Goal: Task Accomplishment & Management: Use online tool/utility

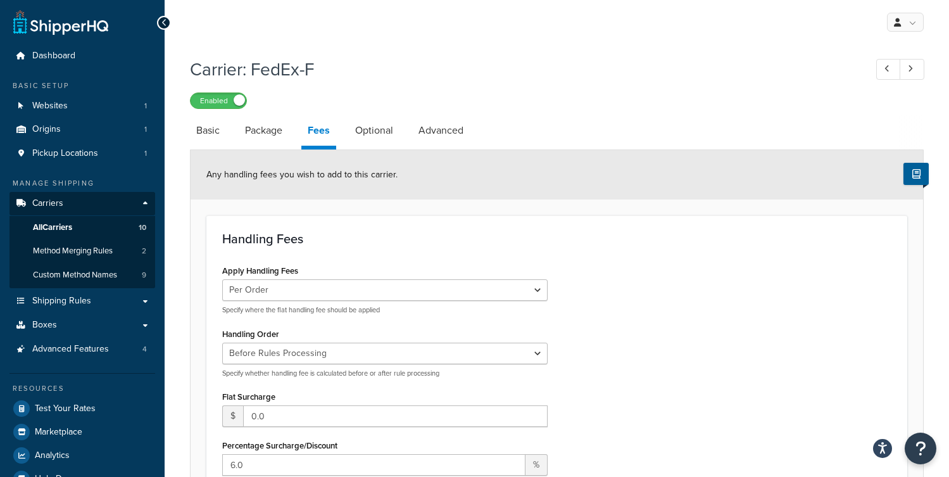
scroll to position [173, 0]
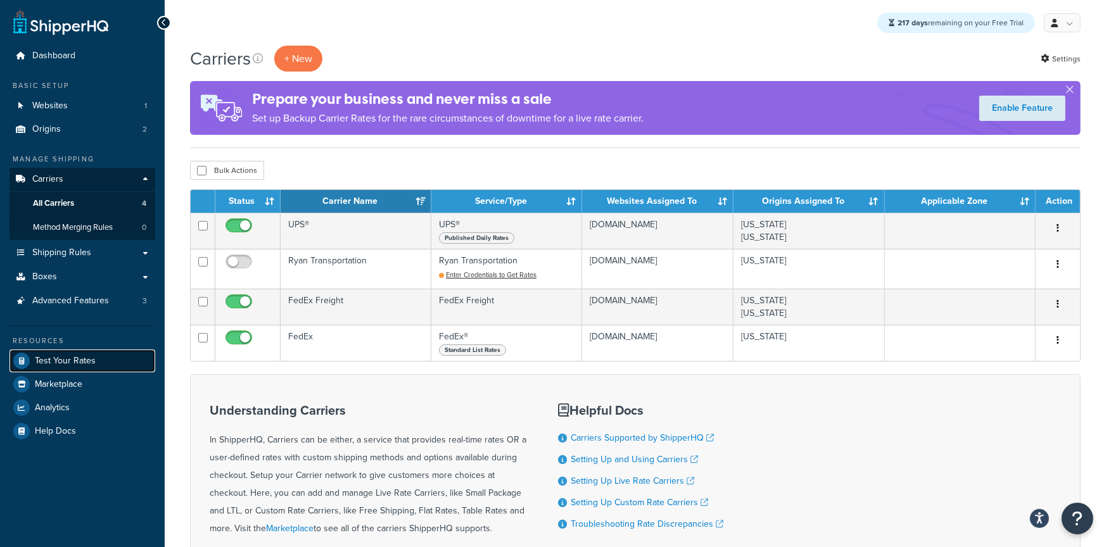
click at [75, 360] on span "Test Your Rates" at bounding box center [65, 361] width 61 height 11
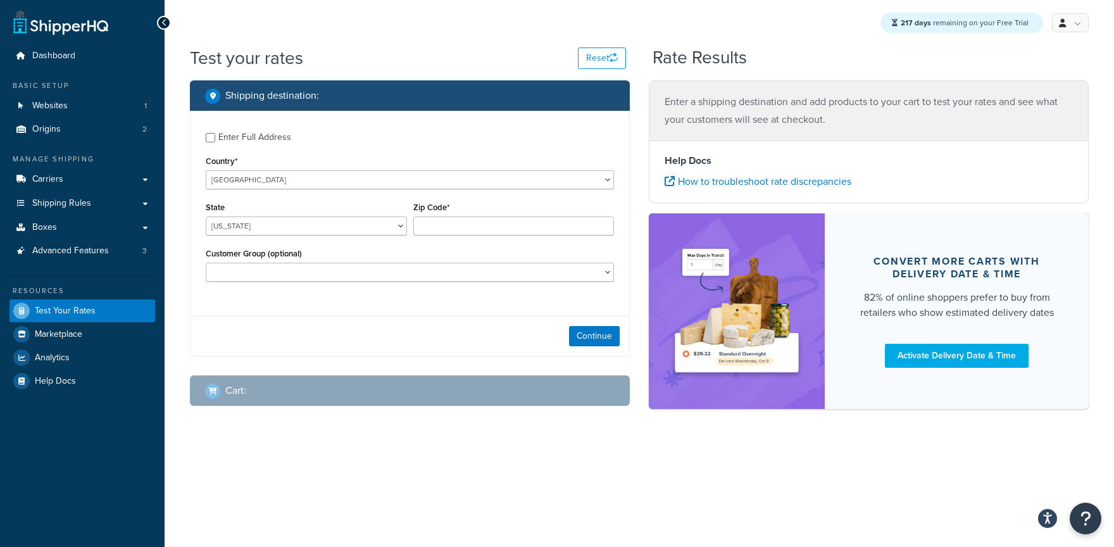
select select "TX"
click at [287, 137] on div "Enter Full Address" at bounding box center [254, 138] width 73 height 18
click at [215, 137] on input "Enter Full Address" at bounding box center [210, 137] width 9 height 9
checkbox input "true"
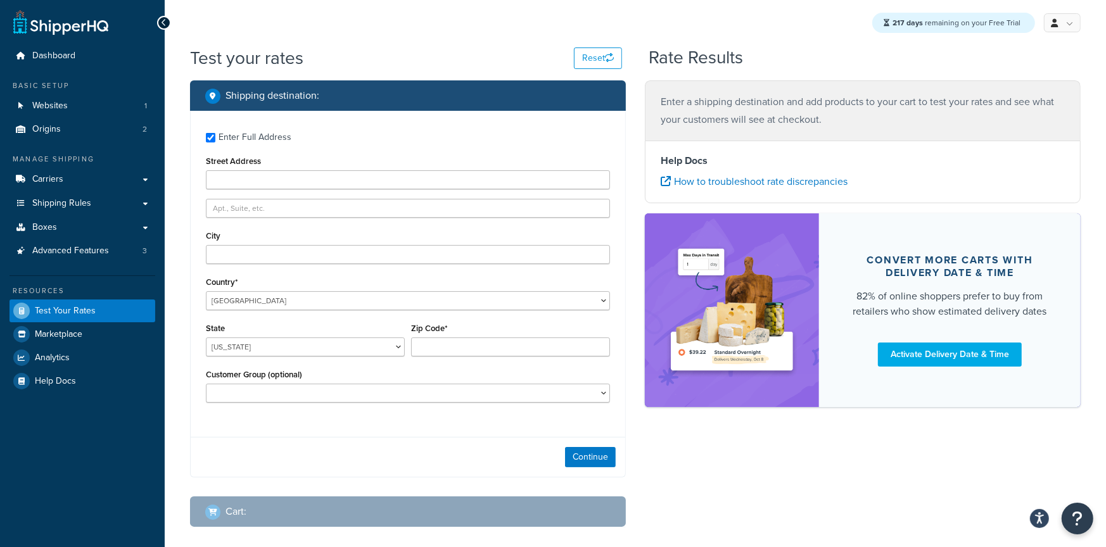
click at [271, 245] on div "City" at bounding box center [408, 245] width 404 height 37
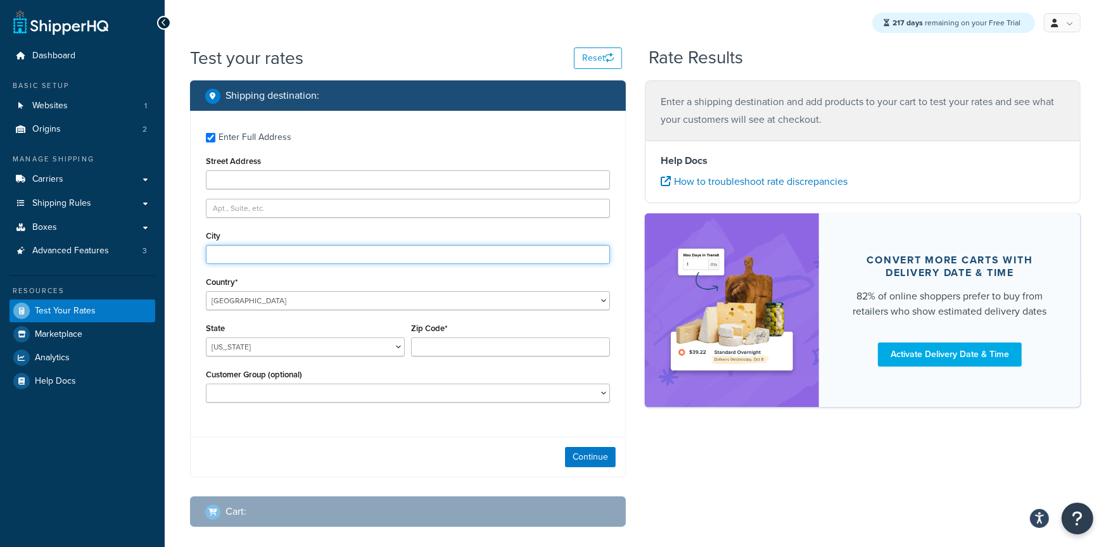
click at [272, 253] on input "City" at bounding box center [408, 254] width 404 height 19
type input "Austin"
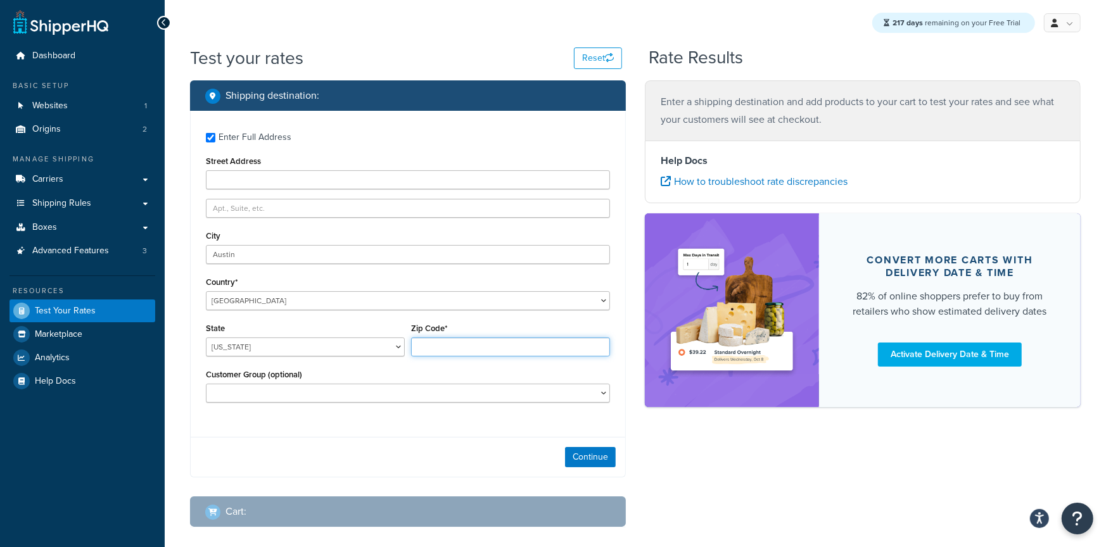
type input "4"
type input "78759"
click at [605, 458] on button "Continue" at bounding box center [590, 457] width 51 height 20
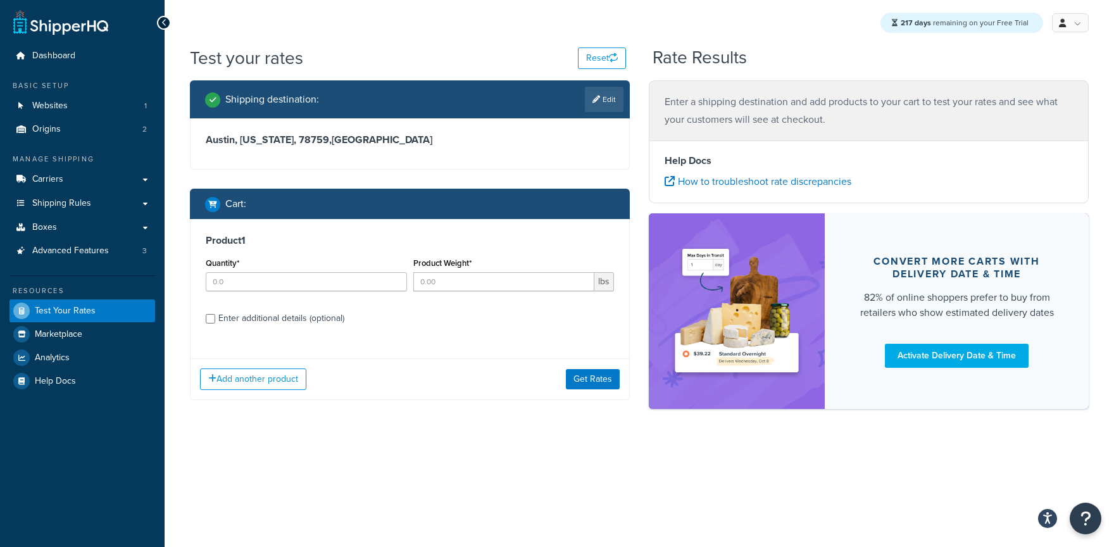
drag, startPoint x: 345, startPoint y: 272, endPoint x: 351, endPoint y: 279, distance: 9.0
click at [345, 272] on div "Quantity*" at bounding box center [306, 273] width 201 height 37
click at [355, 287] on input "Quantity*" at bounding box center [306, 281] width 201 height 19
type input "1"
click at [474, 283] on input "Product Weight*" at bounding box center [504, 281] width 182 height 19
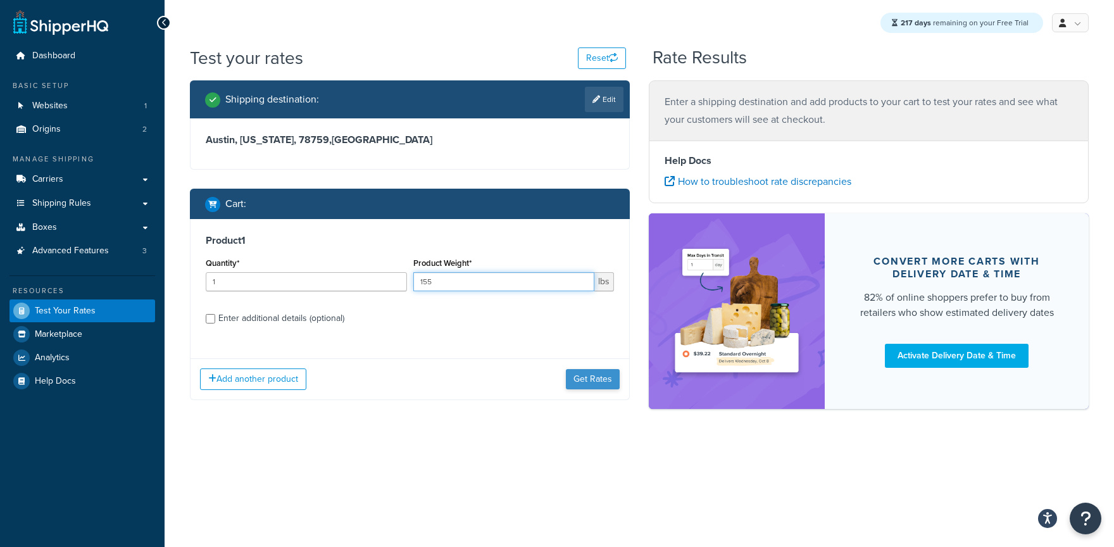
type input "155"
click at [580, 374] on button "Get Rates" at bounding box center [593, 379] width 54 height 20
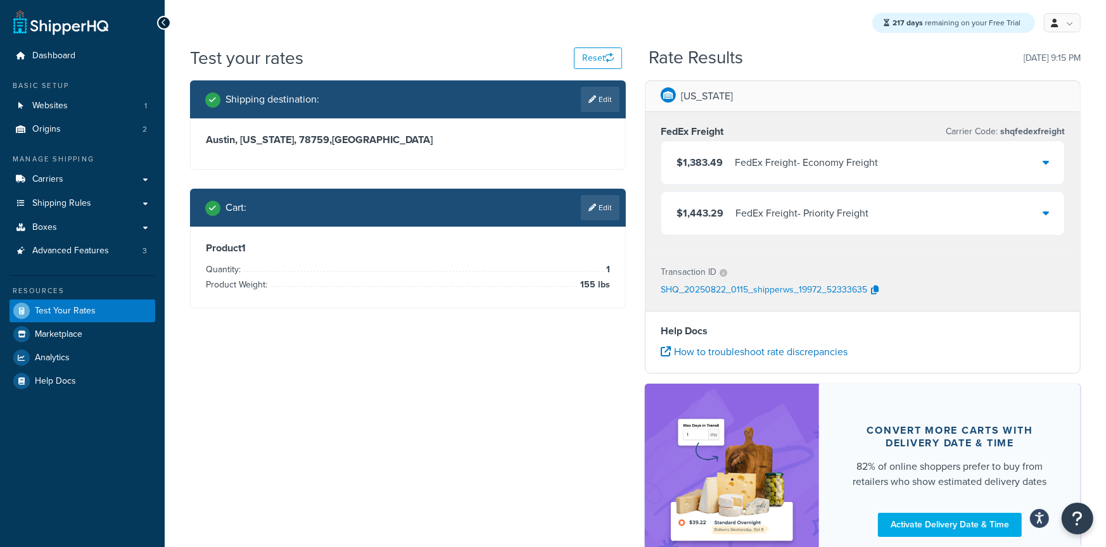
click at [730, 164] on div "$1,383.49 FedEx Freight - Economy Freight" at bounding box center [776, 163] width 201 height 18
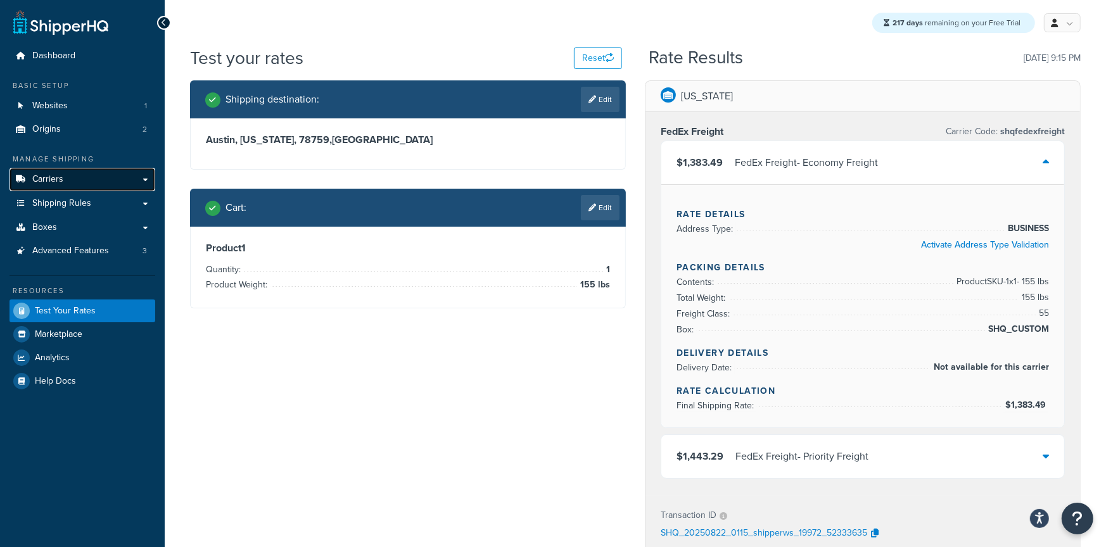
click at [73, 175] on link "Carriers" at bounding box center [82, 179] width 146 height 23
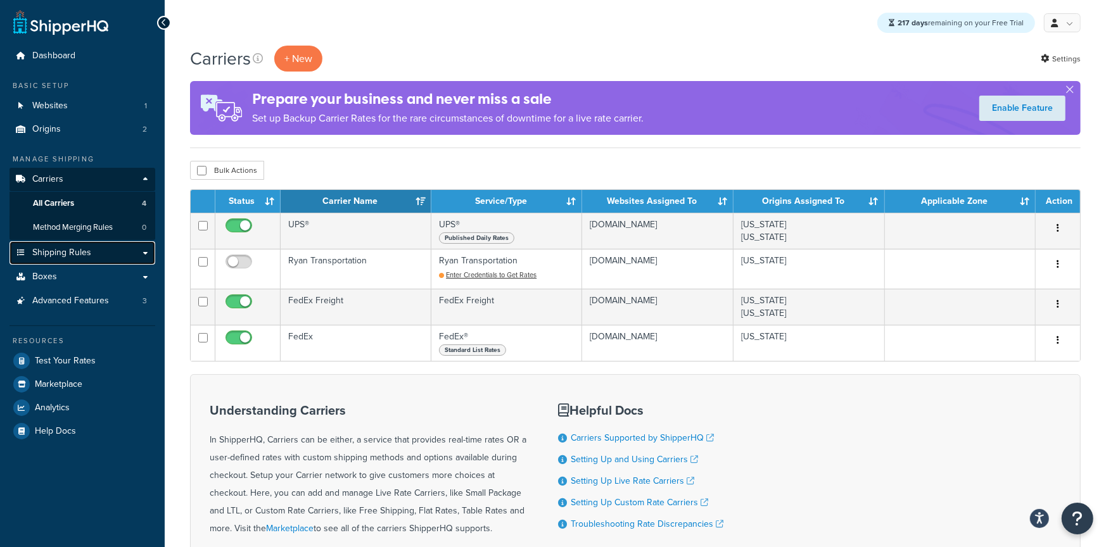
click at [92, 249] on link "Shipping Rules" at bounding box center [82, 252] width 146 height 23
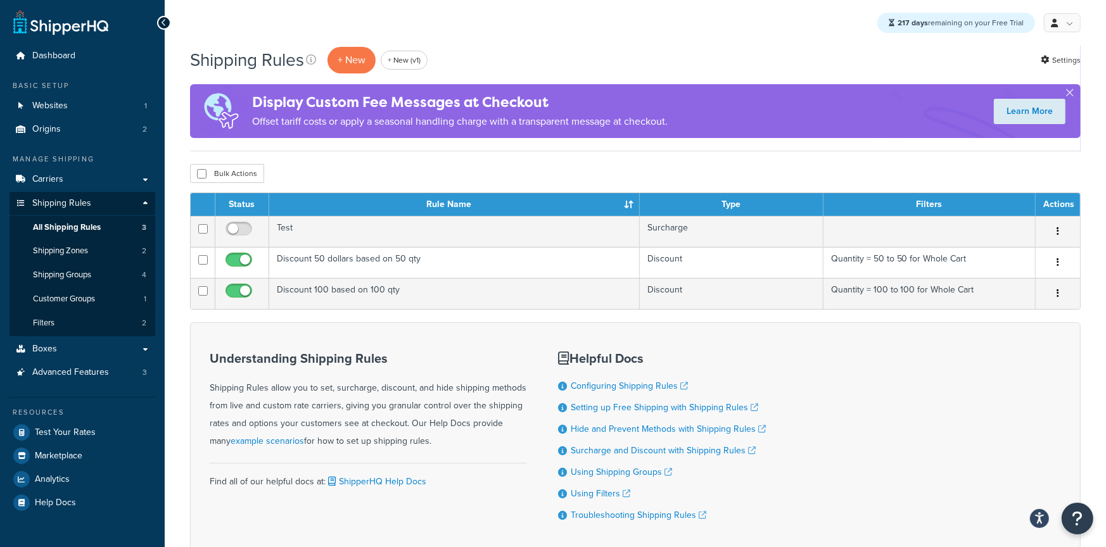
click at [324, 60] on div "Shipping Rules + New + New (v1)" at bounding box center [314, 60] width 249 height 29
click at [351, 59] on p "+ New" at bounding box center [351, 60] width 48 height 26
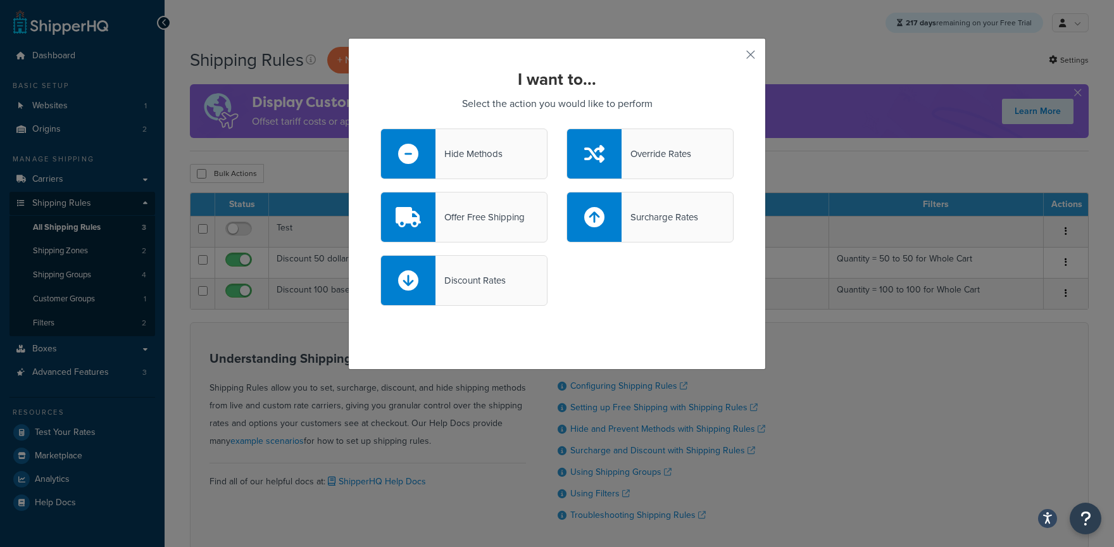
click at [627, 151] on div "Override Rates" at bounding box center [657, 154] width 70 height 18
click at [0, 0] on input "Override Rates" at bounding box center [0, 0] width 0 height 0
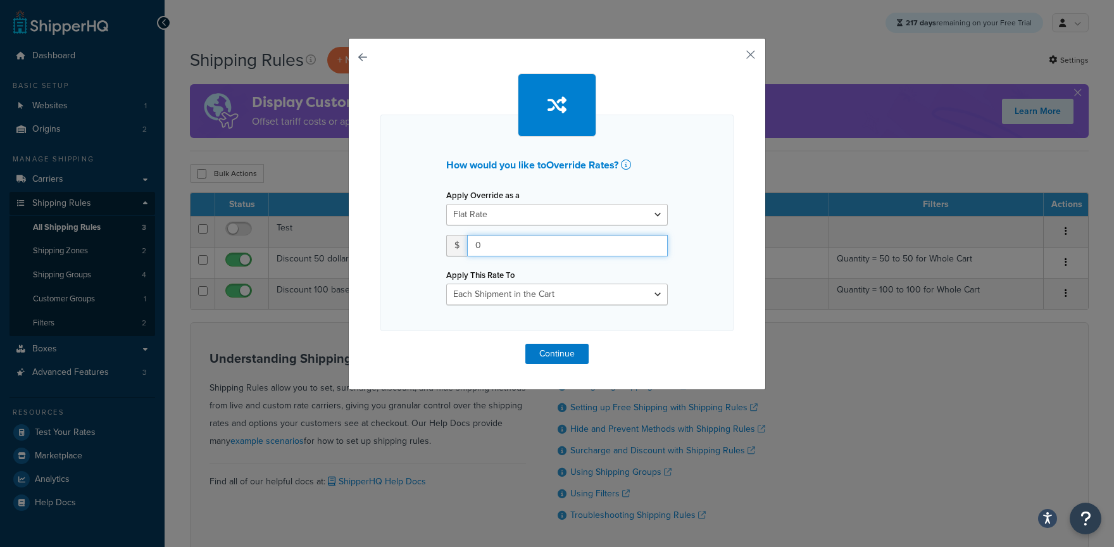
drag, startPoint x: 493, startPoint y: 240, endPoint x: 469, endPoint y: 241, distance: 24.7
click at [469, 241] on input "0" at bounding box center [567, 246] width 201 height 22
type input "200"
click at [534, 351] on button "Continue" at bounding box center [557, 354] width 63 height 20
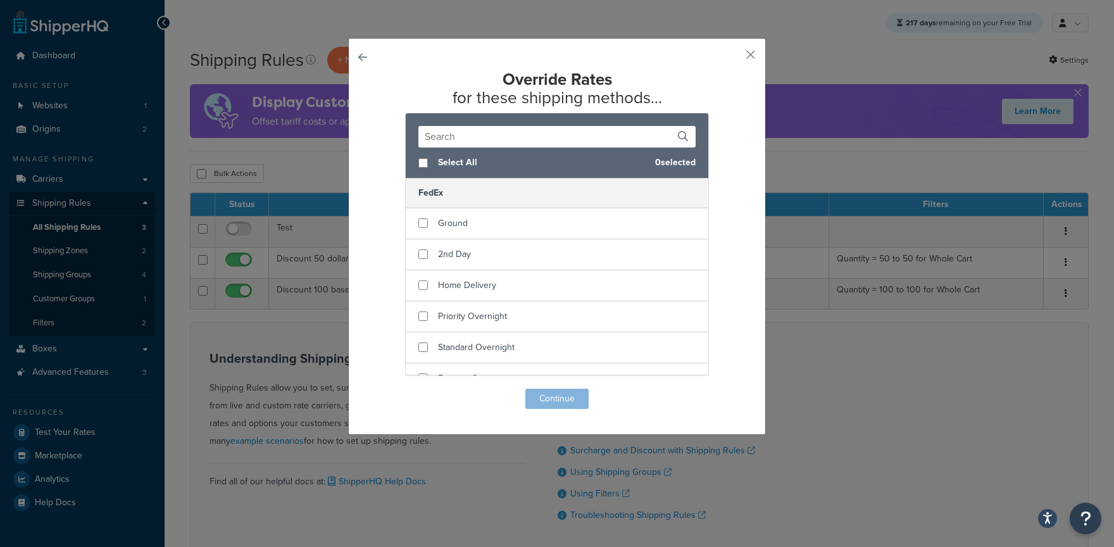
click at [462, 171] on span "Select All" at bounding box center [541, 163] width 207 height 18
checkbox input "true"
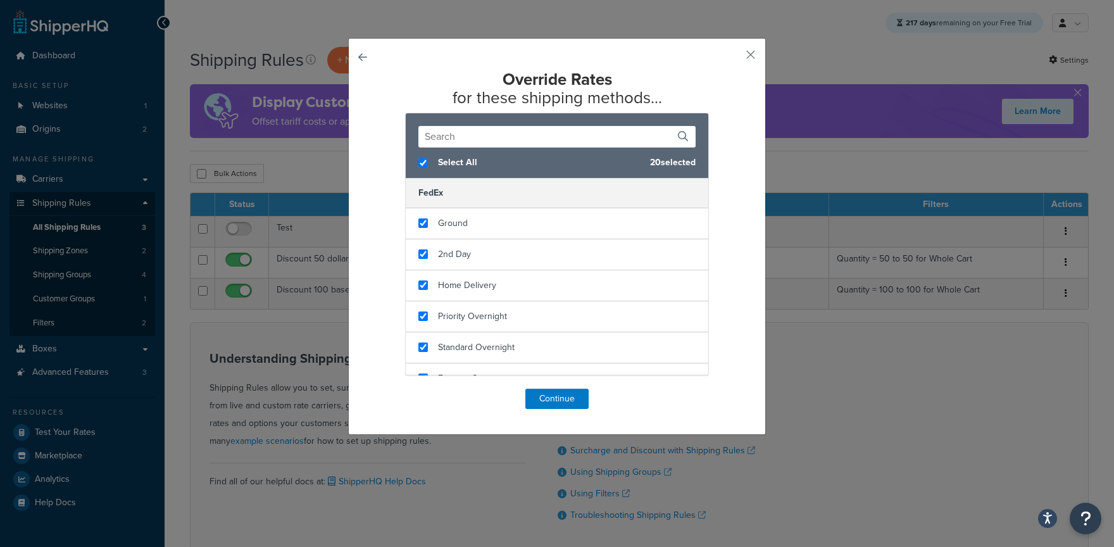
checkbox input "true"
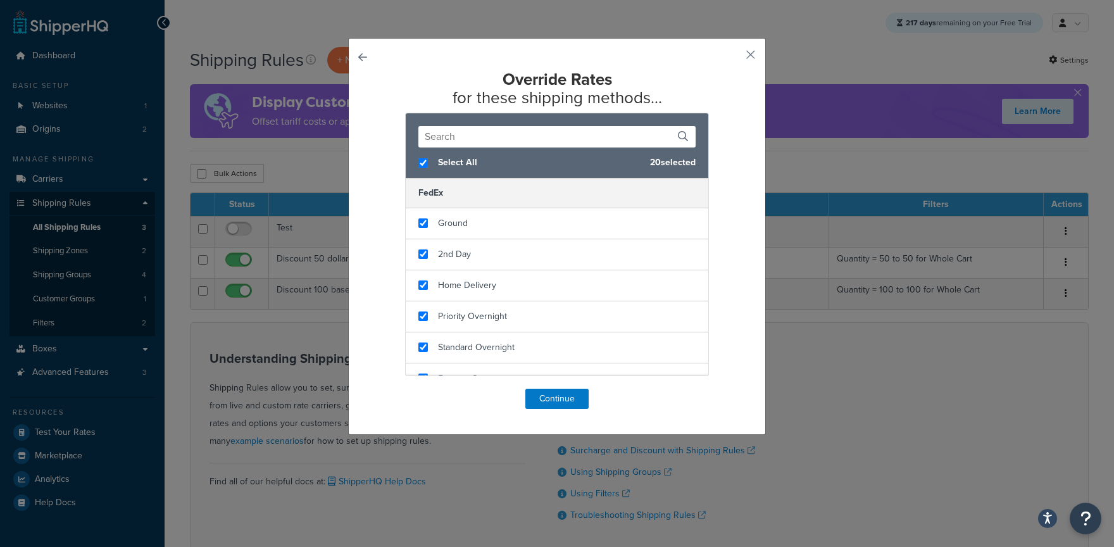
checkbox input "true"
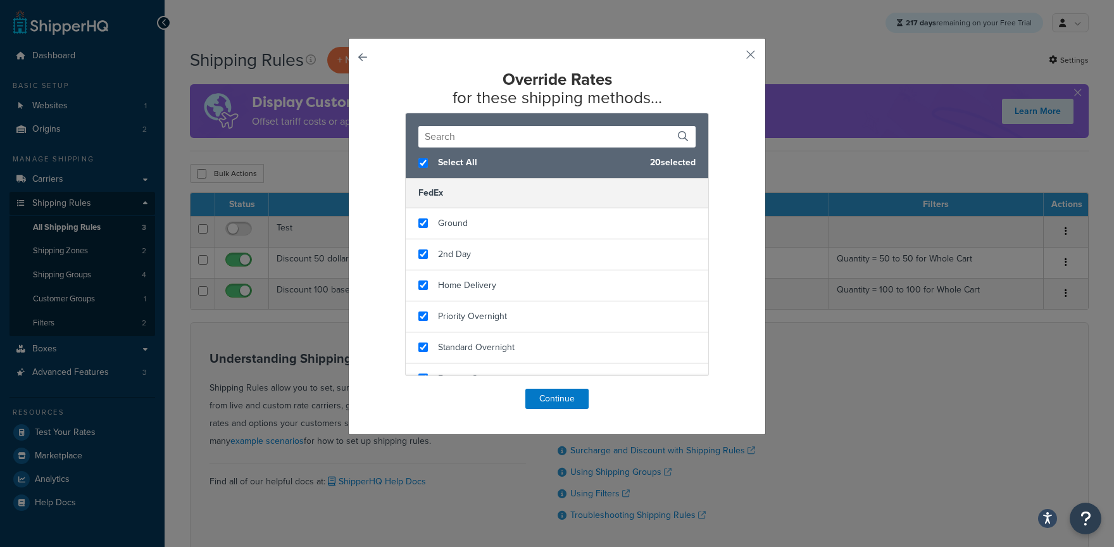
checkbox input "true"
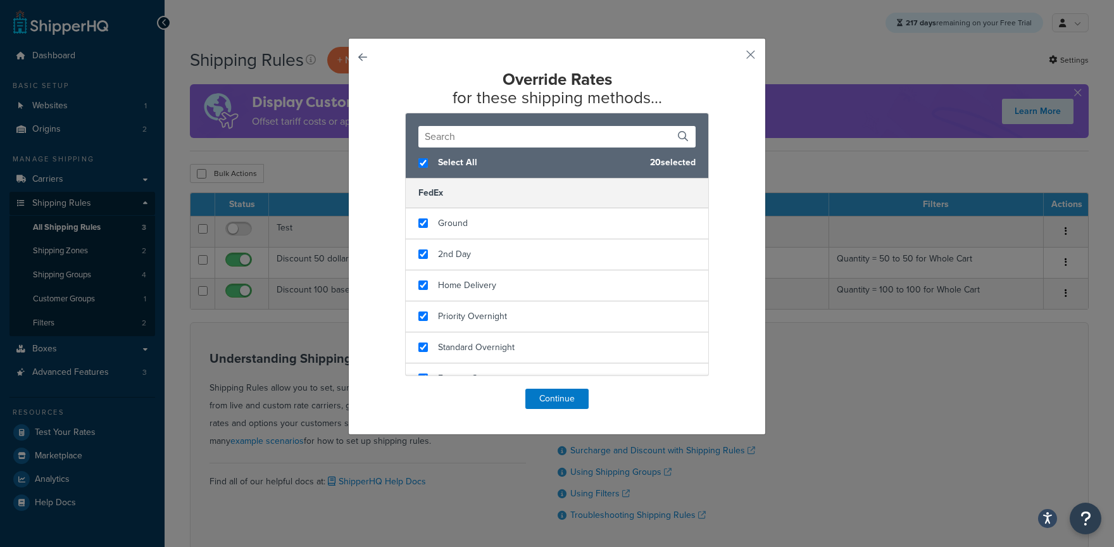
checkbox input "true"
click at [544, 396] on button "Continue" at bounding box center [557, 399] width 63 height 20
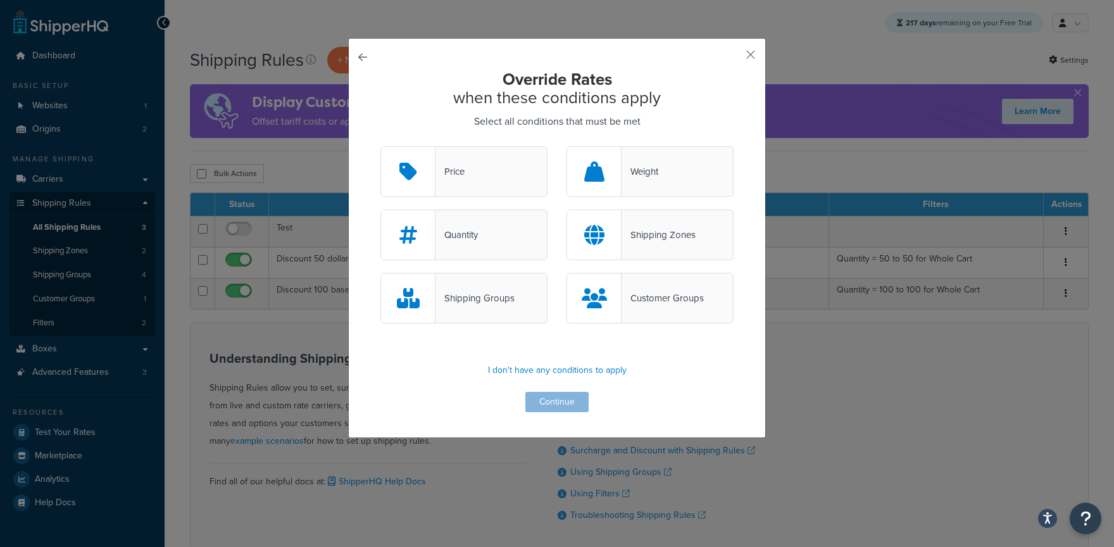
click at [484, 291] on div "Shipping Groups" at bounding box center [475, 298] width 79 height 18
click at [0, 0] on input "Shipping Groups" at bounding box center [0, 0] width 0 height 0
click at [539, 400] on button "Continue" at bounding box center [557, 402] width 63 height 20
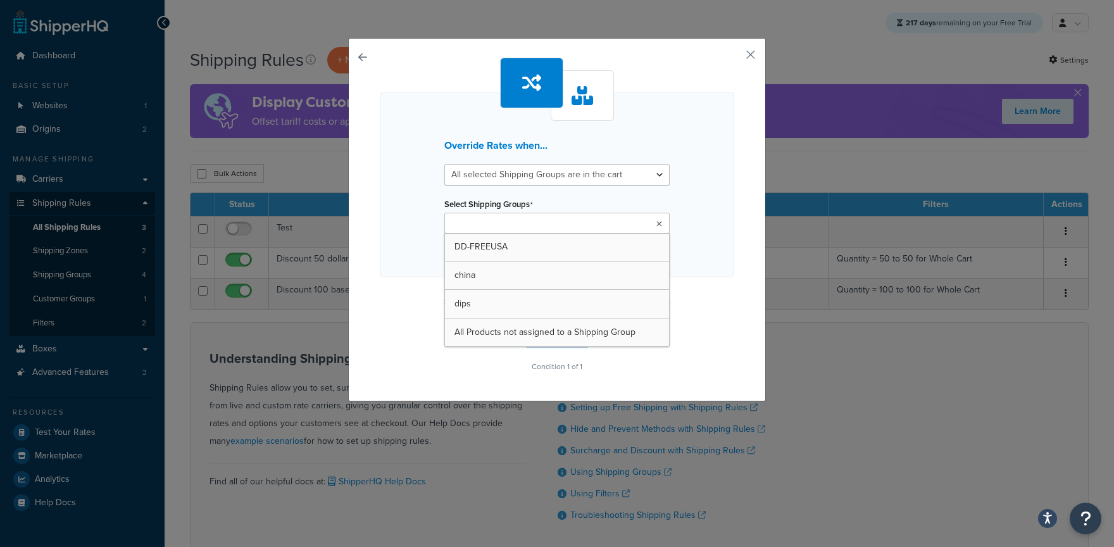
click at [501, 230] on input "Select Shipping Groups" at bounding box center [504, 224] width 112 height 14
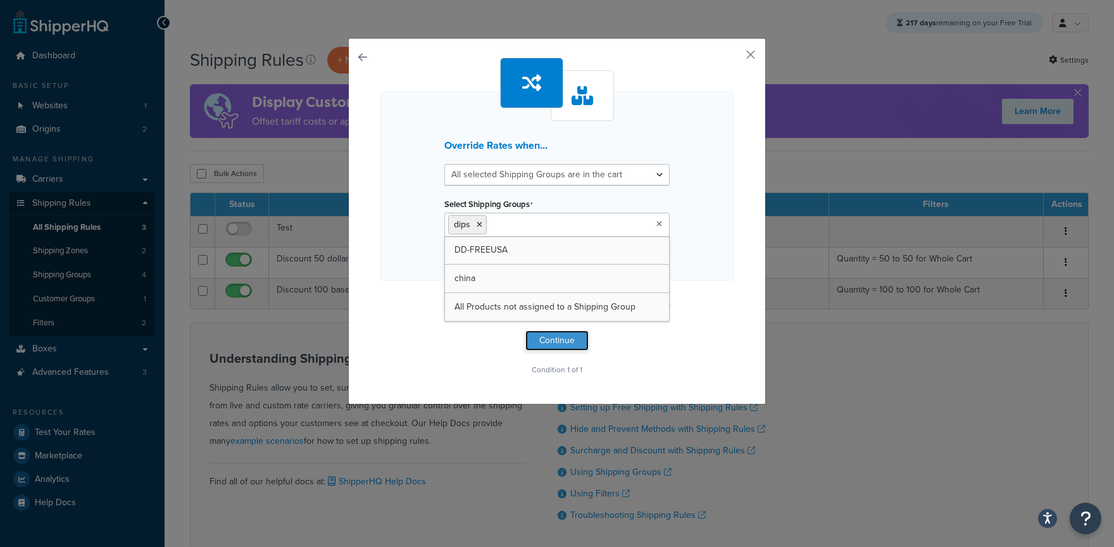
click at [574, 332] on button "Continue" at bounding box center [557, 341] width 63 height 20
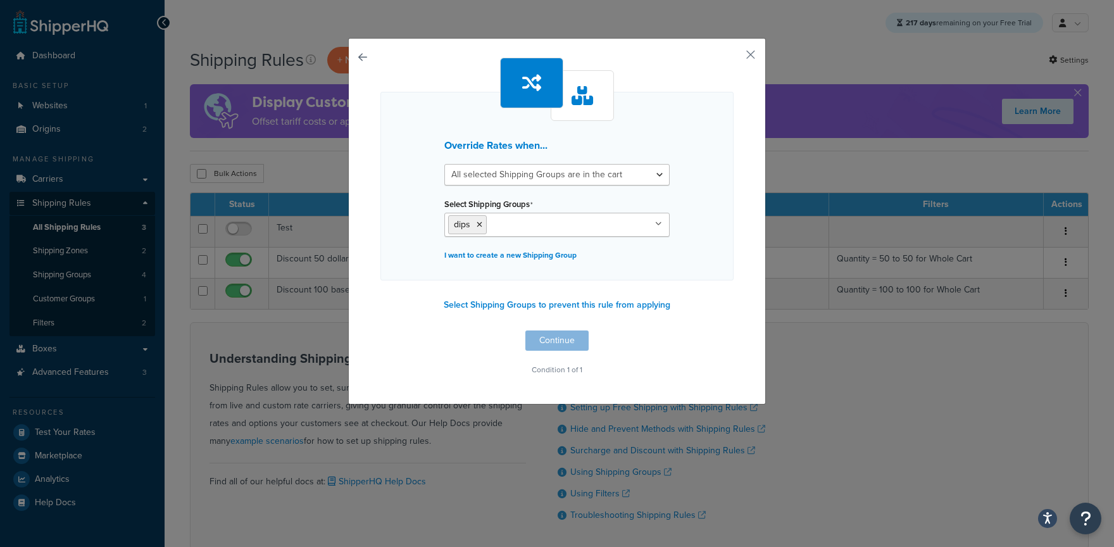
click at [572, 341] on div "Override Rates when... All selected Shipping Groups are in the cart Any selecte…" at bounding box center [557, 218] width 353 height 321
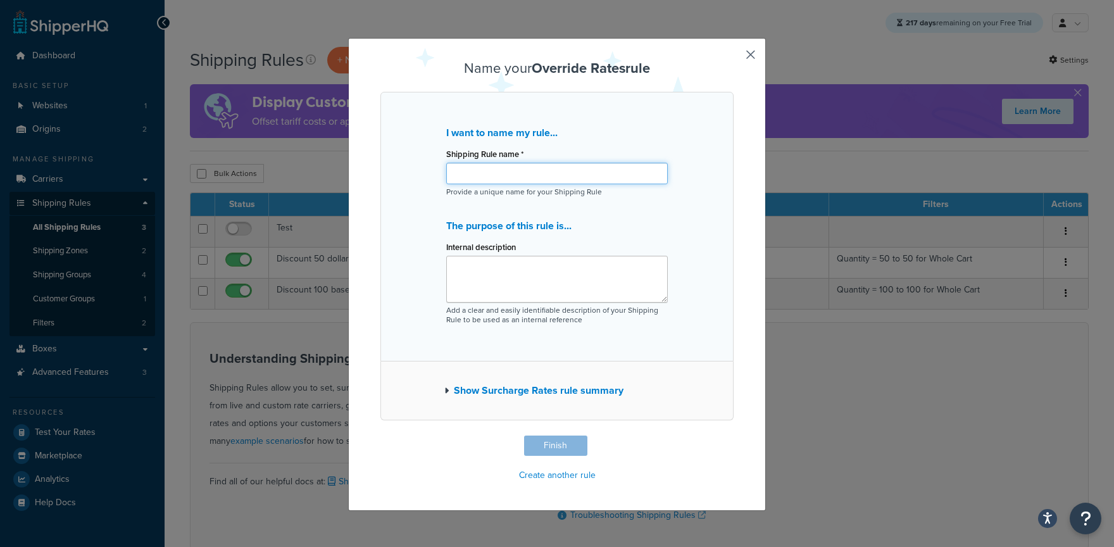
click at [548, 175] on input "Shipping Rule name *" at bounding box center [557, 174] width 222 height 22
type input "Tets"
click at [540, 449] on button "Finish" at bounding box center [555, 446] width 63 height 20
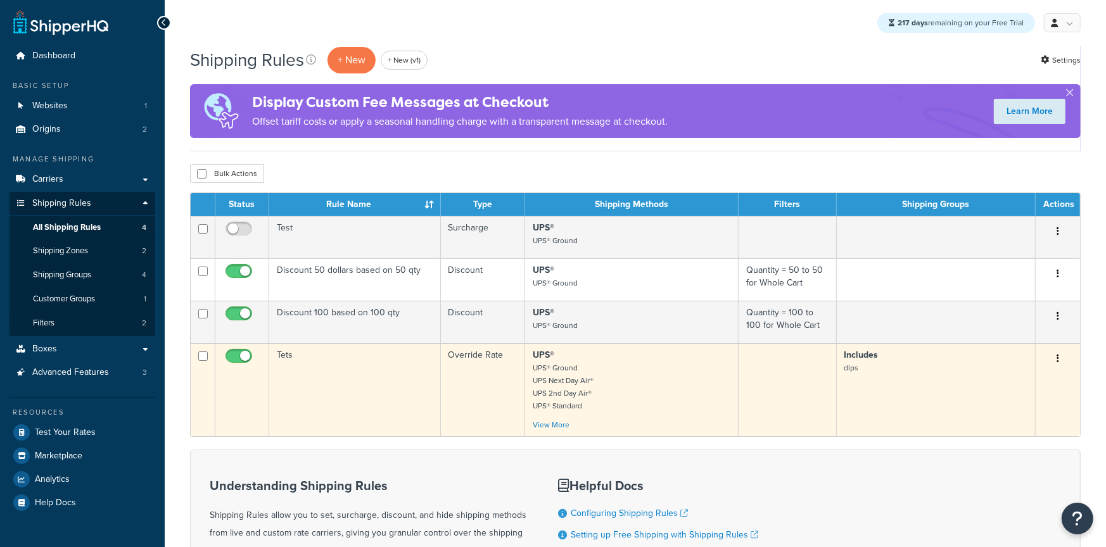
click at [348, 378] on td "Tets" at bounding box center [355, 389] width 172 height 93
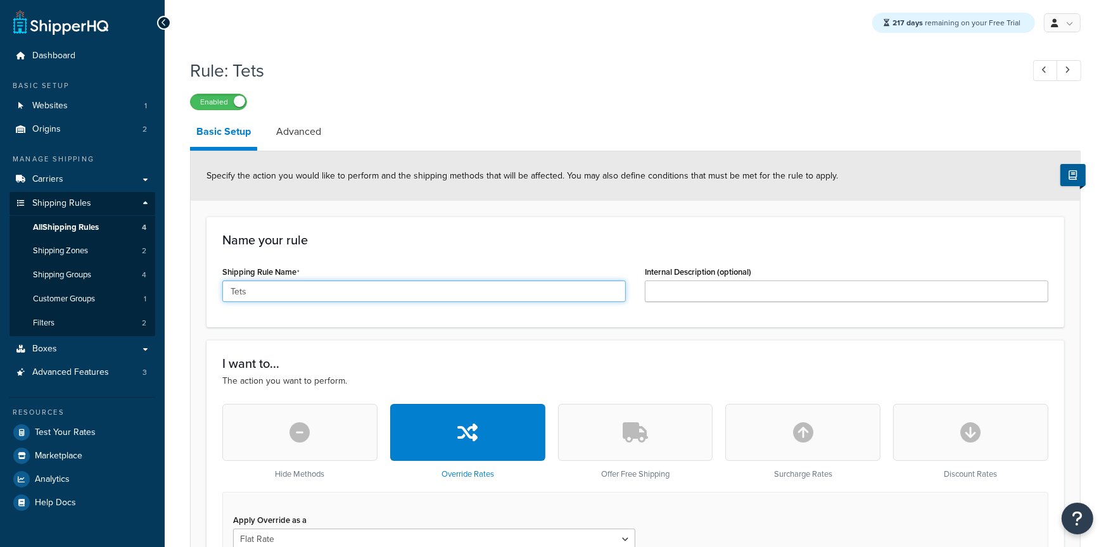
drag, startPoint x: 0, startPoint y: 0, endPoint x: 175, endPoint y: 287, distance: 336.4
click at [222, 287] on input "Tets" at bounding box center [423, 292] width 403 height 22
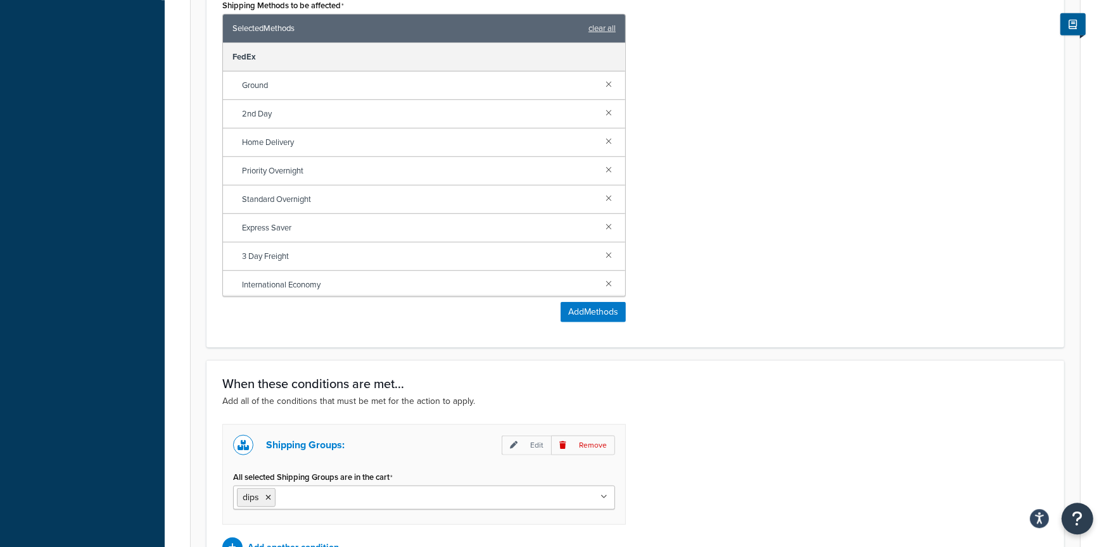
scroll to position [897, 0]
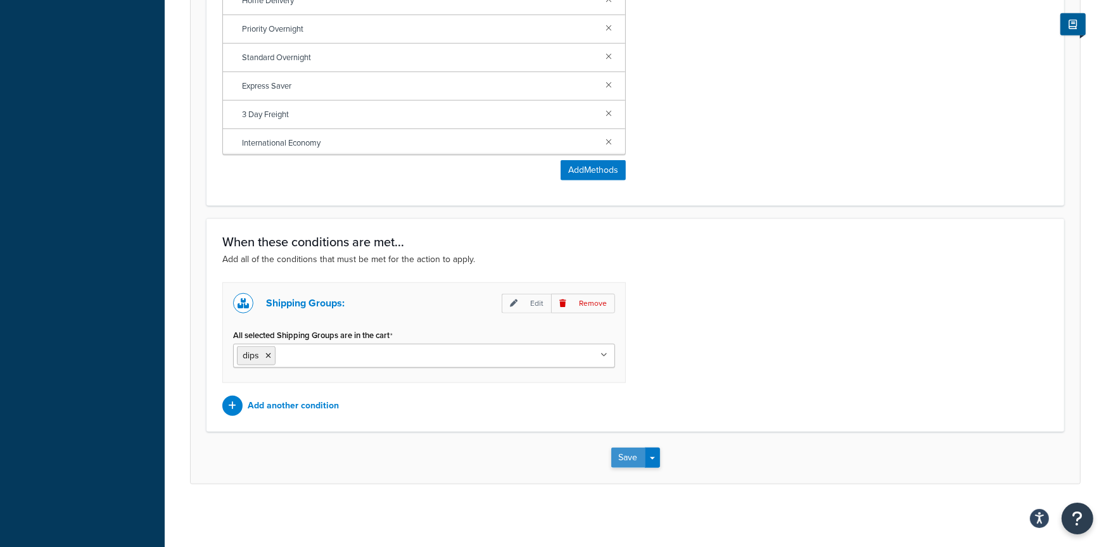
click at [612, 454] on button "Save" at bounding box center [628, 458] width 34 height 20
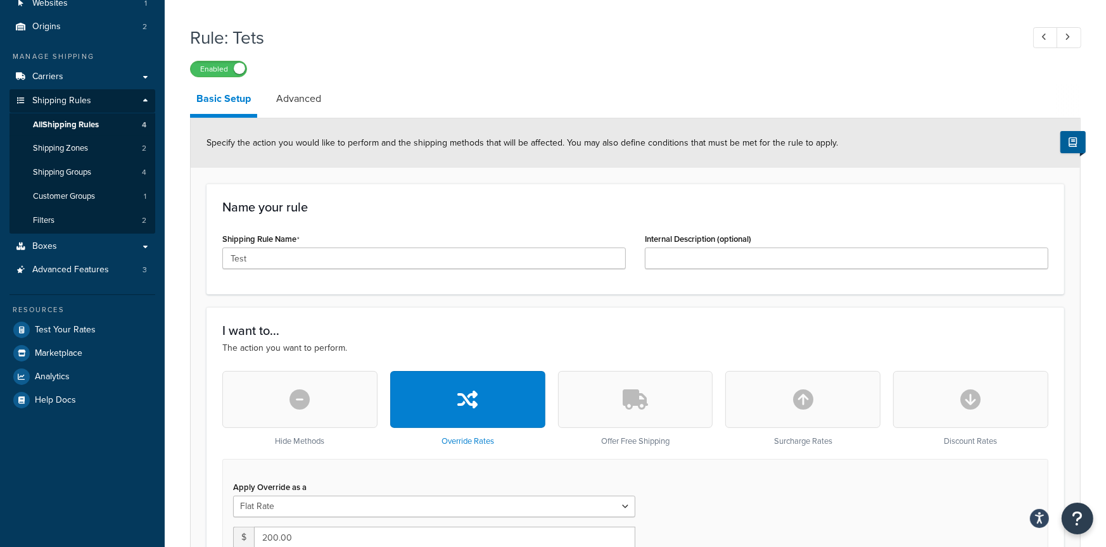
scroll to position [0, 0]
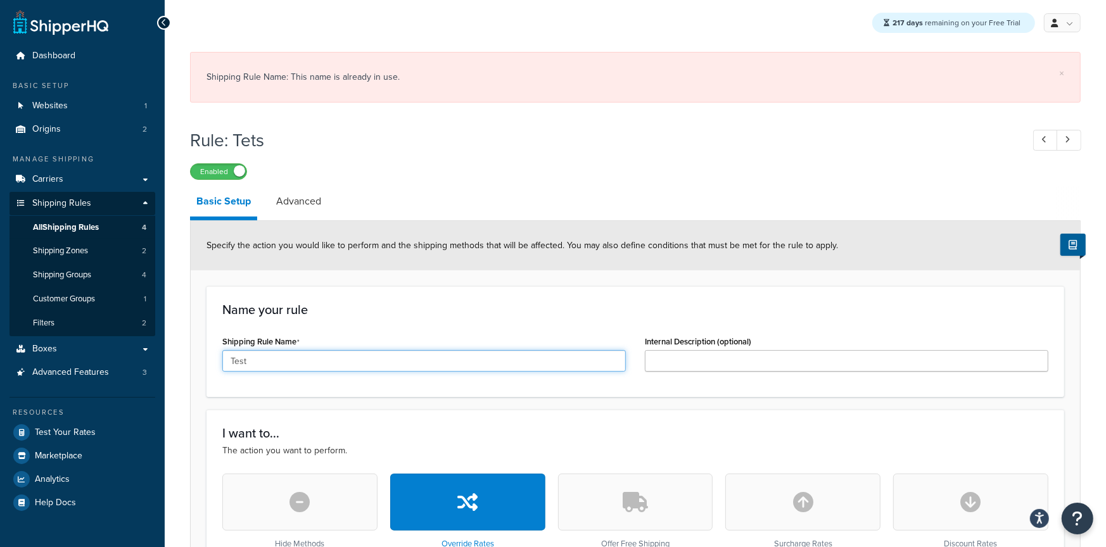
drag, startPoint x: 255, startPoint y: 363, endPoint x: 185, endPoint y: 362, distance: 70.3
click at [222, 362] on input "Test" at bounding box center [423, 361] width 403 height 22
type input "Test Test"
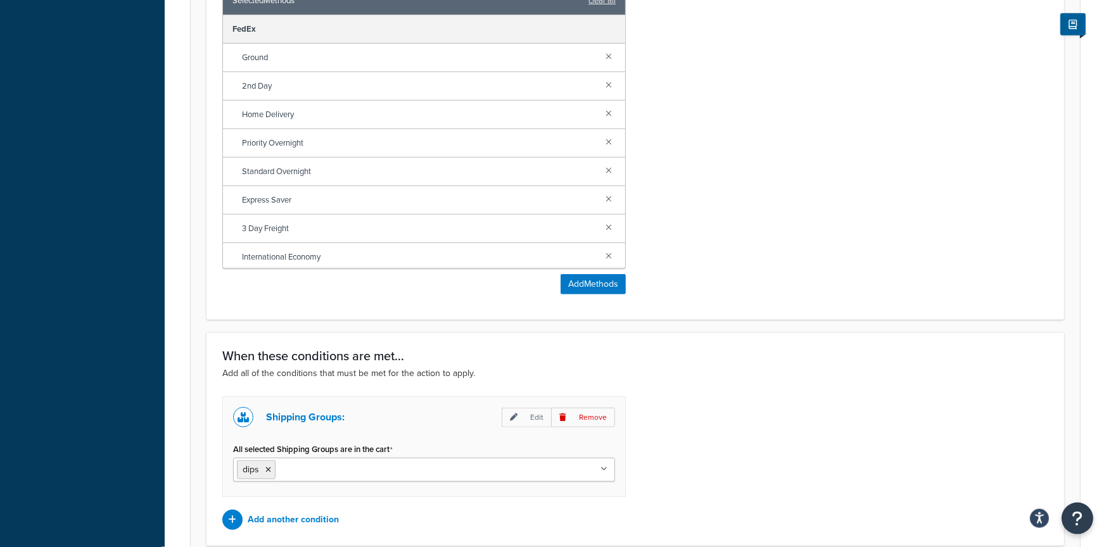
scroll to position [966, 0]
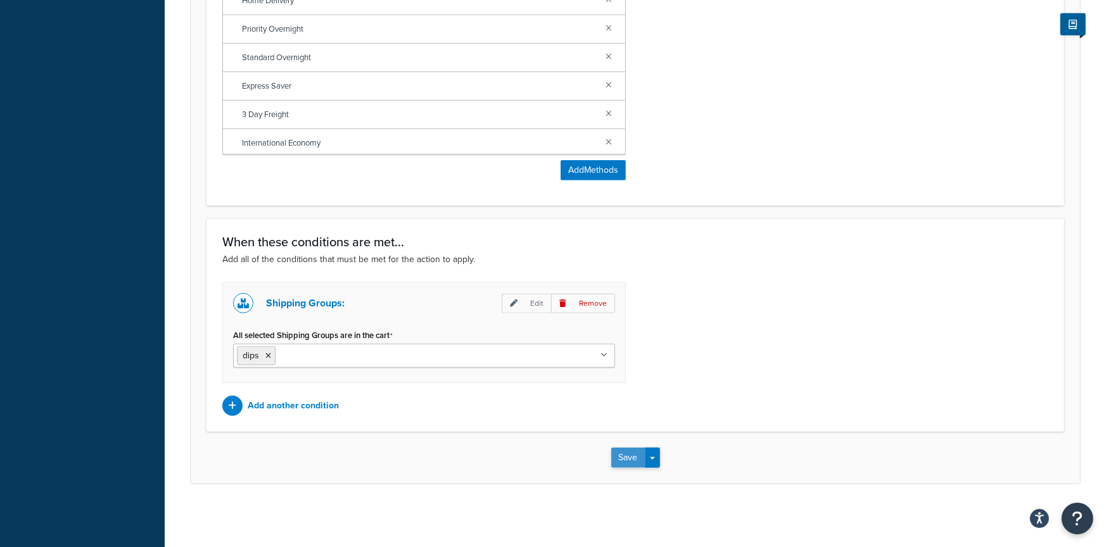
click at [620, 456] on button "Save" at bounding box center [628, 458] width 34 height 20
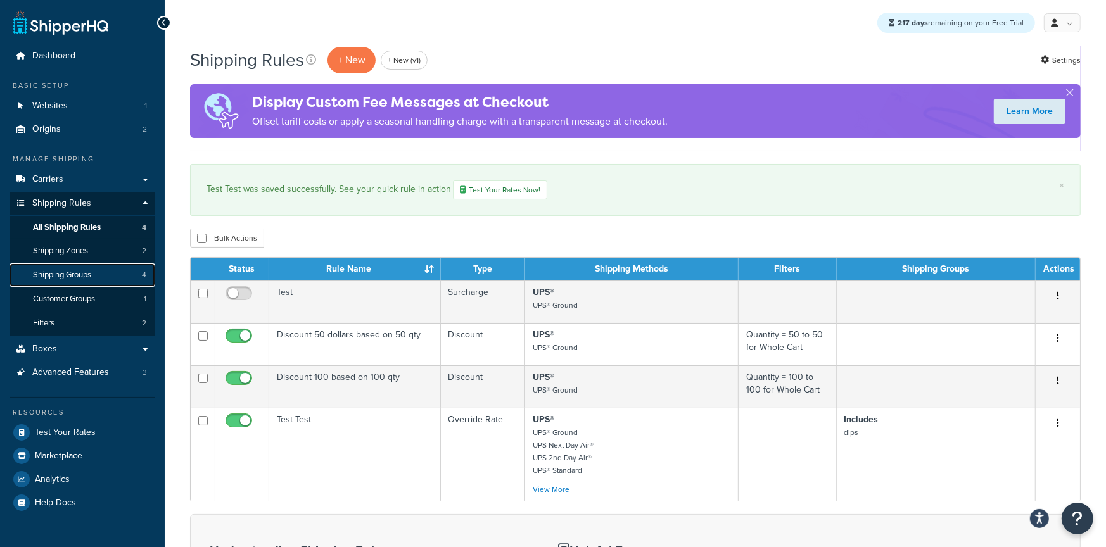
click at [86, 279] on span "Shipping Groups" at bounding box center [62, 275] width 58 height 11
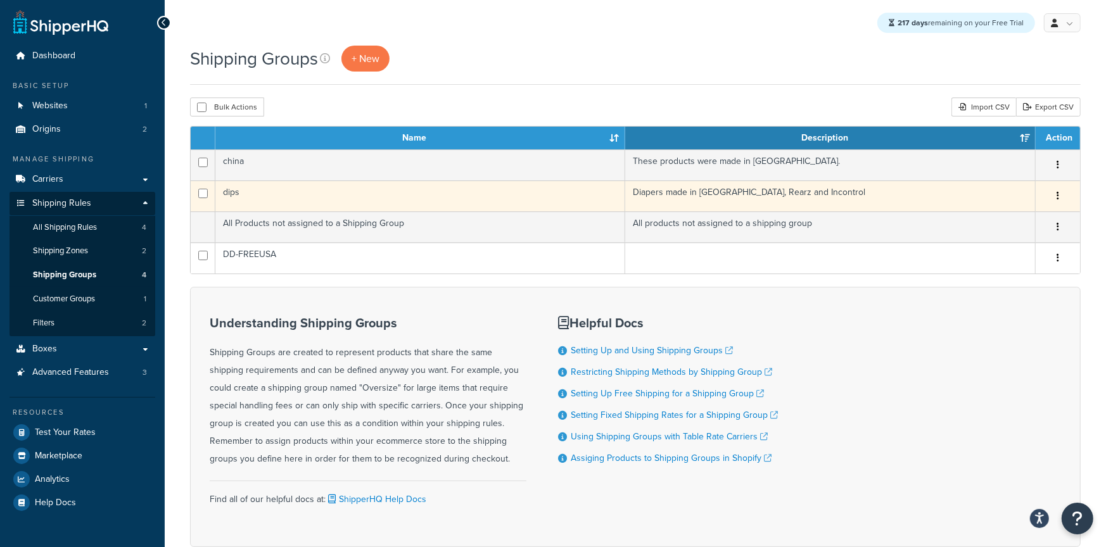
click at [395, 192] on td "dips" at bounding box center [420, 195] width 410 height 31
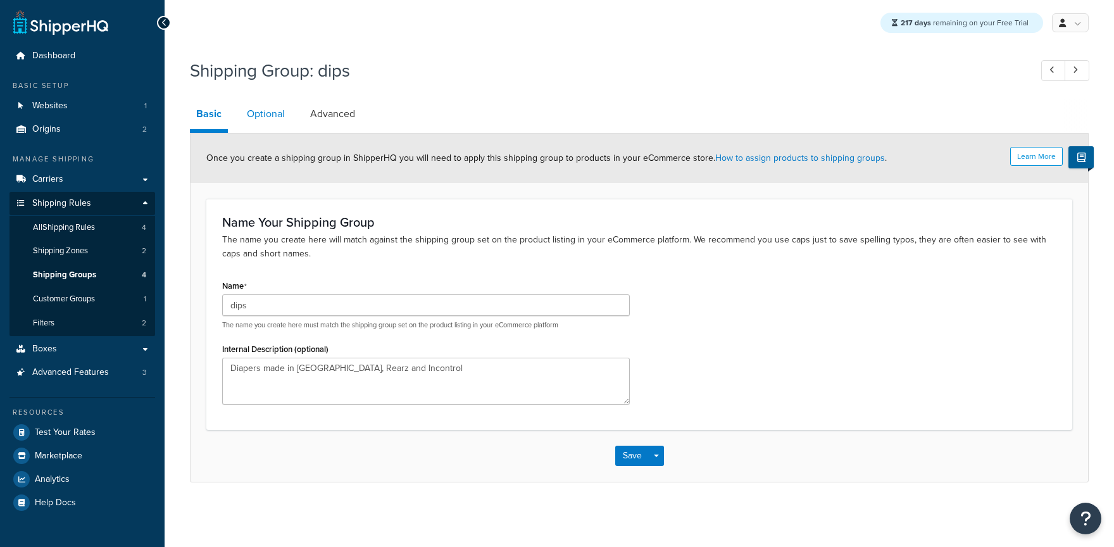
click at [284, 115] on link "Optional" at bounding box center [266, 114] width 51 height 30
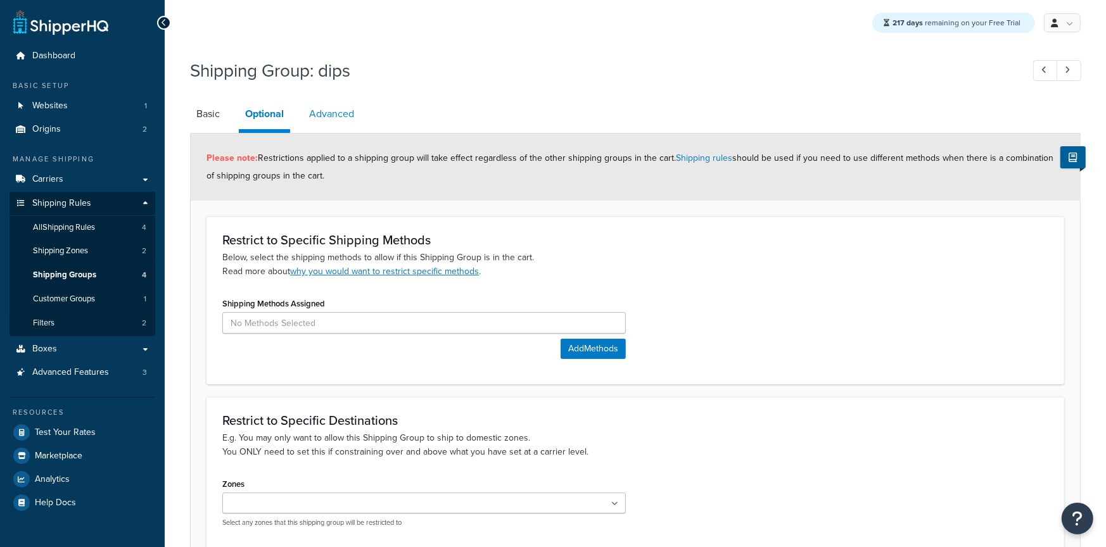
click at [324, 114] on link "Advanced" at bounding box center [332, 114] width 58 height 30
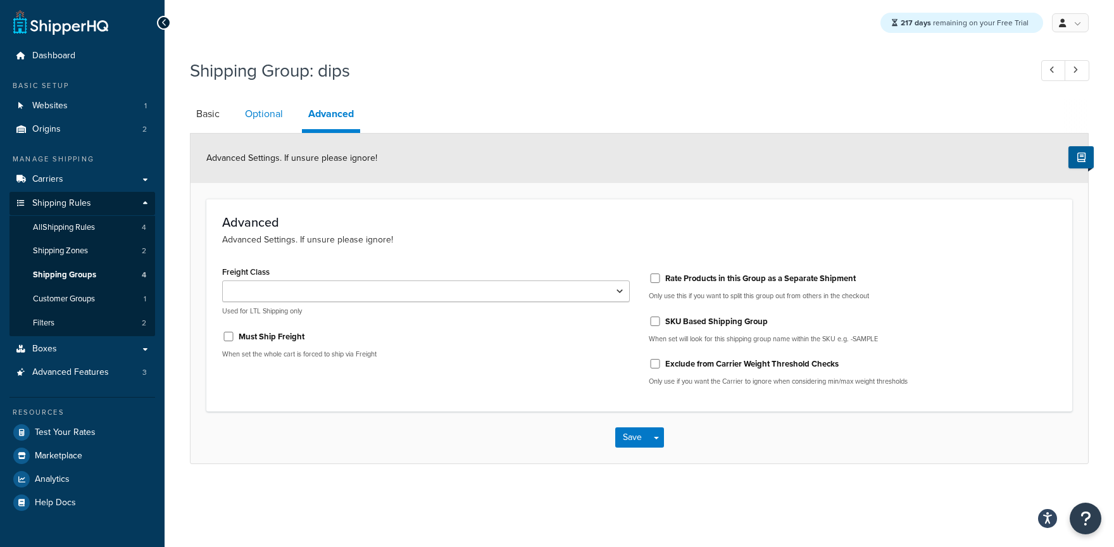
click at [265, 117] on link "Optional" at bounding box center [264, 114] width 51 height 30
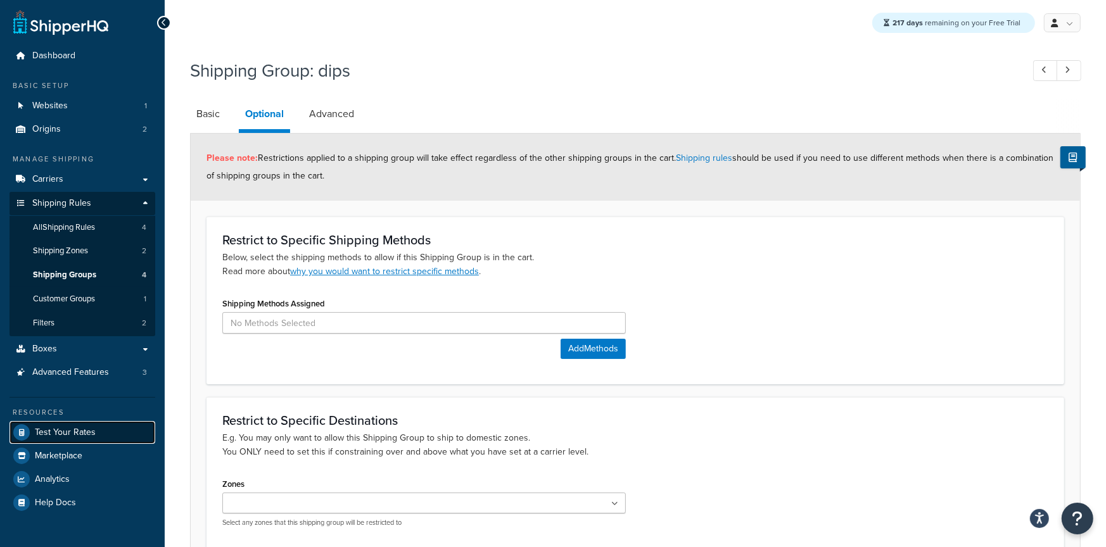
click at [97, 433] on link "Test Your Rates" at bounding box center [82, 432] width 146 height 23
click at [336, 110] on link "Advanced" at bounding box center [332, 114] width 58 height 30
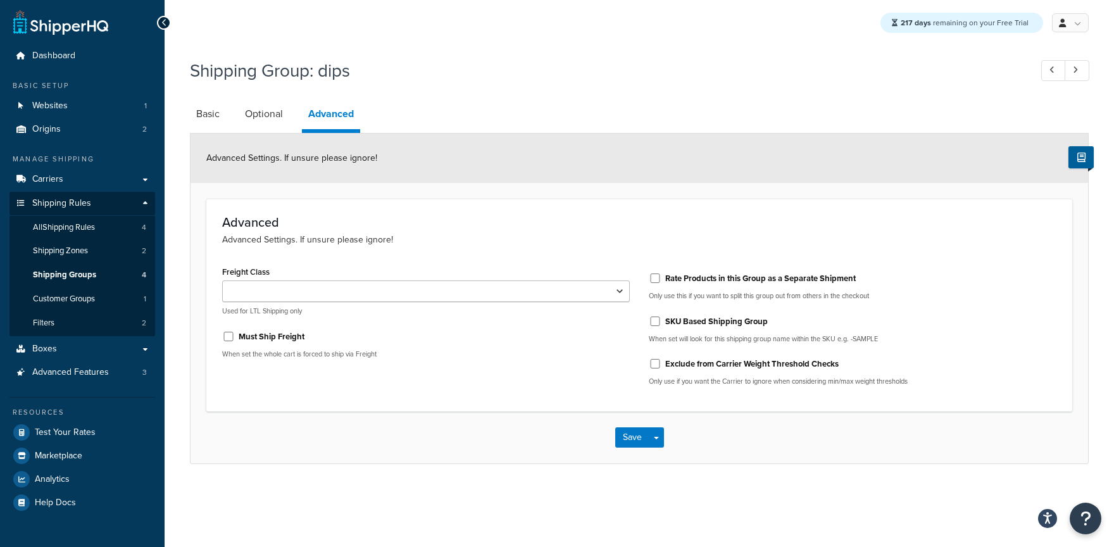
click at [289, 110] on li "Optional" at bounding box center [270, 114] width 63 height 30
drag, startPoint x: 224, startPoint y: 109, endPoint x: 252, endPoint y: 113, distance: 28.7
click at [223, 109] on link "Basic" at bounding box center [208, 114] width 36 height 30
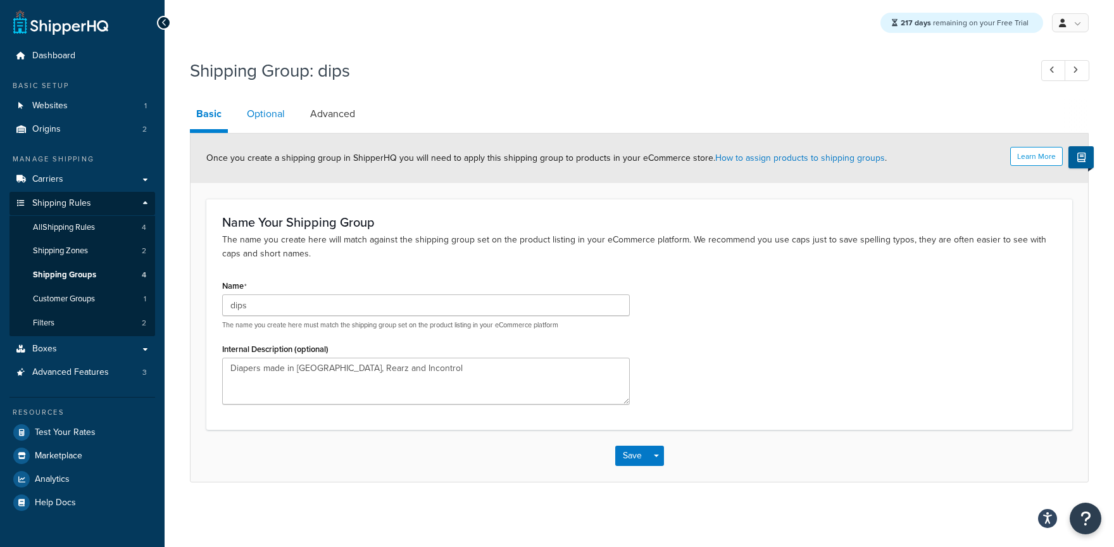
click at [262, 115] on link "Optional" at bounding box center [266, 114] width 51 height 30
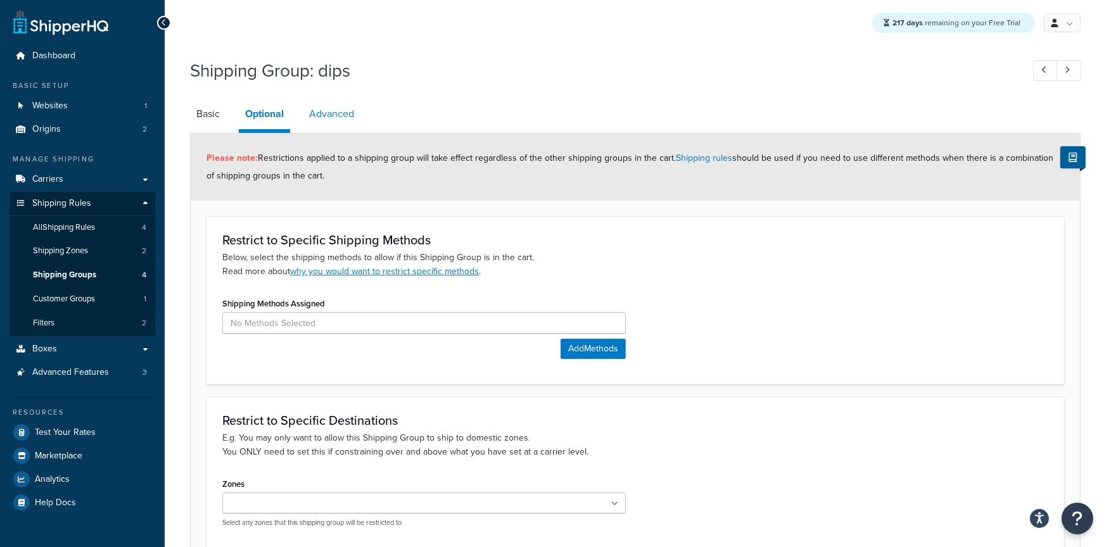
click at [312, 116] on link "Advanced" at bounding box center [332, 114] width 58 height 30
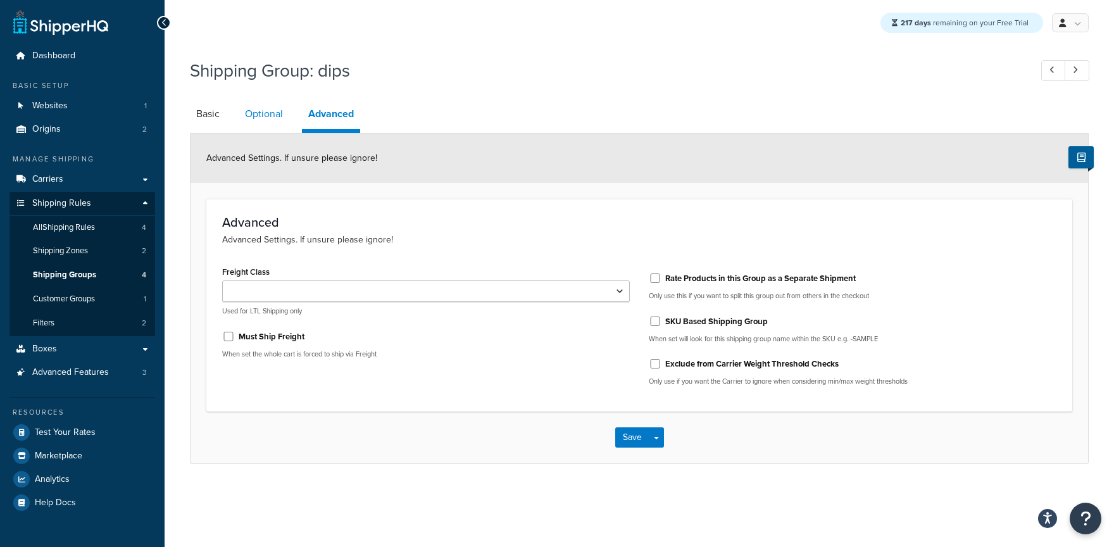
click at [262, 113] on link "Optional" at bounding box center [264, 114] width 51 height 30
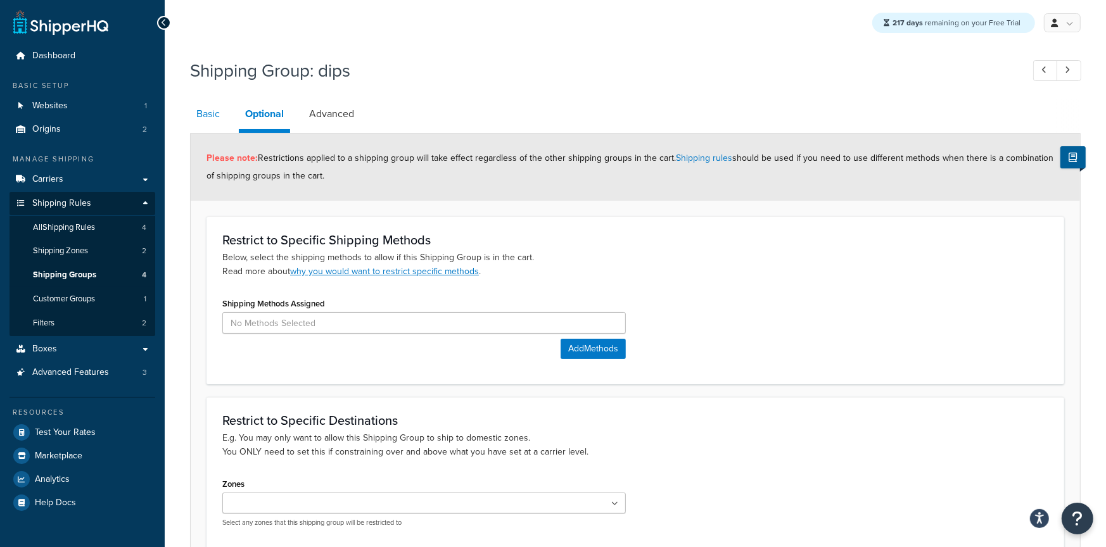
click at [197, 113] on link "Basic" at bounding box center [208, 114] width 36 height 30
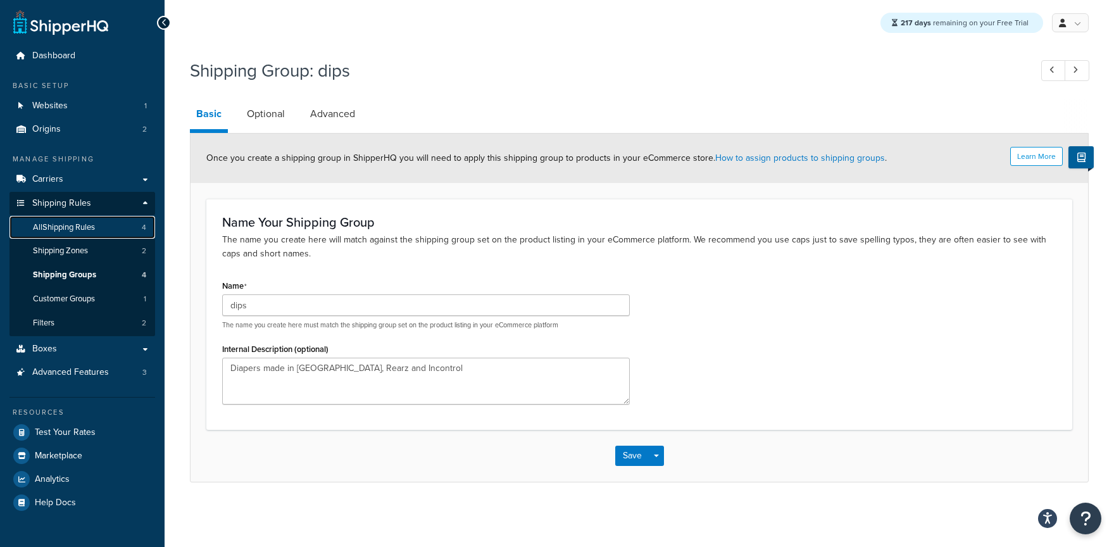
click at [117, 234] on link "All Shipping Rules 4" at bounding box center [82, 227] width 146 height 23
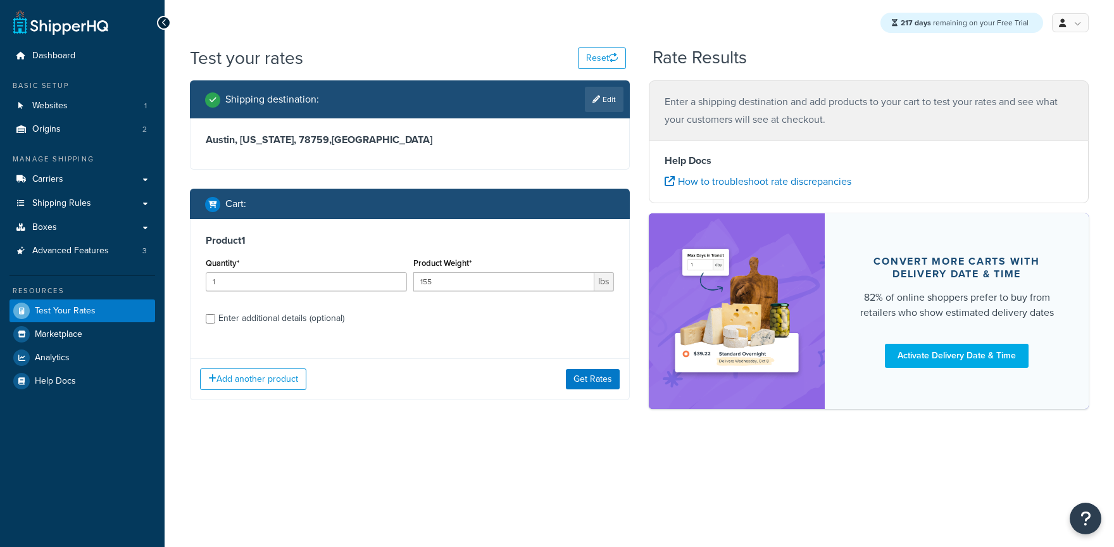
click at [330, 329] on div "Product 1 Quantity* 1 Product Weight* 155 lbs Enter additional details (optiona…" at bounding box center [410, 284] width 439 height 130
click at [331, 324] on div "Enter additional details (optional)" at bounding box center [281, 319] width 126 height 18
click at [215, 324] on input "Enter additional details (optional)" at bounding box center [210, 318] width 9 height 9
checkbox input "true"
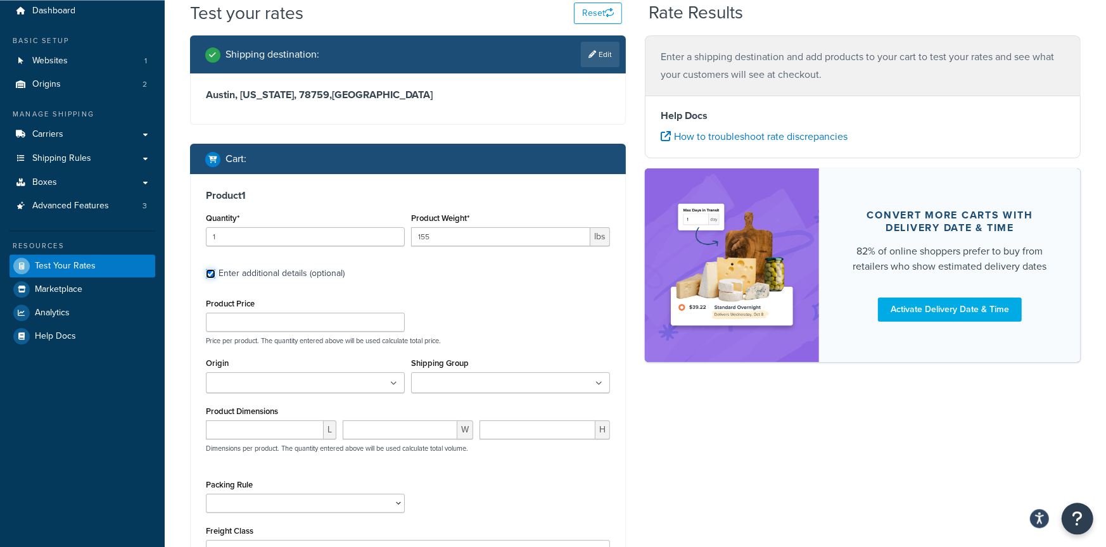
scroll to position [79, 0]
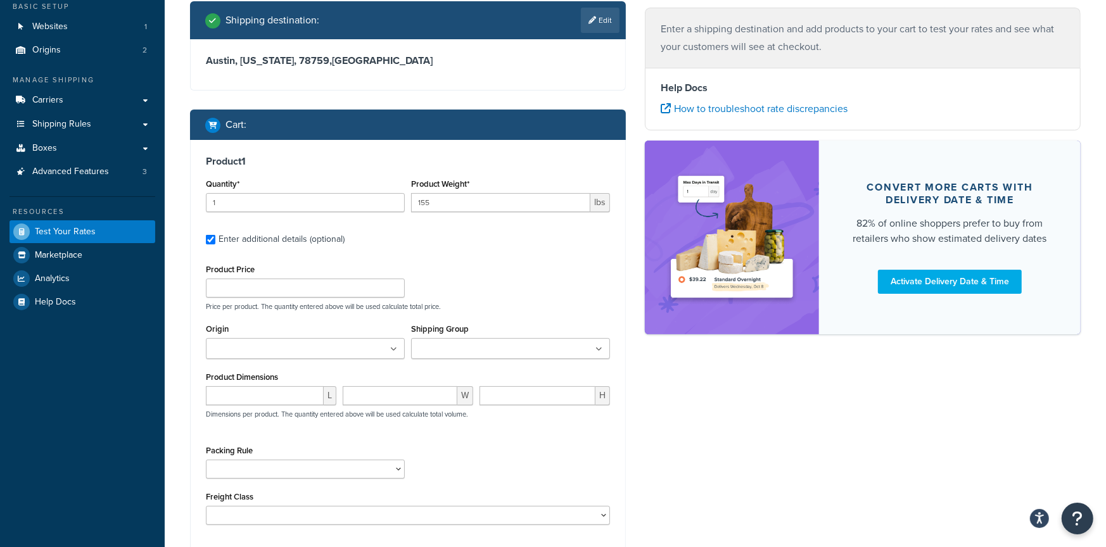
click at [476, 353] on input "Shipping Group" at bounding box center [471, 350] width 112 height 14
click at [556, 275] on div "Product Price Price per product. The quantity entered above will be used calcul…" at bounding box center [408, 286] width 410 height 50
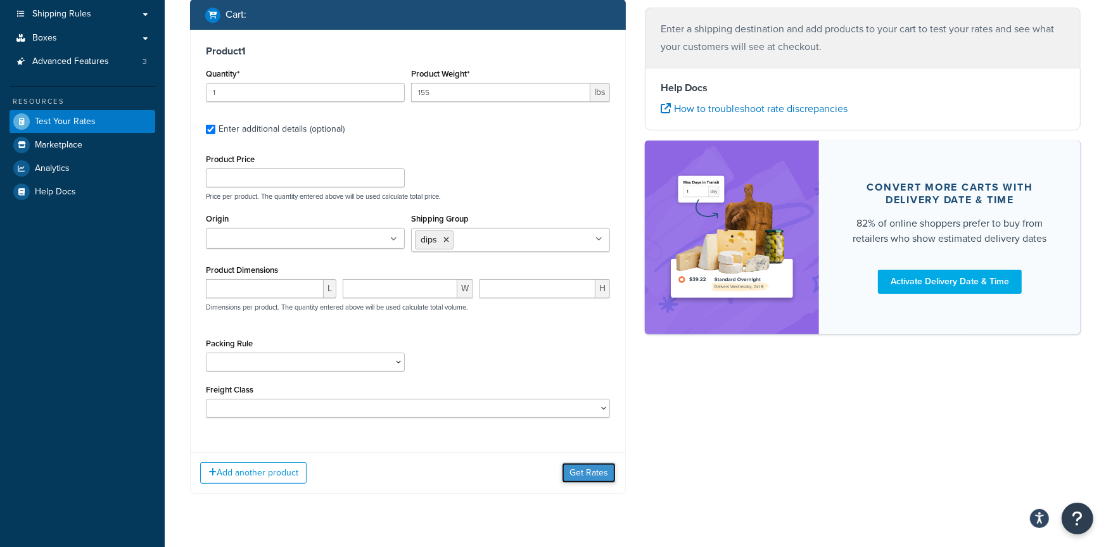
click at [573, 468] on button "Get Rates" at bounding box center [589, 473] width 54 height 20
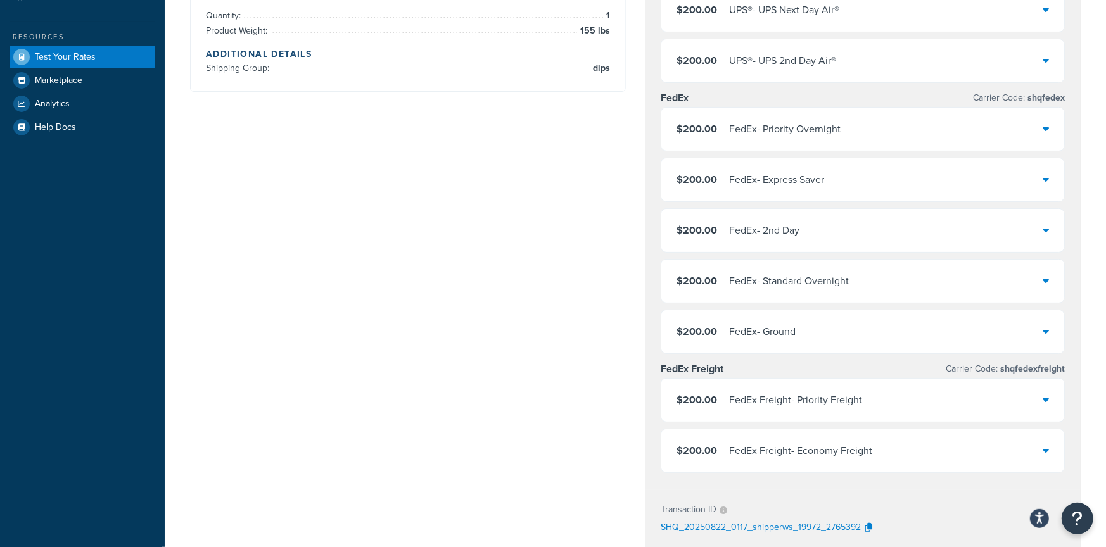
scroll to position [77, 0]
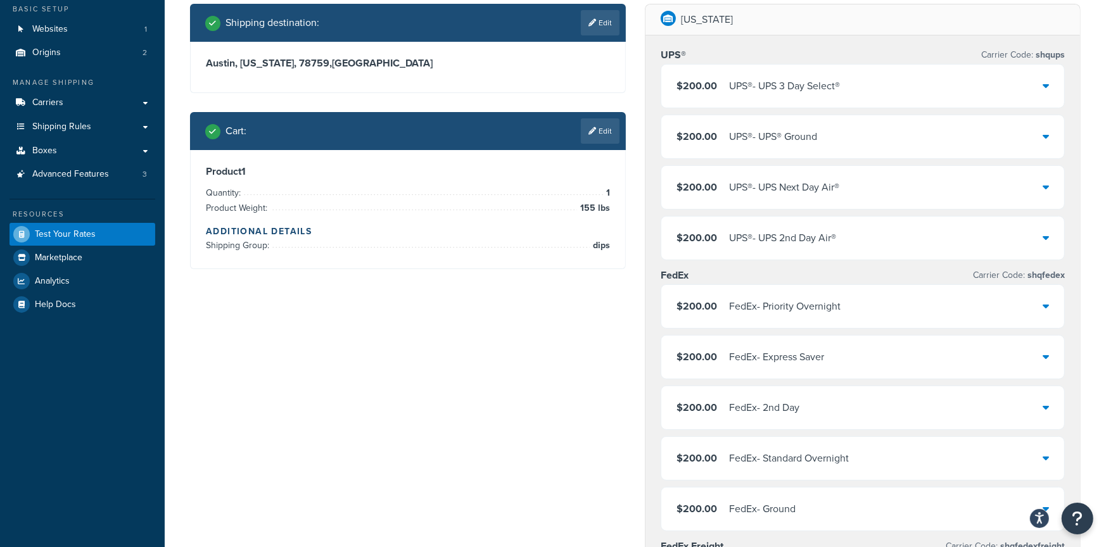
click at [592, 125] on link "Edit" at bounding box center [600, 130] width 39 height 25
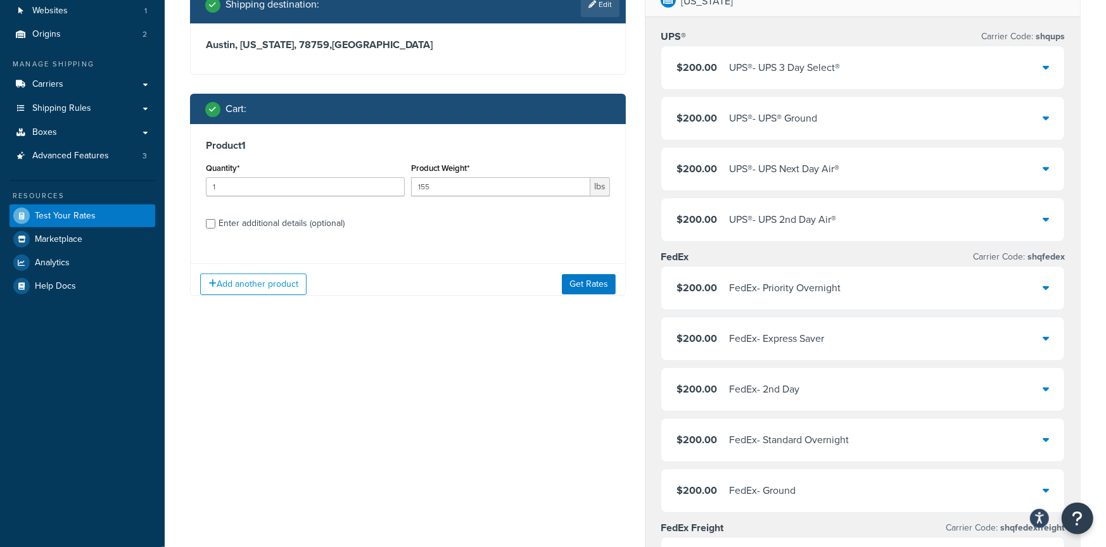
scroll to position [176, 0]
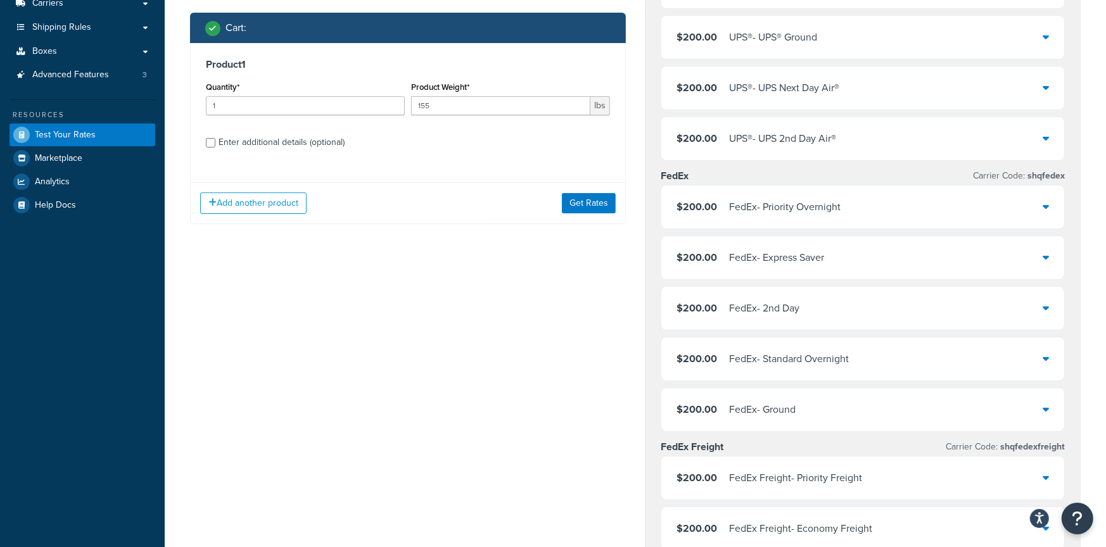
click at [353, 144] on label "Enter additional details (optional)" at bounding box center [413, 141] width 391 height 20
click at [215, 144] on input "Enter additional details (optional)" at bounding box center [210, 142] width 9 height 9
checkbox input "true"
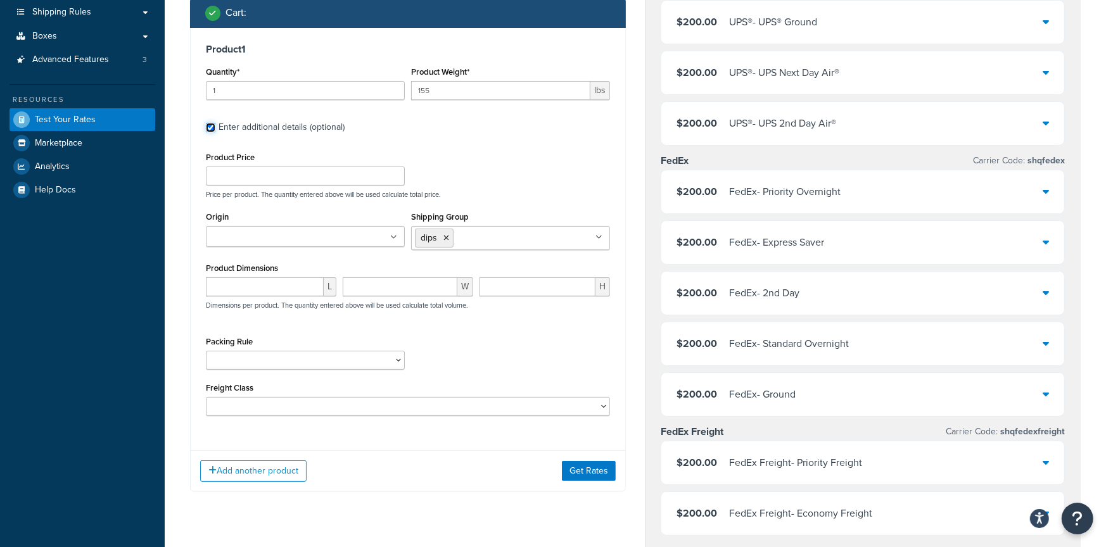
scroll to position [231, 0]
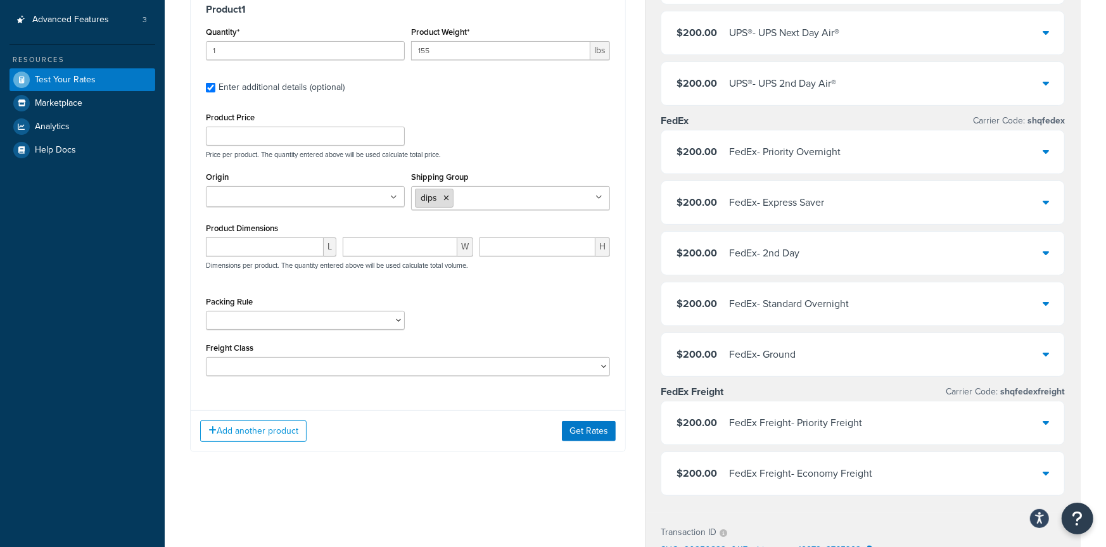
click at [450, 196] on li "dips" at bounding box center [434, 198] width 39 height 19
click at [448, 196] on icon at bounding box center [446, 198] width 6 height 8
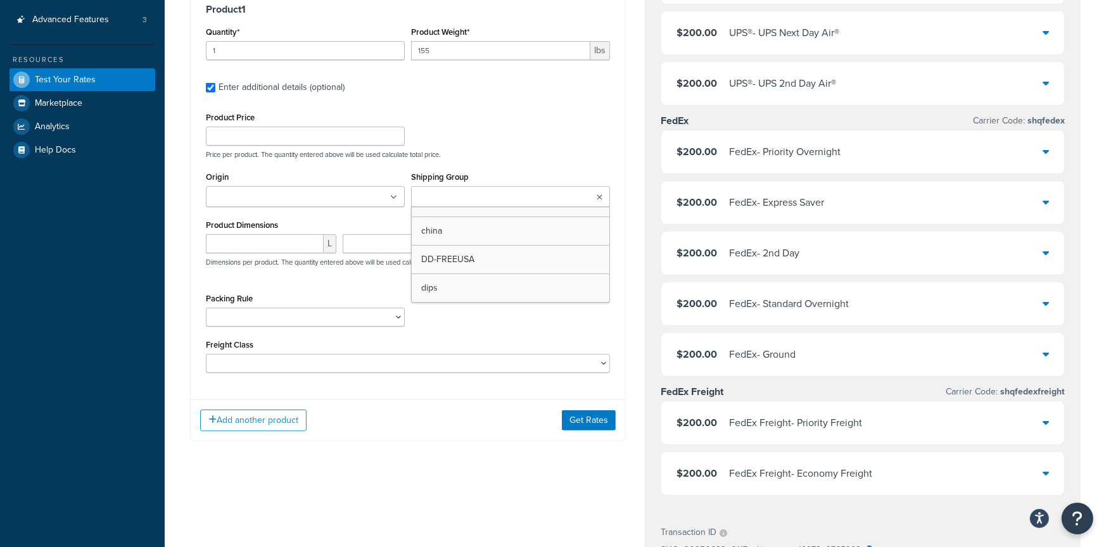
click at [617, 432] on div "Add another product Get Rates" at bounding box center [408, 420] width 434 height 41
click at [610, 424] on button "Get Rates" at bounding box center [589, 420] width 54 height 20
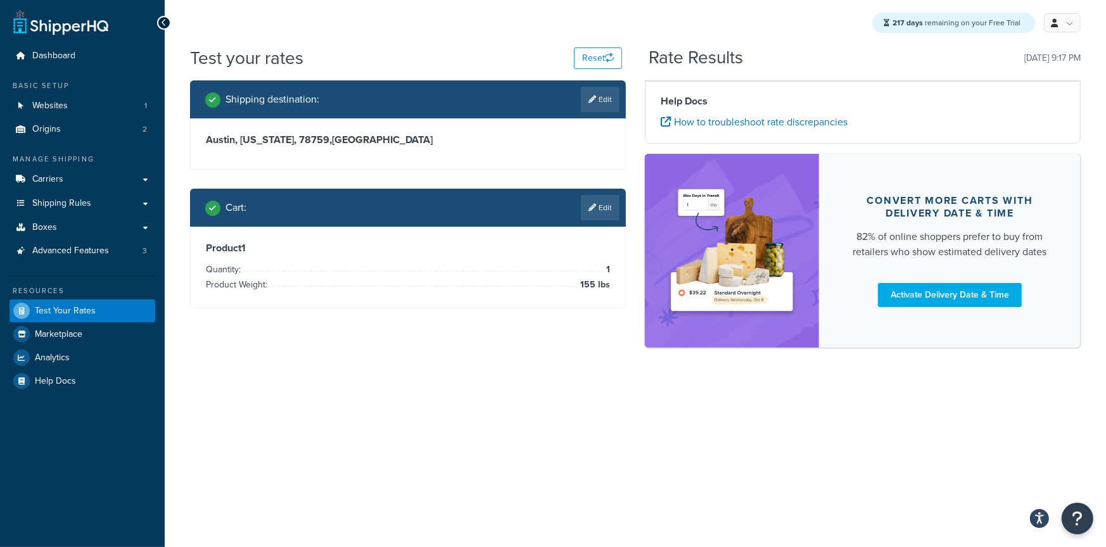
scroll to position [0, 0]
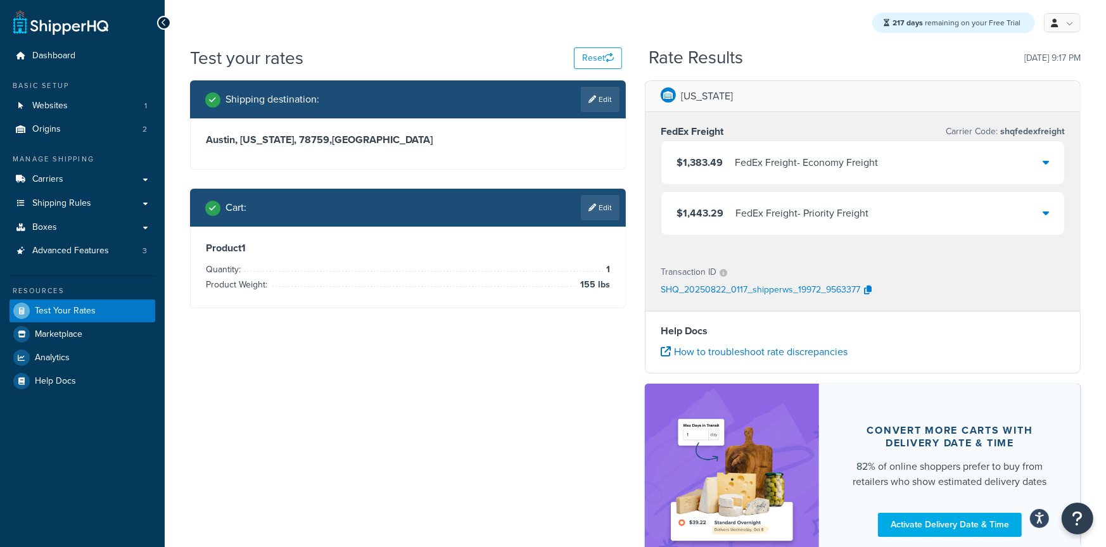
click at [825, 158] on div "FedEx Freight - Economy Freight" at bounding box center [805, 163] width 143 height 18
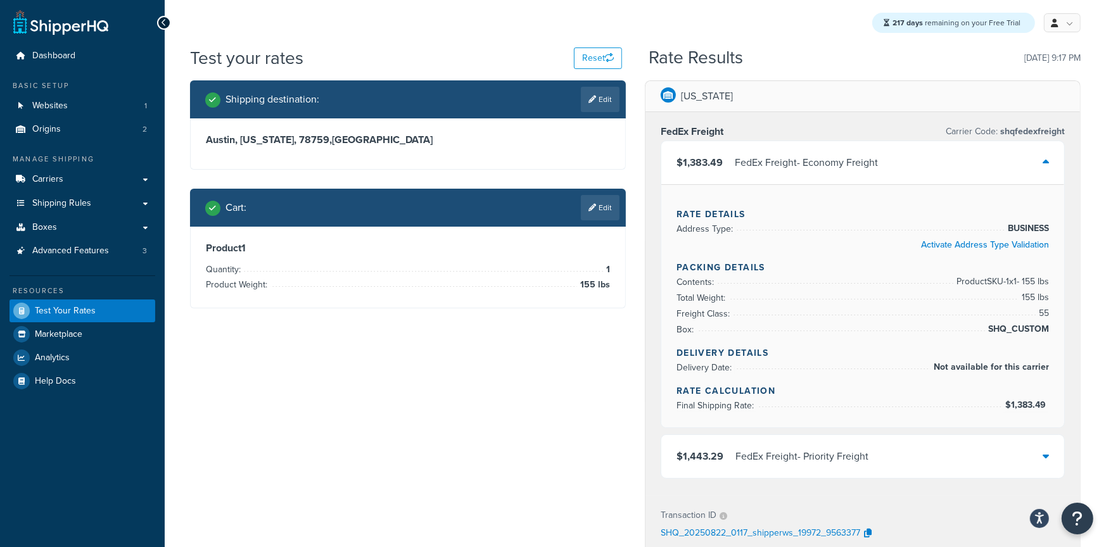
click at [825, 158] on div "FedEx Freight - Economy Freight" at bounding box center [805, 163] width 143 height 18
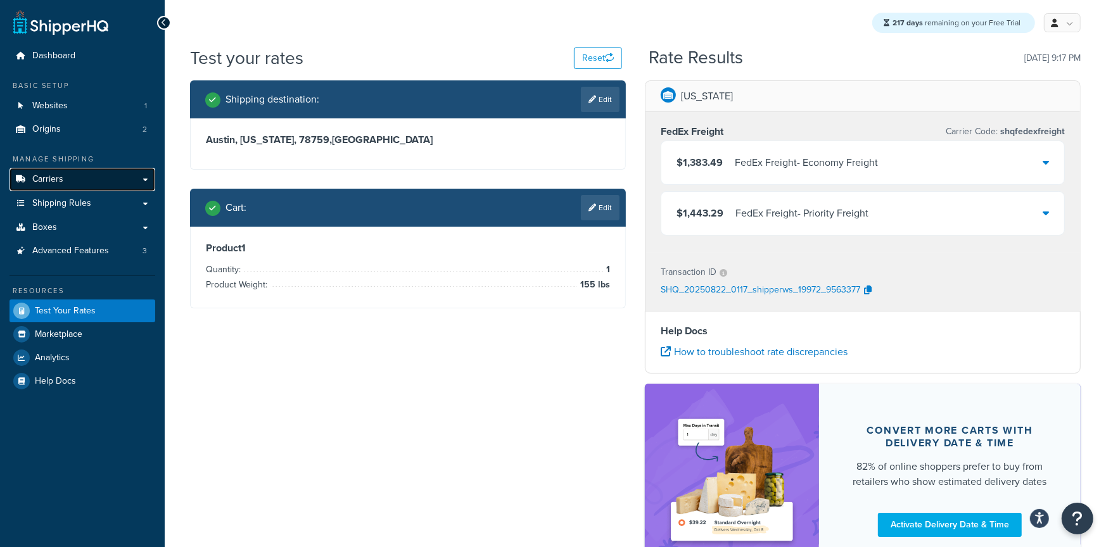
click at [83, 178] on link "Carriers" at bounding box center [82, 179] width 146 height 23
click at [586, 216] on link "Edit" at bounding box center [600, 207] width 39 height 25
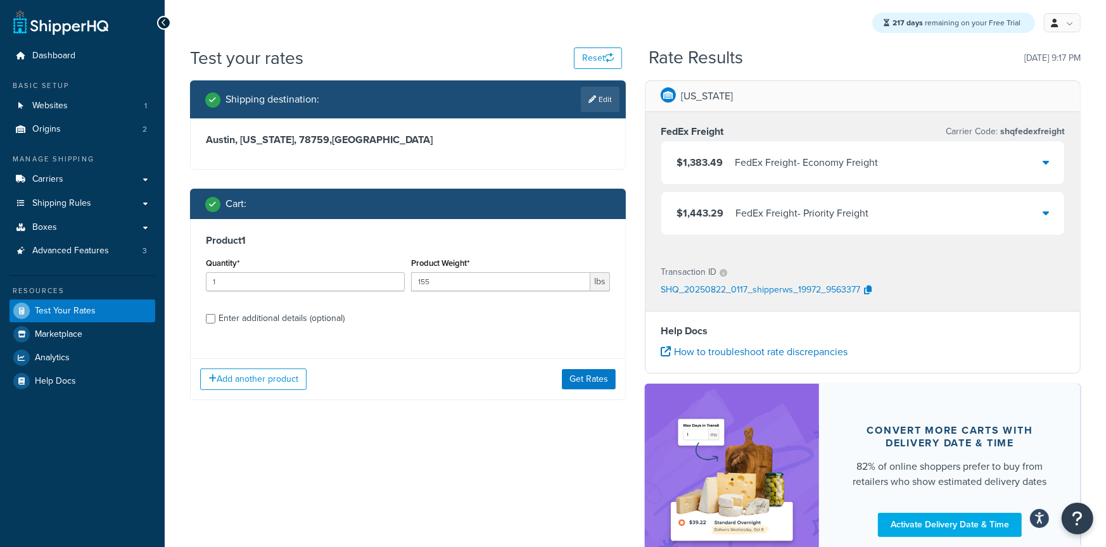
click at [253, 317] on div "Enter additional details (optional)" at bounding box center [281, 319] width 126 height 18
click at [215, 317] on input "Enter additional details (optional)" at bounding box center [210, 318] width 9 height 9
checkbox input "true"
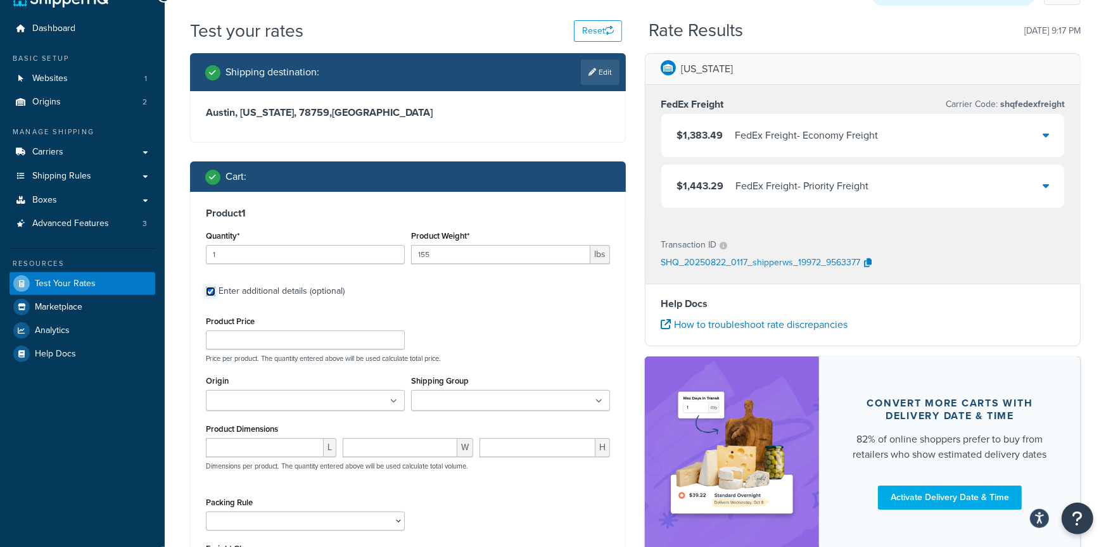
scroll to position [106, 0]
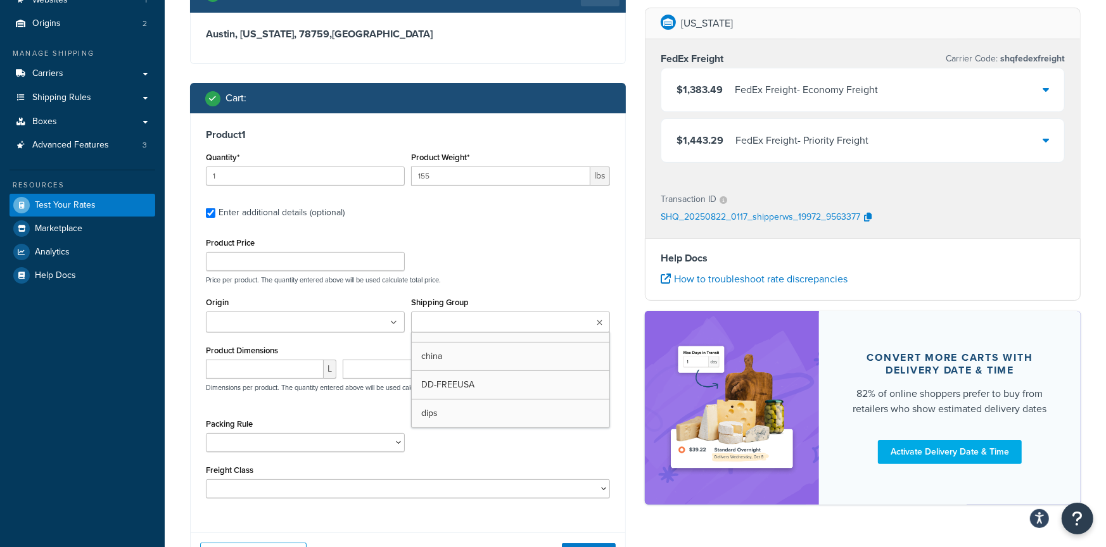
drag, startPoint x: 497, startPoint y: 321, endPoint x: 489, endPoint y: 303, distance: 19.5
click at [498, 321] on input "Shipping Group" at bounding box center [471, 323] width 112 height 14
drag, startPoint x: 579, startPoint y: 243, endPoint x: 588, endPoint y: 389, distance: 145.9
click at [579, 244] on div "Product Price Price per product. The quantity entered above will be used calcul…" at bounding box center [408, 259] width 410 height 50
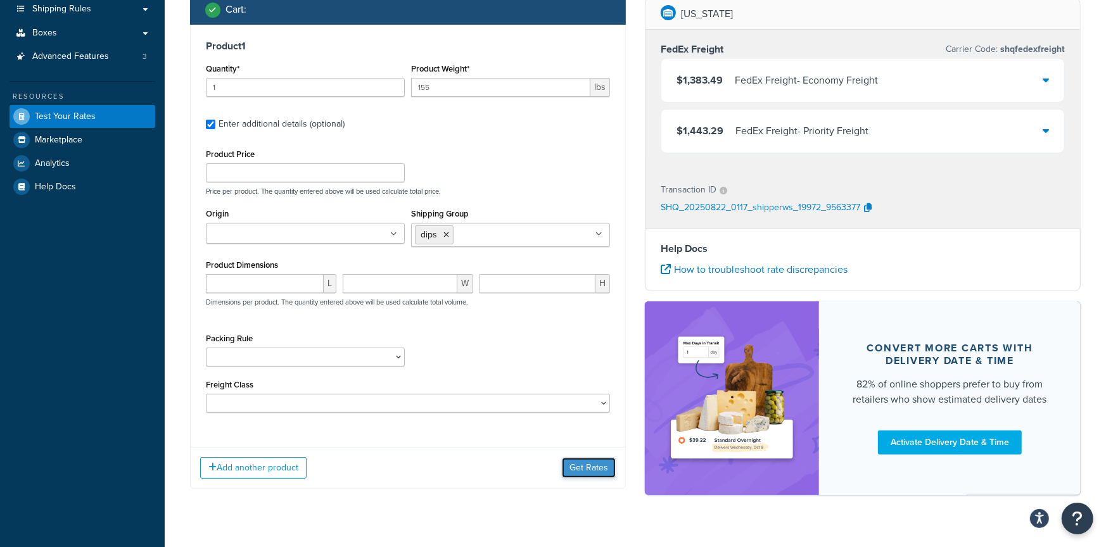
click at [592, 465] on button "Get Rates" at bounding box center [589, 468] width 54 height 20
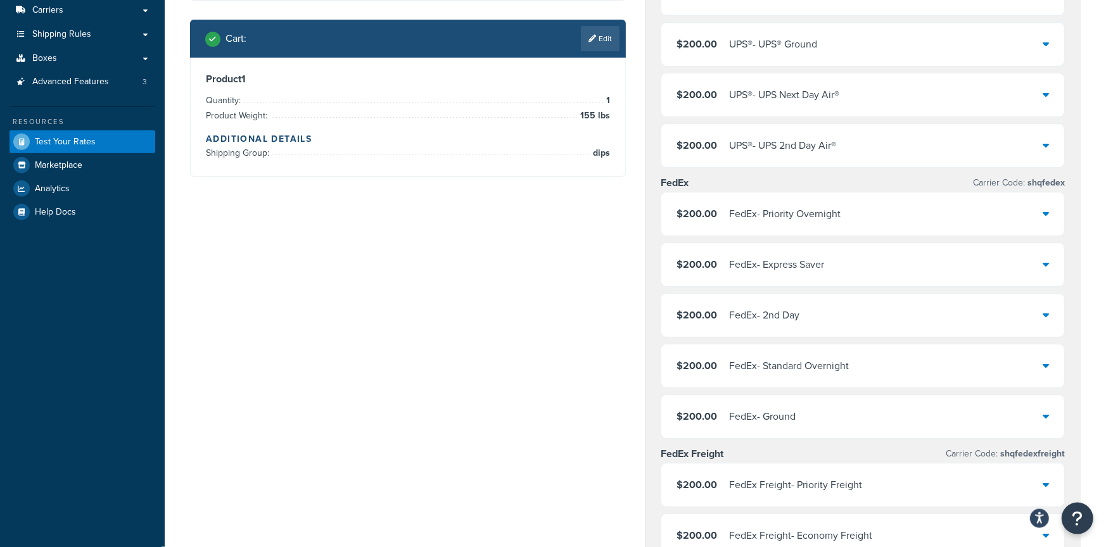
scroll to position [353, 0]
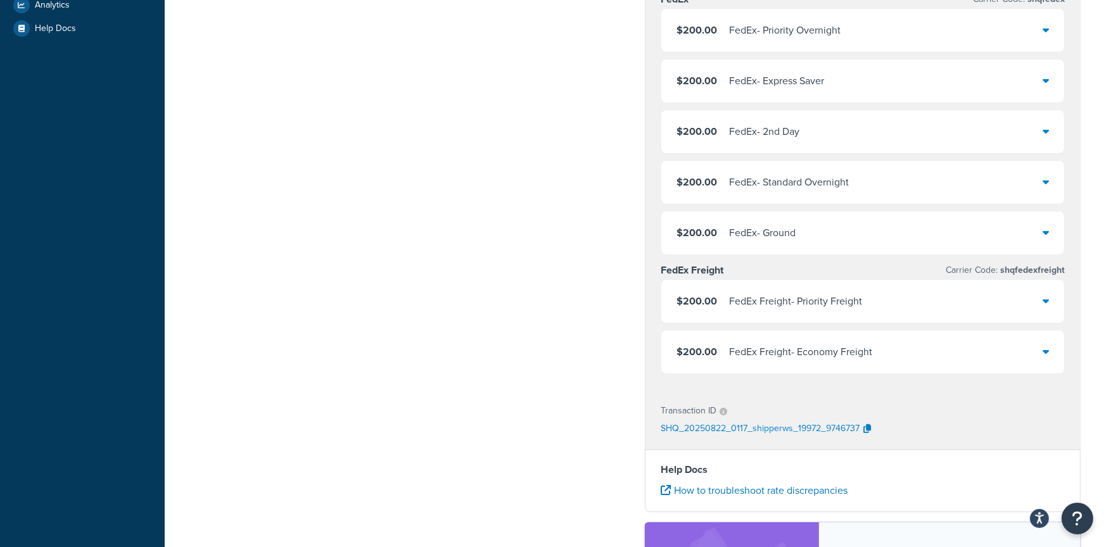
click at [729, 305] on div "FedEx Freight - Priority Freight" at bounding box center [795, 302] width 133 height 18
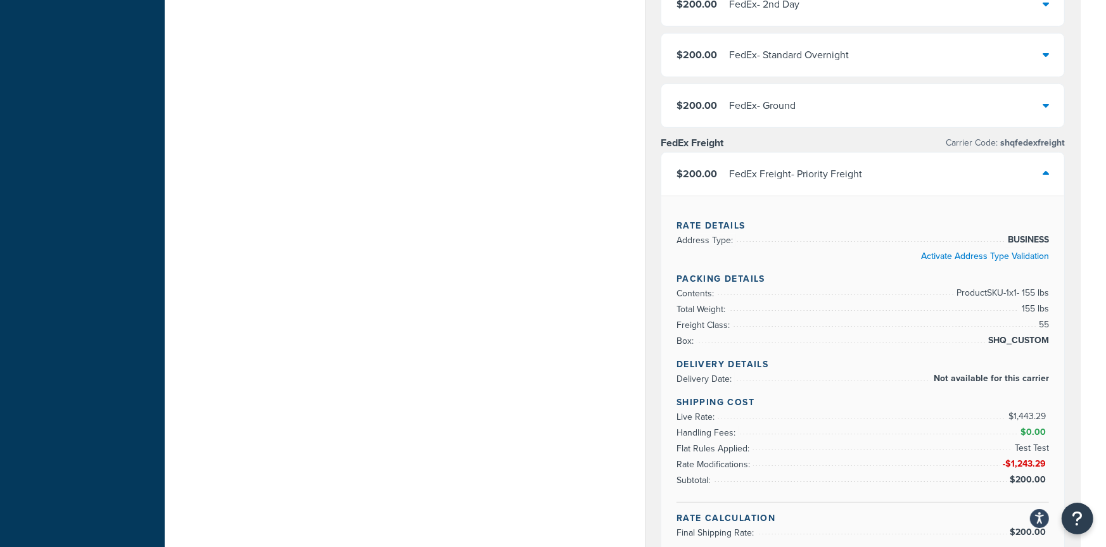
scroll to position [485, 0]
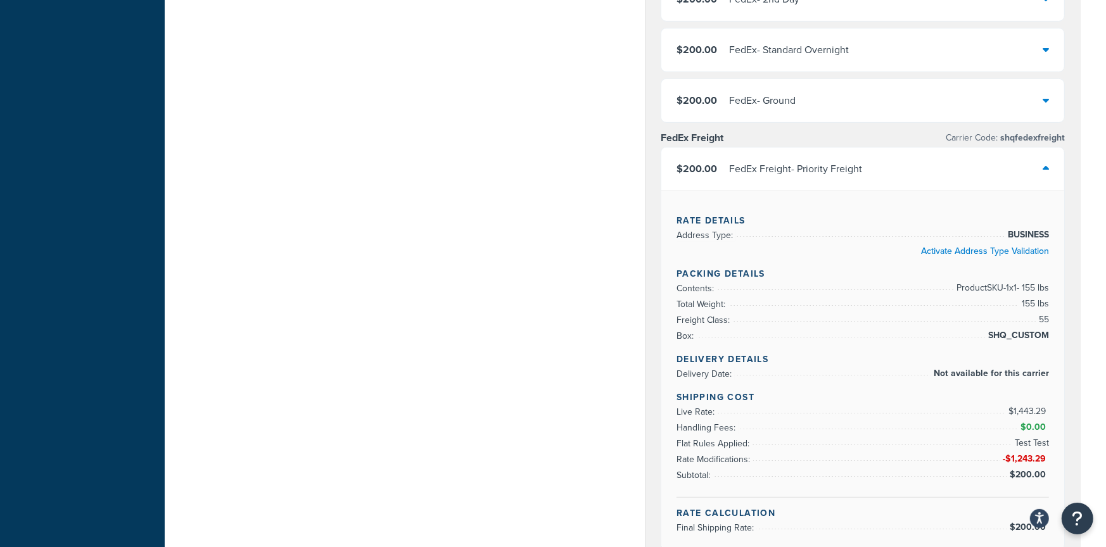
click at [756, 167] on div "FedEx Freight - Priority Freight" at bounding box center [795, 169] width 133 height 18
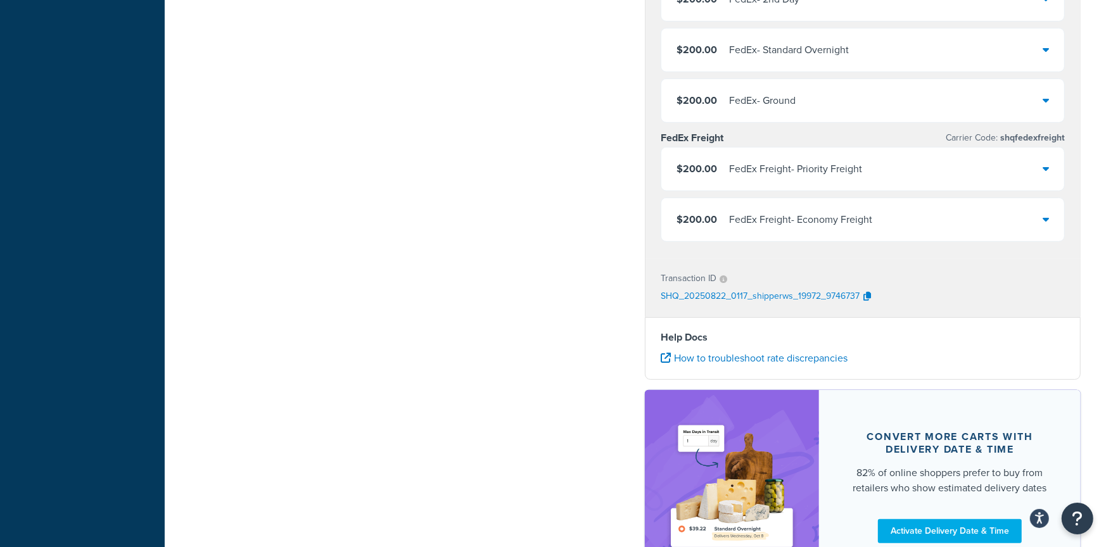
click at [740, 220] on div "FedEx Freight - Economy Freight" at bounding box center [800, 220] width 143 height 18
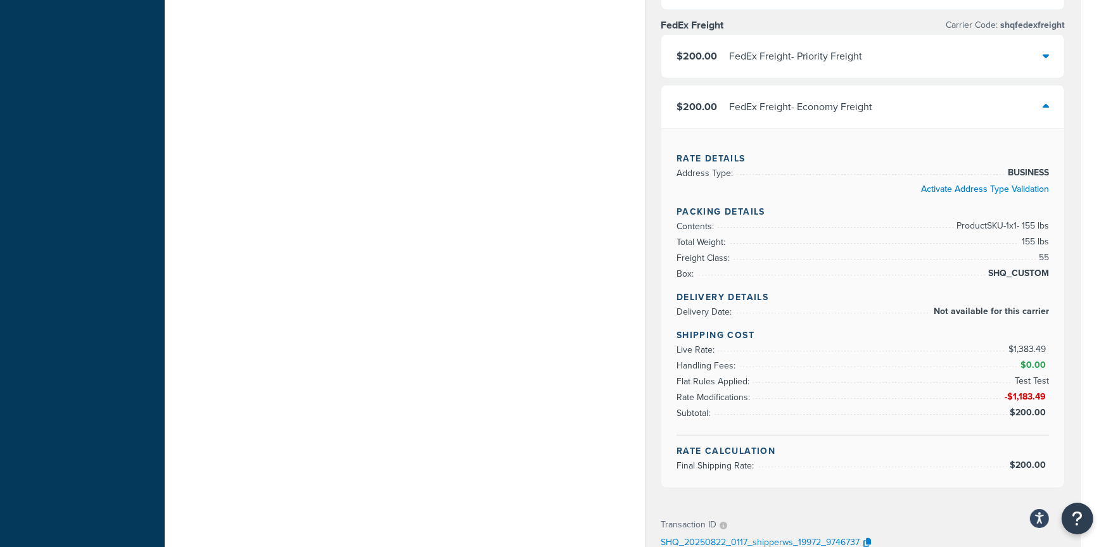
scroll to position [595, 0]
click at [797, 91] on div "$200.00 FedEx Freight - Economy Freight" at bounding box center [862, 109] width 403 height 43
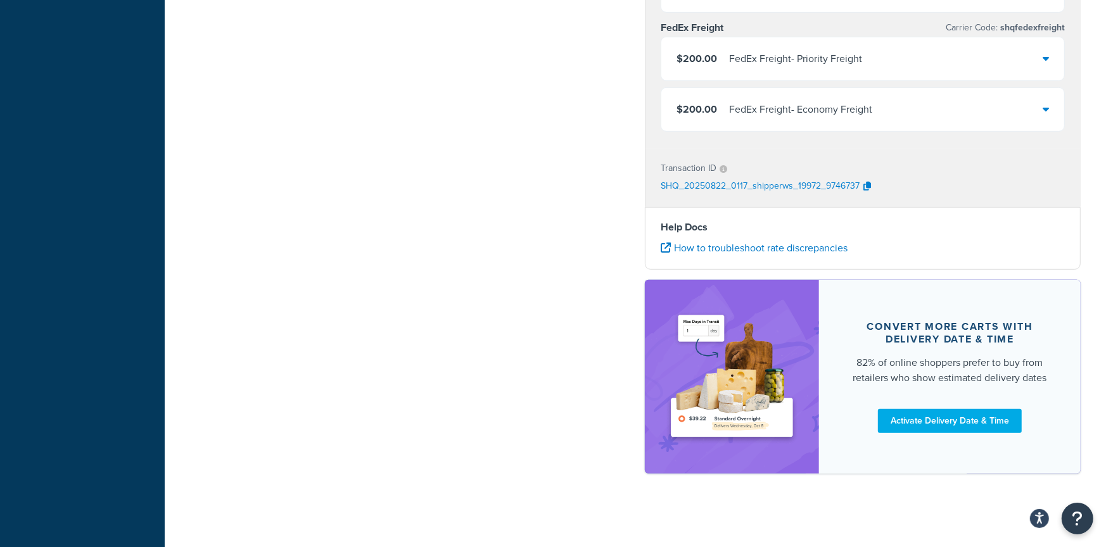
click at [798, 66] on div "FedEx Freight - Priority Freight" at bounding box center [795, 59] width 133 height 18
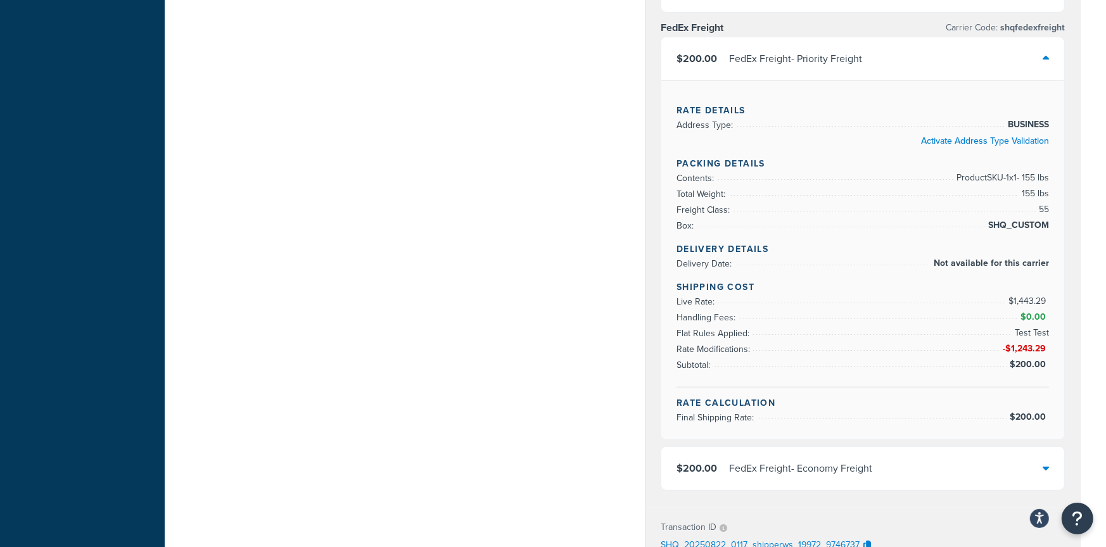
click at [782, 62] on div "FedEx Freight - Priority Freight" at bounding box center [795, 59] width 133 height 18
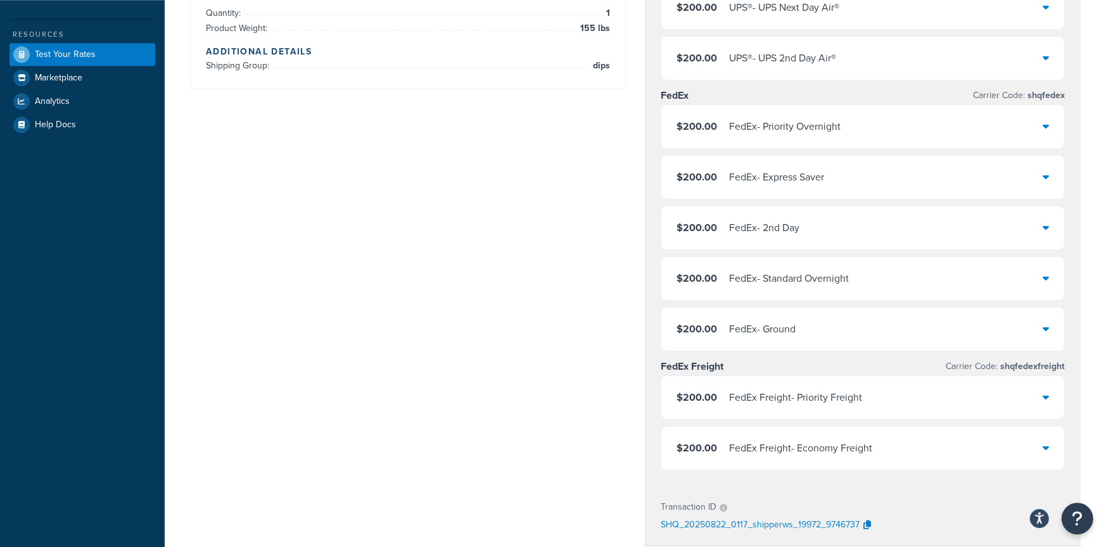
scroll to position [143, 0]
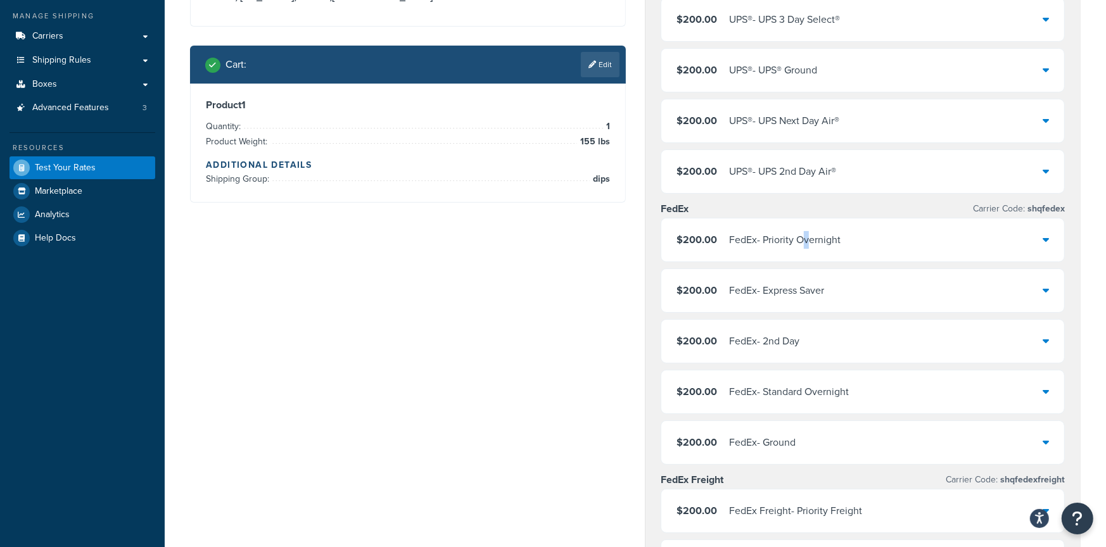
click at [807, 246] on div "FedEx - Priority Overnight" at bounding box center [784, 240] width 111 height 18
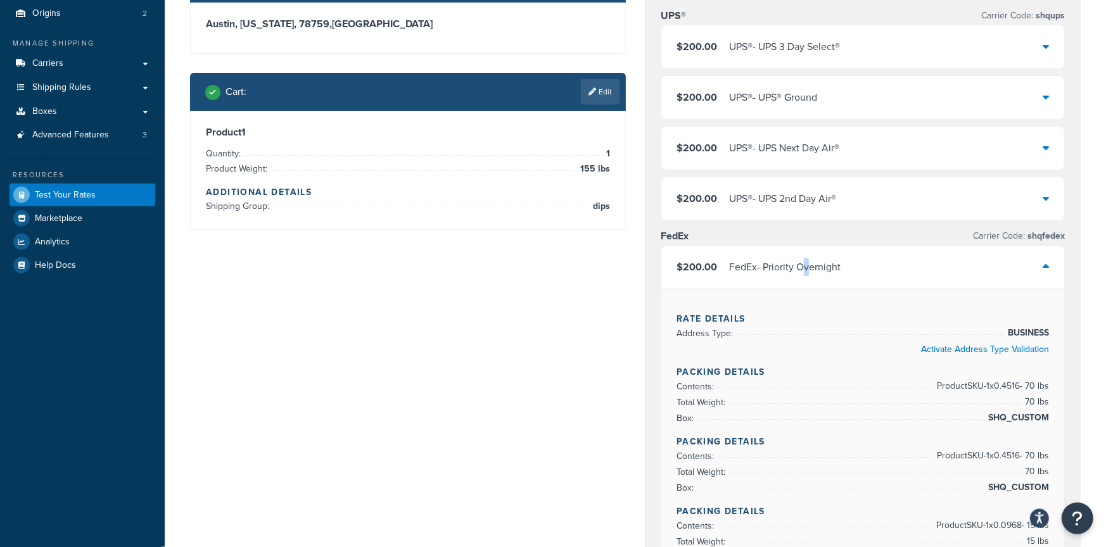
scroll to position [33, 0]
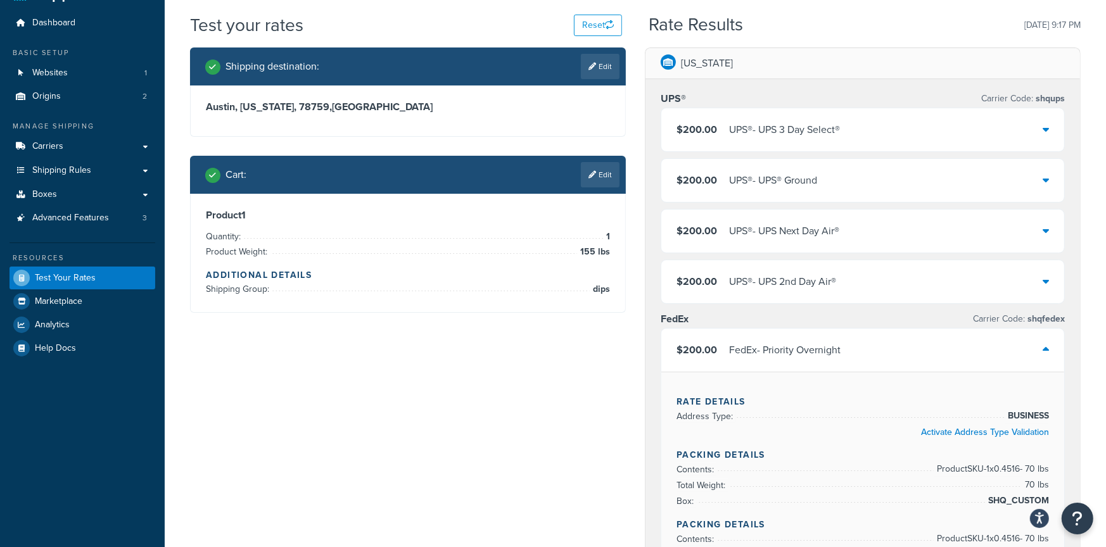
drag, startPoint x: 745, startPoint y: 345, endPoint x: 750, endPoint y: 334, distance: 12.2
click at [746, 346] on div "FedEx - Priority Overnight" at bounding box center [784, 350] width 111 height 18
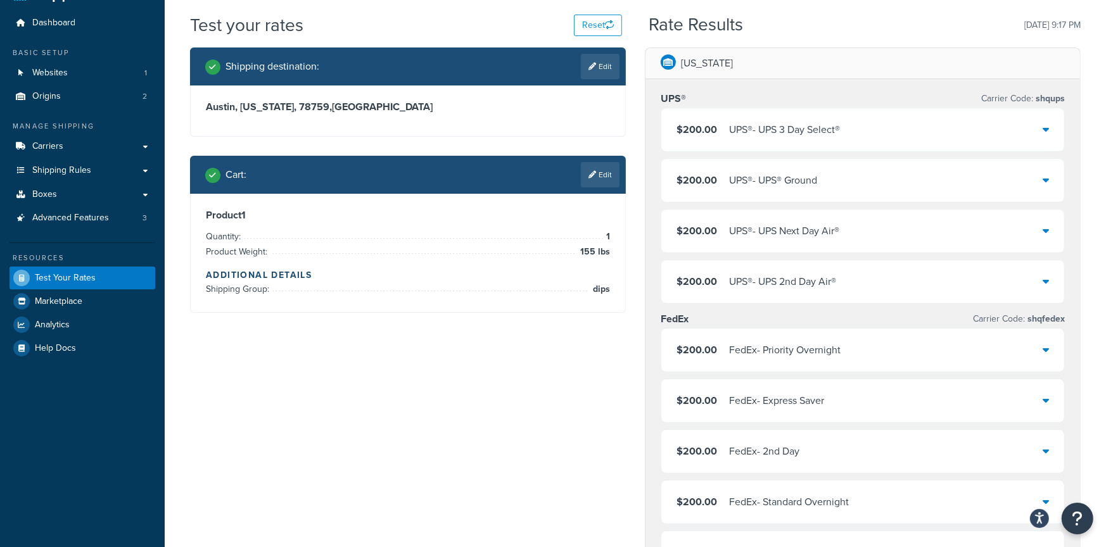
click at [789, 177] on div "UPS® - UPS® Ground" at bounding box center [773, 181] width 88 height 18
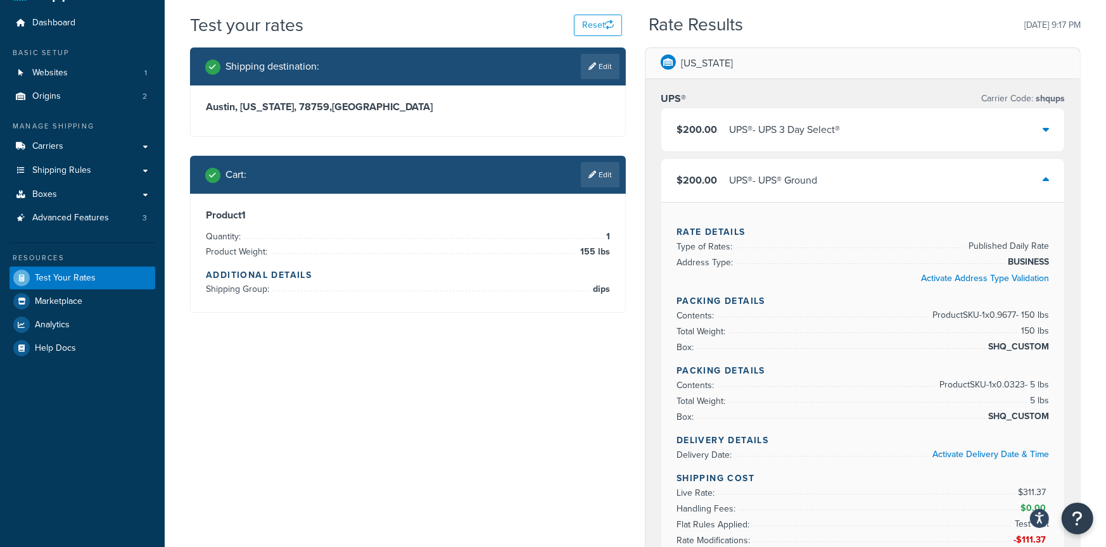
click at [788, 176] on div "UPS® - UPS® Ground" at bounding box center [773, 181] width 88 height 18
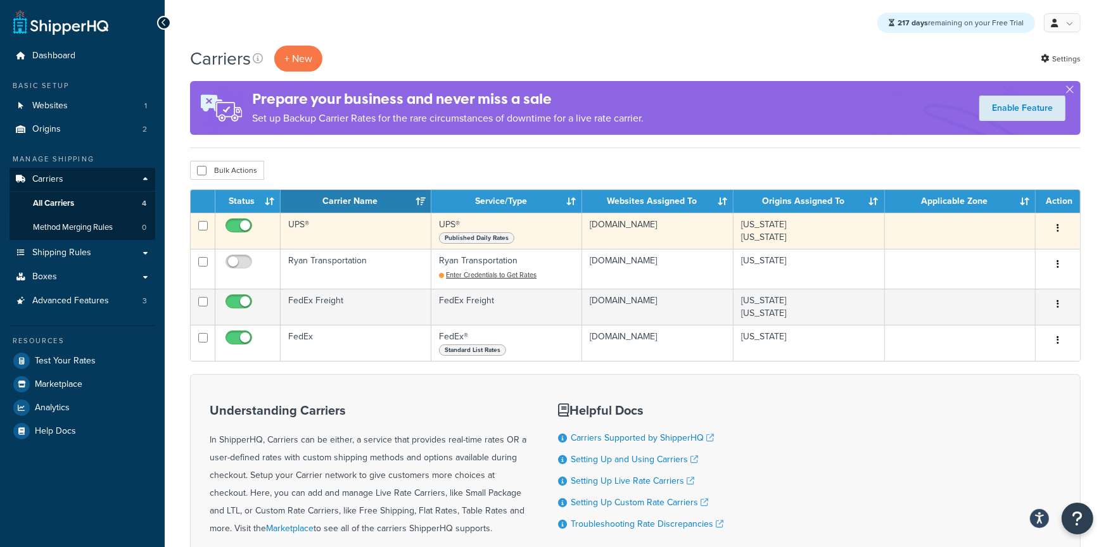
click at [323, 236] on td "UPS®" at bounding box center [356, 231] width 151 height 36
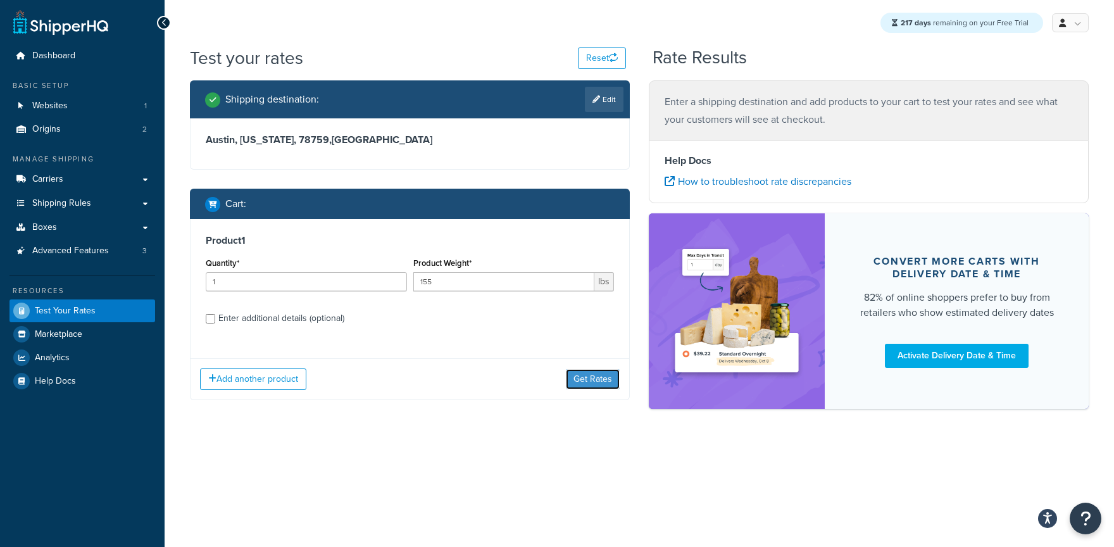
click at [609, 386] on button "Get Rates" at bounding box center [593, 379] width 54 height 20
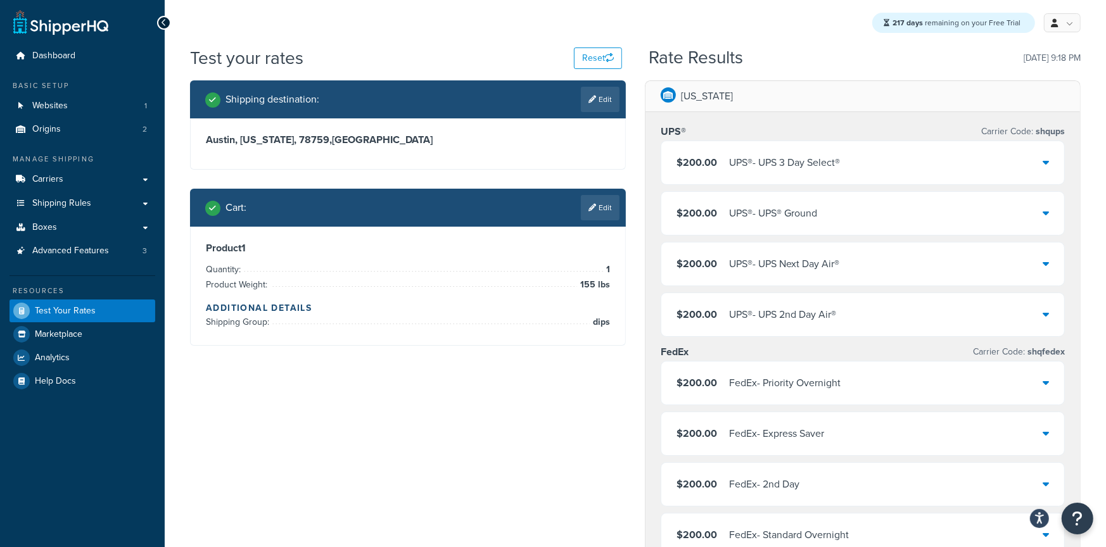
click at [712, 171] on span "$200.00" at bounding box center [696, 163] width 41 height 18
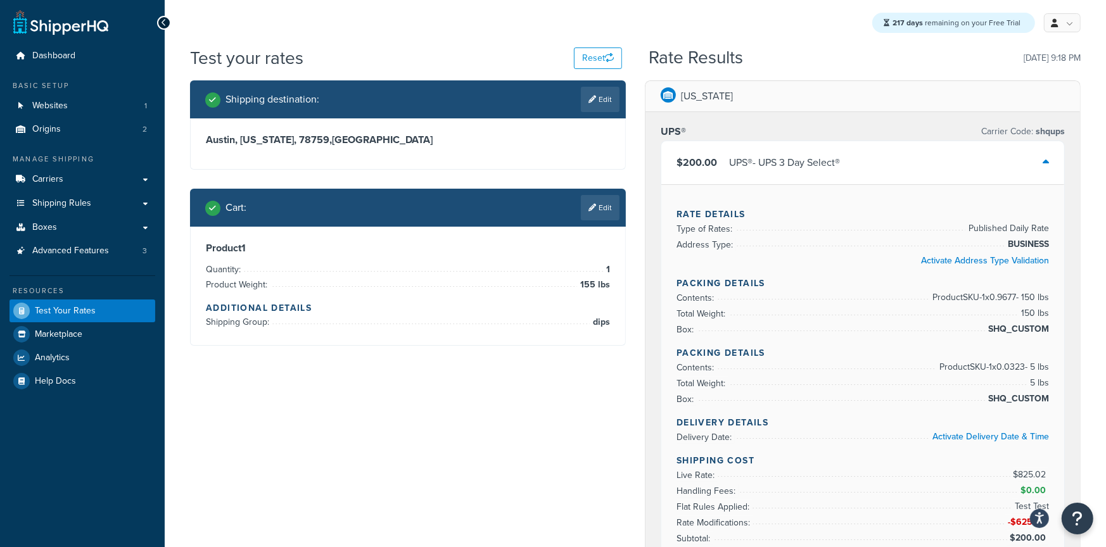
click at [712, 171] on span "$200.00" at bounding box center [696, 163] width 41 height 18
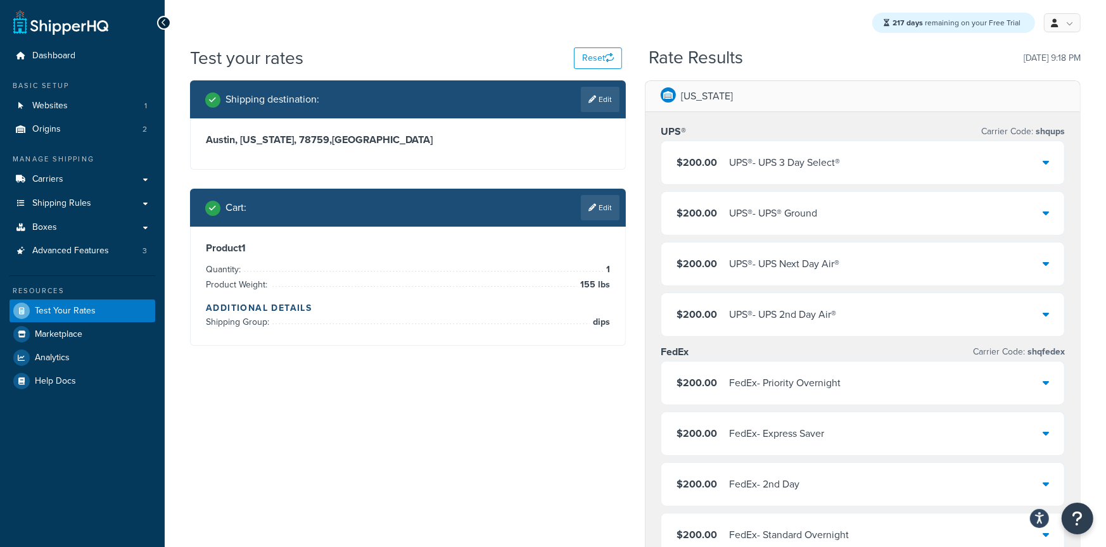
drag, startPoint x: 611, startPoint y: 227, endPoint x: 603, endPoint y: 225, distance: 8.3
click at [605, 227] on div "Cart : Edit Product 1 Quantity: 1 Product Weight: 155 lbs Additional Details Sh…" at bounding box center [408, 267] width 436 height 157
click at [596, 218] on link "Edit" at bounding box center [600, 207] width 39 height 25
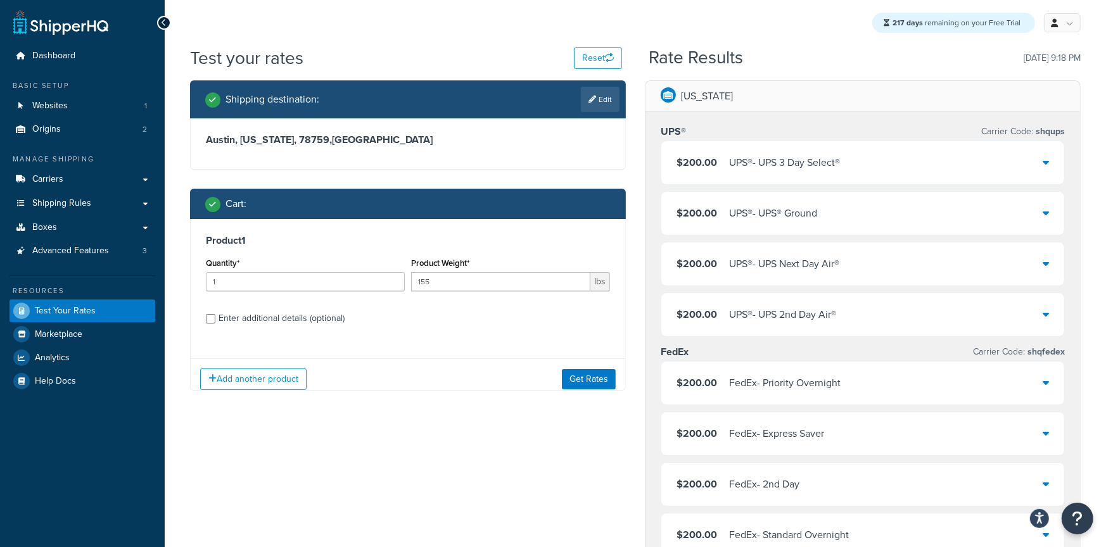
click at [267, 331] on div "Product 1 Quantity* 1 Product Weight* 155 lbs Enter additional details (optiona…" at bounding box center [408, 284] width 434 height 130
click at [268, 324] on div "Enter additional details (optional)" at bounding box center [281, 319] width 126 height 18
click at [215, 324] on input "Enter additional details (optional)" at bounding box center [210, 318] width 9 height 9
checkbox input "true"
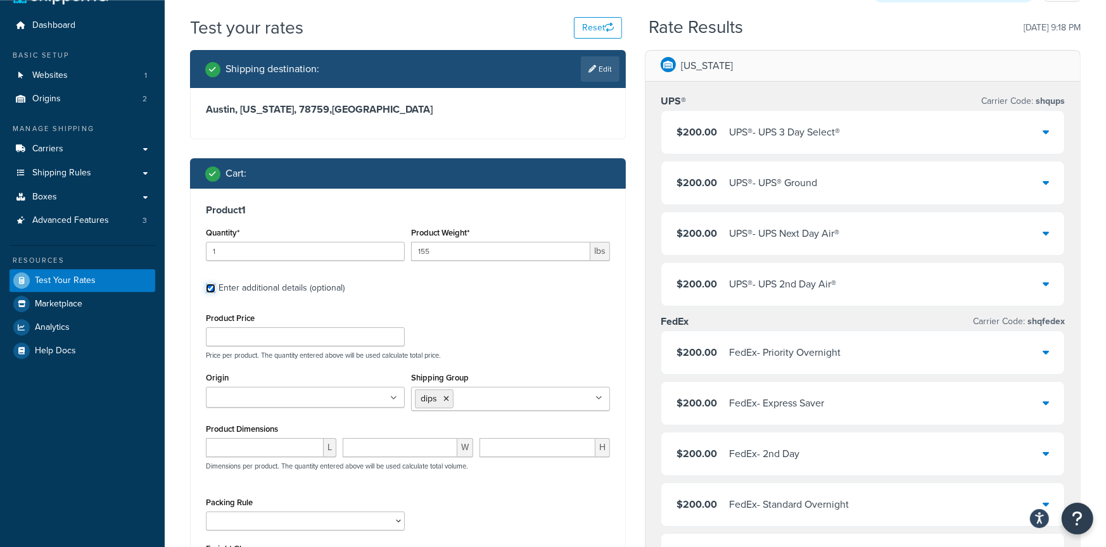
scroll to position [187, 0]
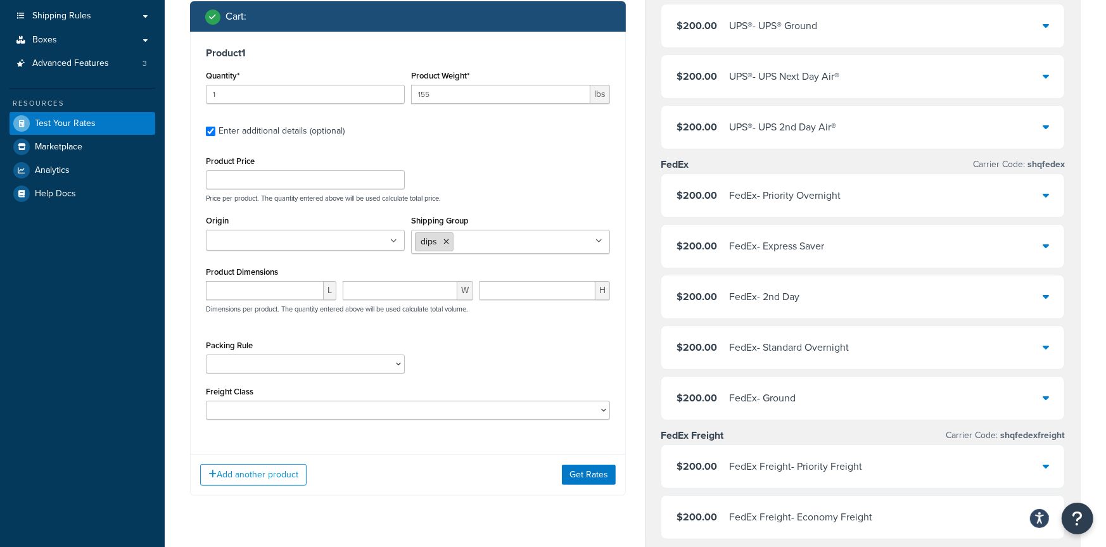
click at [446, 242] on icon at bounding box center [446, 242] width 6 height 8
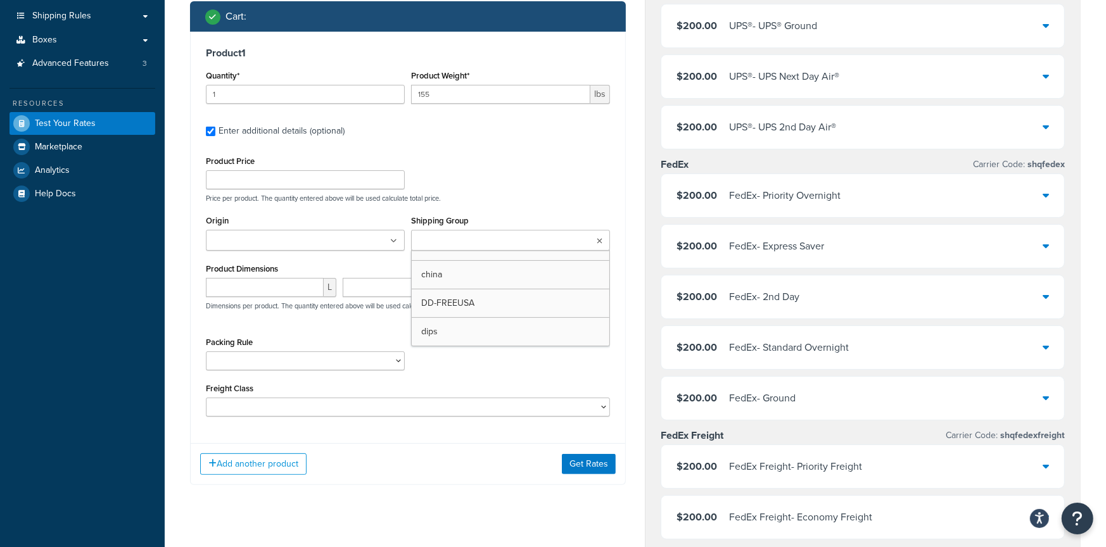
click at [460, 242] on input "Shipping Group" at bounding box center [471, 241] width 112 height 14
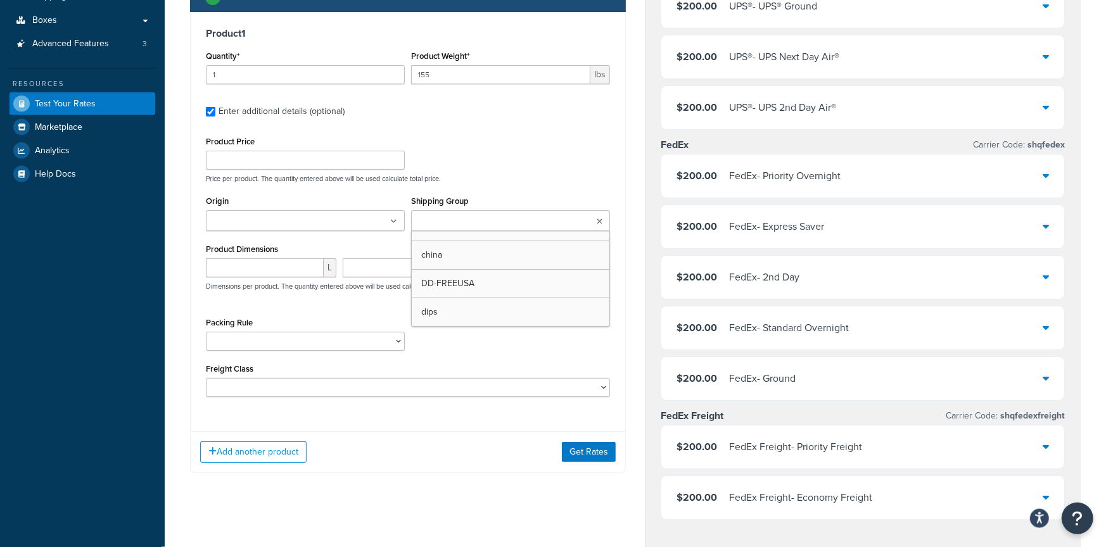
scroll to position [308, 0]
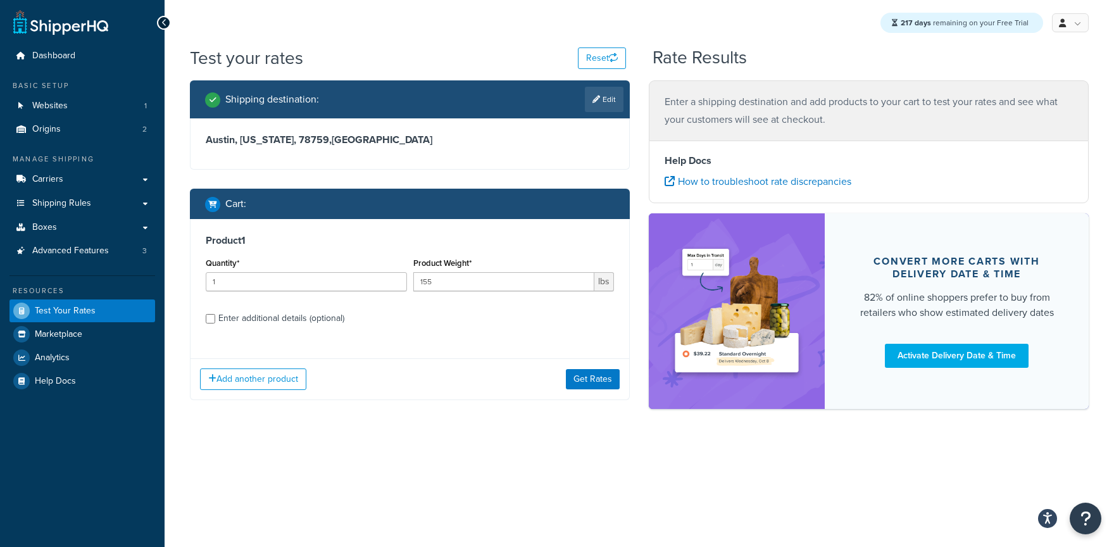
click at [253, 310] on label "Enter additional details (optional)" at bounding box center [416, 317] width 396 height 20
click at [215, 314] on input "Enter additional details (optional)" at bounding box center [210, 318] width 9 height 9
checkbox input "true"
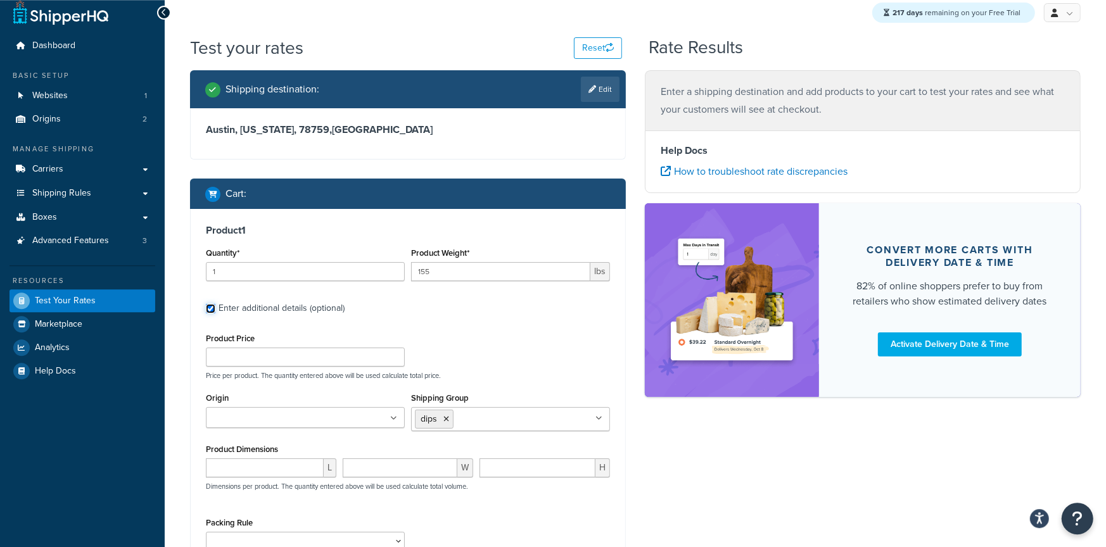
scroll to position [11, 0]
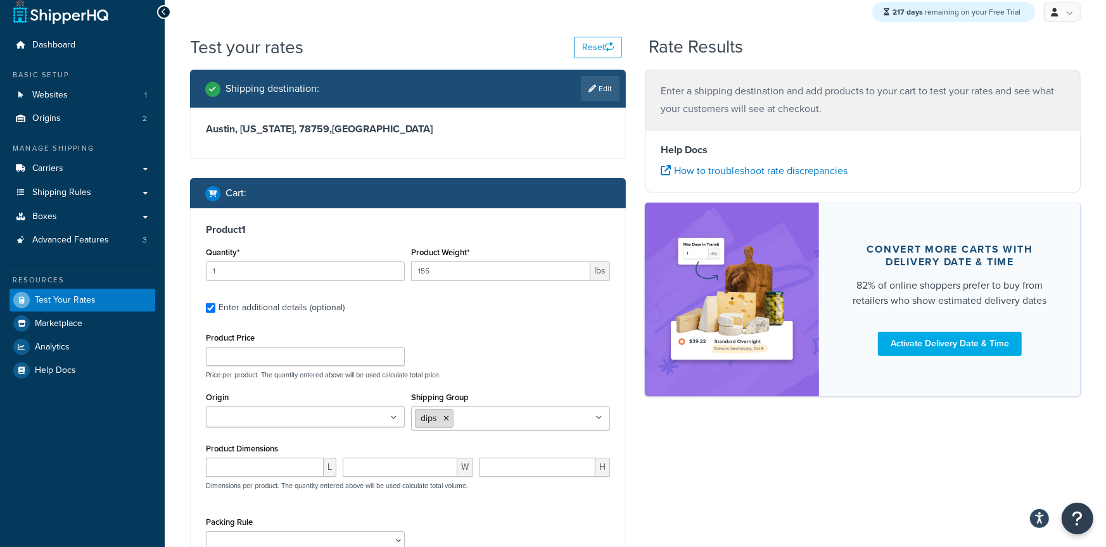
click at [450, 419] on li "dips" at bounding box center [434, 418] width 39 height 19
click at [447, 419] on icon at bounding box center [446, 419] width 6 height 8
click at [496, 362] on div "Product Price Price per product. The quantity entered above will be used calcul…" at bounding box center [408, 354] width 410 height 50
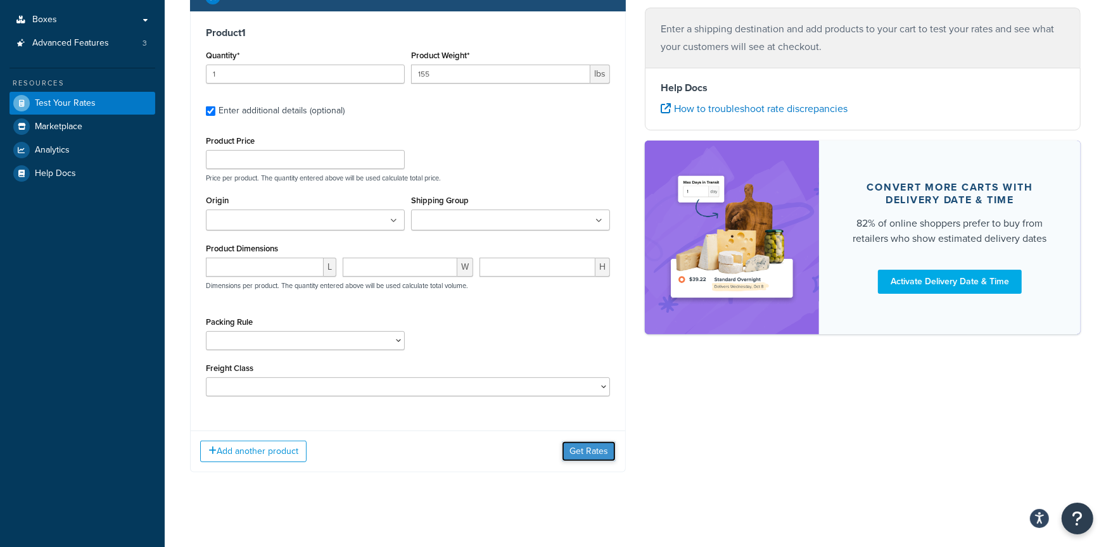
click at [577, 453] on button "Get Rates" at bounding box center [589, 451] width 54 height 20
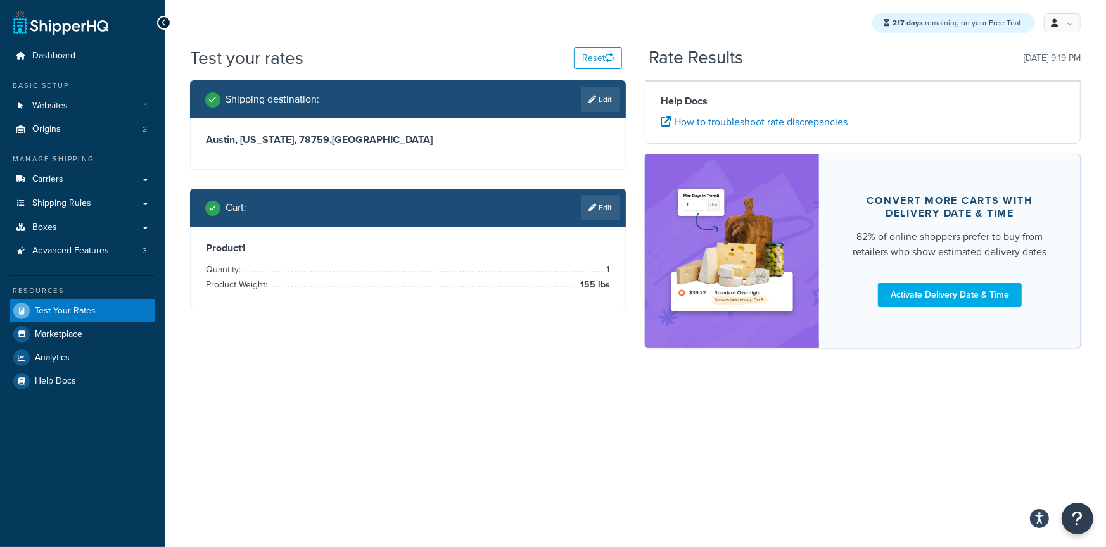
scroll to position [0, 0]
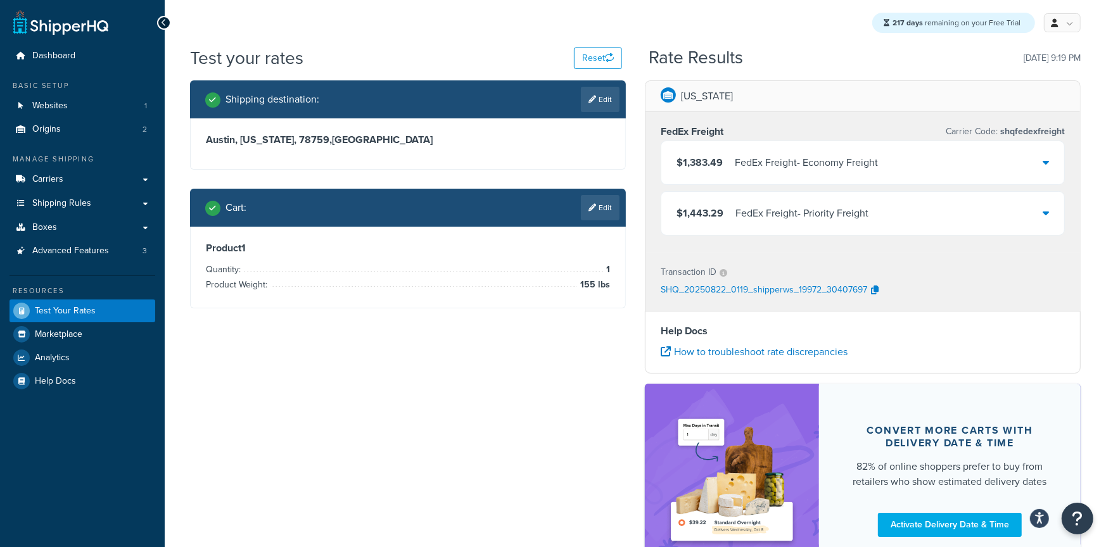
click at [750, 216] on div "FedEx Freight - Priority Freight" at bounding box center [801, 214] width 133 height 18
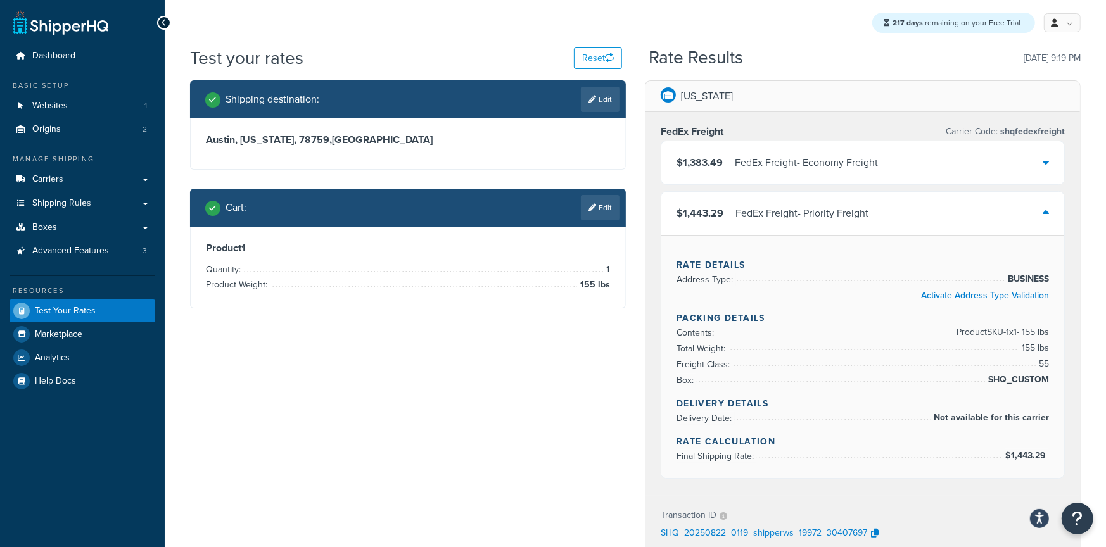
click at [753, 145] on div "$1,383.49 FedEx Freight - Economy Freight" at bounding box center [862, 162] width 403 height 43
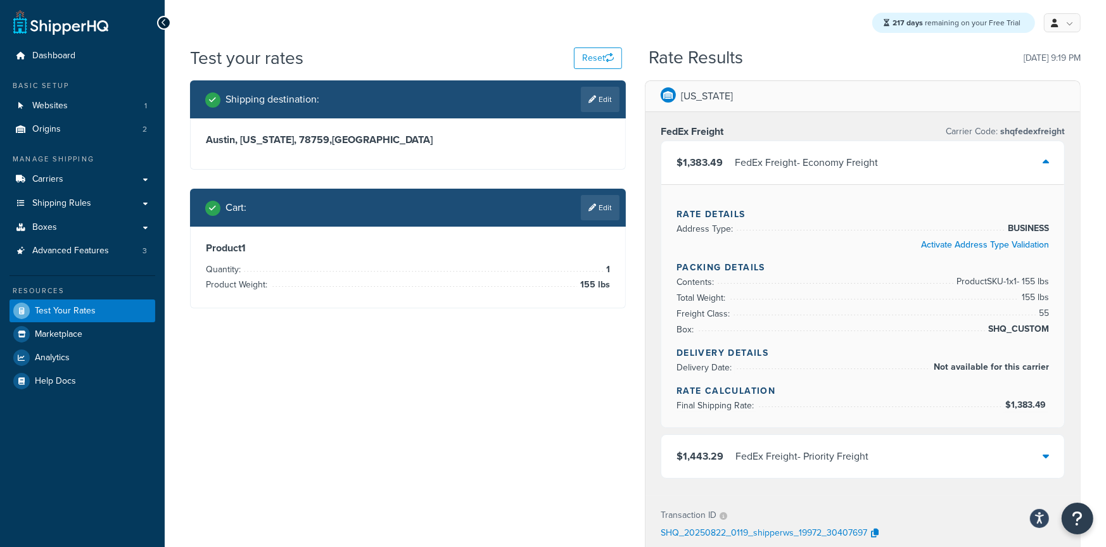
click at [753, 145] on div "$1,383.49 FedEx Freight - Economy Freight" at bounding box center [862, 162] width 403 height 43
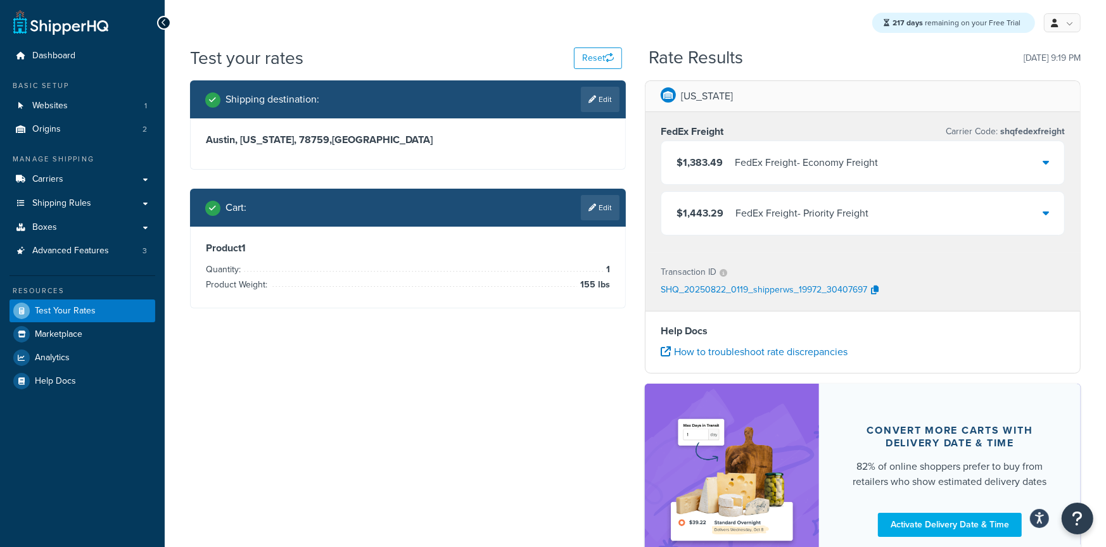
drag, startPoint x: 766, startPoint y: 303, endPoint x: 768, endPoint y: 289, distance: 14.2
click at [766, 296] on div "South Carolina FedEx Freight Carrier Code: shqfedexfreight $1,383.49 FedEx Frei…" at bounding box center [862, 196] width 434 height 230
click at [770, 224] on div "$1,443.29 FedEx Freight - Priority Freight" at bounding box center [862, 213] width 403 height 43
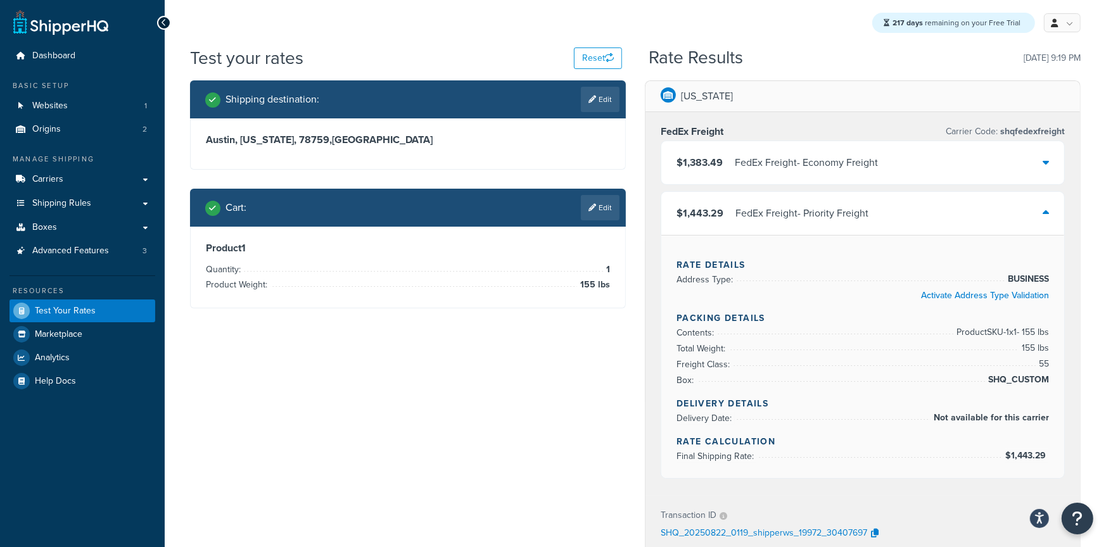
click at [770, 224] on div "$1,443.29 FedEx Freight - Priority Freight" at bounding box center [862, 213] width 403 height 43
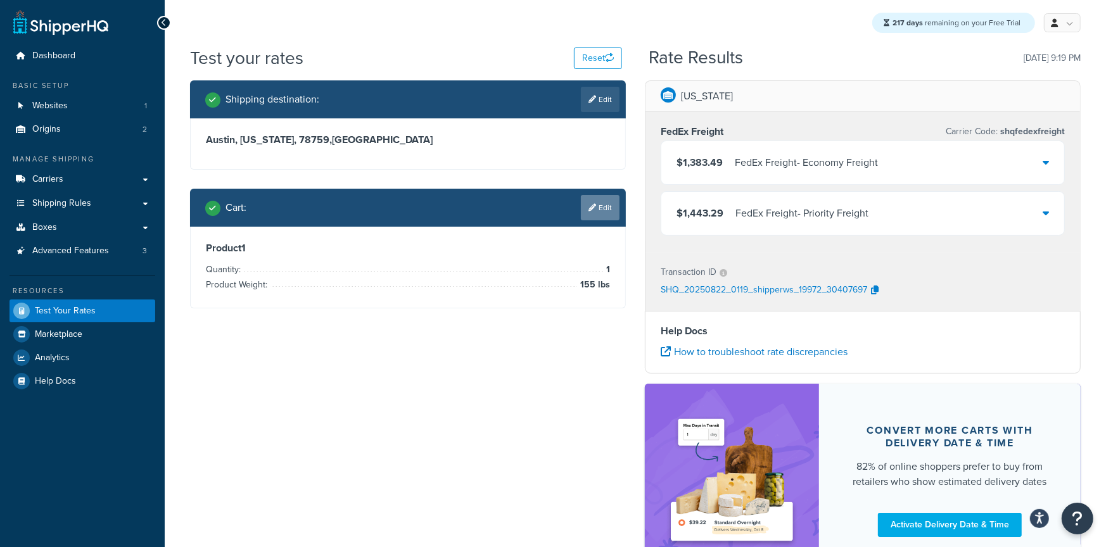
click at [593, 217] on link "Edit" at bounding box center [600, 207] width 39 height 25
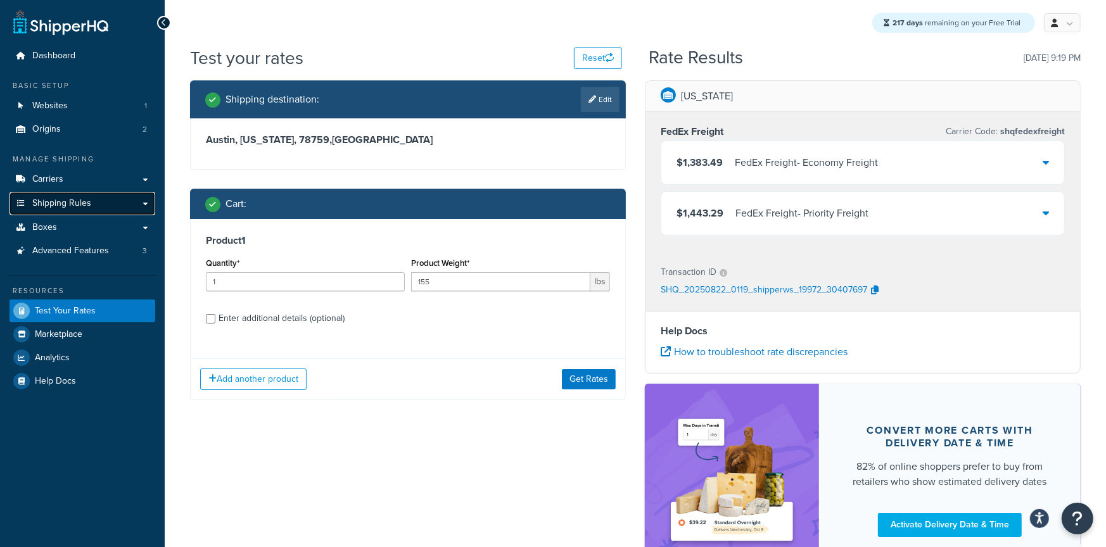
click at [79, 204] on span "Shipping Rules" at bounding box center [61, 203] width 59 height 11
click at [729, 177] on div "$1,383.49 FedEx Freight - Economy Freight" at bounding box center [862, 162] width 403 height 43
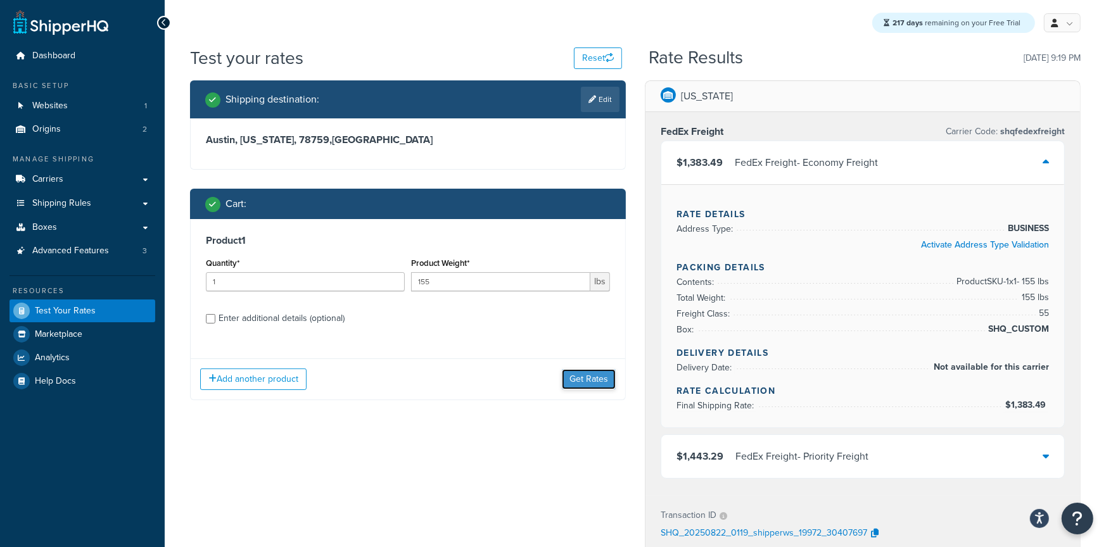
click at [596, 382] on button "Get Rates" at bounding box center [589, 379] width 54 height 20
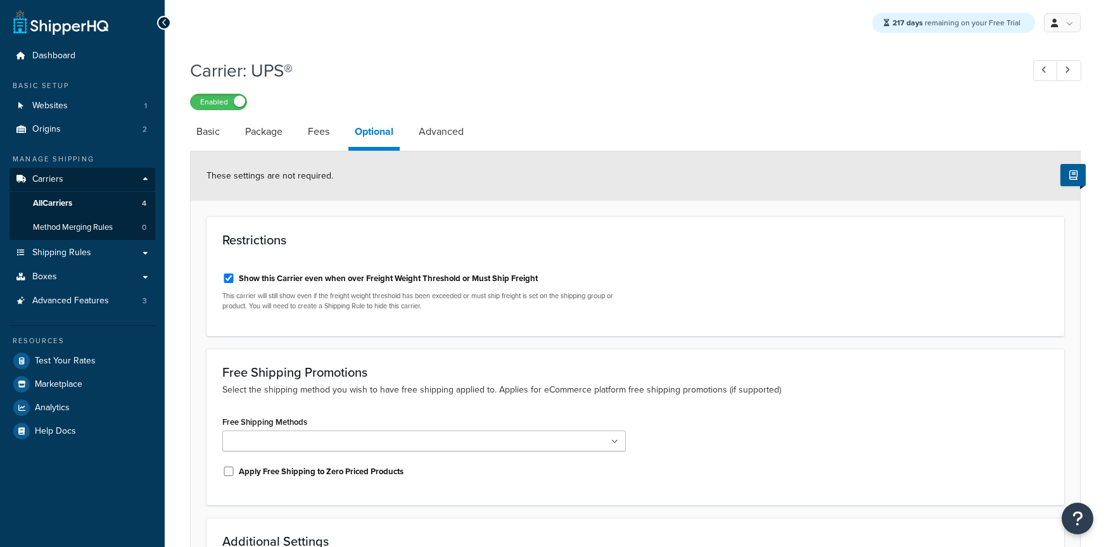
select select "business"
drag, startPoint x: 538, startPoint y: 278, endPoint x: 342, endPoint y: 286, distance: 195.8
click at [342, 286] on div "Show this Carrier even when over Freight Weight Threshold or Must Ship Freight" at bounding box center [423, 277] width 403 height 19
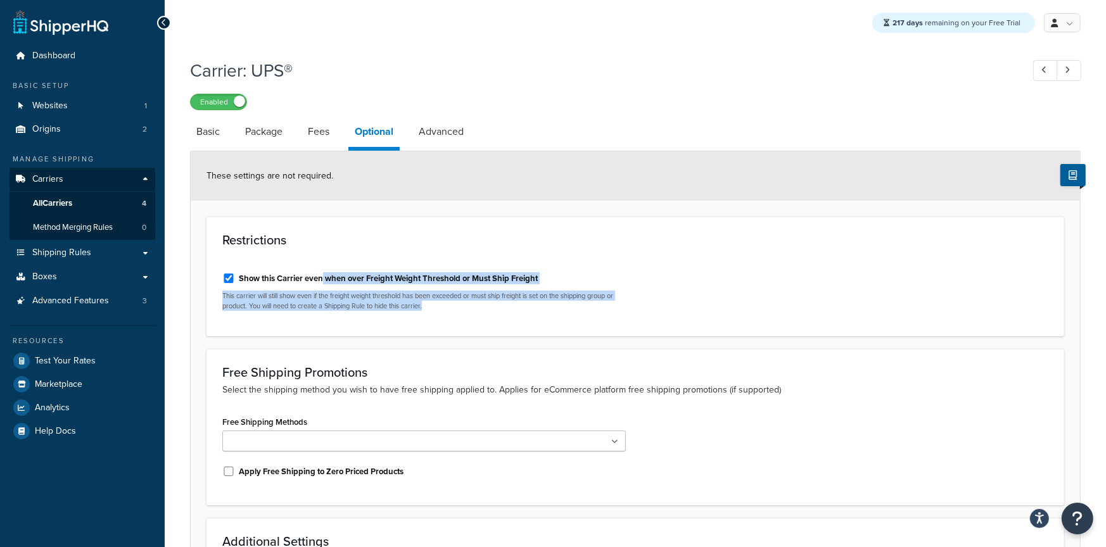
drag, startPoint x: 485, startPoint y: 324, endPoint x: 324, endPoint y: 276, distance: 167.7
click at [324, 276] on div "Restrictions Show this Carrier even when over Freight Weight Threshold or Must …" at bounding box center [634, 277] width 857 height 120
click at [484, 318] on div "Show this Carrier even when over Freight Weight Threshold or Must Ship Freight …" at bounding box center [424, 292] width 422 height 58
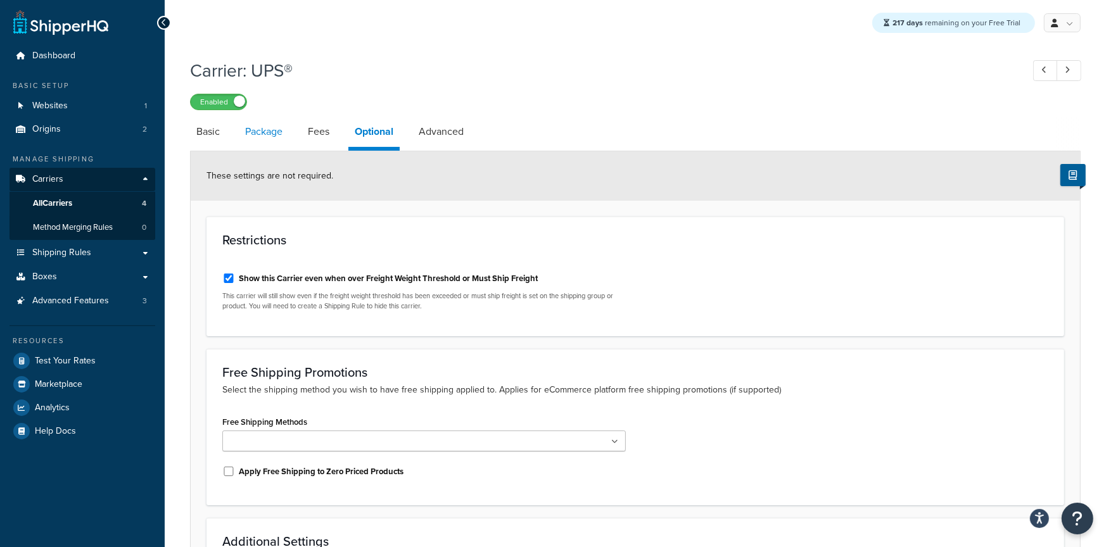
click at [266, 135] on link "Package" at bounding box center [264, 132] width 50 height 30
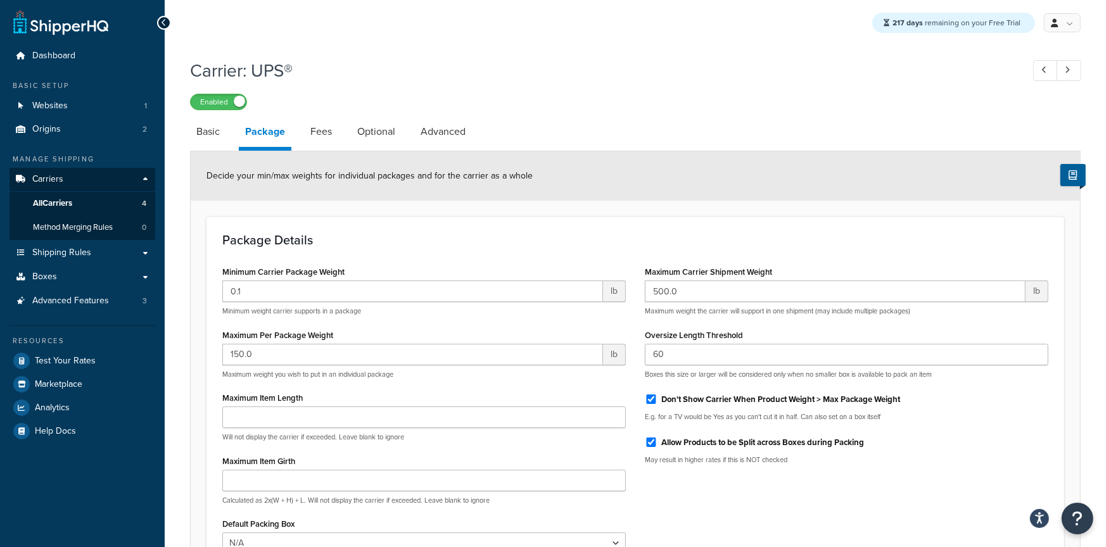
click at [512, 178] on span "Decide your min/max weights for individual packages and for the carrier as a wh…" at bounding box center [369, 175] width 326 height 13
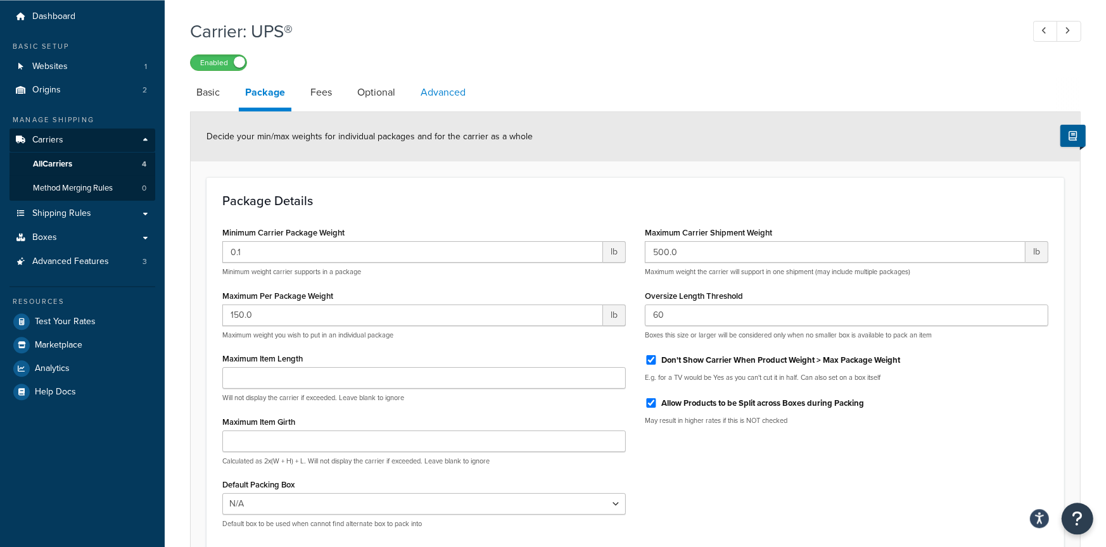
scroll to position [33, 0]
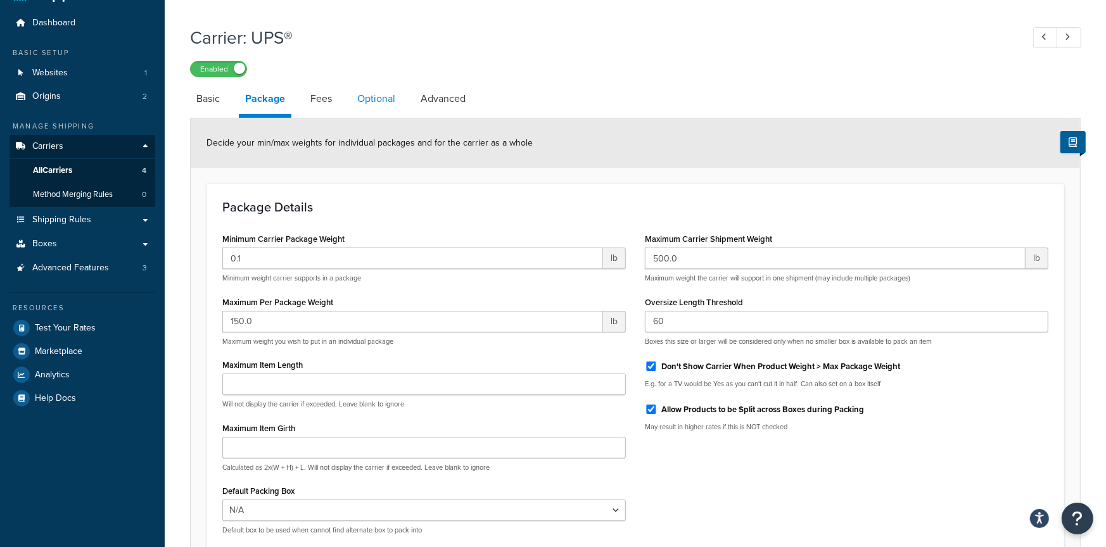
click at [392, 110] on link "Optional" at bounding box center [376, 99] width 51 height 30
select select "business"
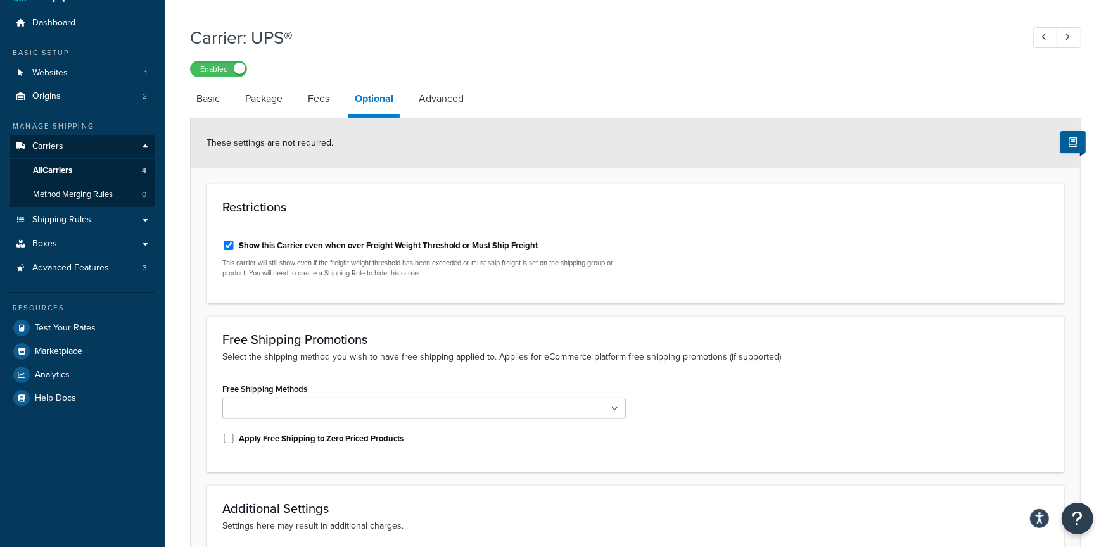
click at [282, 243] on label "Show this Carrier even when over Freight Weight Threshold or Must Ship Freight" at bounding box center [388, 245] width 299 height 11
click at [235, 243] on input "Show this Carrier even when over Freight Weight Threshold or Must Ship Freight" at bounding box center [228, 245] width 13 height 9
checkbox input "false"
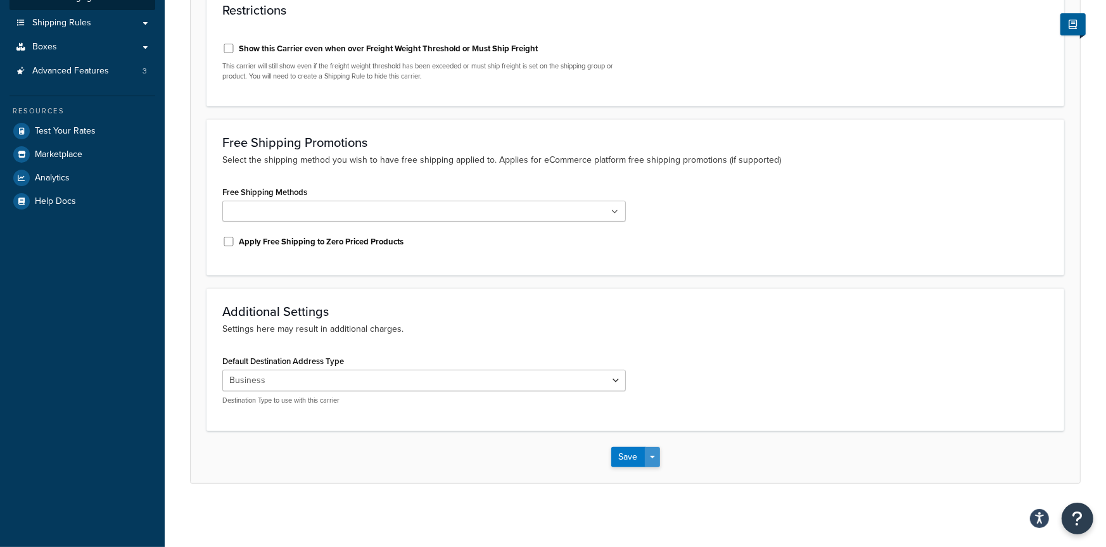
click at [657, 459] on button "Save Dropdown" at bounding box center [652, 457] width 15 height 20
click at [660, 473] on button "Save and Edit" at bounding box center [657, 480] width 92 height 27
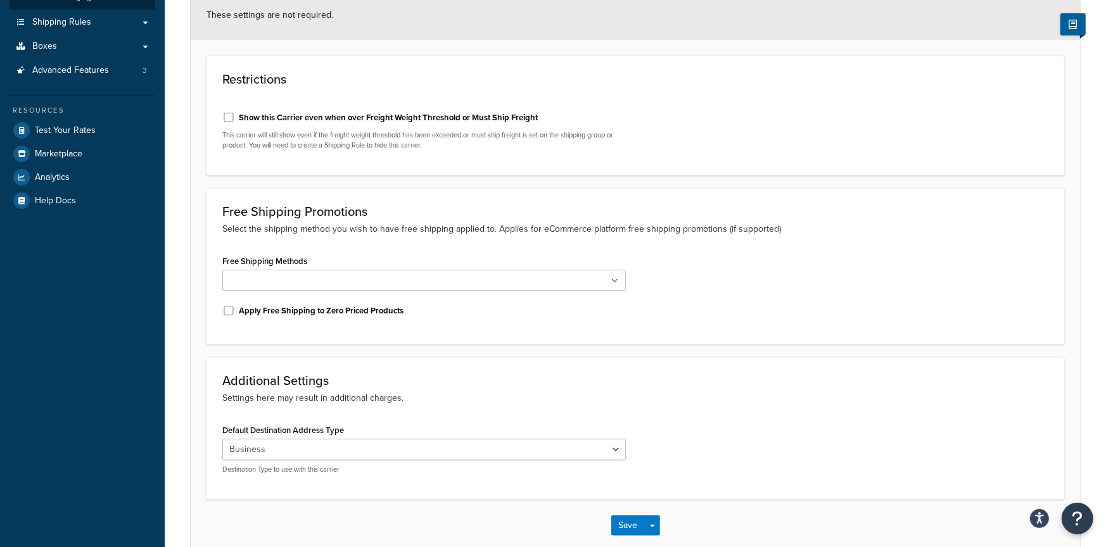
scroll to position [0, 0]
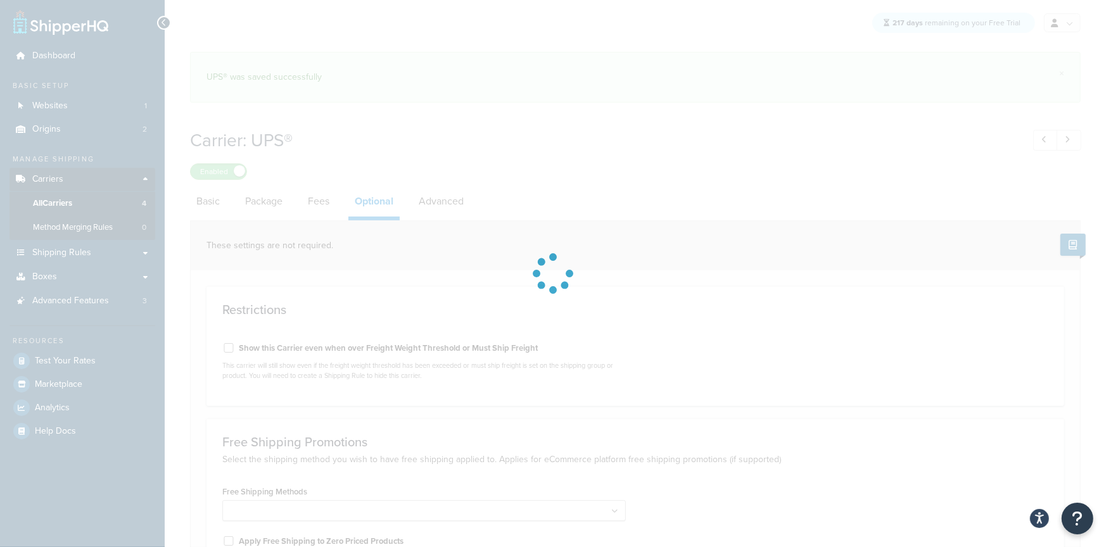
select select "business"
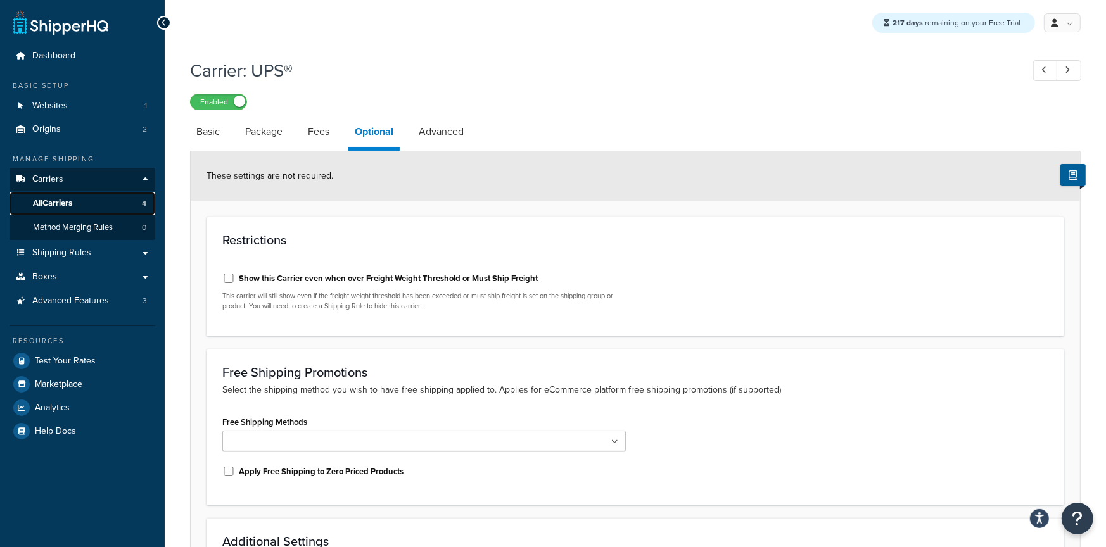
click at [101, 198] on link "All Carriers 4" at bounding box center [82, 203] width 146 height 23
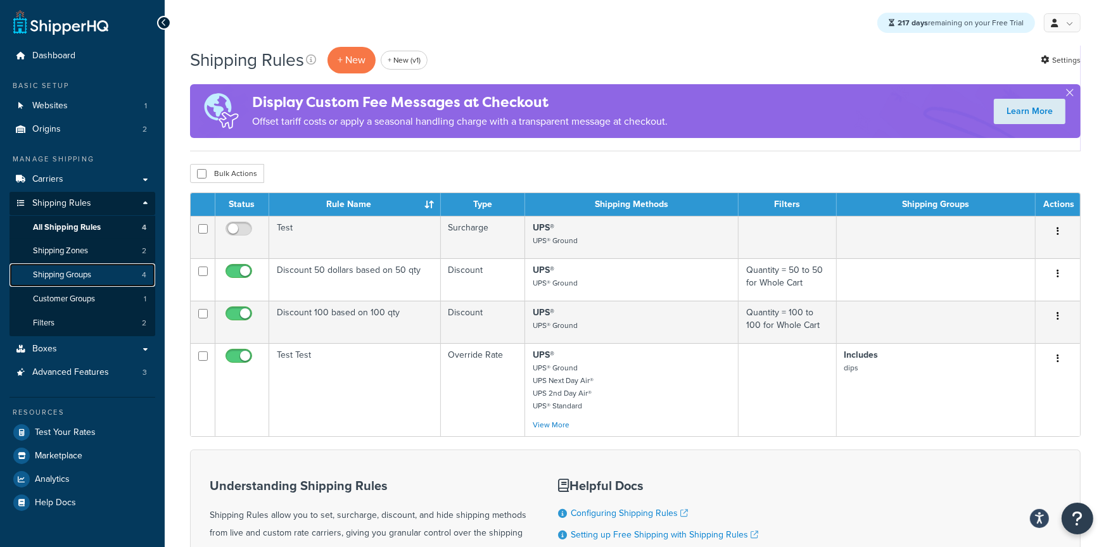
click at [65, 281] on span "Shipping Groups" at bounding box center [62, 275] width 58 height 11
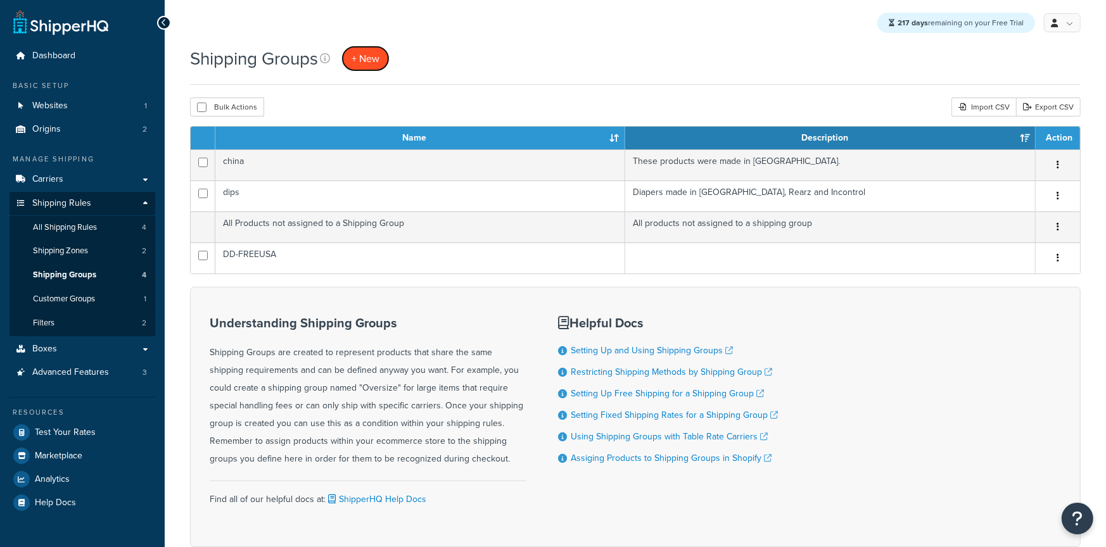
click at [360, 63] on span "+ New" at bounding box center [365, 58] width 28 height 15
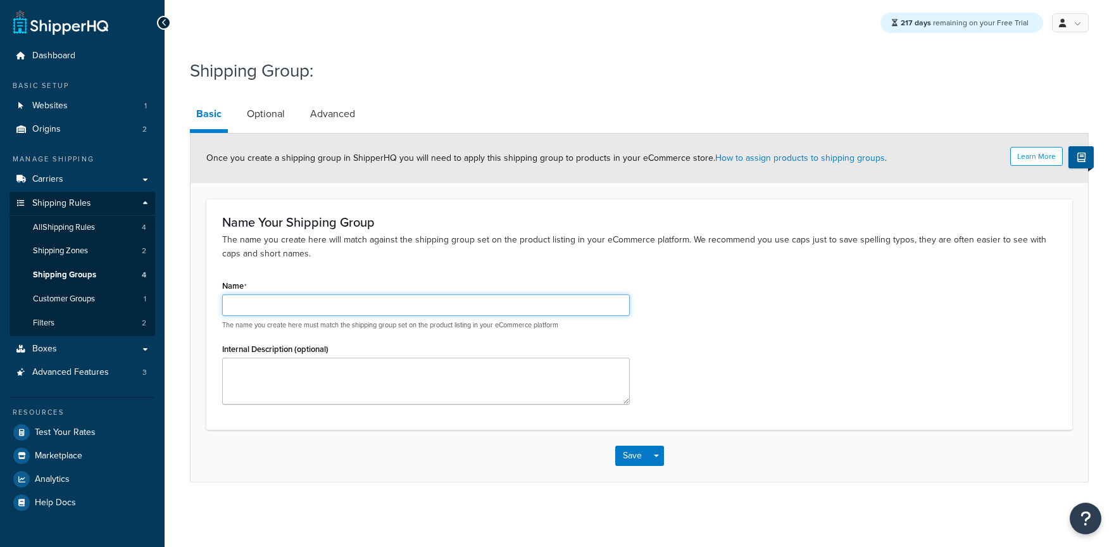
click at [273, 304] on input "Name" at bounding box center [426, 305] width 408 height 22
type input "SHQ - Testing"
click at [621, 460] on button "Save" at bounding box center [632, 456] width 34 height 20
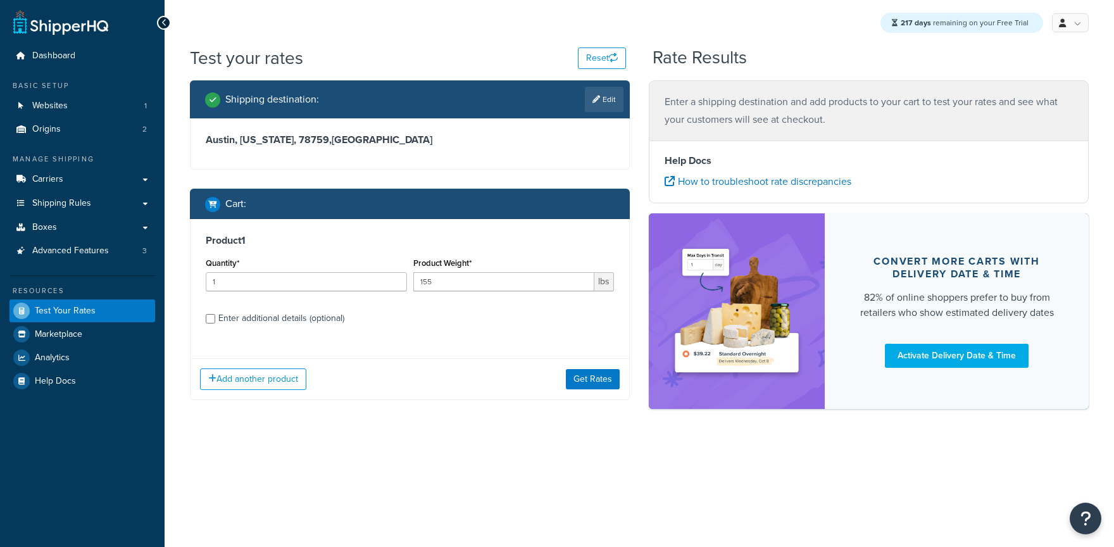
click at [318, 307] on div "Product 1 Quantity* 1 Product Weight* 155 lbs Enter additional details (optiona…" at bounding box center [410, 284] width 439 height 130
click at [318, 312] on div "Enter additional details (optional)" at bounding box center [281, 319] width 126 height 18
click at [215, 314] on input "Enter additional details (optional)" at bounding box center [210, 318] width 9 height 9
checkbox input "true"
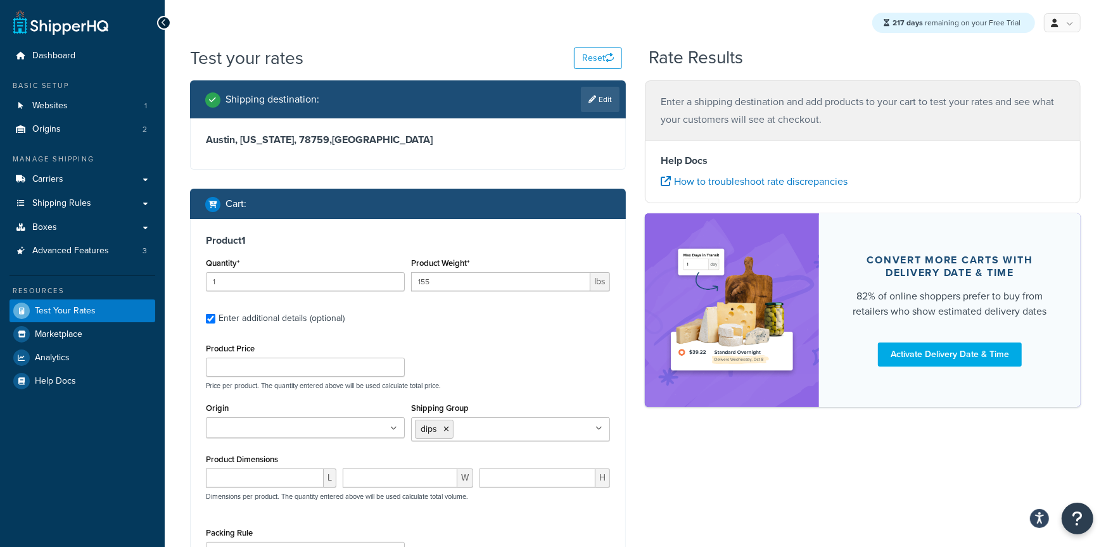
click at [461, 432] on input "Shipping Group" at bounding box center [513, 429] width 112 height 14
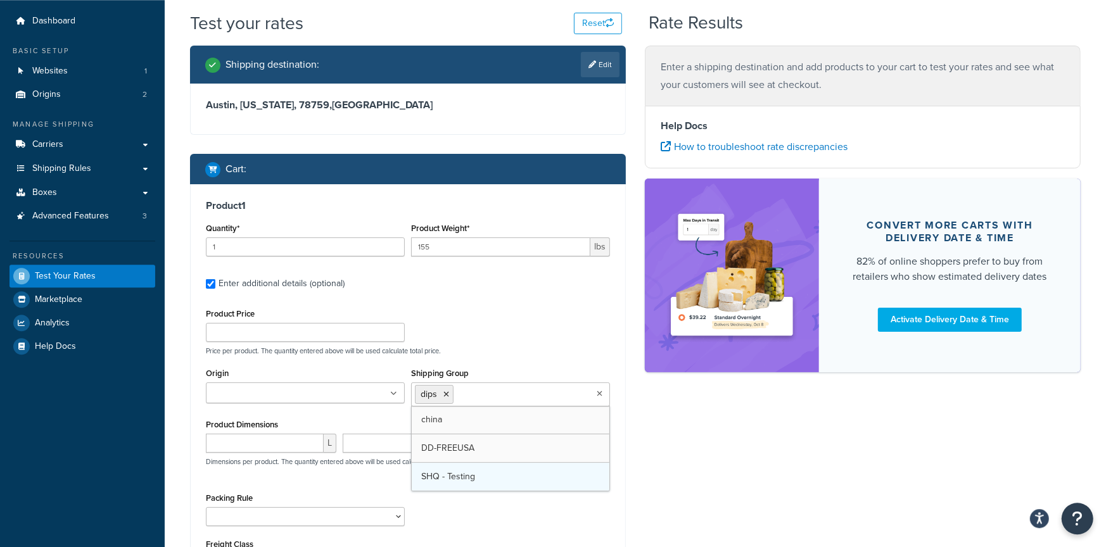
scroll to position [44, 0]
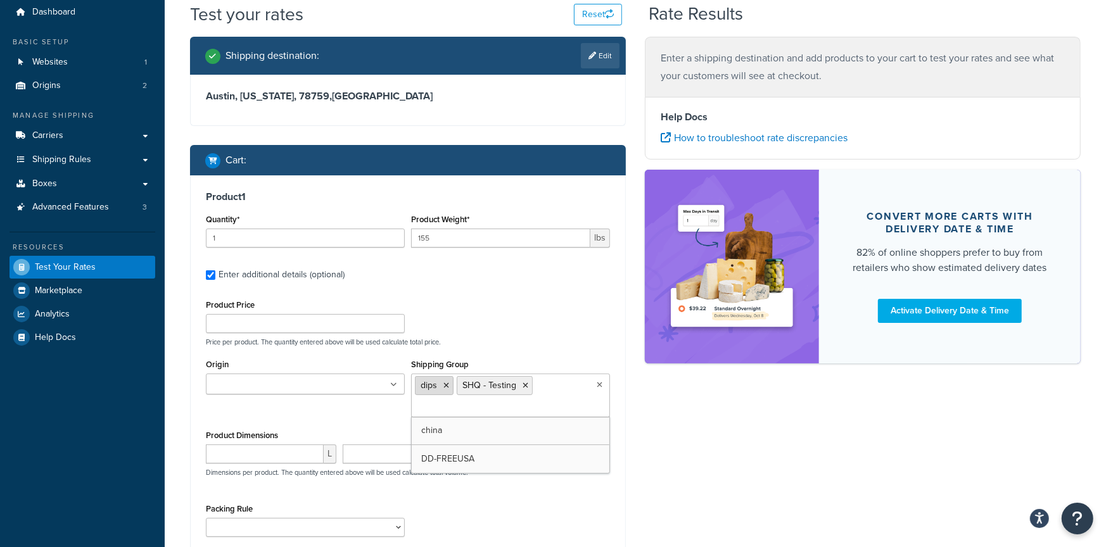
click at [446, 384] on icon at bounding box center [446, 386] width 6 height 8
click at [547, 335] on div "Product Price Price per product. The quantity entered above will be used calcul…" at bounding box center [408, 321] width 410 height 50
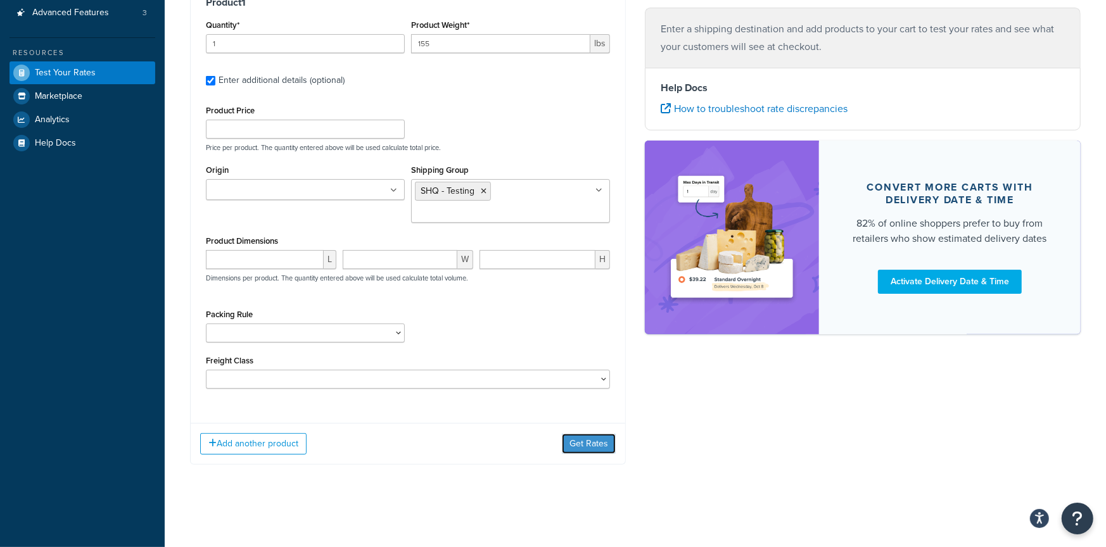
click at [599, 446] on button "Get Rates" at bounding box center [589, 444] width 54 height 20
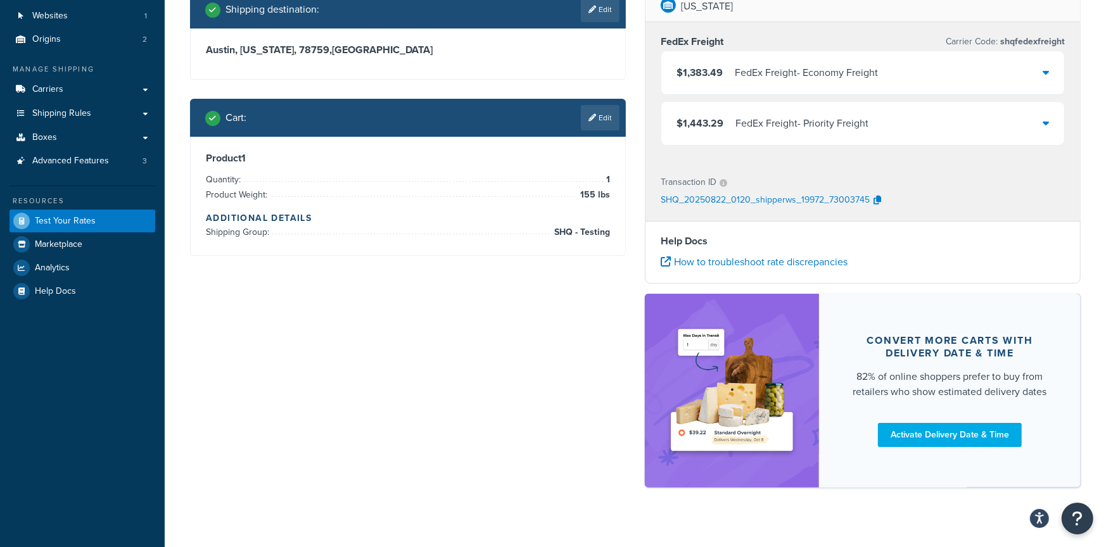
scroll to position [0, 0]
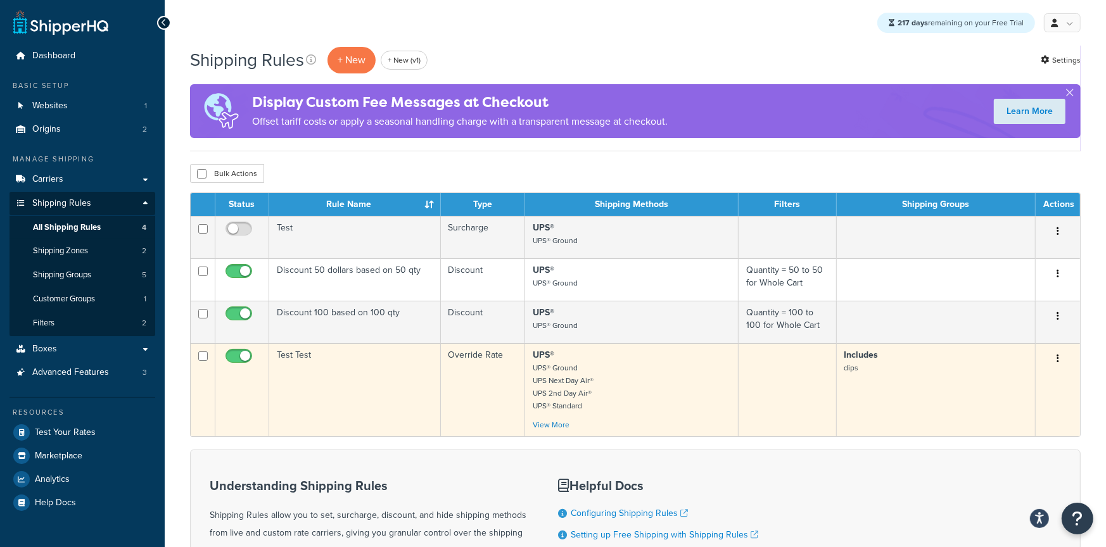
click at [380, 363] on td "Test Test" at bounding box center [355, 389] width 172 height 93
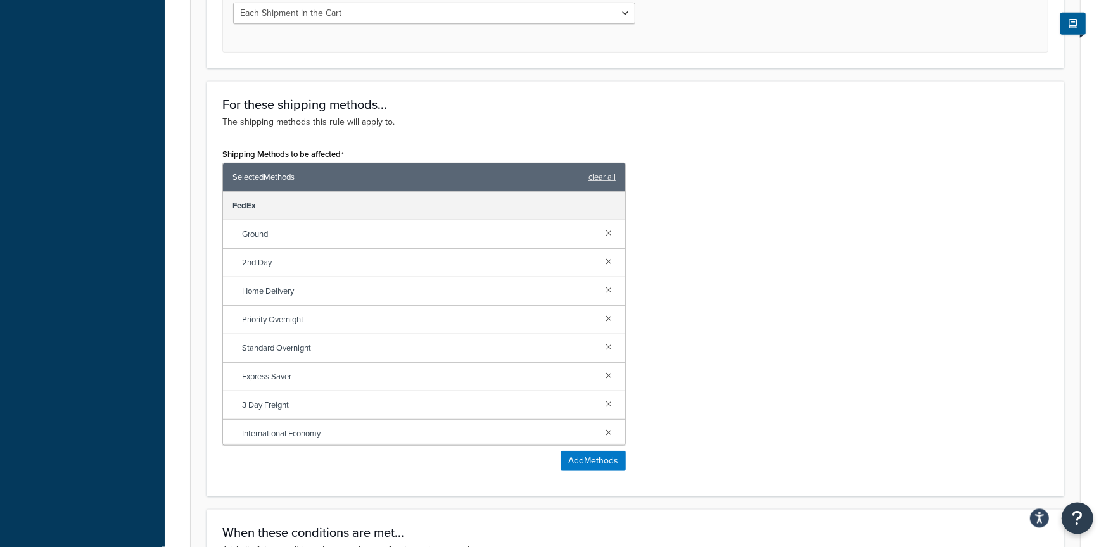
scroll to position [897, 0]
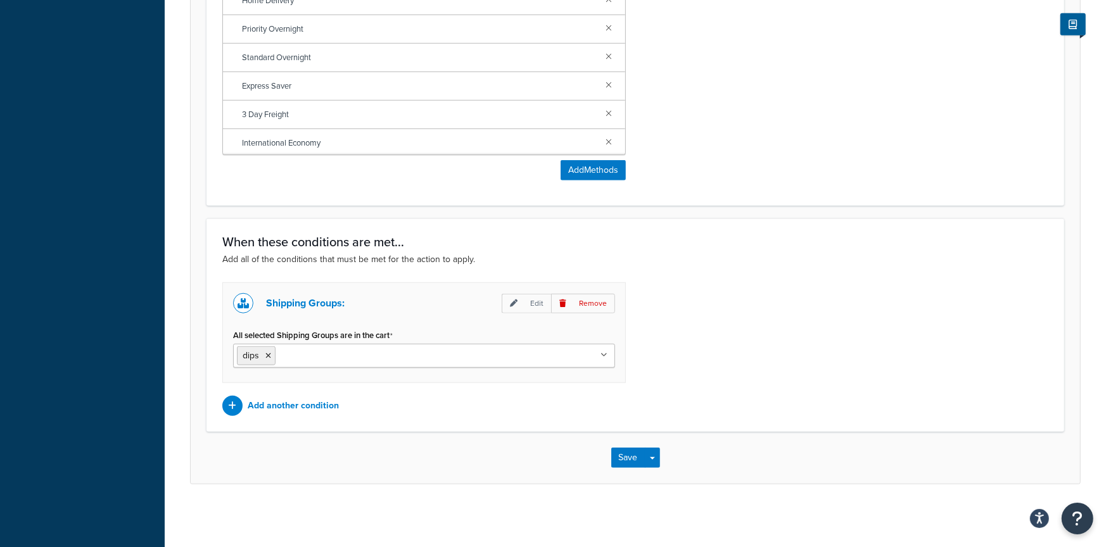
click at [355, 365] on ul "dips" at bounding box center [424, 356] width 382 height 24
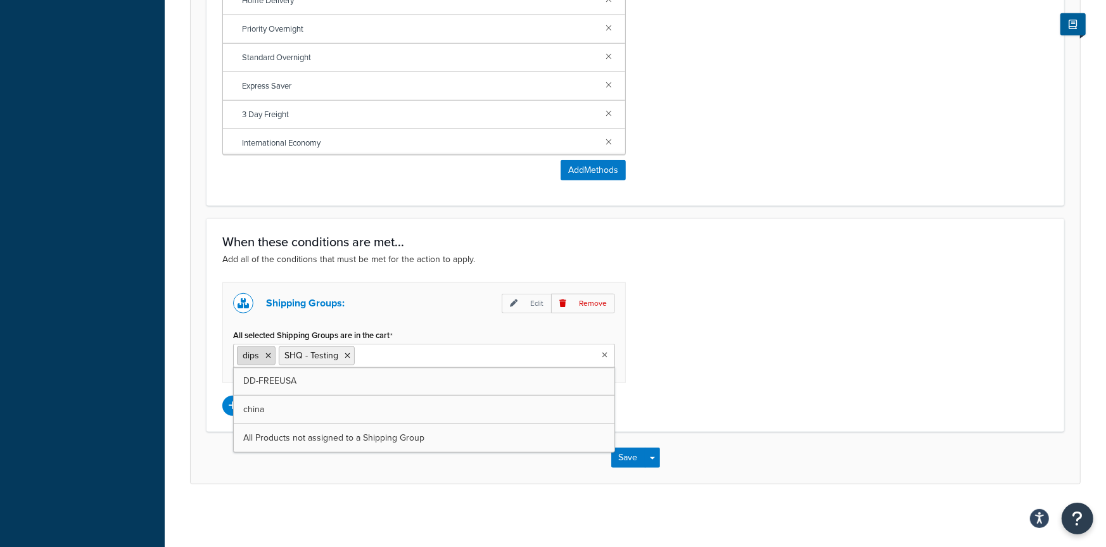
click at [270, 355] on icon at bounding box center [268, 356] width 6 height 8
drag, startPoint x: 945, startPoint y: 325, endPoint x: 793, endPoint y: 411, distance: 174.4
click at [945, 327] on div "Shipping Groups: Edit Remove All selected Shipping Groups are in the cart SHQ -…" at bounding box center [635, 349] width 845 height 134
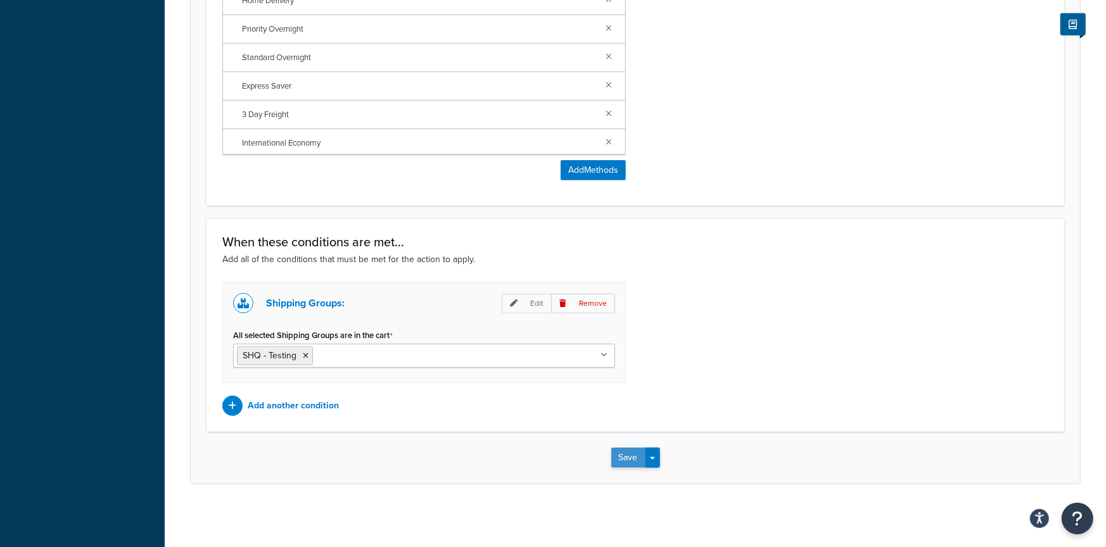
click at [613, 459] on button "Save" at bounding box center [628, 458] width 34 height 20
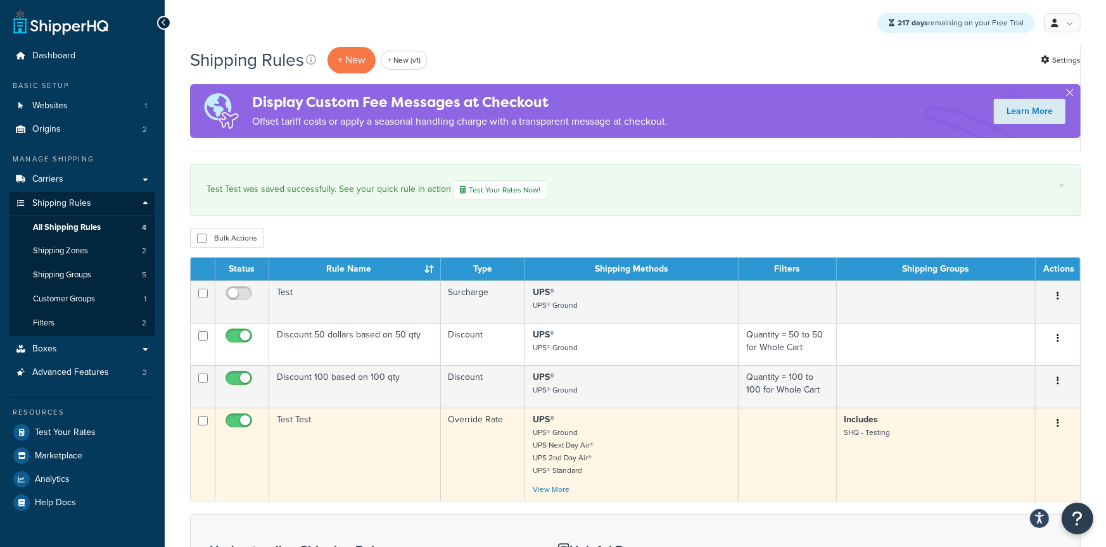
click at [293, 474] on td "Test Test" at bounding box center [355, 454] width 172 height 93
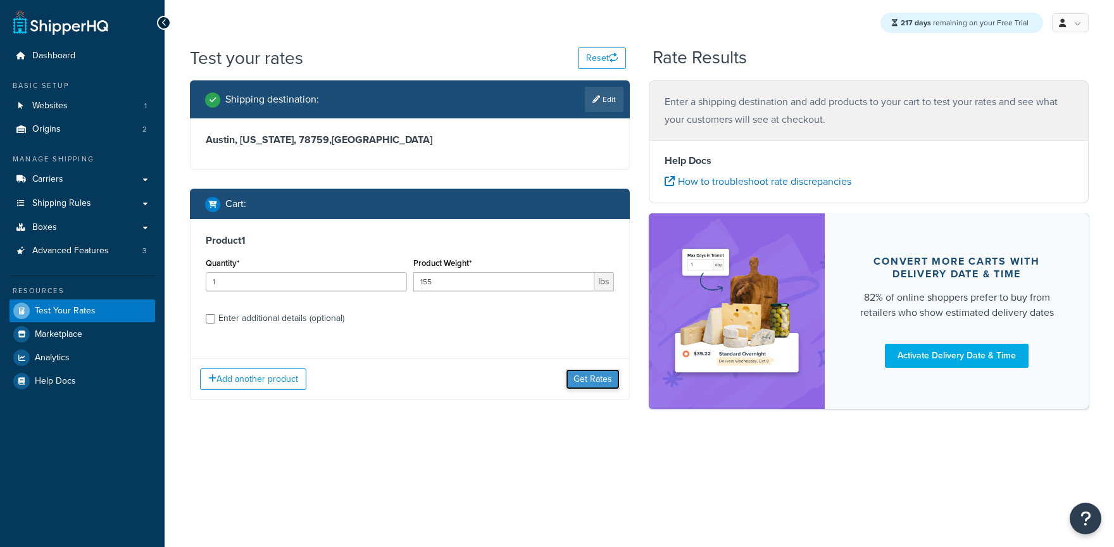
click at [590, 388] on button "Get Rates" at bounding box center [593, 379] width 54 height 20
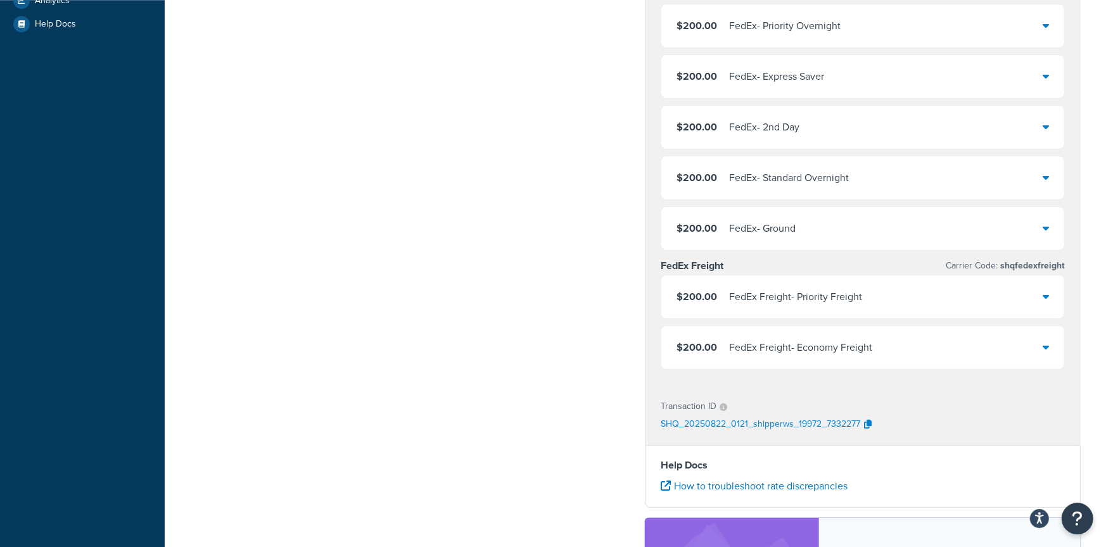
scroll to position [353, 0]
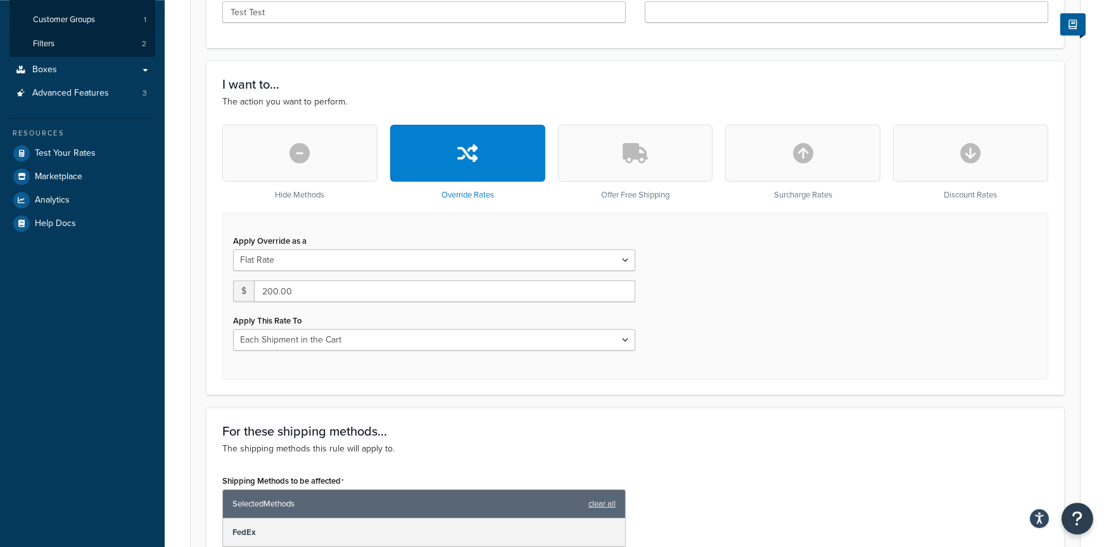
scroll to position [341, 0]
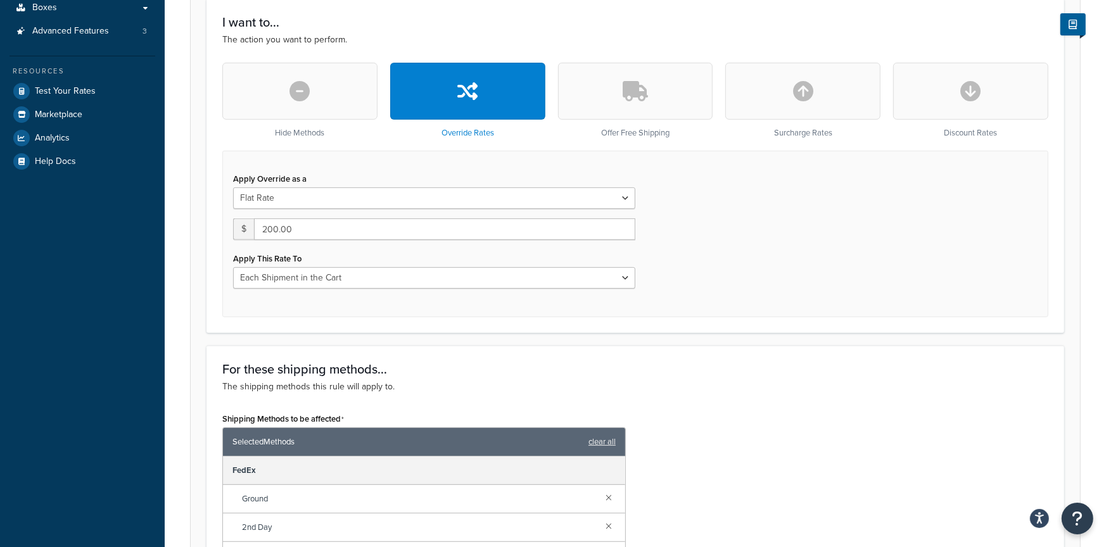
click at [338, 251] on div "Apply This Rate To Each Shipment in the Cart Each Origin in the Cart Each Shipp…" at bounding box center [434, 268] width 402 height 39
click at [325, 295] on div "Apply Override as a Flat Rate Percentage Flat Rate & Percentage $ 200.00 Apply …" at bounding box center [434, 234] width 421 height 129
select select "ITEM"
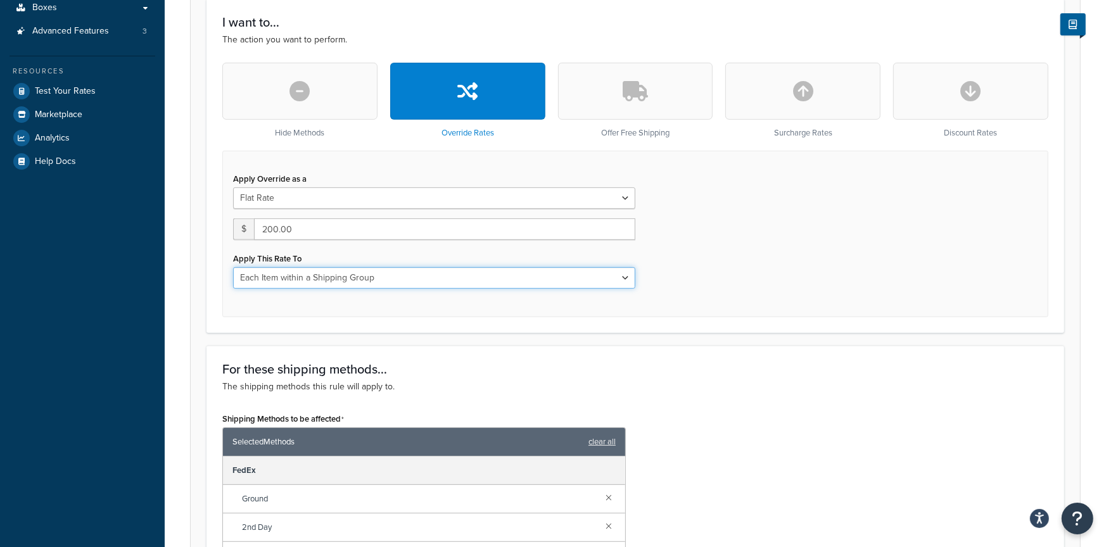
click option "Each Item within a Shipping Group" at bounding box center [0, 0] width 0 height 0
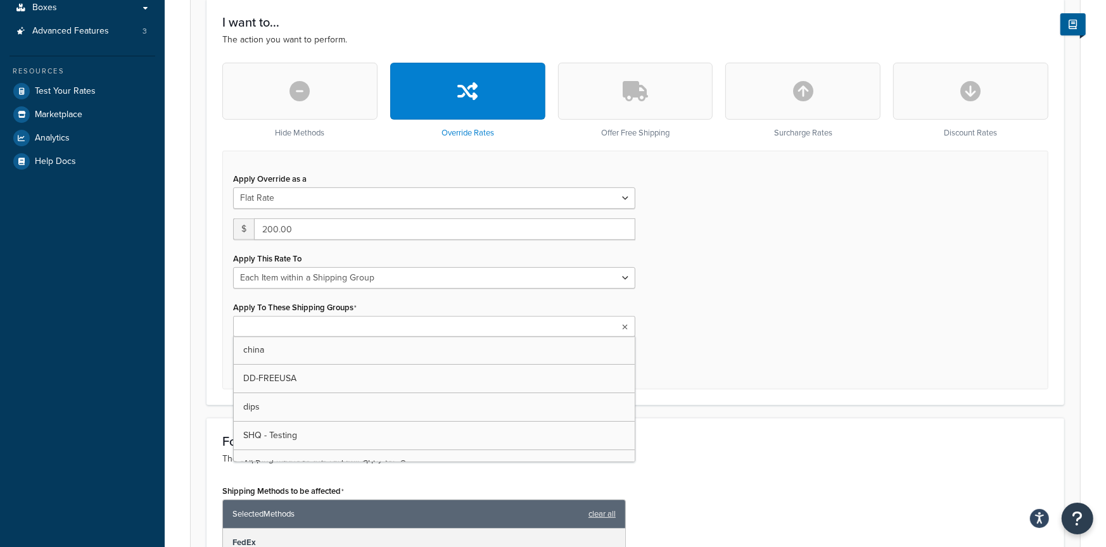
click at [287, 322] on input "Apply To These Shipping Groups" at bounding box center [293, 327] width 112 height 14
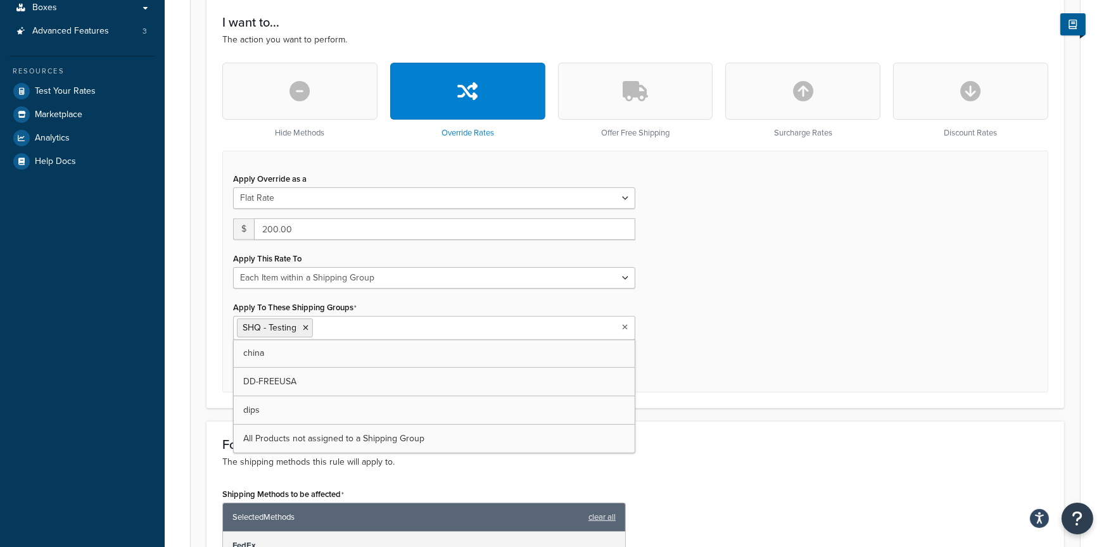
scroll to position [0, 0]
click at [196, 364] on form "Specify the action you would like to perform and the shipping methods that will…" at bounding box center [635, 462] width 889 height 1304
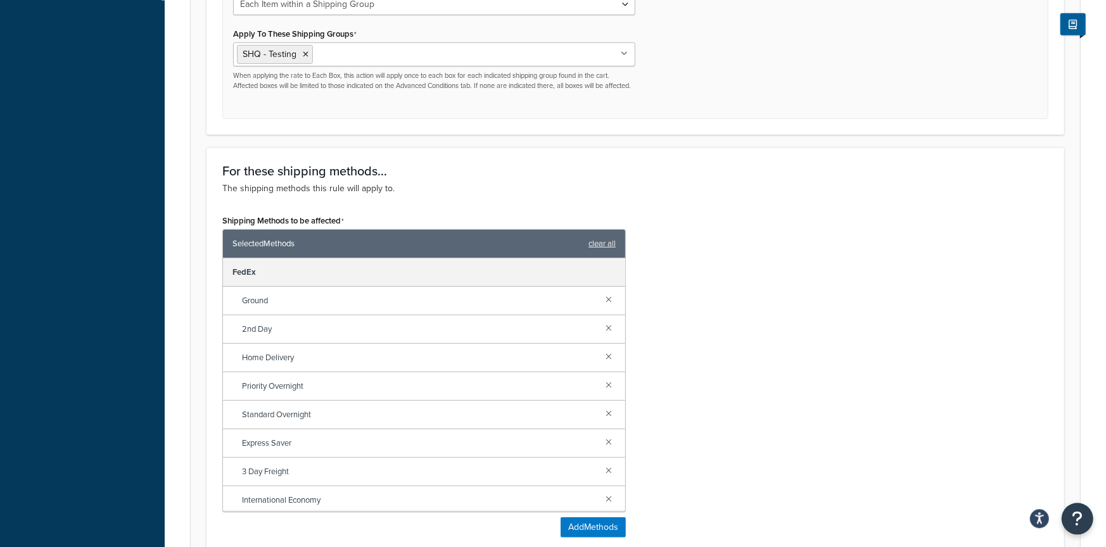
scroll to position [937, 0]
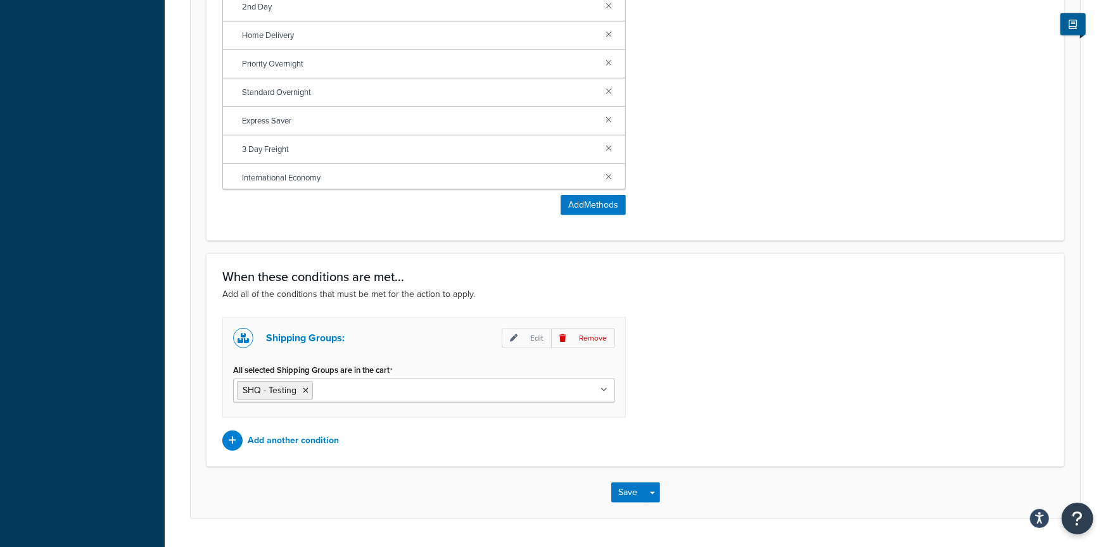
click at [610, 504] on div "Save Save Dropdown Save and Edit Save and Duplicate Save and Create New" at bounding box center [635, 493] width 889 height 52
click at [623, 503] on button "Save" at bounding box center [628, 492] width 34 height 20
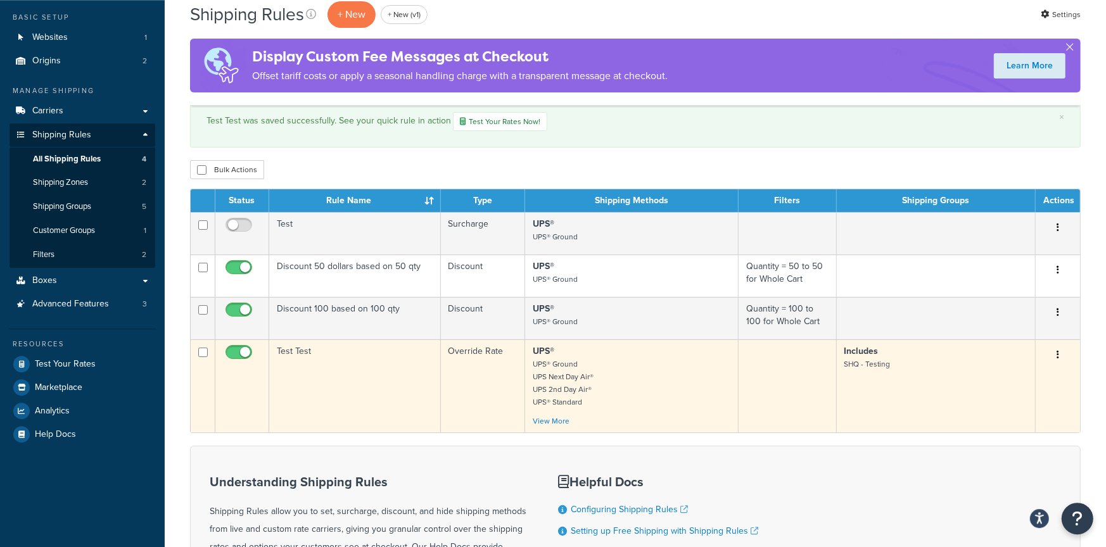
scroll to position [99, 0]
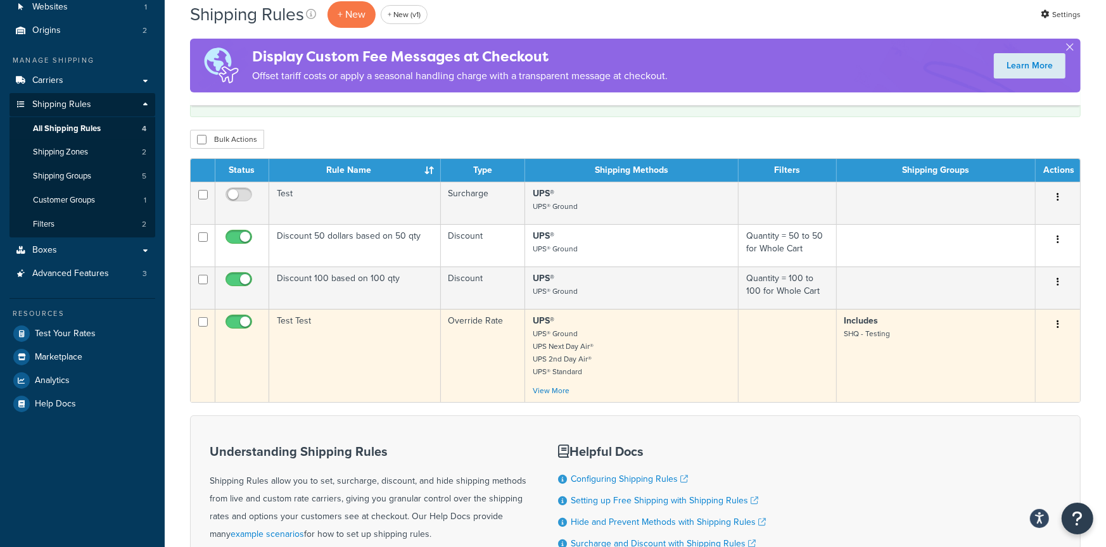
click at [377, 354] on td "Test Test" at bounding box center [355, 355] width 172 height 93
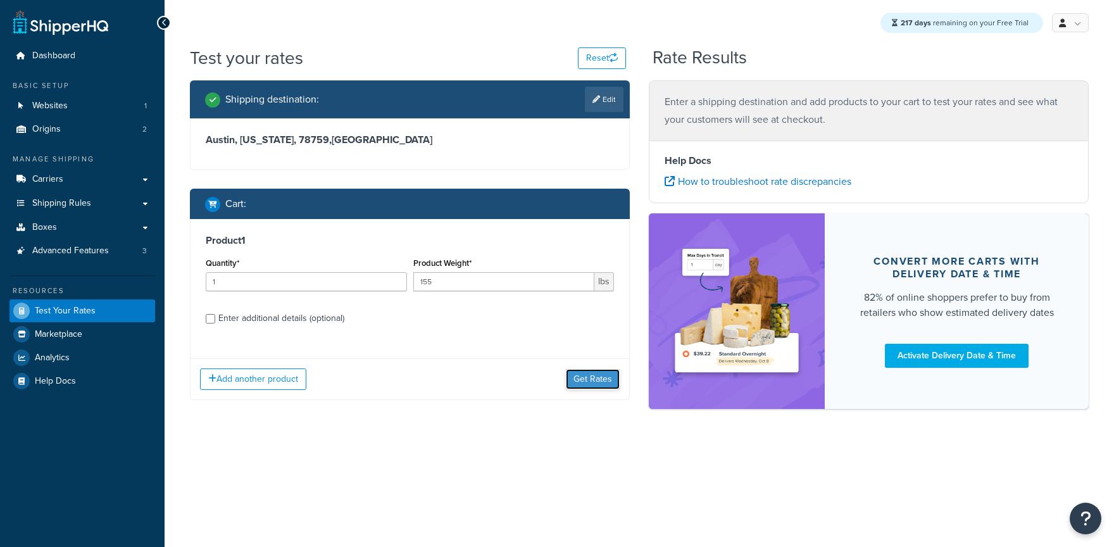
click at [583, 381] on button "Get Rates" at bounding box center [593, 379] width 54 height 20
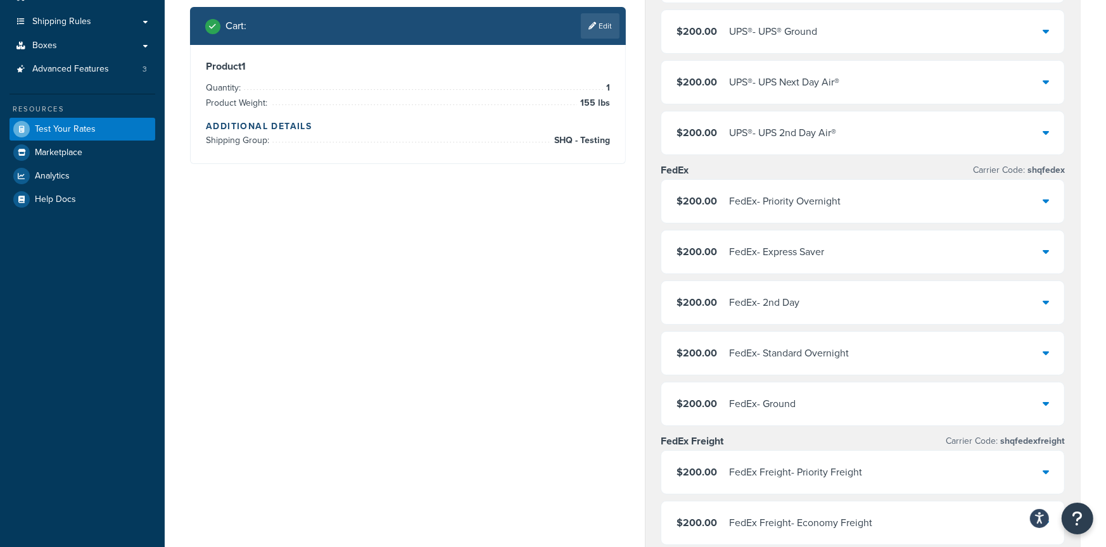
scroll to position [286, 0]
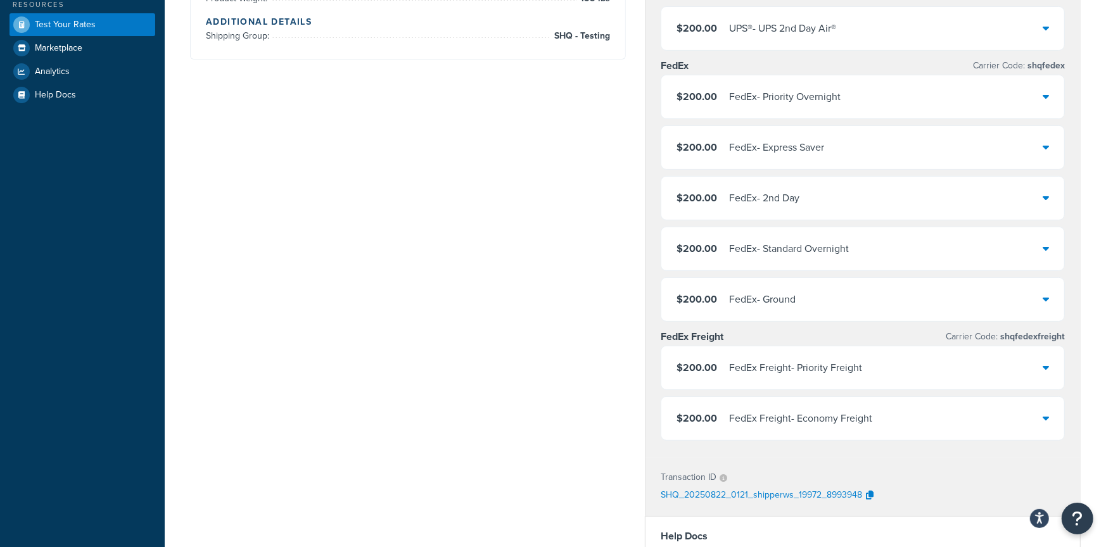
click at [840, 365] on div "FedEx Freight - Priority Freight" at bounding box center [795, 368] width 133 height 18
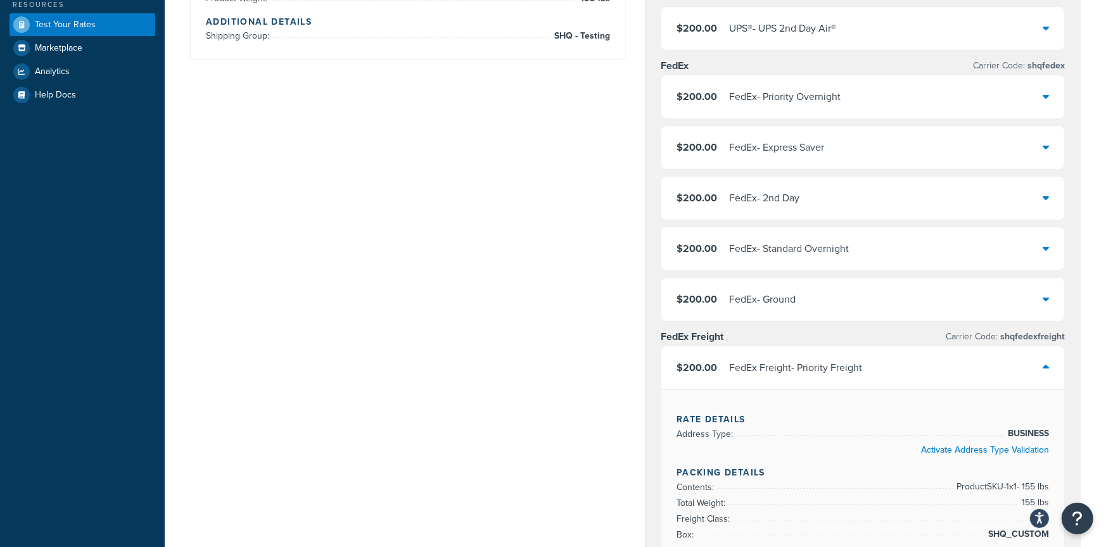
click at [836, 365] on div "FedEx Freight - Priority Freight" at bounding box center [795, 368] width 133 height 18
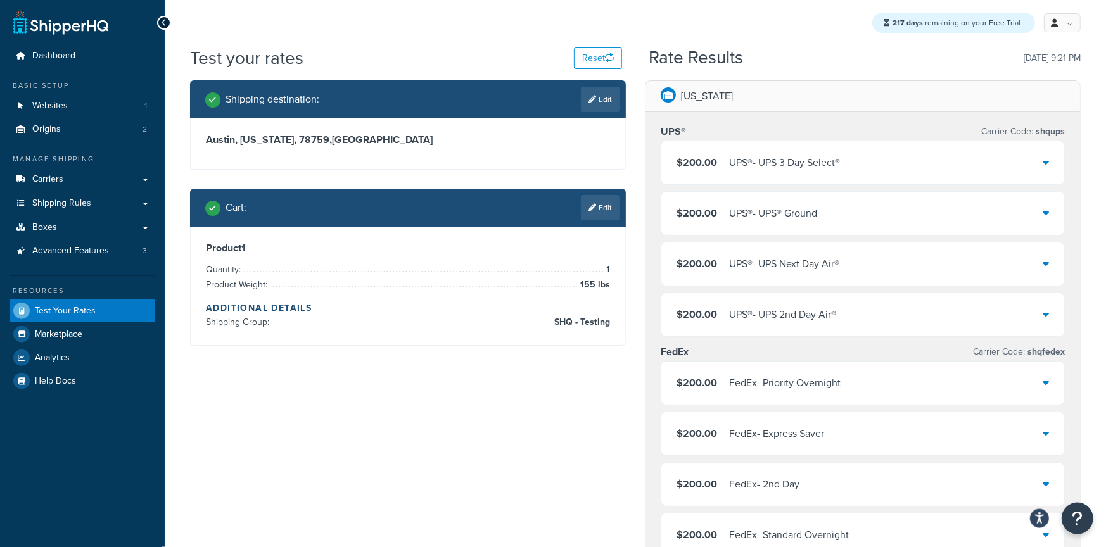
scroll to position [0, 0]
click at [604, 199] on link "Edit" at bounding box center [600, 207] width 39 height 25
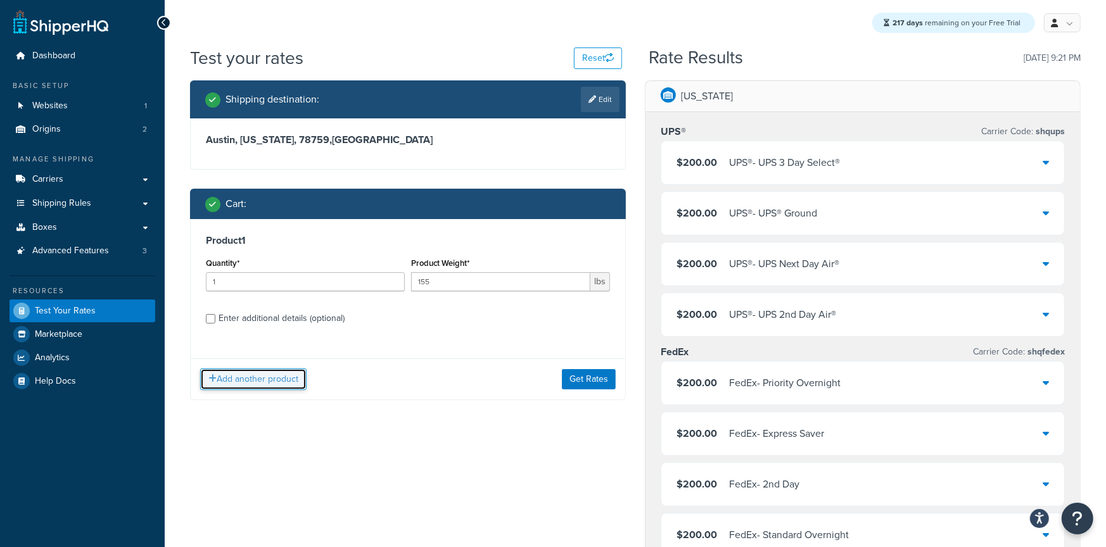
click at [249, 376] on button "Add another product" at bounding box center [253, 380] width 106 height 22
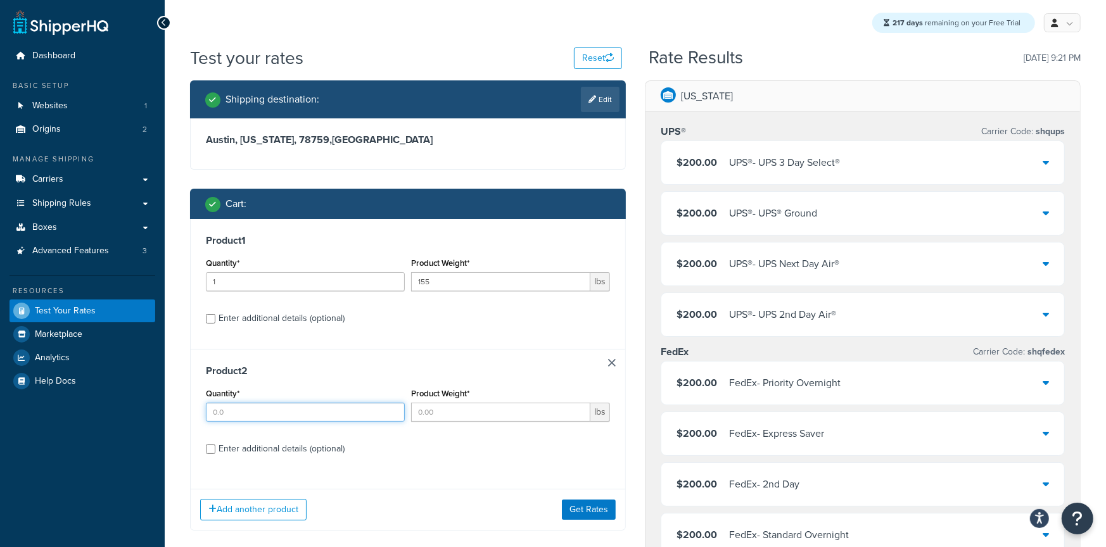
click at [260, 411] on input "Quantity*" at bounding box center [305, 412] width 199 height 19
type input "1"
click at [442, 410] on input "Product Weight*" at bounding box center [500, 412] width 179 height 19
type input "1"
click at [612, 504] on button "Get Rates" at bounding box center [589, 510] width 54 height 20
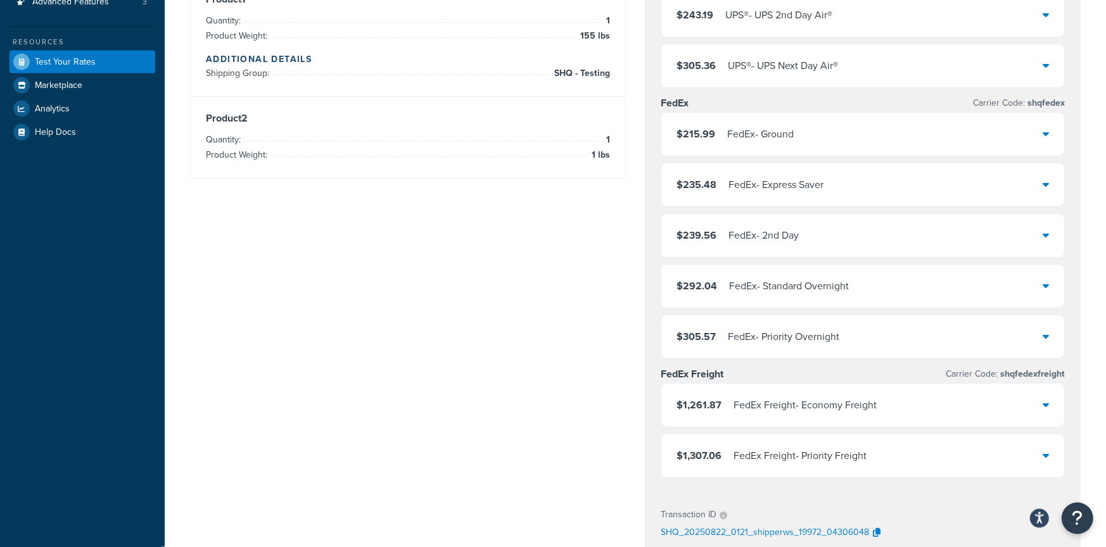
scroll to position [253, 0]
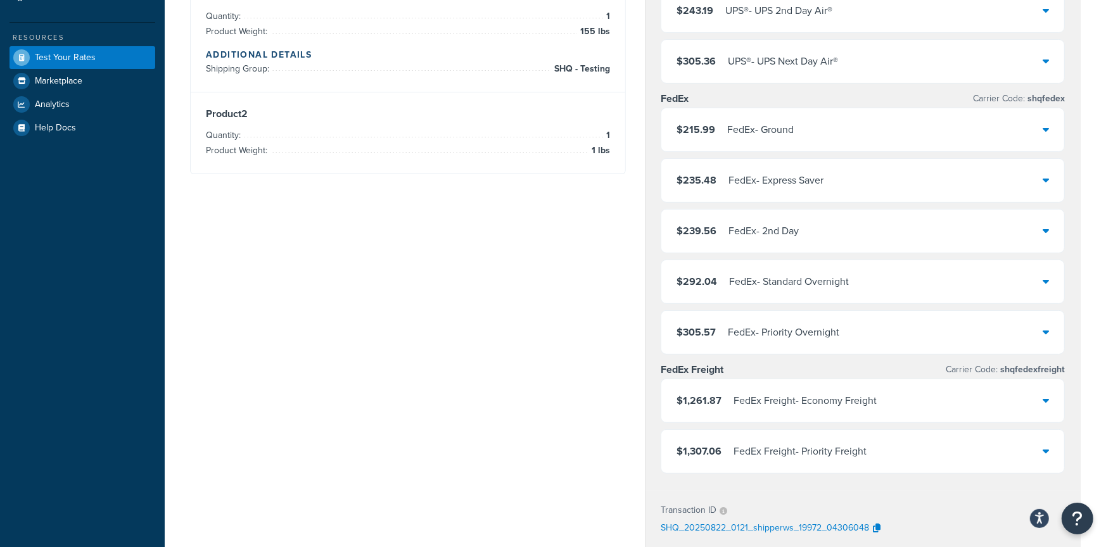
click at [798, 400] on div "FedEx Freight - Economy Freight" at bounding box center [804, 401] width 143 height 18
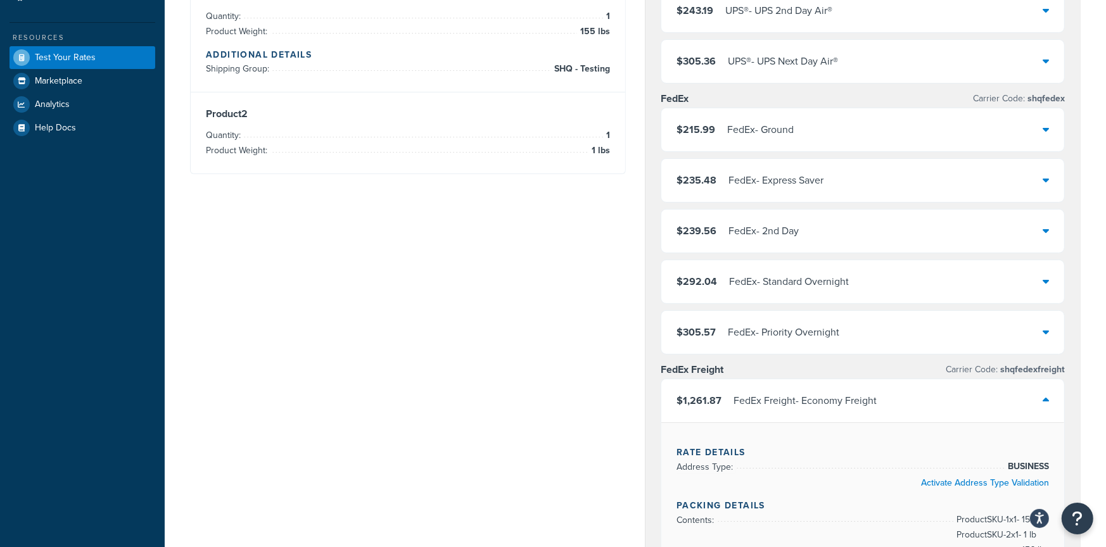
click at [788, 124] on div "FedEx - Ground" at bounding box center [760, 130] width 66 height 18
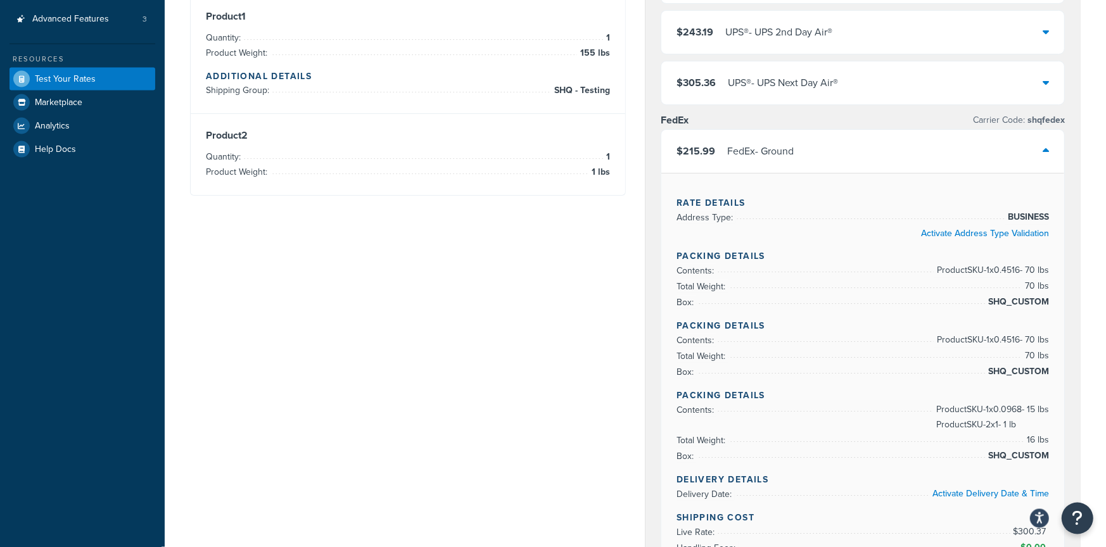
scroll to position [231, 0]
click at [723, 152] on div "$215.99 FedEx - Ground" at bounding box center [734, 152] width 117 height 18
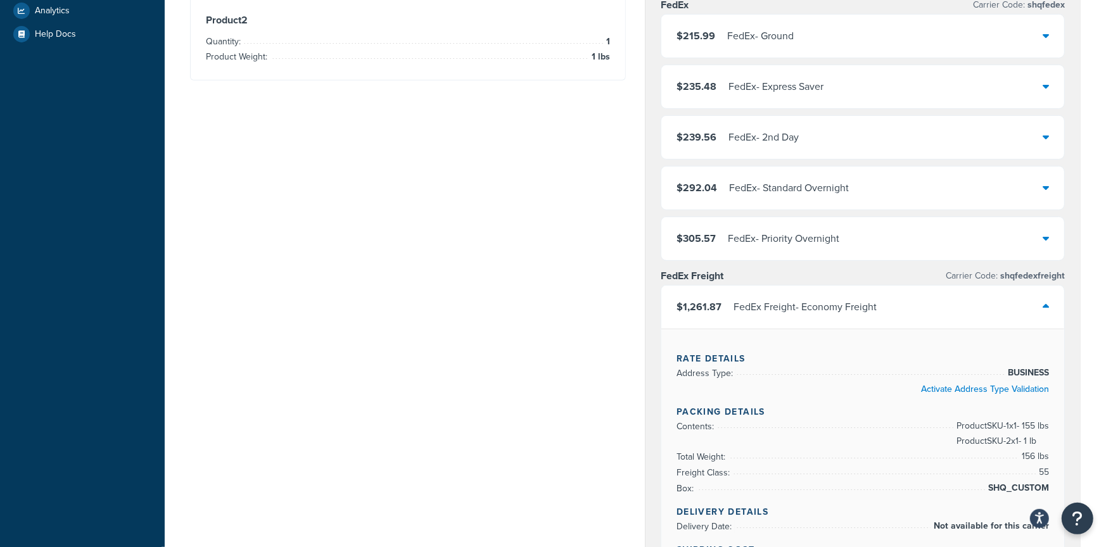
scroll to position [408, 0]
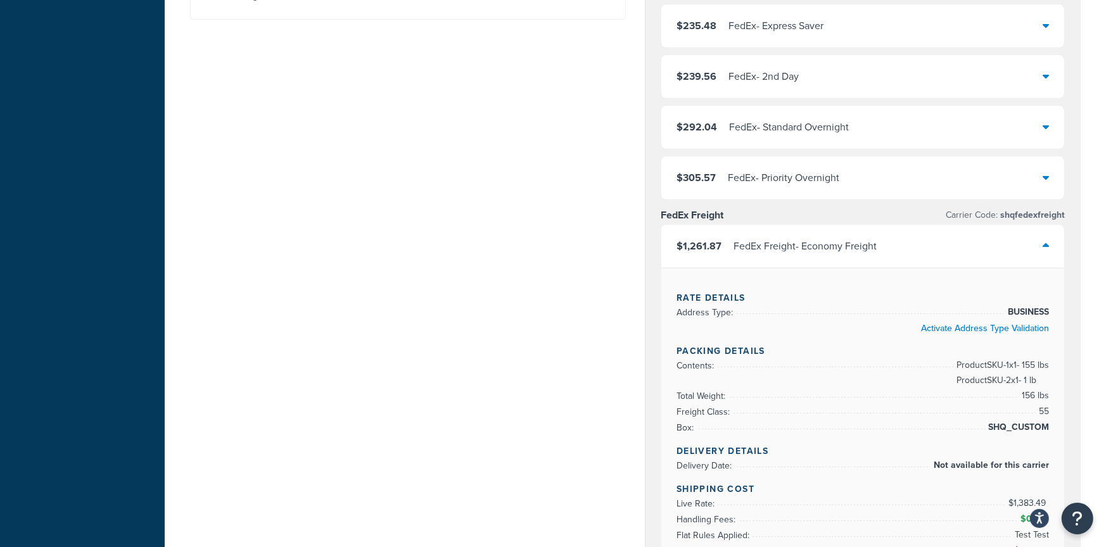
click at [900, 253] on div "$1,261.87 FedEx Freight - Economy Freight" at bounding box center [862, 246] width 403 height 43
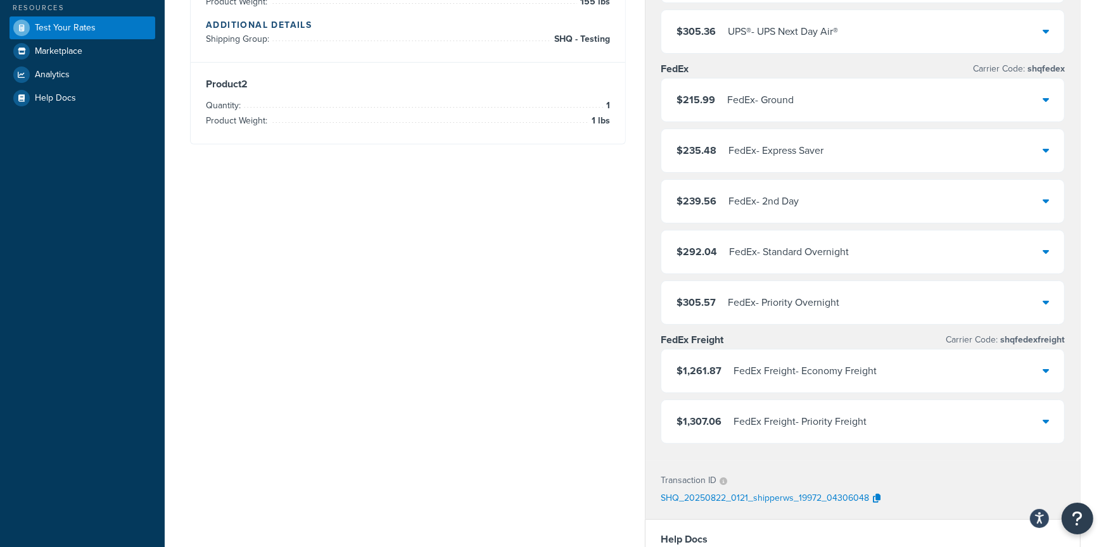
scroll to position [0, 0]
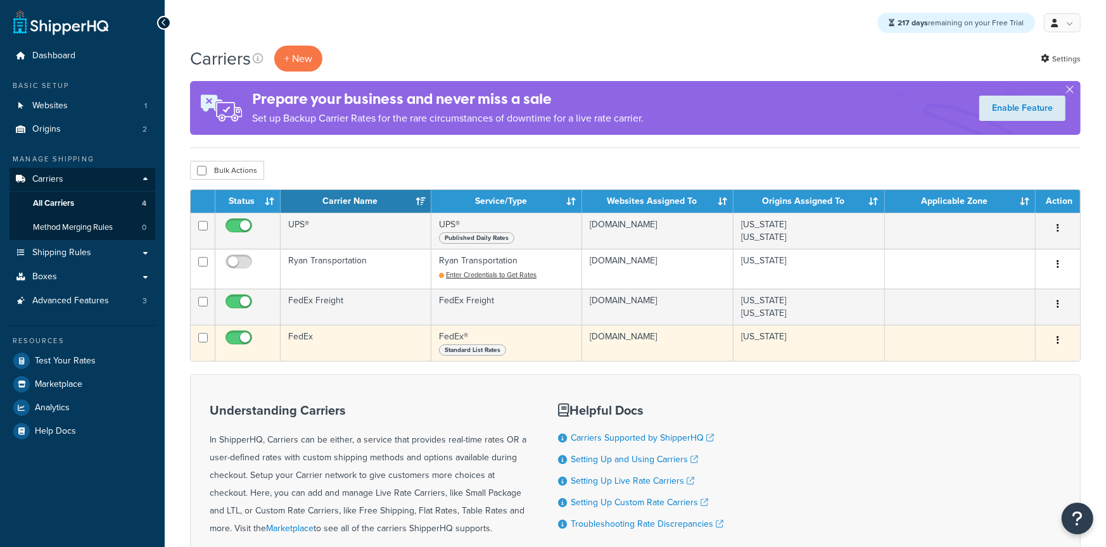
click at [323, 341] on td "FedEx" at bounding box center [356, 343] width 151 height 36
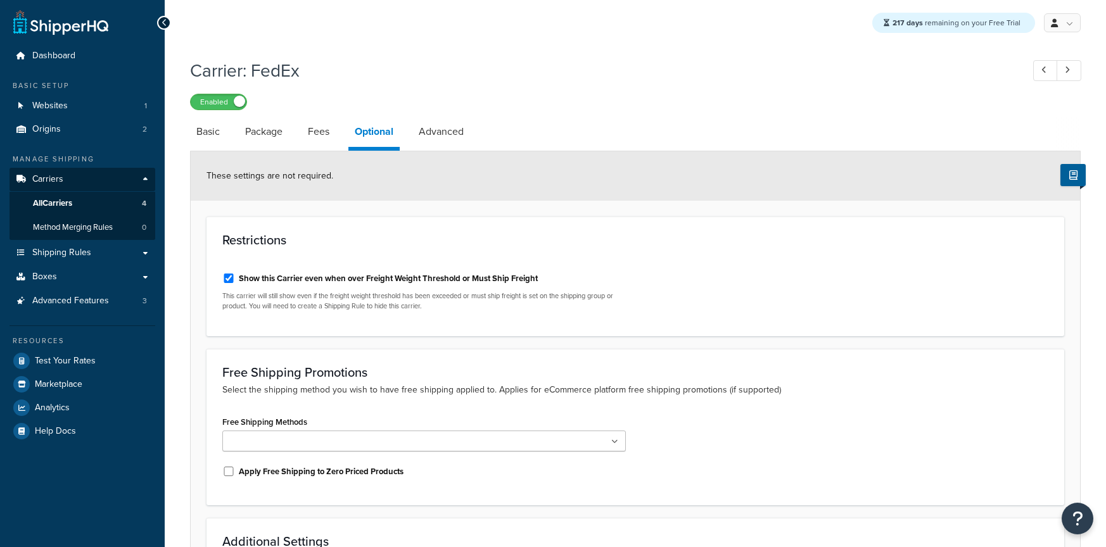
select select "business"
click at [317, 274] on label "Show this Carrier even when over Freight Weight Threshold or Must Ship Freight" at bounding box center [388, 278] width 299 height 11
click at [235, 274] on input "Show this Carrier even when over Freight Weight Threshold or Must Ship Freight" at bounding box center [228, 278] width 13 height 9
checkbox input "false"
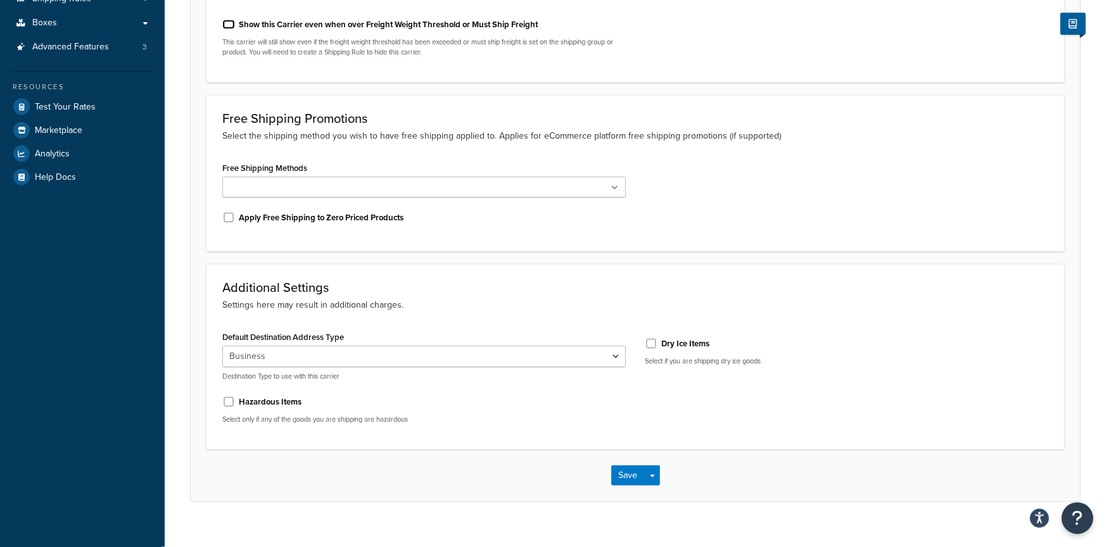
scroll to position [273, 0]
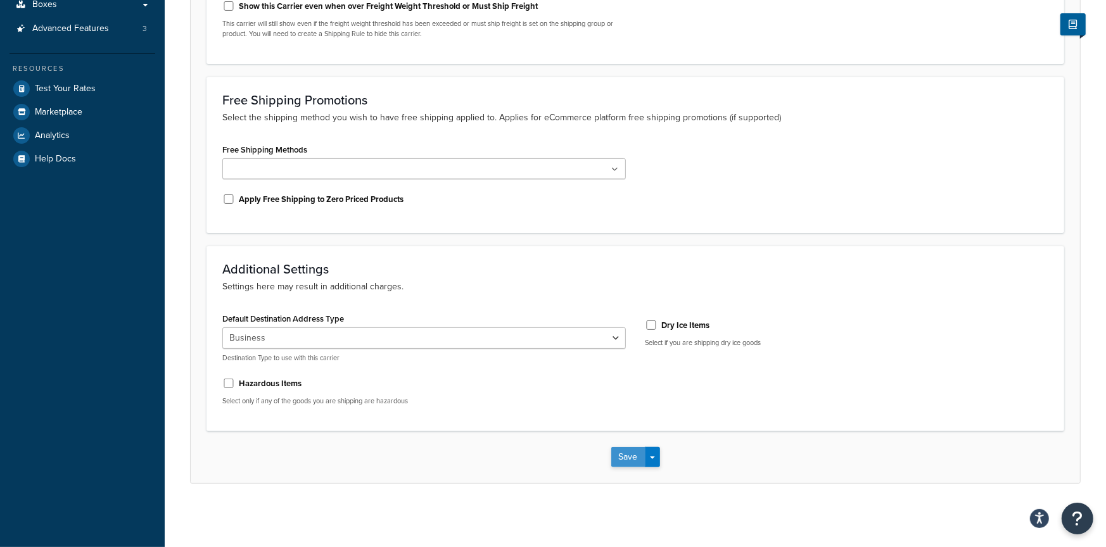
click at [626, 451] on button "Save" at bounding box center [628, 457] width 34 height 20
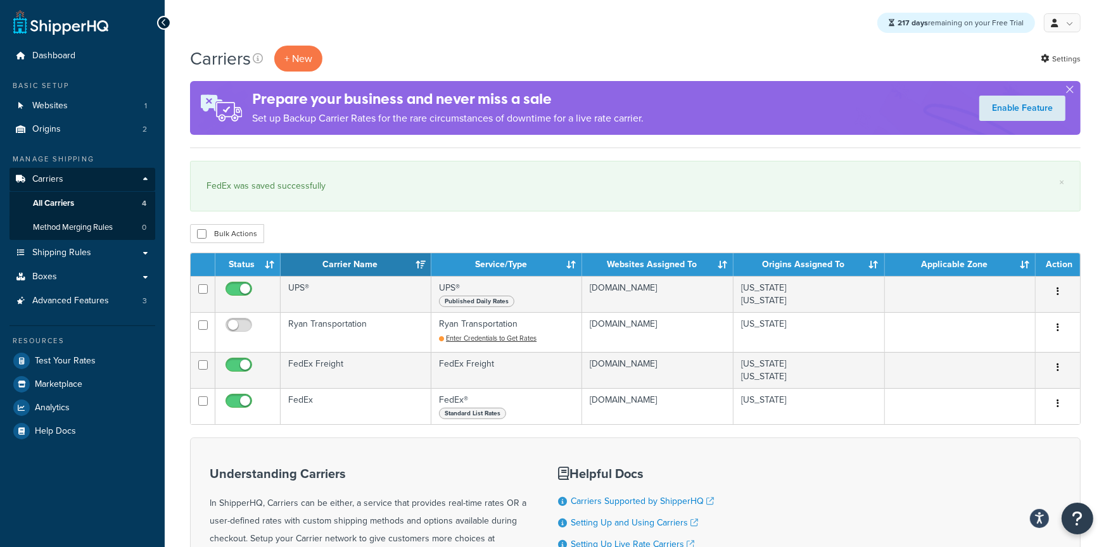
click at [435, 222] on div "Carriers + New Settings Prepare your business and never miss a sale Set up Back…" at bounding box center [635, 385] width 941 height 679
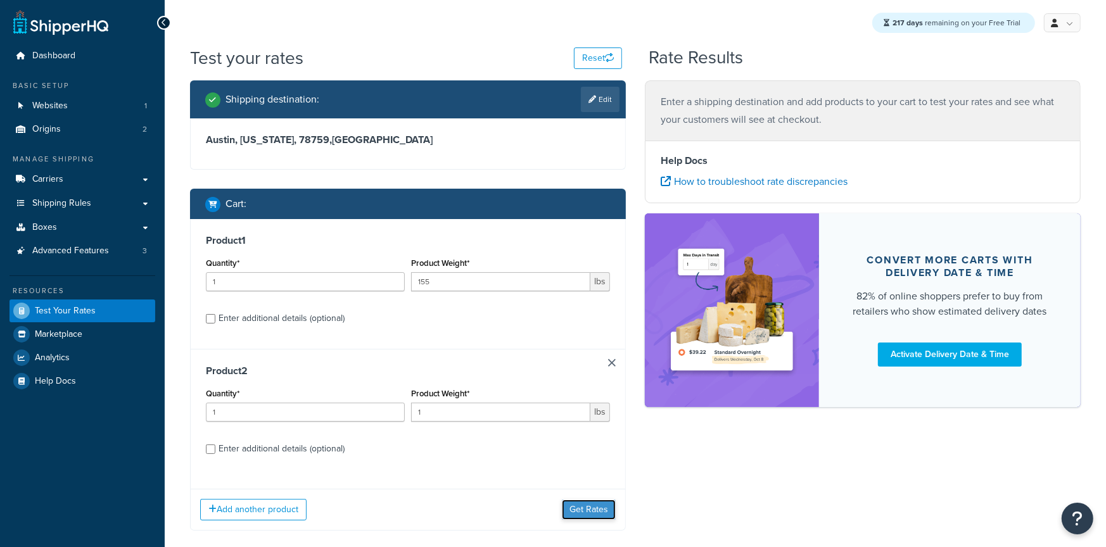
click at [584, 505] on button "Get Rates" at bounding box center [589, 510] width 54 height 20
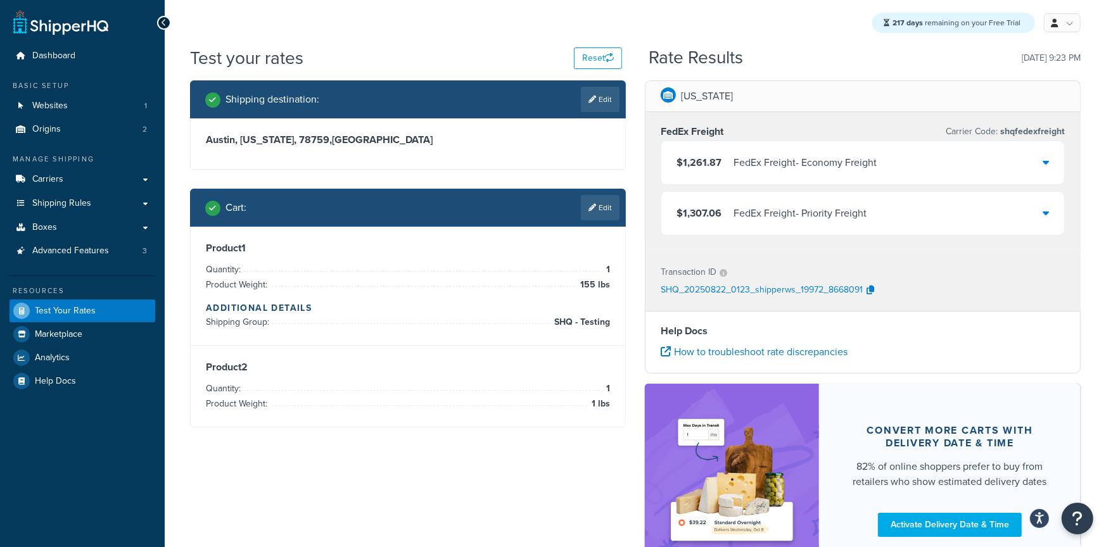
click at [704, 157] on span "$1,261.87" at bounding box center [698, 162] width 45 height 15
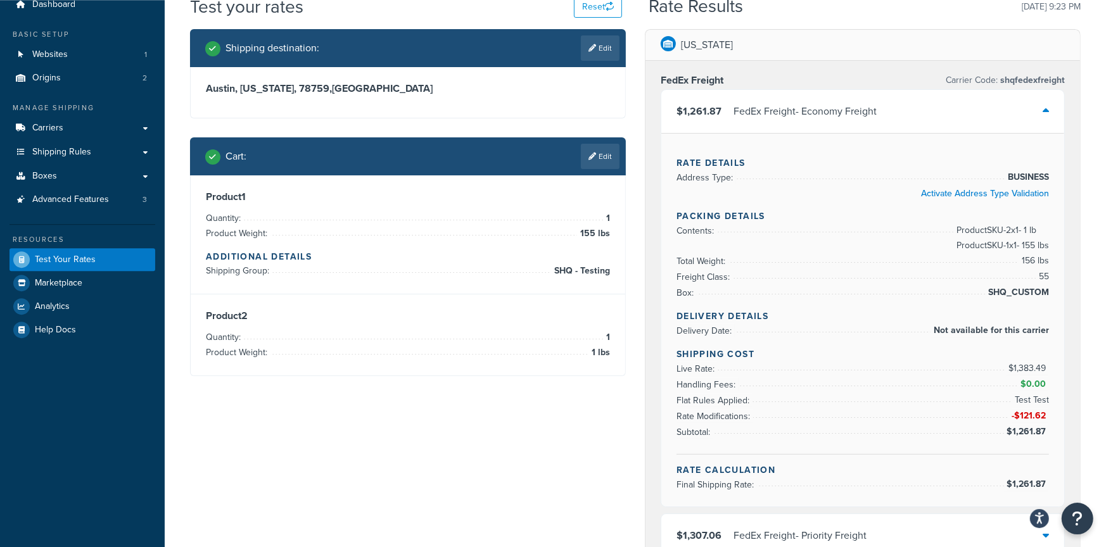
scroll to position [55, 0]
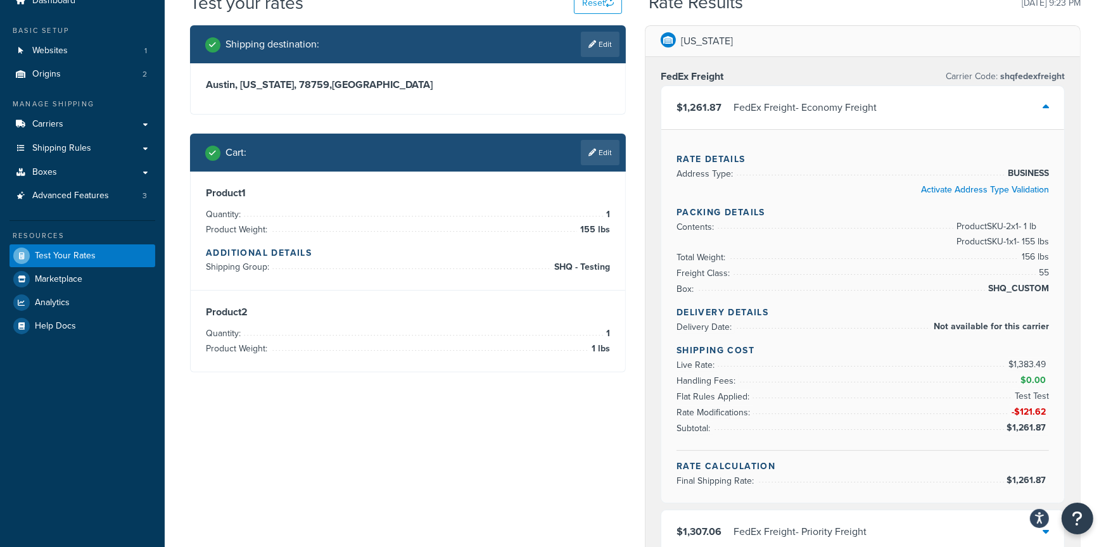
click at [888, 110] on div "$1,261.87 FedEx Freight - Economy Freight" at bounding box center [862, 107] width 403 height 43
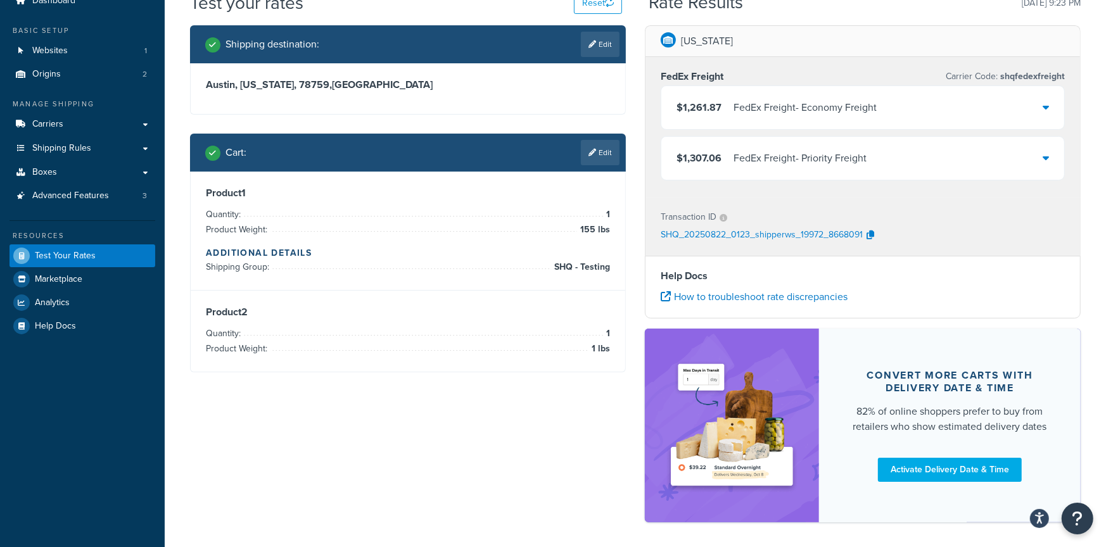
click at [697, 165] on span "$1,307.06" at bounding box center [698, 158] width 45 height 15
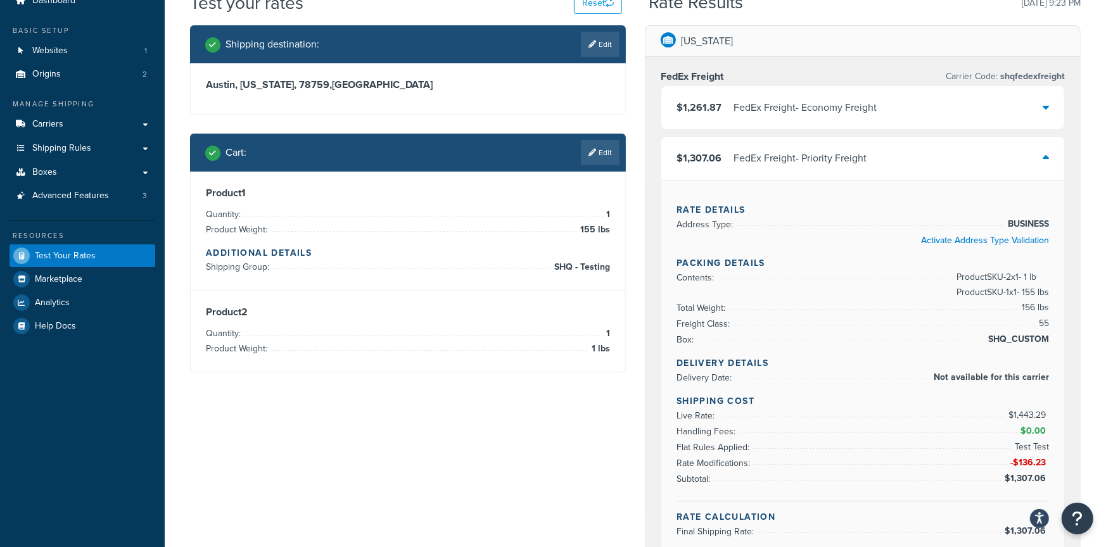
click at [693, 158] on span "$1,307.06" at bounding box center [698, 158] width 45 height 15
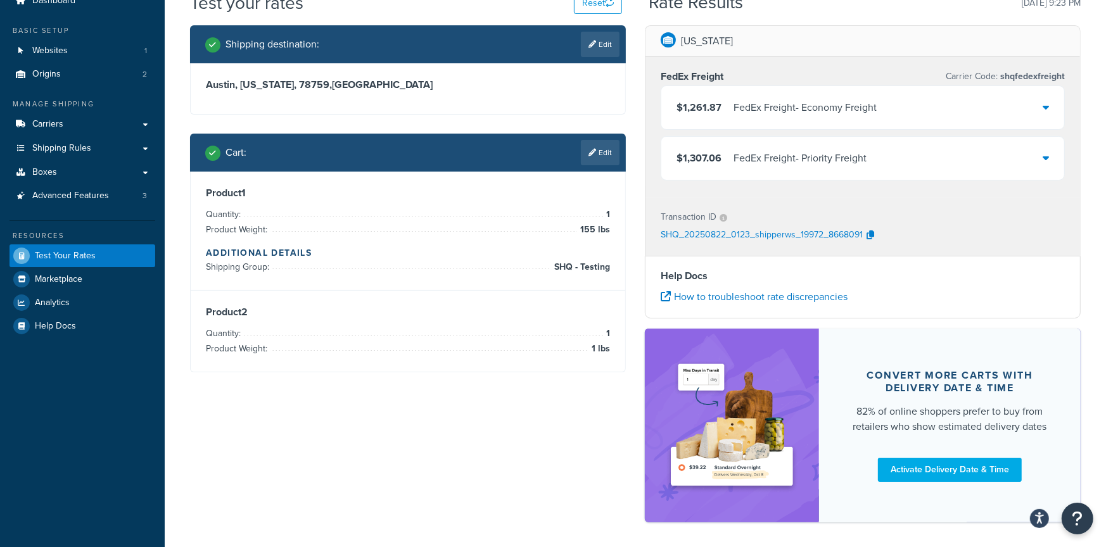
click at [607, 158] on link "Edit" at bounding box center [600, 152] width 39 height 25
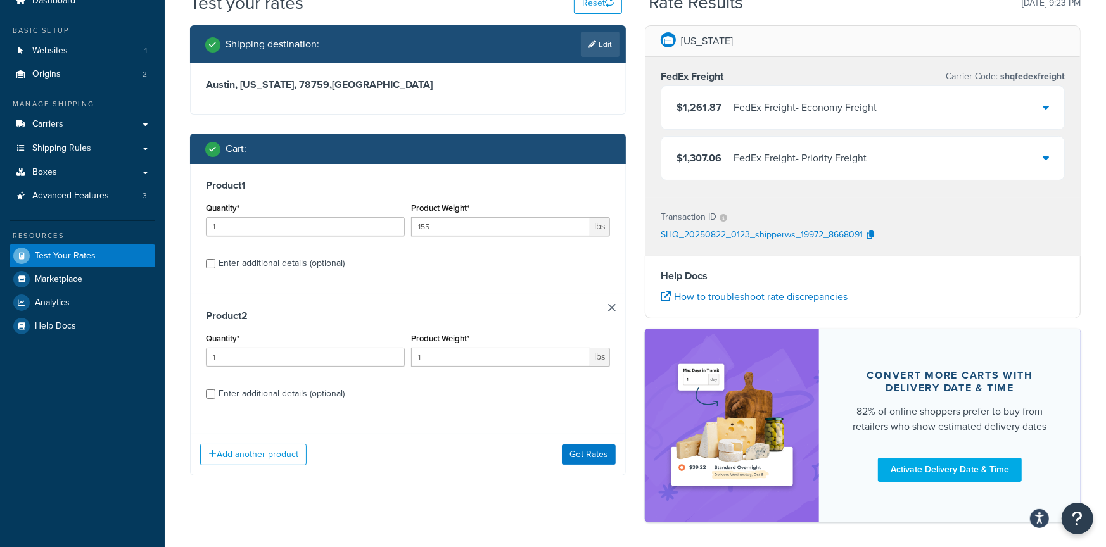
click at [234, 396] on div "Enter additional details (optional)" at bounding box center [281, 394] width 126 height 18
click at [215, 396] on input "Enter additional details (optional)" at bounding box center [210, 393] width 9 height 9
checkbox input "true"
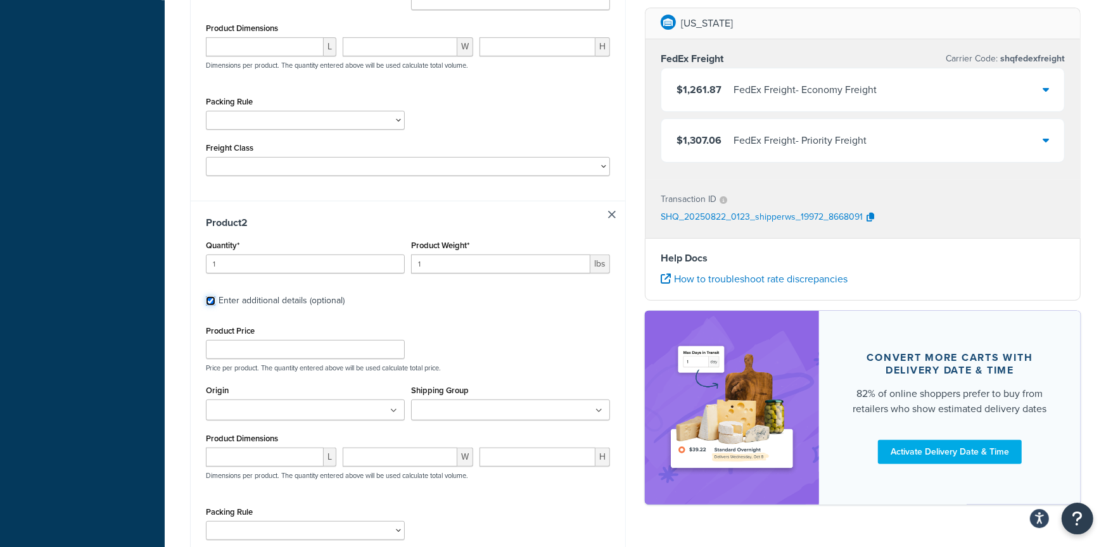
scroll to position [640, 0]
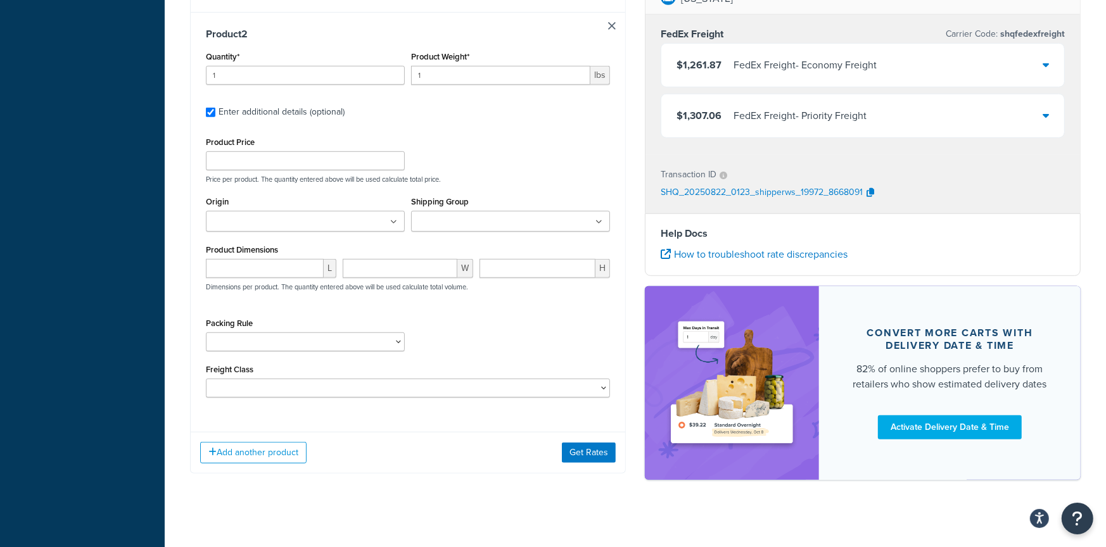
click at [454, 229] on input "Shipping Group" at bounding box center [471, 222] width 112 height 14
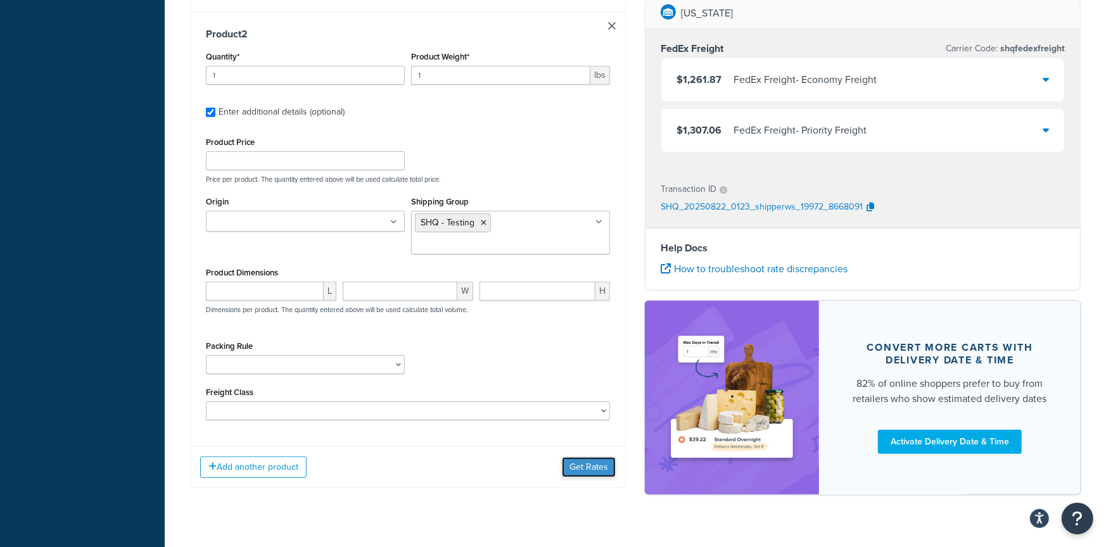
click at [579, 458] on button "Get Rates" at bounding box center [589, 467] width 54 height 20
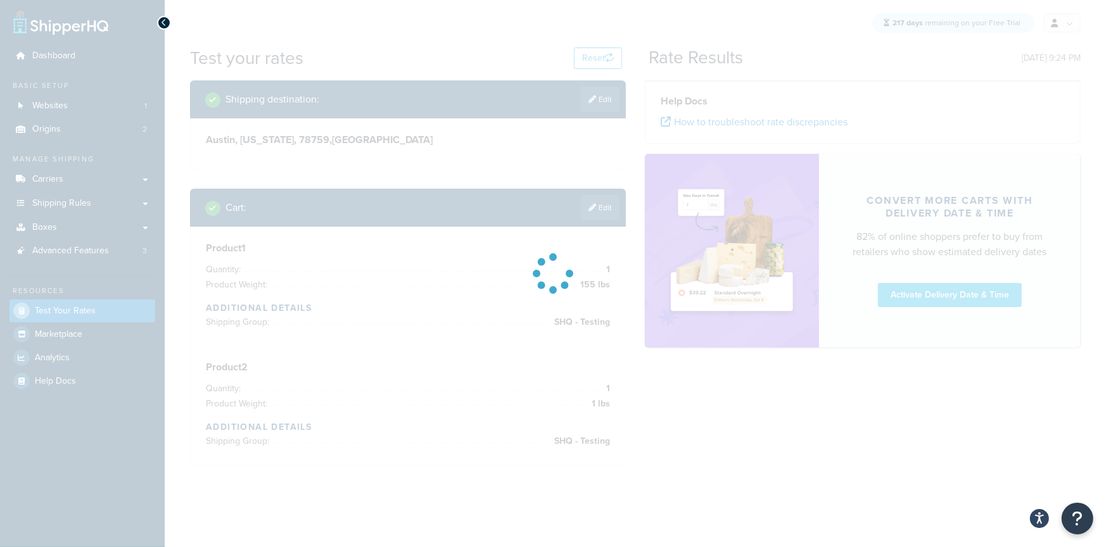
scroll to position [0, 0]
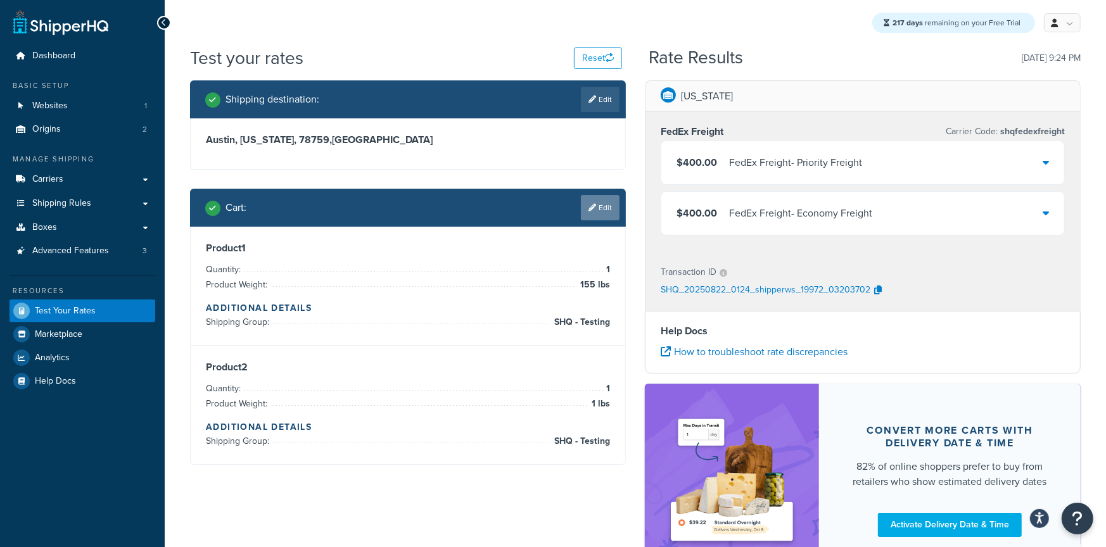
click at [596, 216] on link "Edit" at bounding box center [600, 207] width 39 height 25
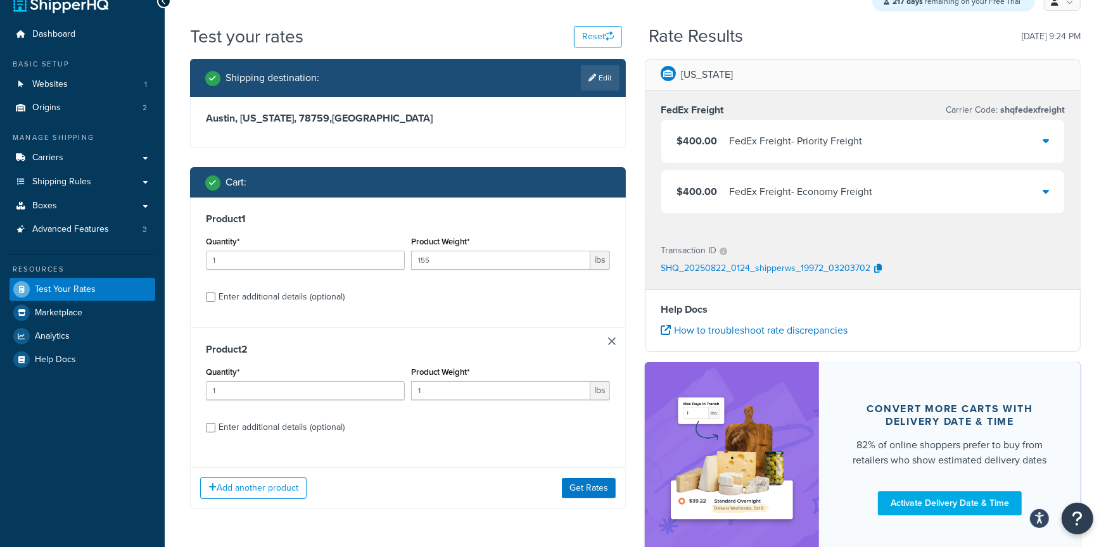
drag, startPoint x: 246, startPoint y: 423, endPoint x: 266, endPoint y: 410, distance: 23.7
click at [246, 424] on div "Enter additional details (optional)" at bounding box center [281, 428] width 126 height 18
click at [215, 424] on input "Enter additional details (optional)" at bounding box center [210, 427] width 9 height 9
checkbox input "true"
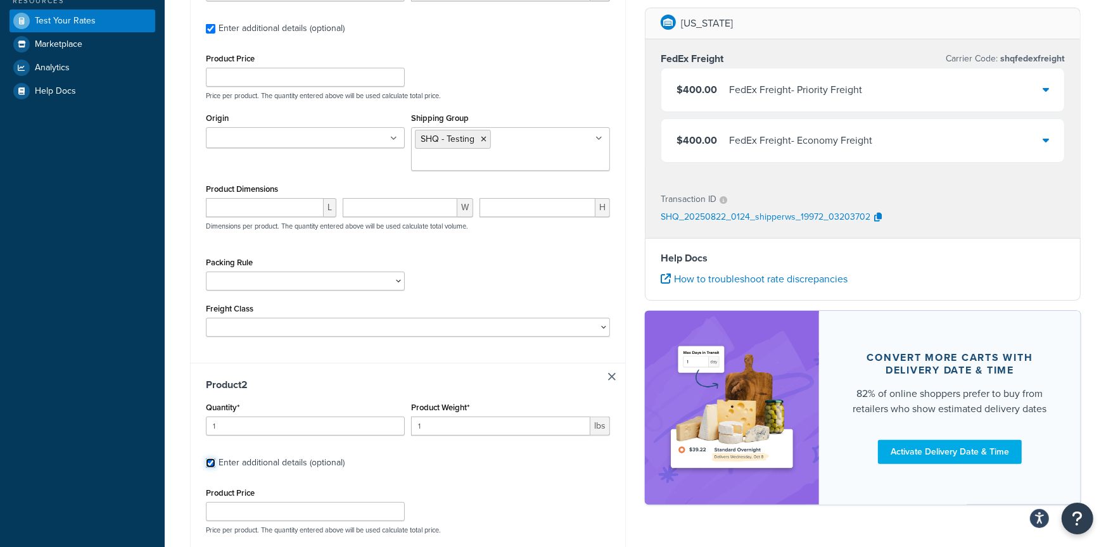
scroll to position [433, 0]
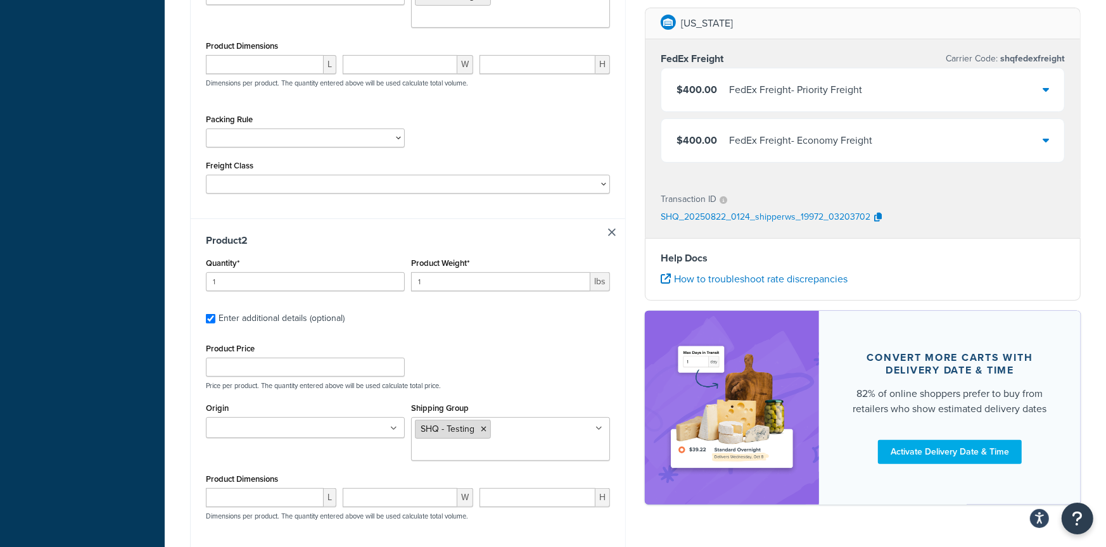
click at [485, 432] on icon at bounding box center [484, 430] width 6 height 8
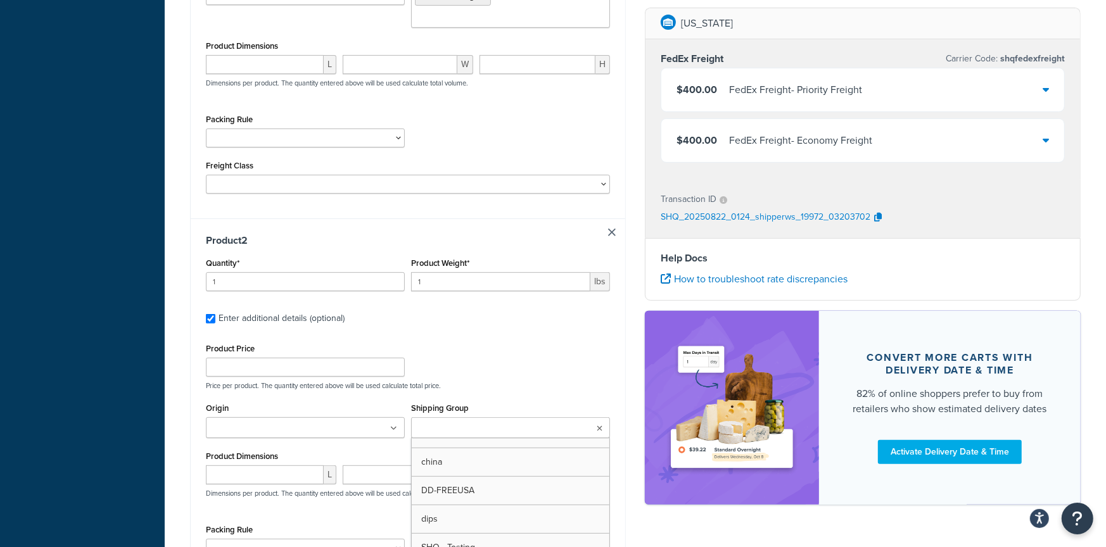
click at [600, 362] on div "Product Price Price per product. The quantity entered above will be used calcul…" at bounding box center [408, 365] width 410 height 50
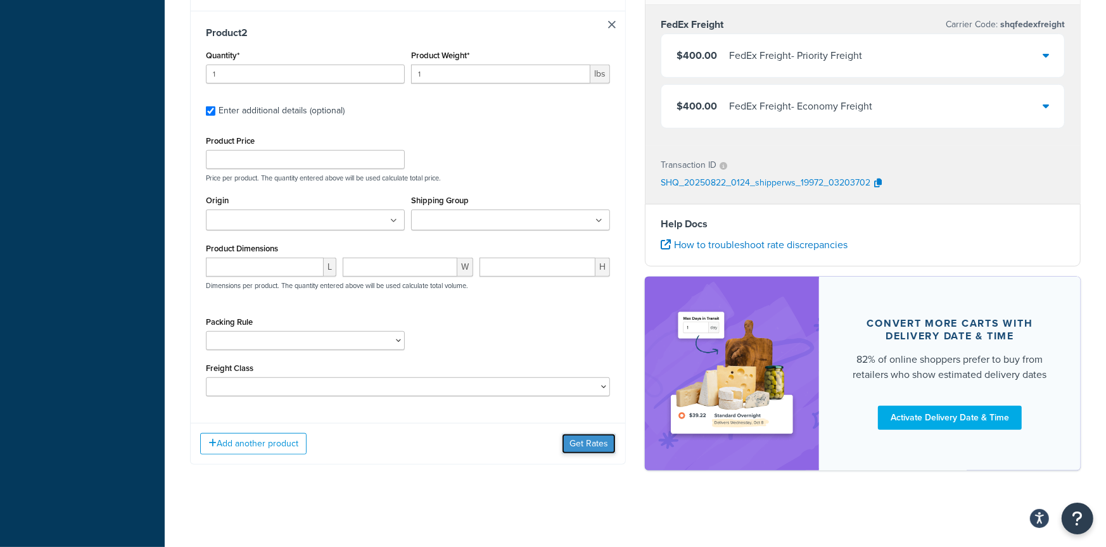
click at [589, 449] on button "Get Rates" at bounding box center [589, 444] width 54 height 20
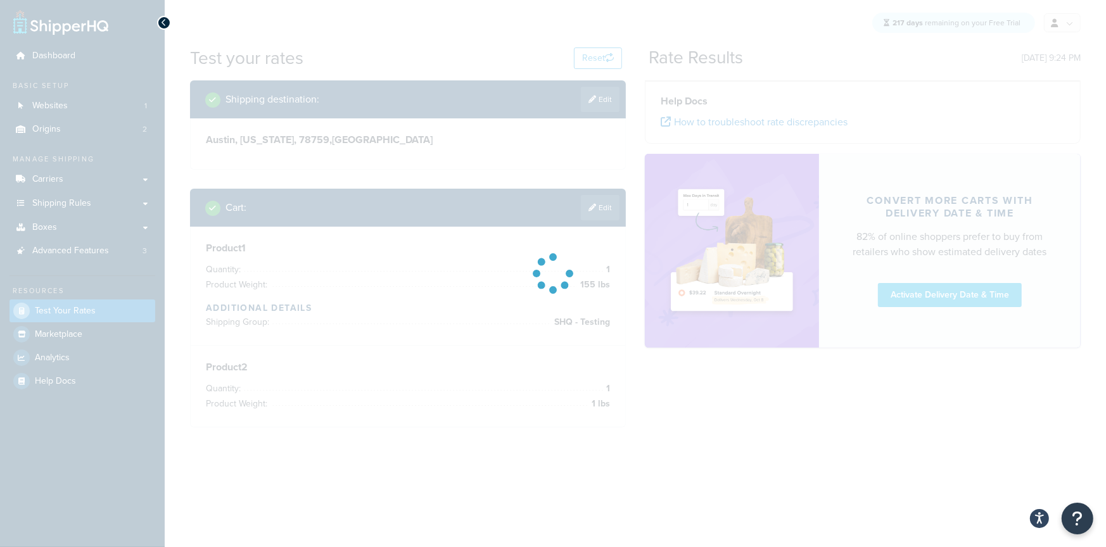
scroll to position [0, 0]
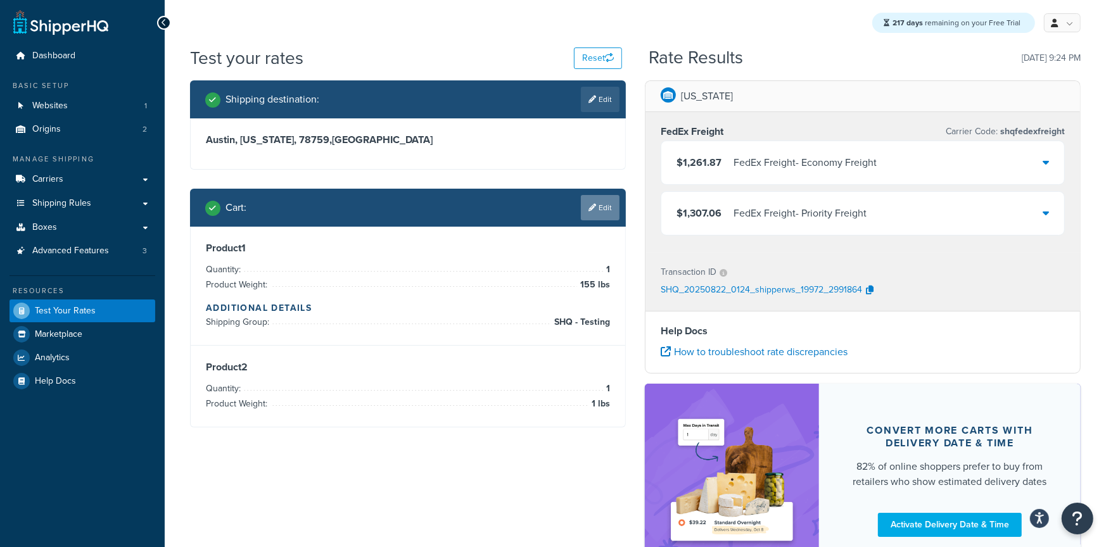
click at [591, 198] on link "Edit" at bounding box center [600, 207] width 39 height 25
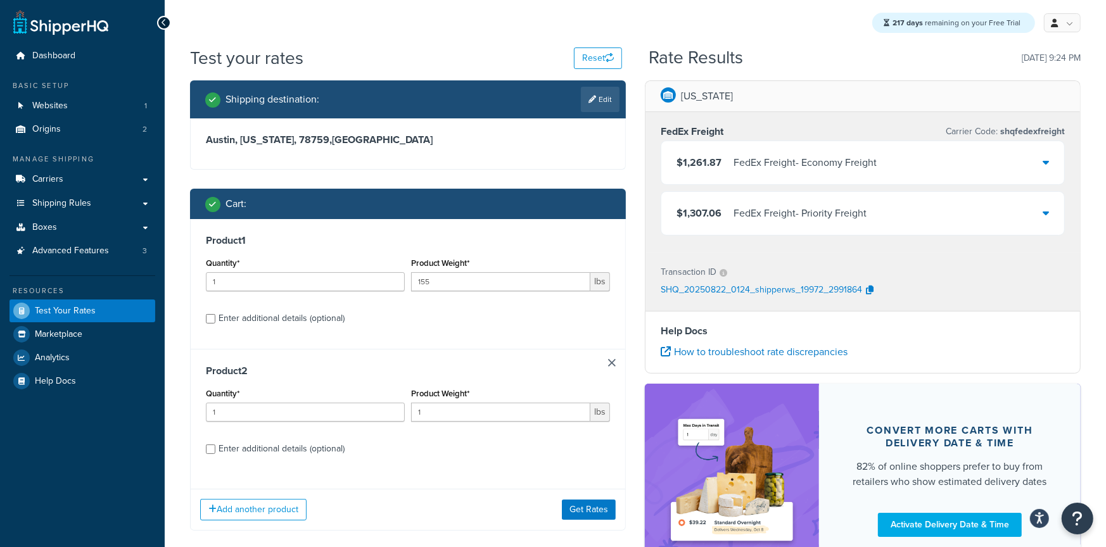
click at [298, 326] on div "Enter additional details (optional)" at bounding box center [281, 319] width 126 height 18
click at [215, 324] on input "Enter additional details (optional)" at bounding box center [210, 318] width 9 height 9
checkbox input "true"
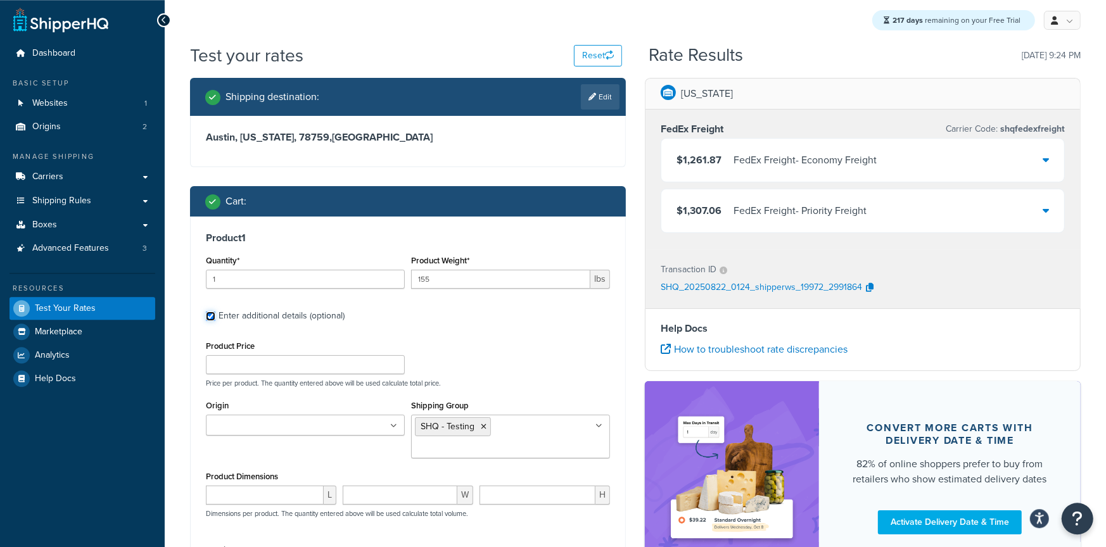
scroll to position [22, 0]
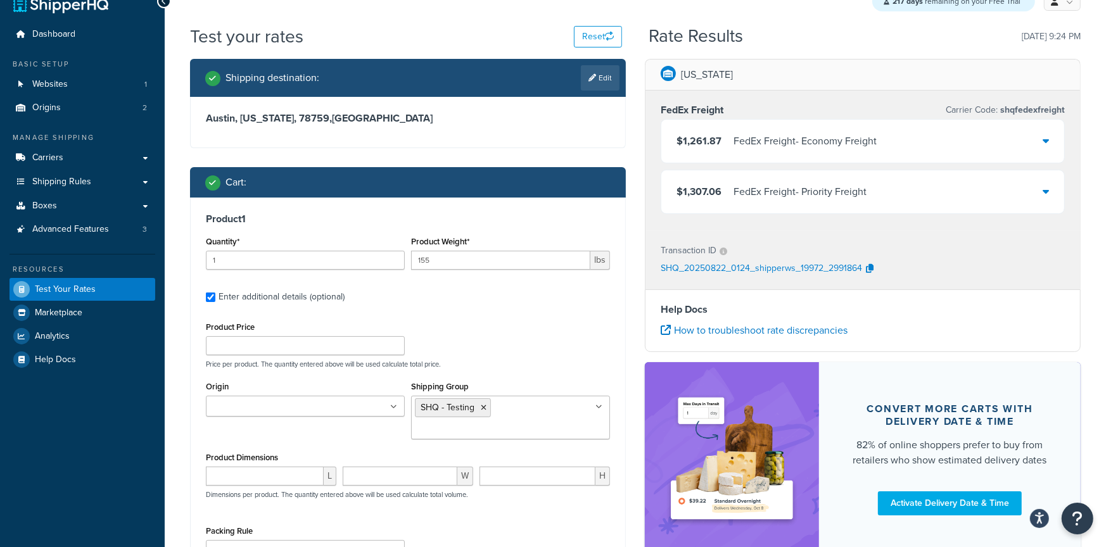
click at [482, 410] on icon at bounding box center [484, 408] width 6 height 8
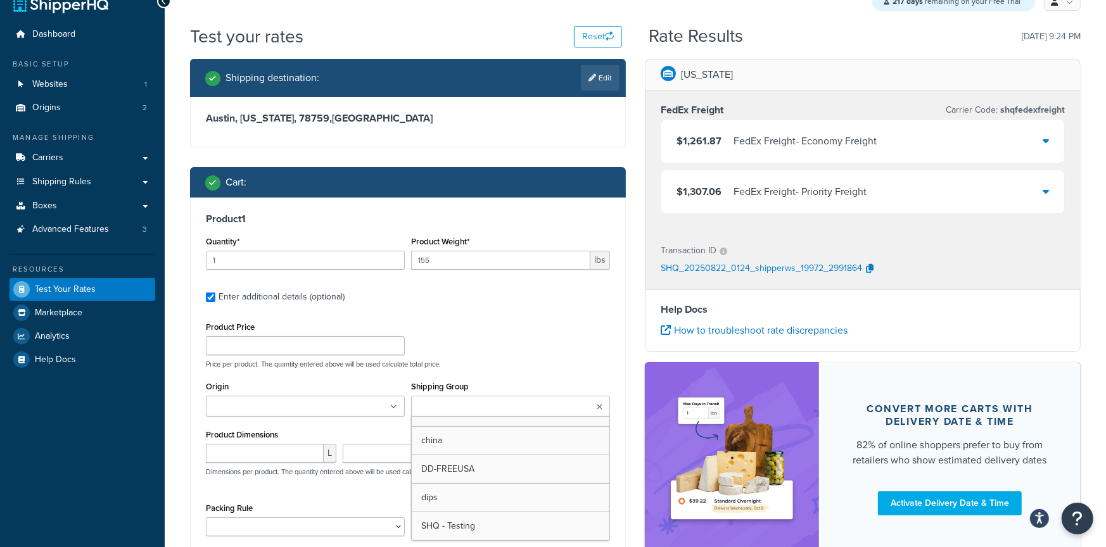
click at [624, 336] on div "Product 1 Quantity* 1 Product Weight* 155 lbs Enter additional details (optiona…" at bounding box center [408, 398] width 434 height 401
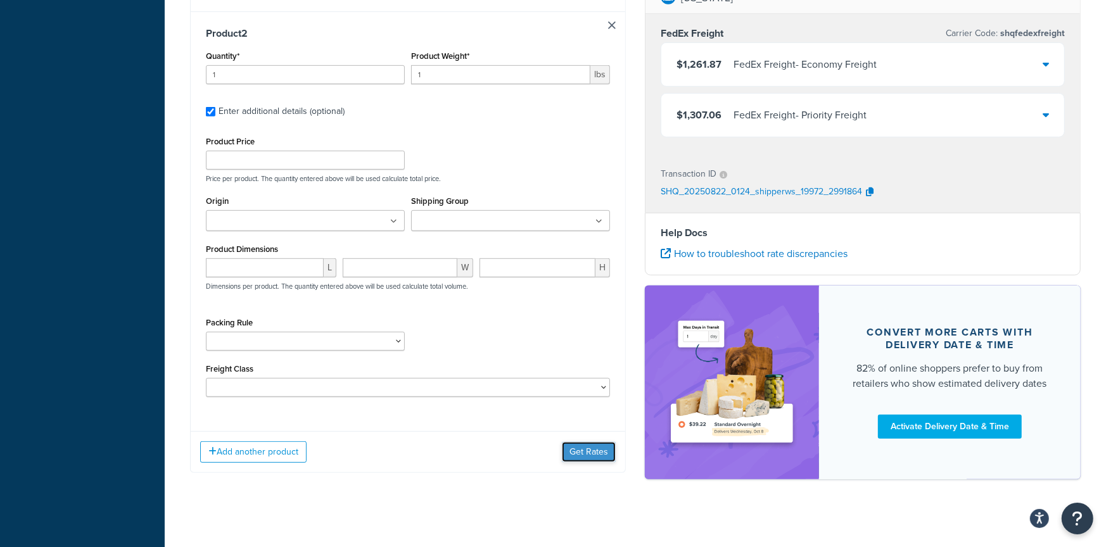
click at [597, 462] on button "Get Rates" at bounding box center [589, 452] width 54 height 20
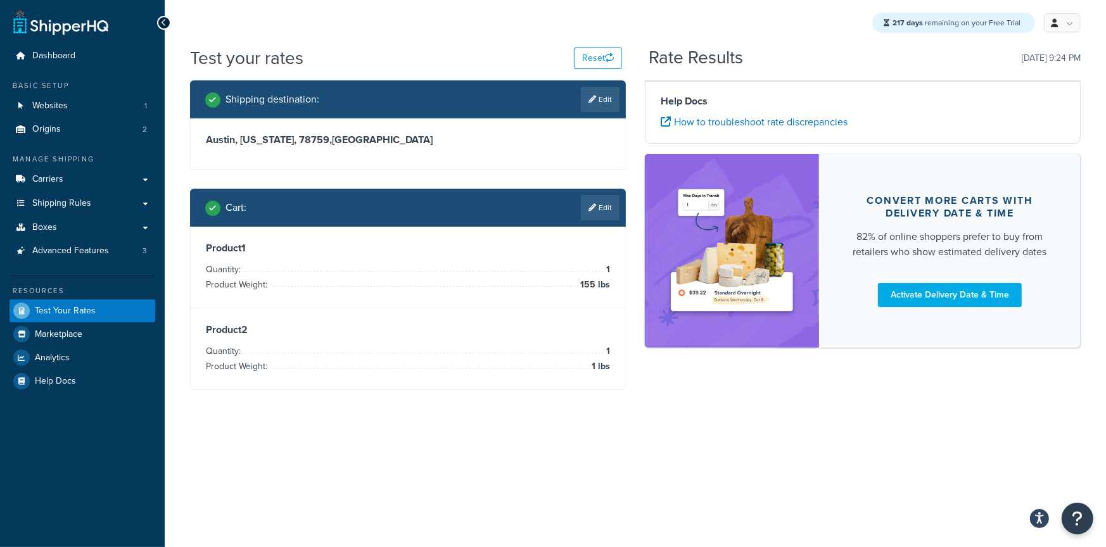
scroll to position [0, 0]
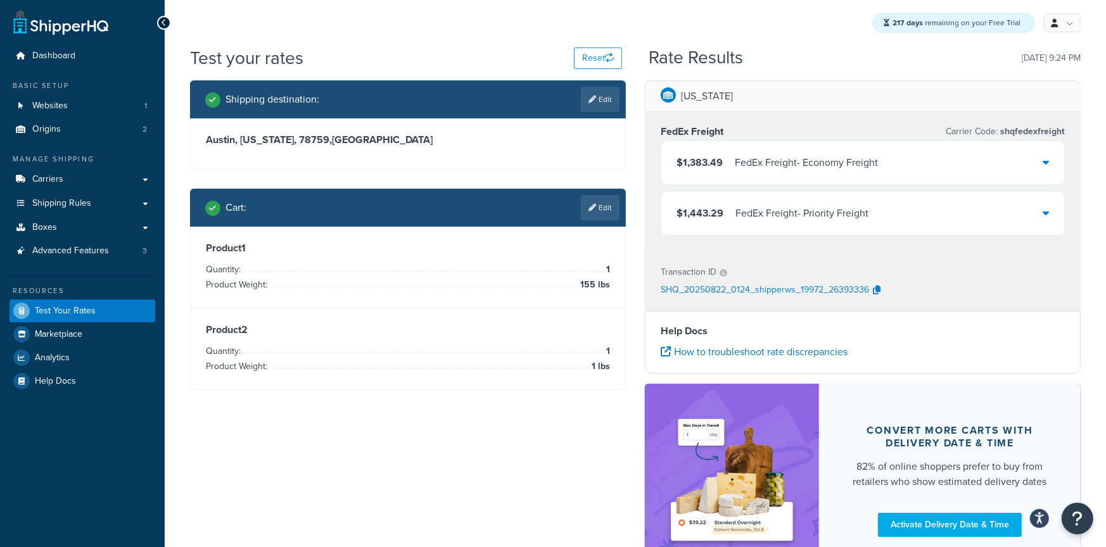
click at [767, 179] on div "$1,383.49 FedEx Freight - Economy Freight" at bounding box center [862, 162] width 403 height 43
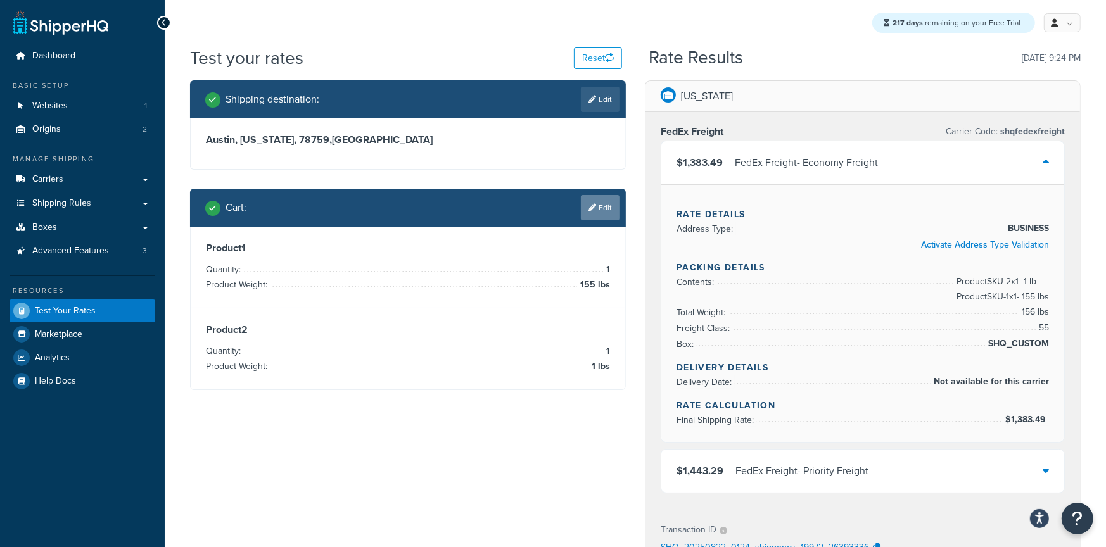
click at [594, 215] on link "Edit" at bounding box center [600, 207] width 39 height 25
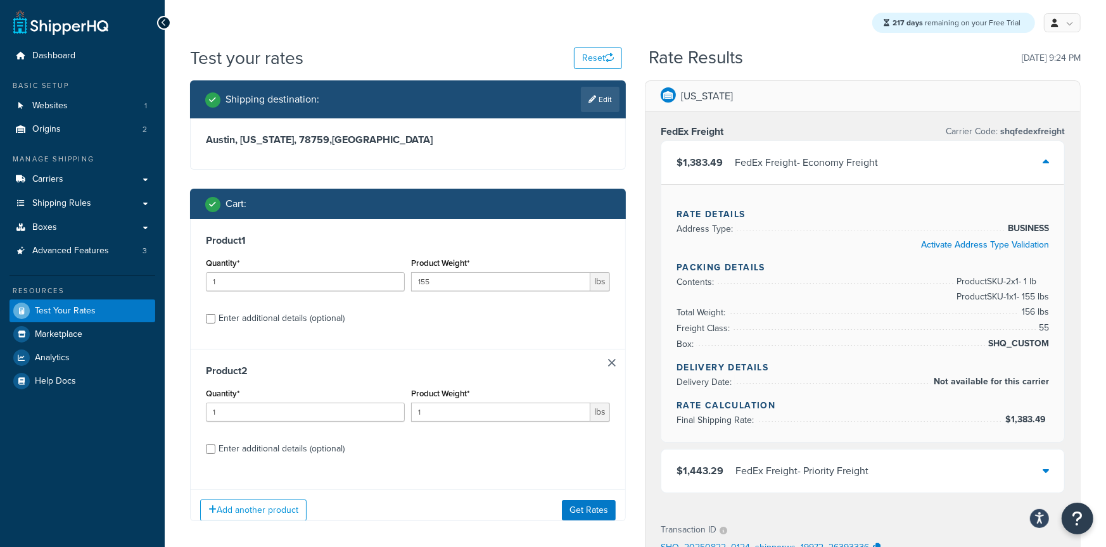
click at [250, 317] on div "Enter additional details (optional)" at bounding box center [281, 319] width 126 height 18
click at [215, 317] on input "Enter additional details (optional)" at bounding box center [210, 318] width 9 height 9
checkbox input "true"
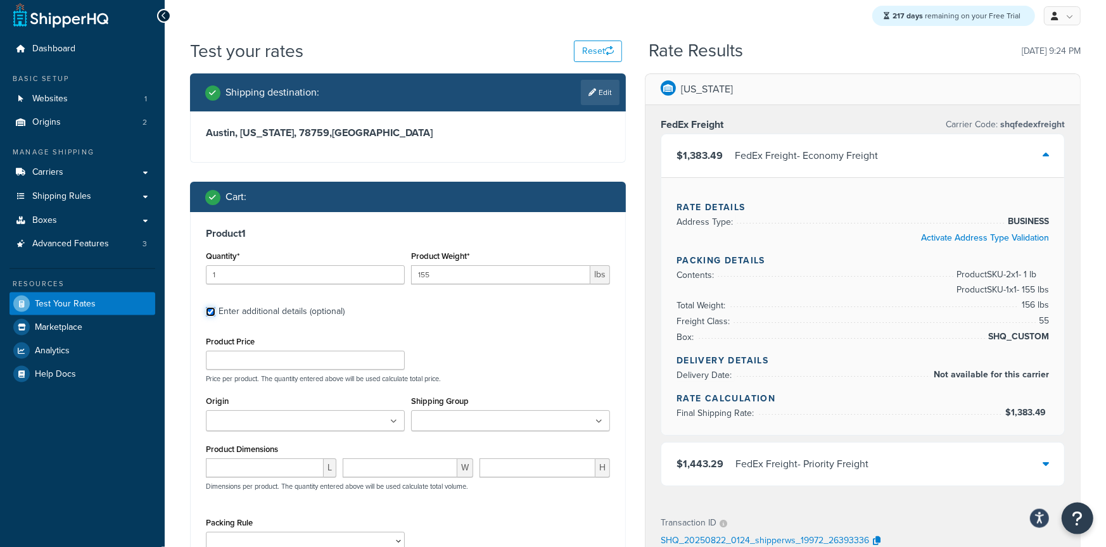
scroll to position [110, 0]
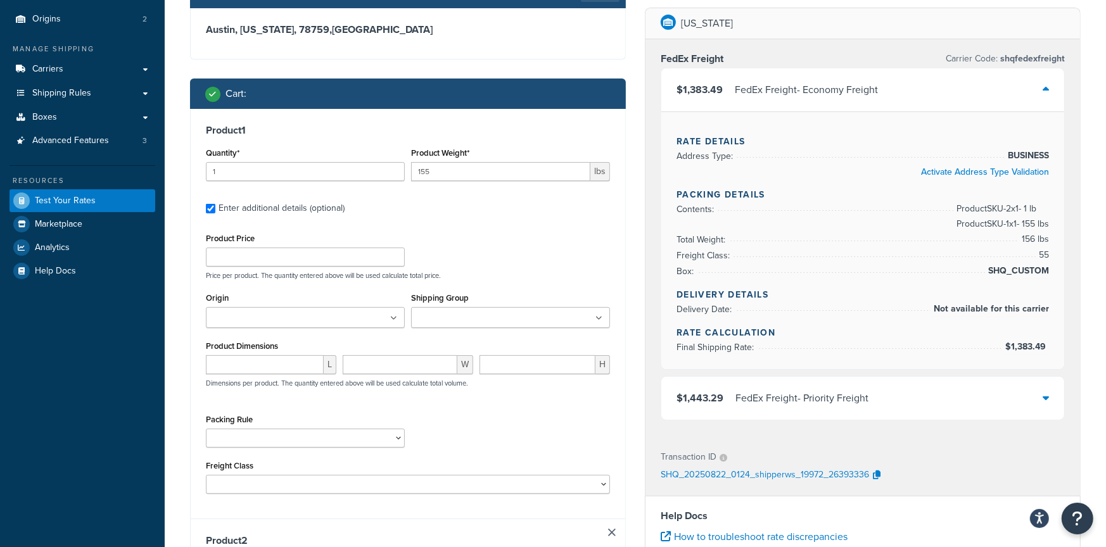
click at [462, 313] on input "Shipping Group" at bounding box center [471, 319] width 112 height 14
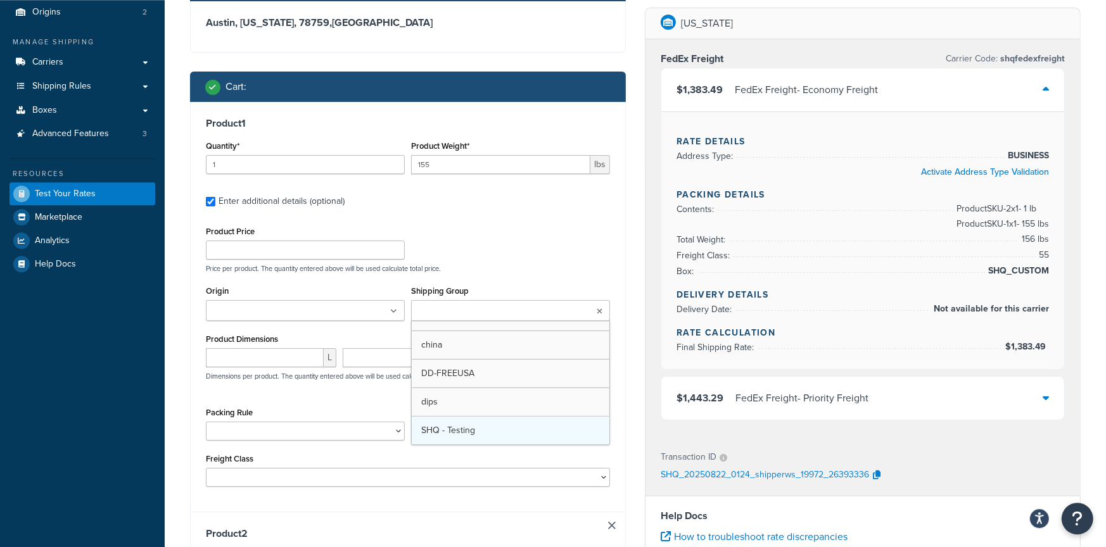
scroll to position [121, 0]
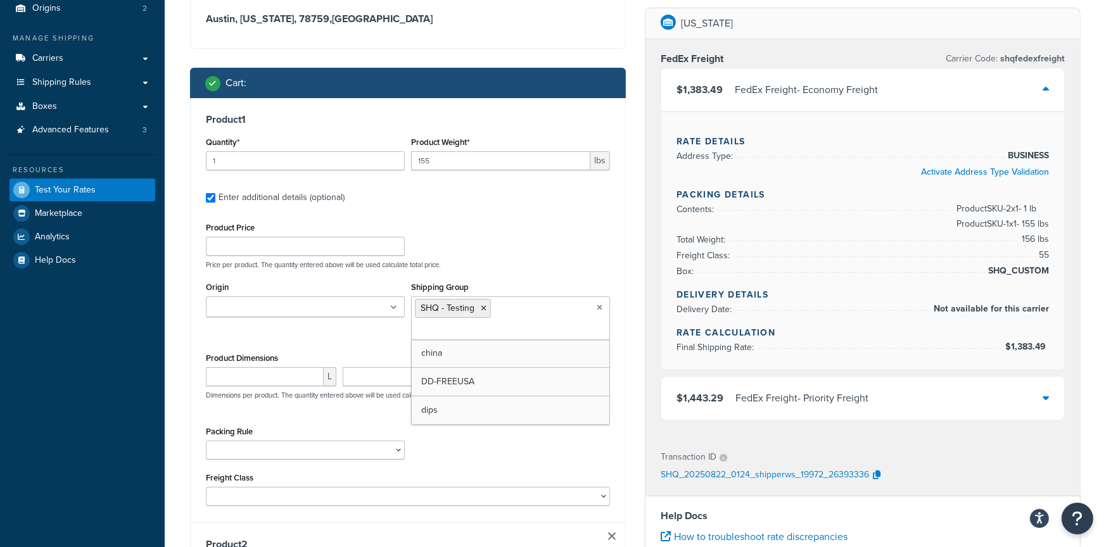
click at [608, 238] on div "Product Price Price per product. The quantity entered above will be used calcul…" at bounding box center [408, 244] width 410 height 50
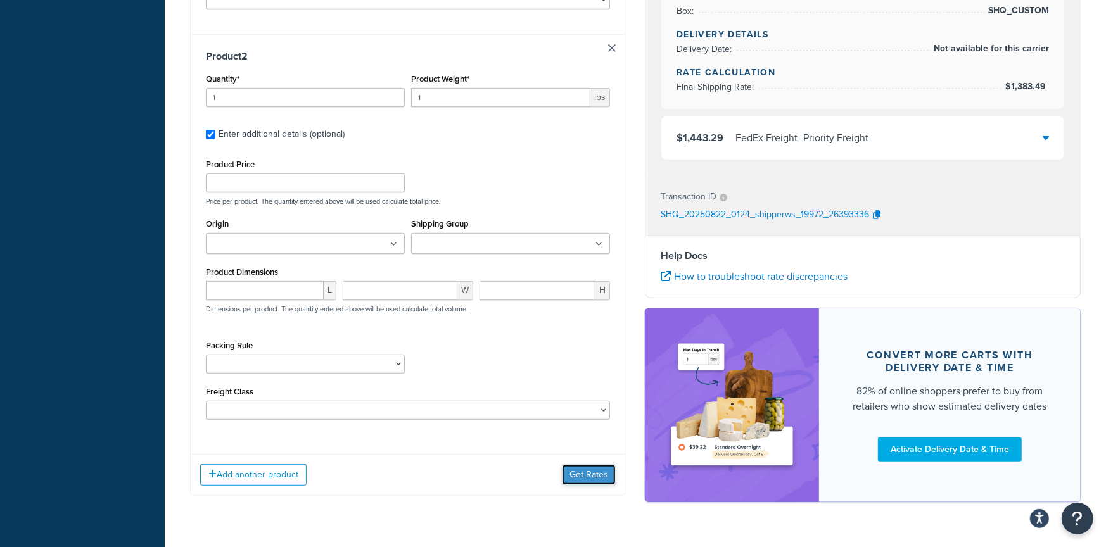
click at [579, 485] on button "Get Rates" at bounding box center [589, 475] width 54 height 20
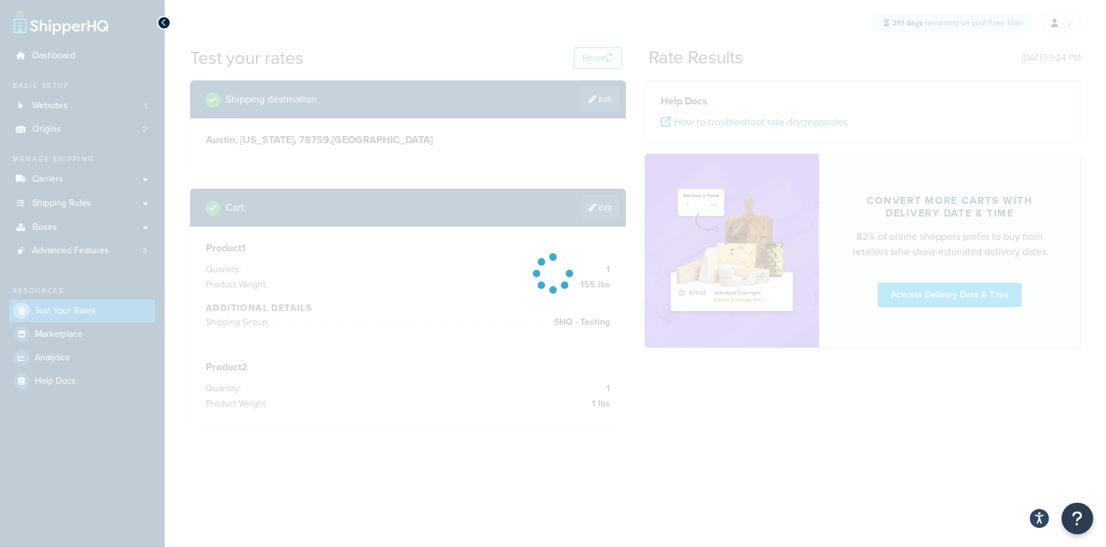
scroll to position [0, 0]
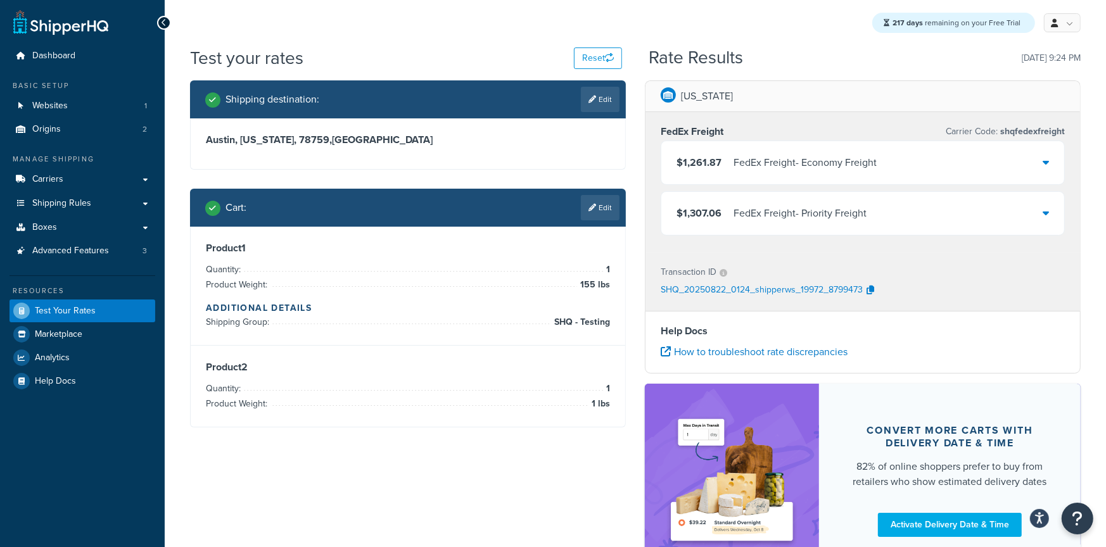
click at [809, 161] on div "FedEx Freight - Economy Freight" at bounding box center [804, 163] width 143 height 18
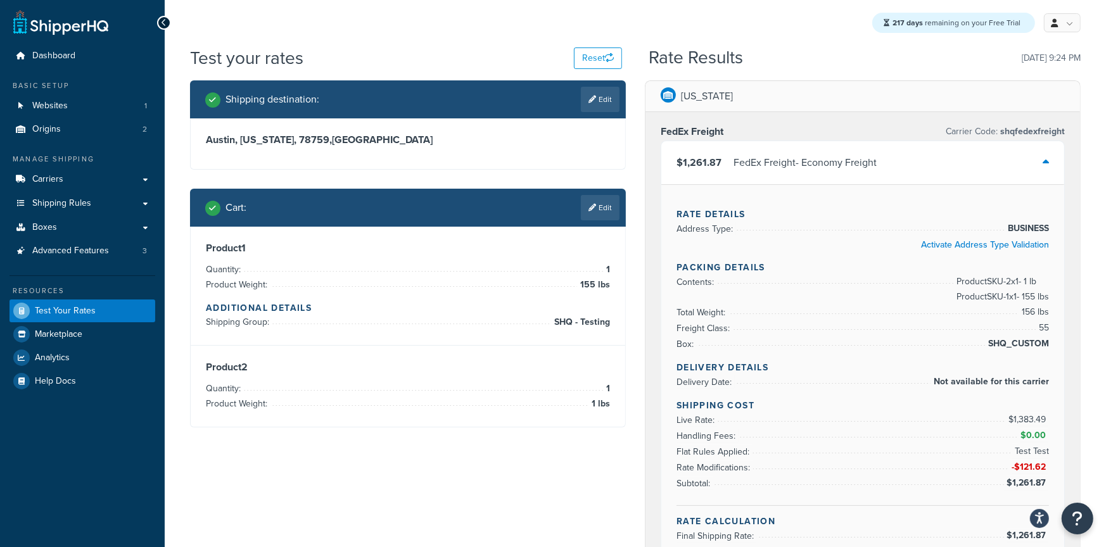
click at [1031, 480] on span "$1,261.87" at bounding box center [1027, 482] width 42 height 13
click at [1030, 480] on span "$1,261.87" at bounding box center [1027, 482] width 42 height 13
drag, startPoint x: 1018, startPoint y: 467, endPoint x: 1047, endPoint y: 482, distance: 32.9
click at [1047, 482] on ul "Live Rate: $1,383.49 Handling Fees: $0.00 Flat Rules Applied: Test Test Rate Mo…" at bounding box center [862, 451] width 372 height 79
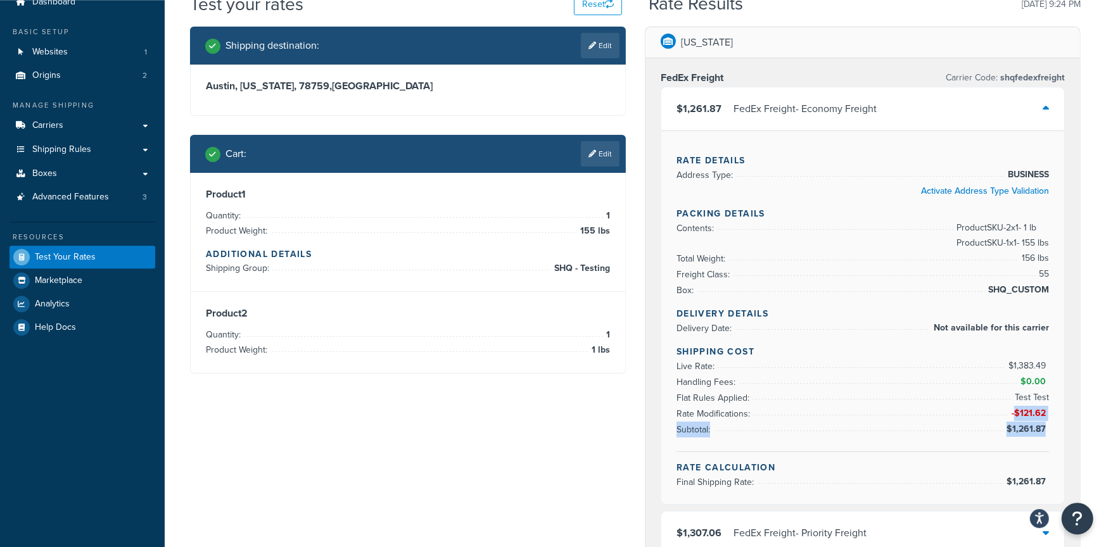
scroll to position [55, 0]
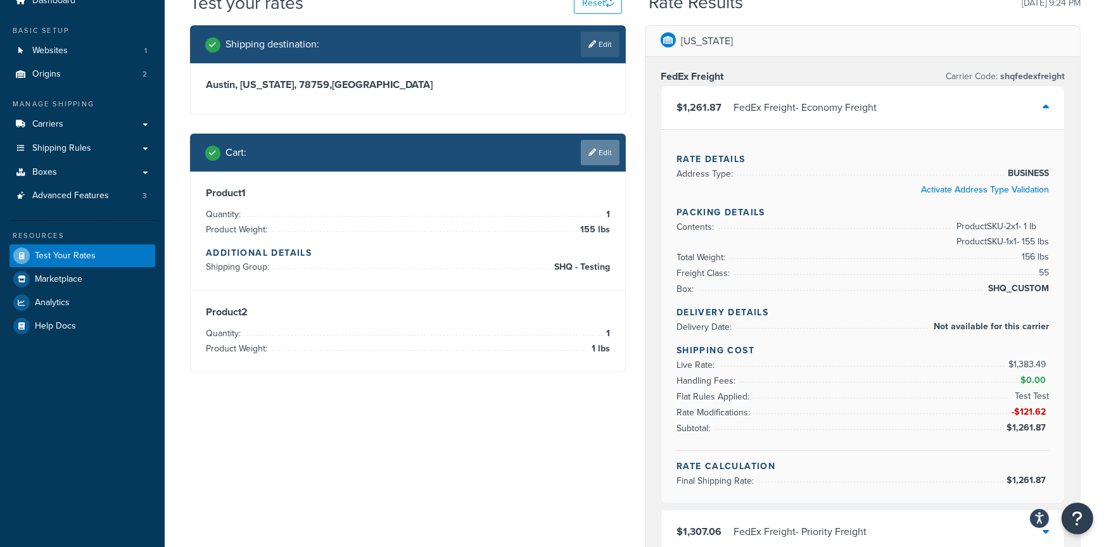
click at [595, 146] on link "Edit" at bounding box center [600, 152] width 39 height 25
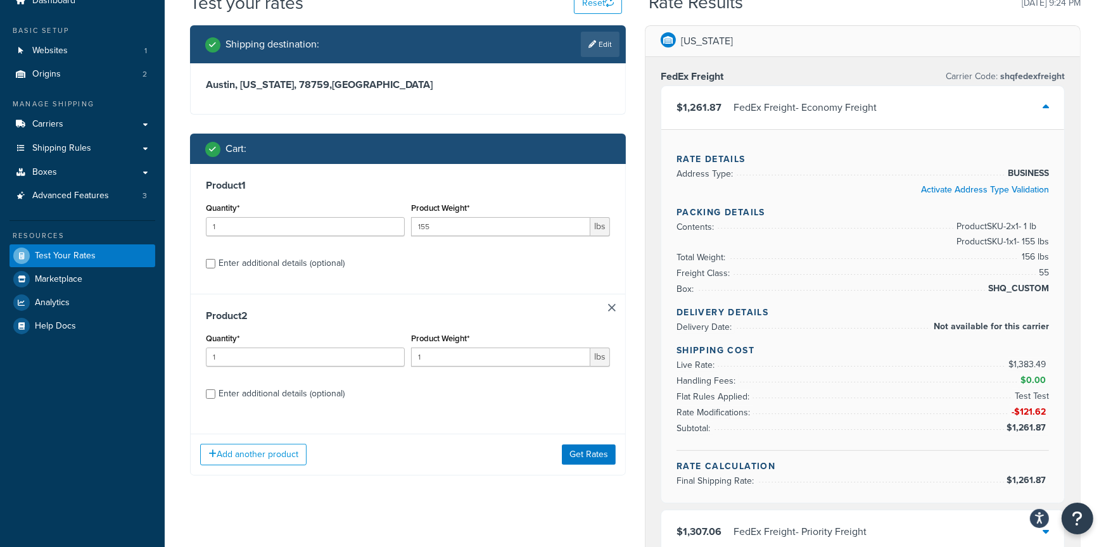
click at [619, 310] on div "Product 2 Quantity* 1 Product Weight* 1 lbs Enter additional details (optional)" at bounding box center [408, 359] width 434 height 130
click at [614, 306] on link at bounding box center [612, 308] width 8 height 8
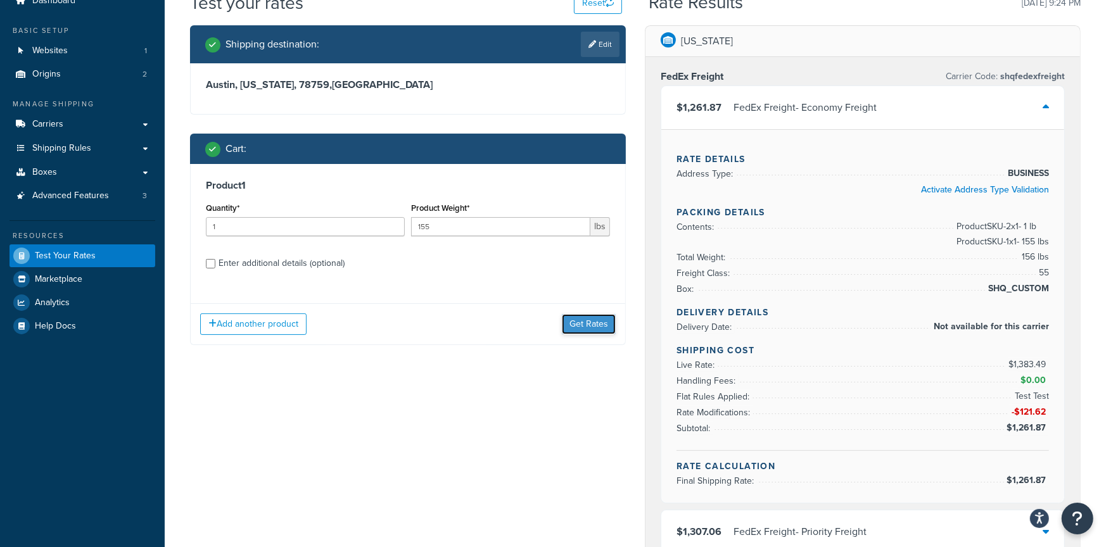
click at [598, 327] on button "Get Rates" at bounding box center [589, 324] width 54 height 20
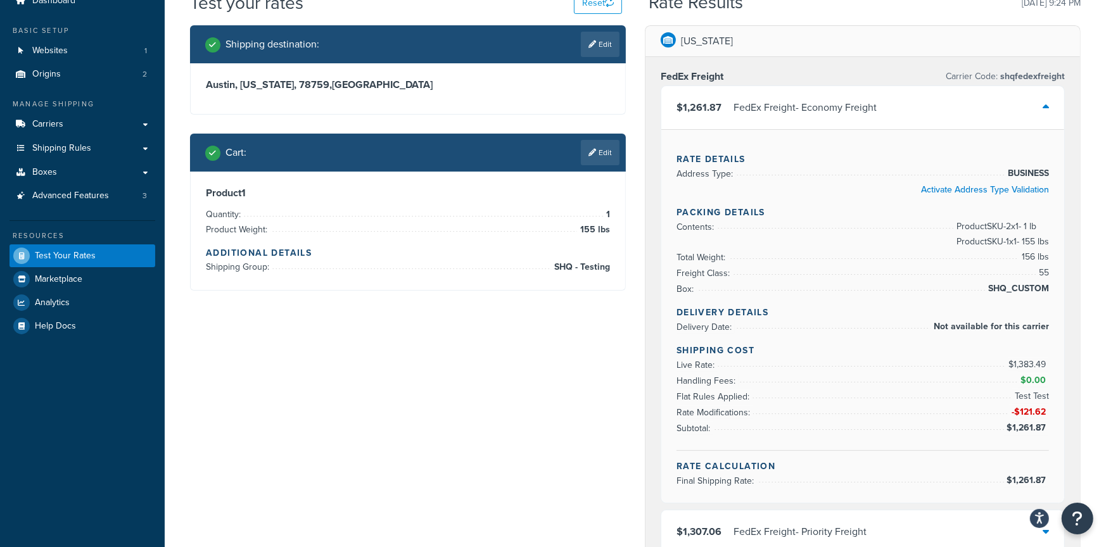
scroll to position [0, 0]
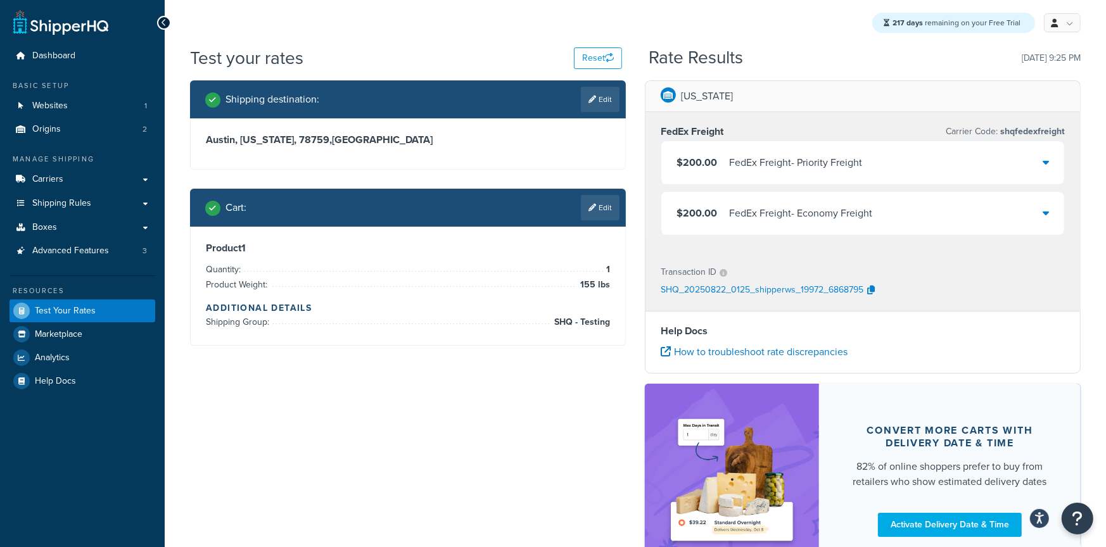
click at [779, 158] on div "FedEx Freight - Priority Freight" at bounding box center [795, 163] width 133 height 18
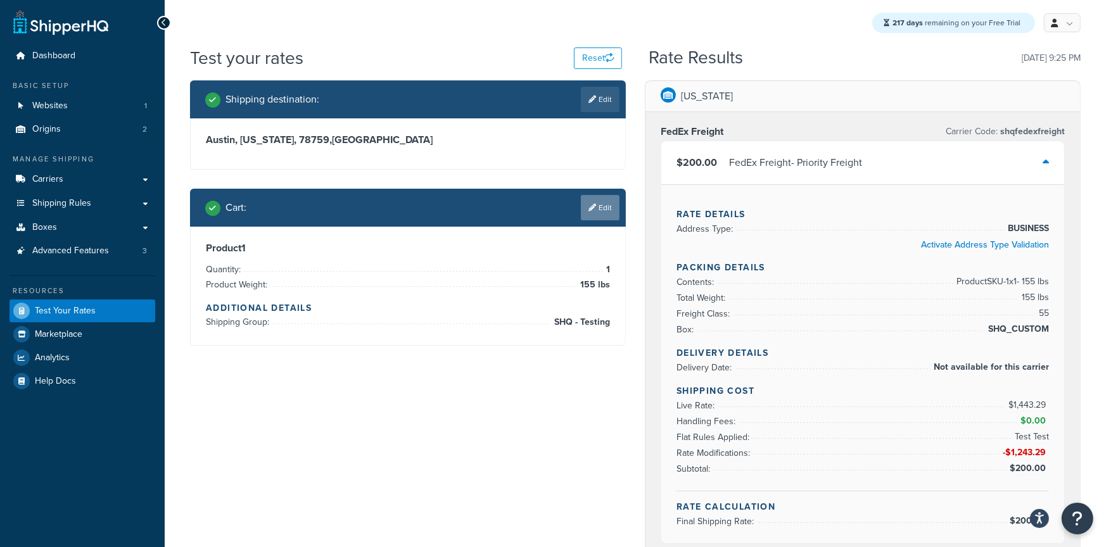
click at [603, 217] on link "Edit" at bounding box center [600, 207] width 39 height 25
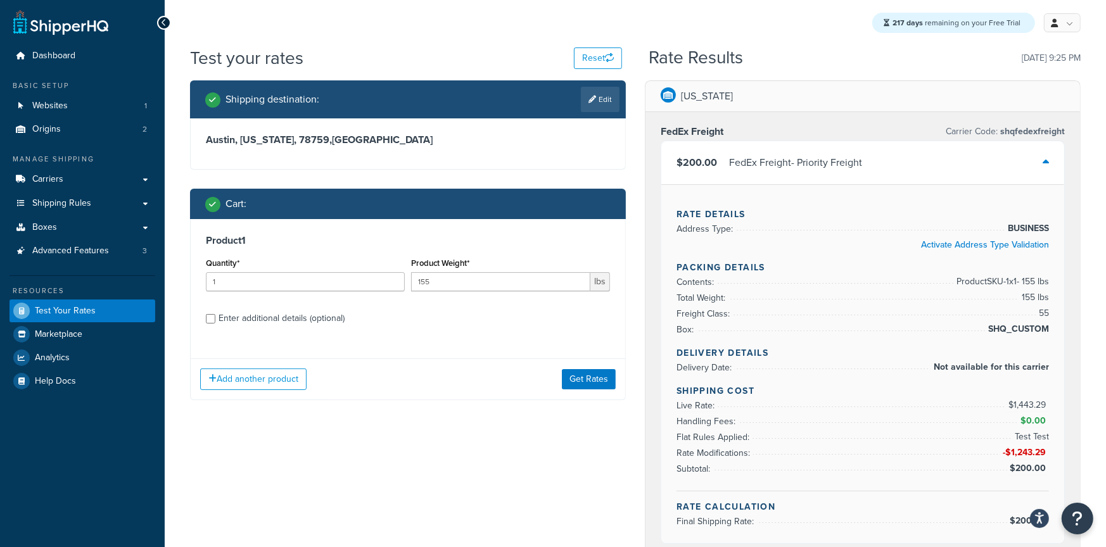
click at [254, 319] on div "Enter additional details (optional)" at bounding box center [281, 319] width 126 height 18
click at [215, 319] on input "Enter additional details (optional)" at bounding box center [210, 318] width 9 height 9
checkbox input "true"
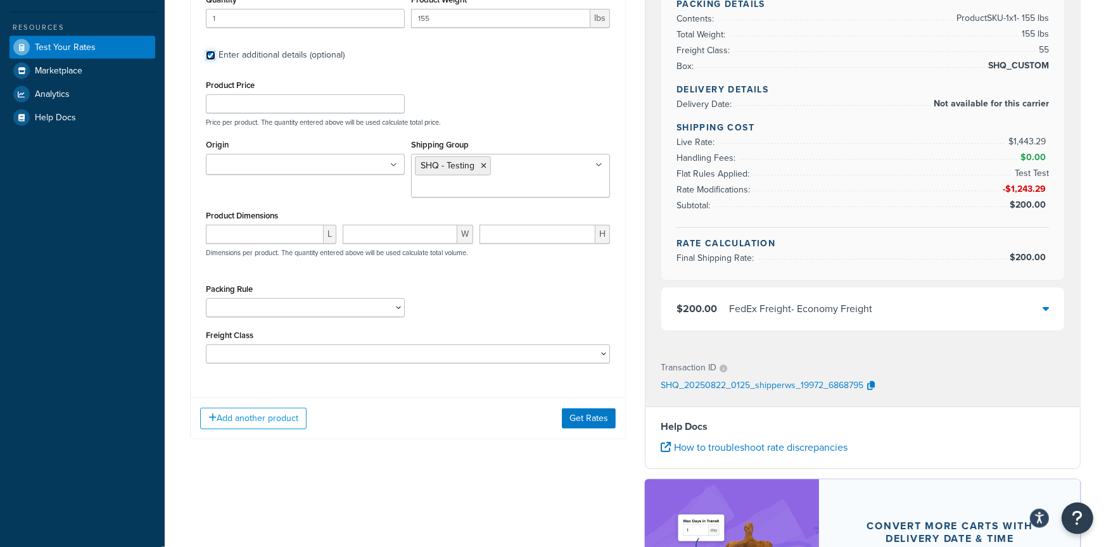
scroll to position [298, 0]
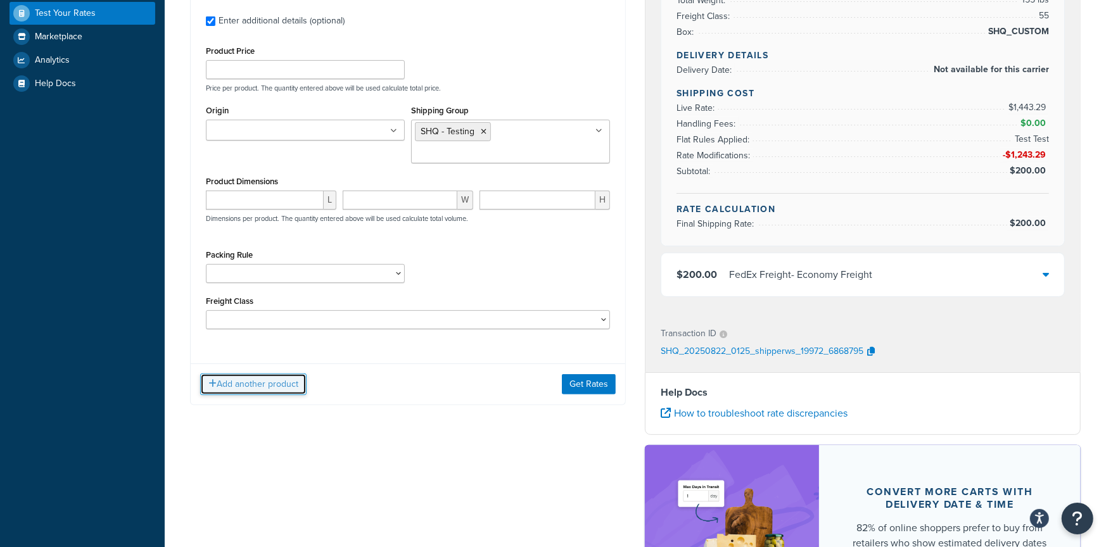
click at [239, 383] on button "Add another product" at bounding box center [253, 385] width 106 height 22
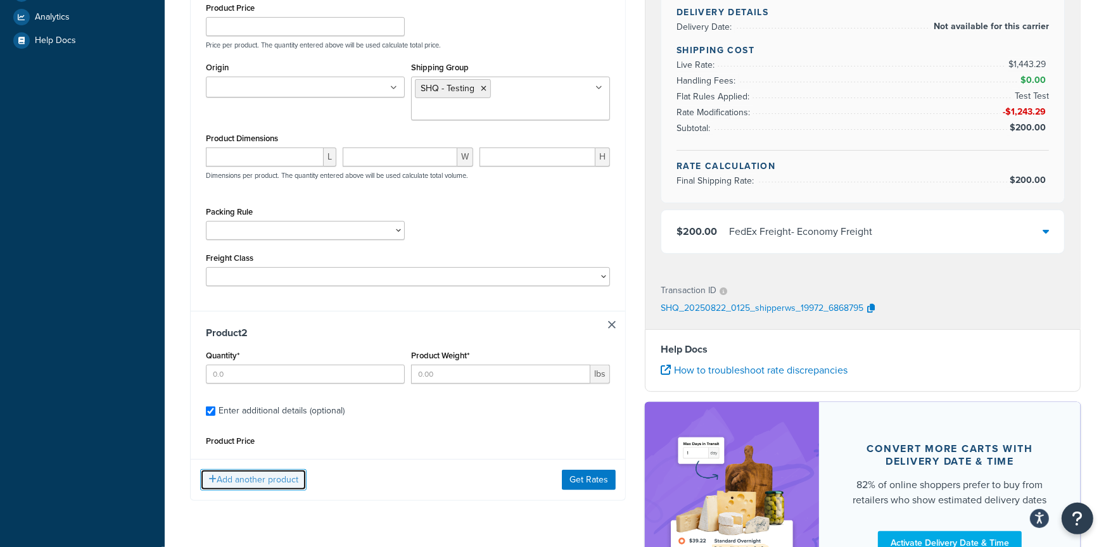
scroll to position [430, 0]
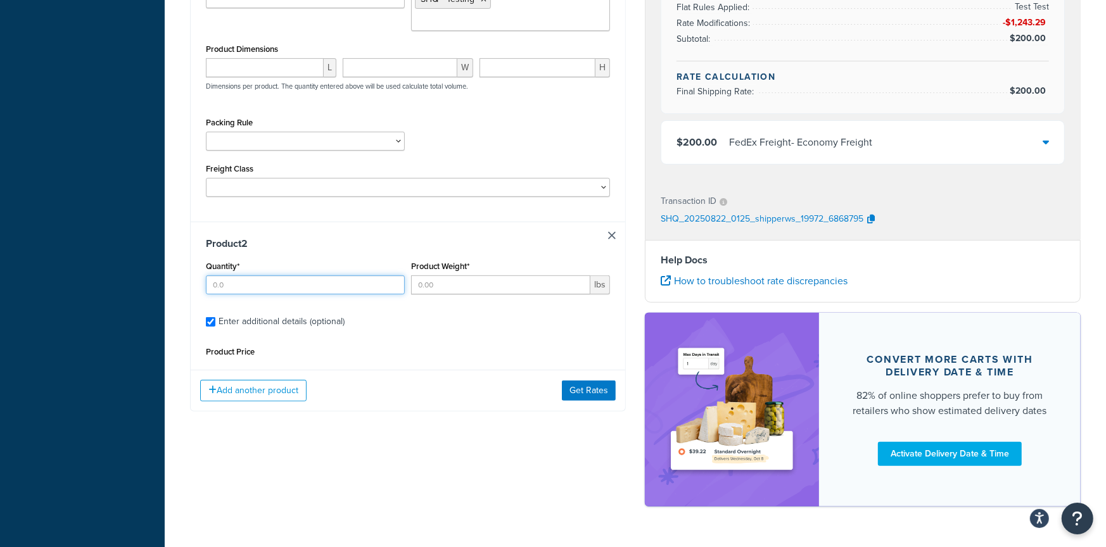
click at [248, 281] on input "Quantity*" at bounding box center [305, 284] width 199 height 19
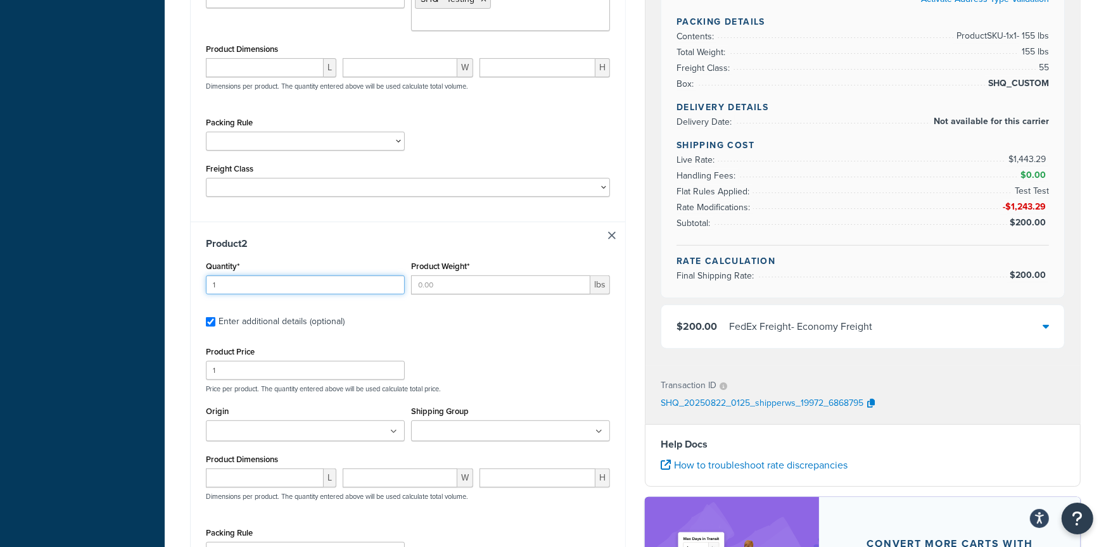
type input "1"
click at [475, 293] on input "Product Weight*" at bounding box center [500, 284] width 179 height 19
type input "1"
click at [623, 341] on div "Product 2 Quantity* 1 Product Weight* 1 lbs Enter additional details (optional)…" at bounding box center [408, 428] width 434 height 412
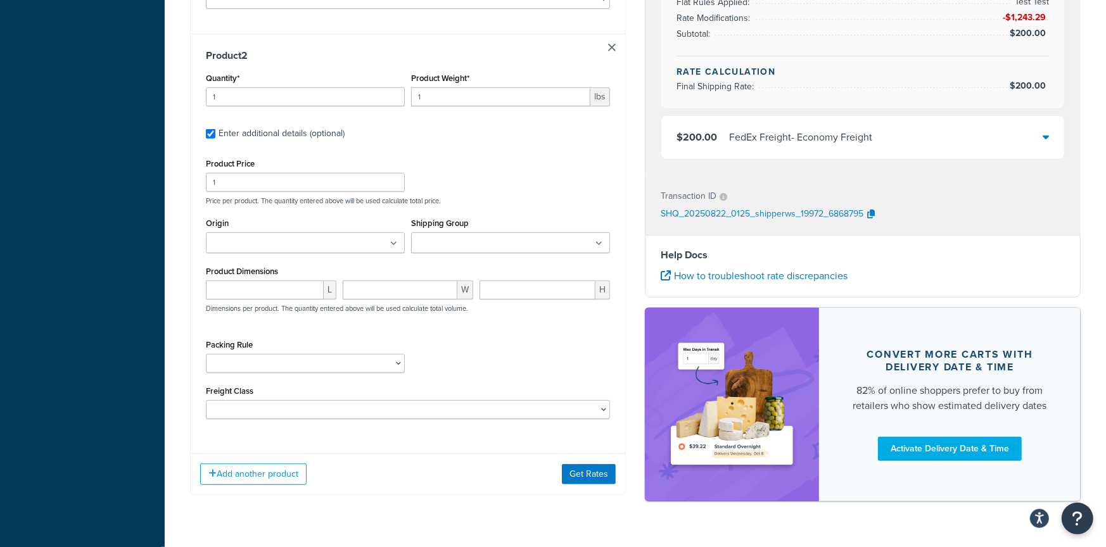
scroll to position [652, 0]
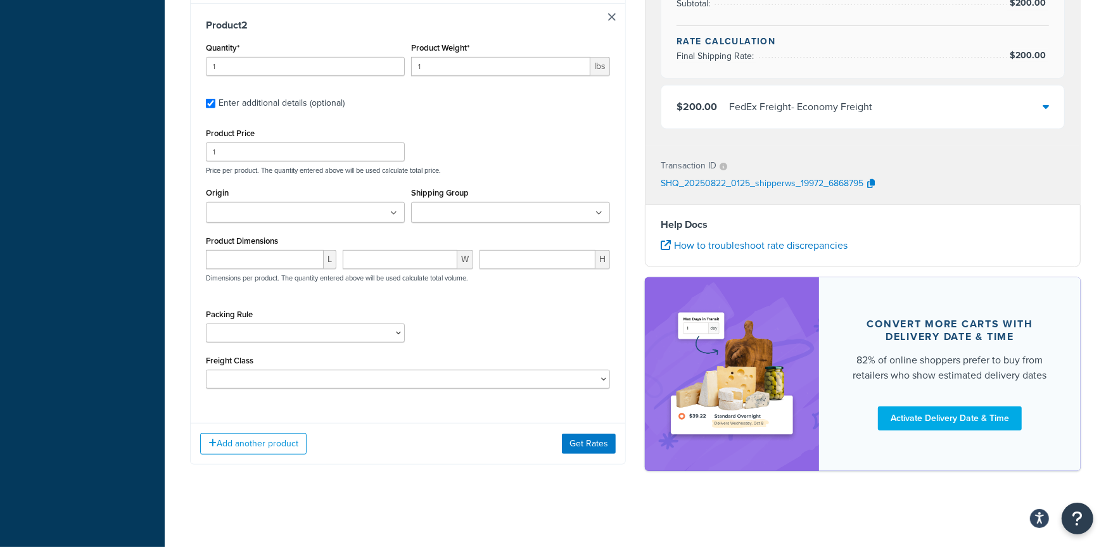
click at [577, 454] on div "Add another product Get Rates" at bounding box center [408, 443] width 434 height 41
click at [576, 441] on button "Get Rates" at bounding box center [589, 444] width 54 height 20
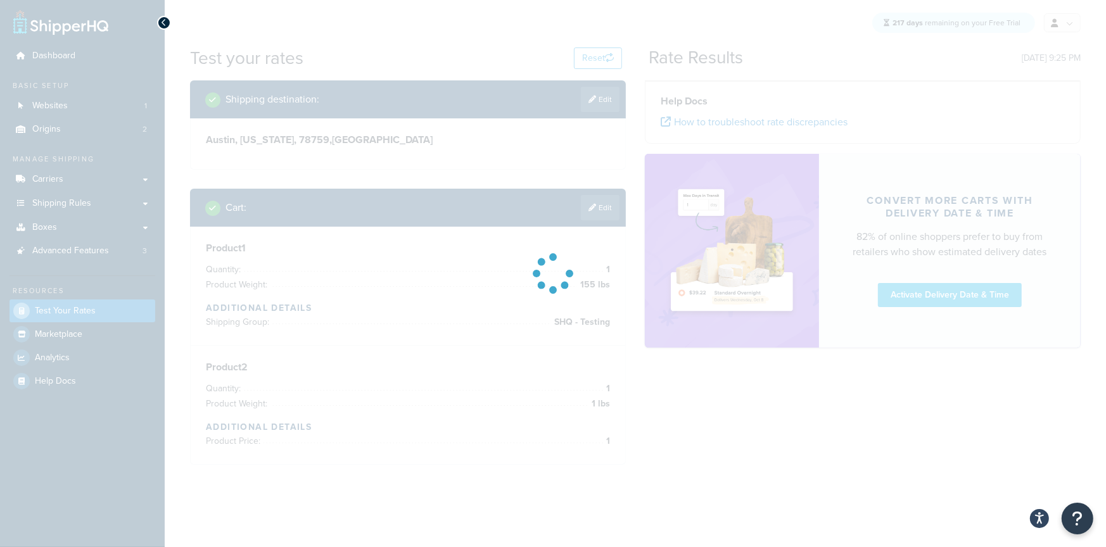
scroll to position [0, 0]
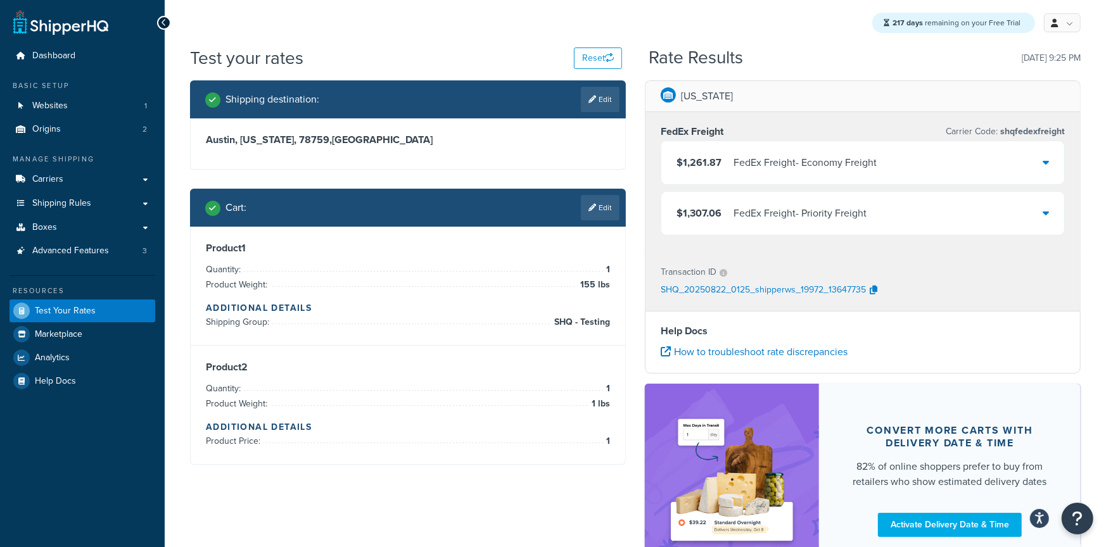
click at [703, 171] on span "$1,261.87" at bounding box center [698, 163] width 45 height 18
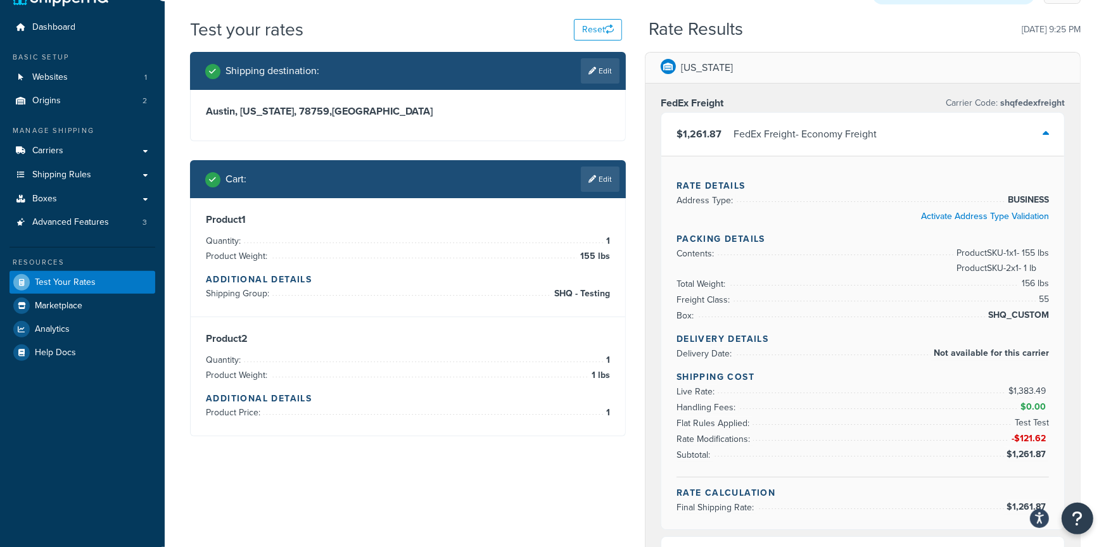
scroll to position [22, 0]
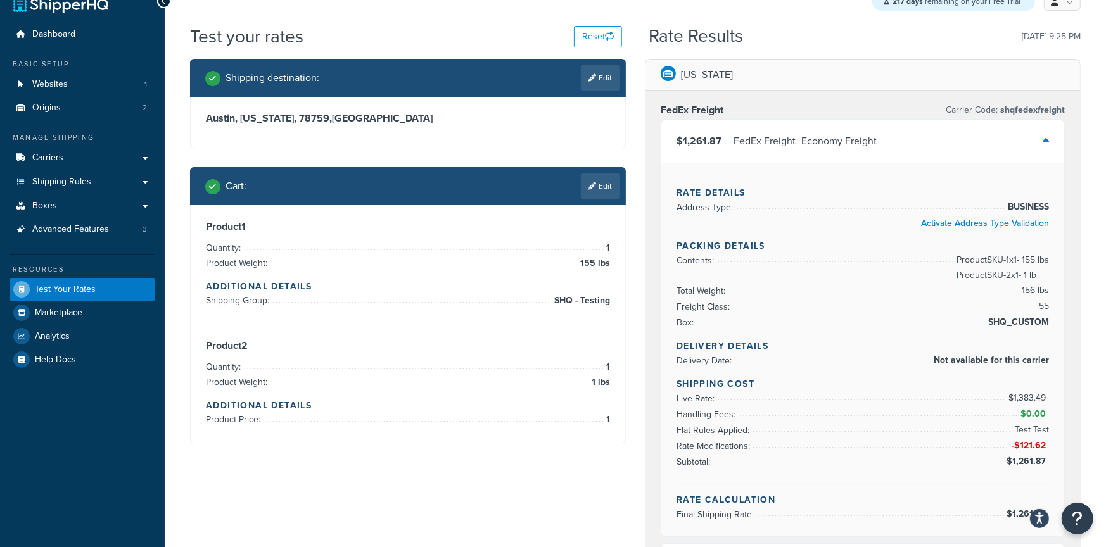
click at [517, 352] on div "Product 2 Quantity: 1 Product Weight: 1 lbs Additional Details Product Price: 1" at bounding box center [408, 383] width 404 height 88
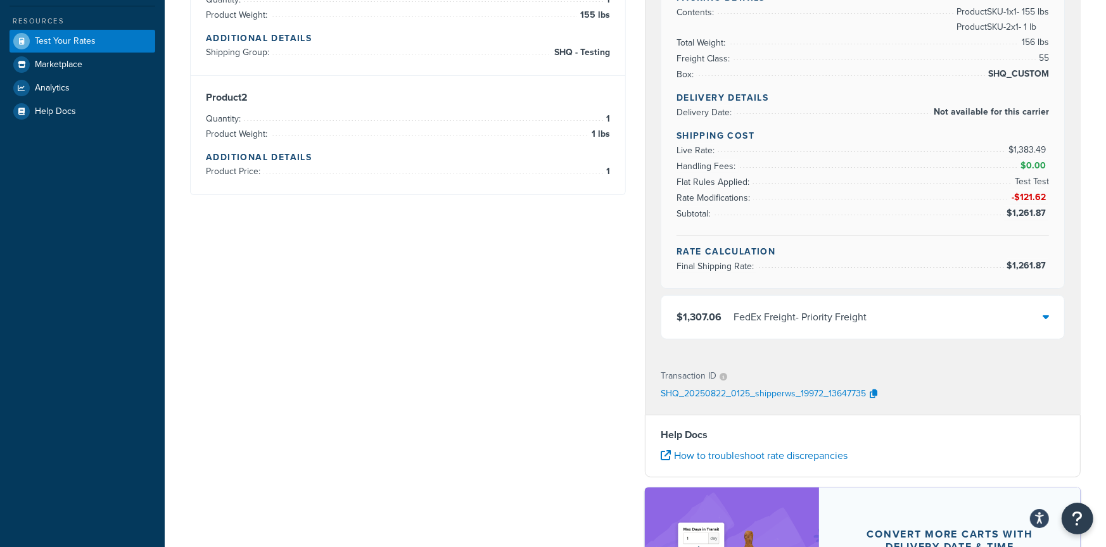
scroll to position [275, 0]
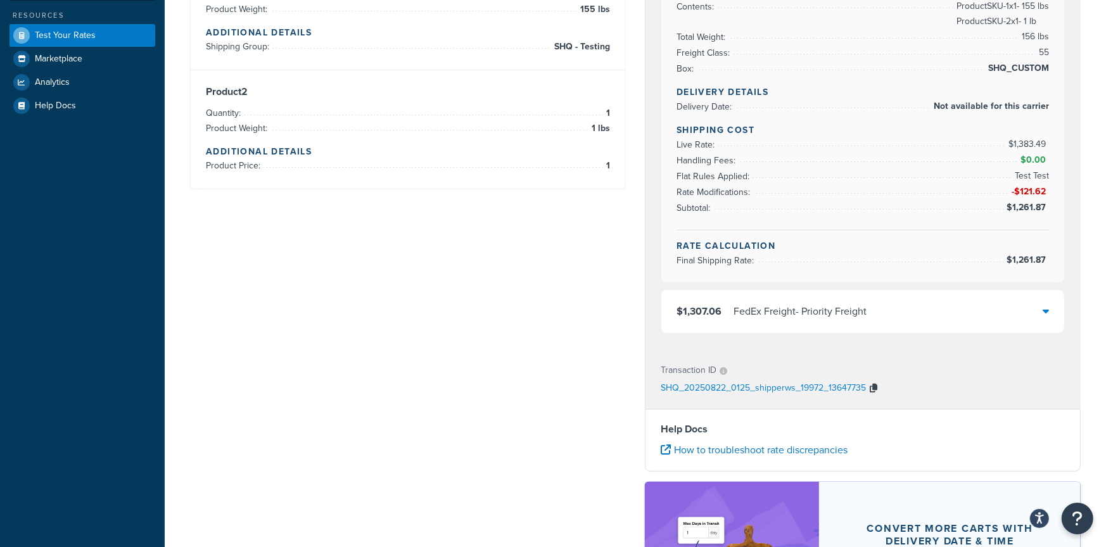
click at [869, 393] on button "button" at bounding box center [873, 388] width 15 height 19
click at [869, 390] on icon "button" at bounding box center [873, 388] width 8 height 9
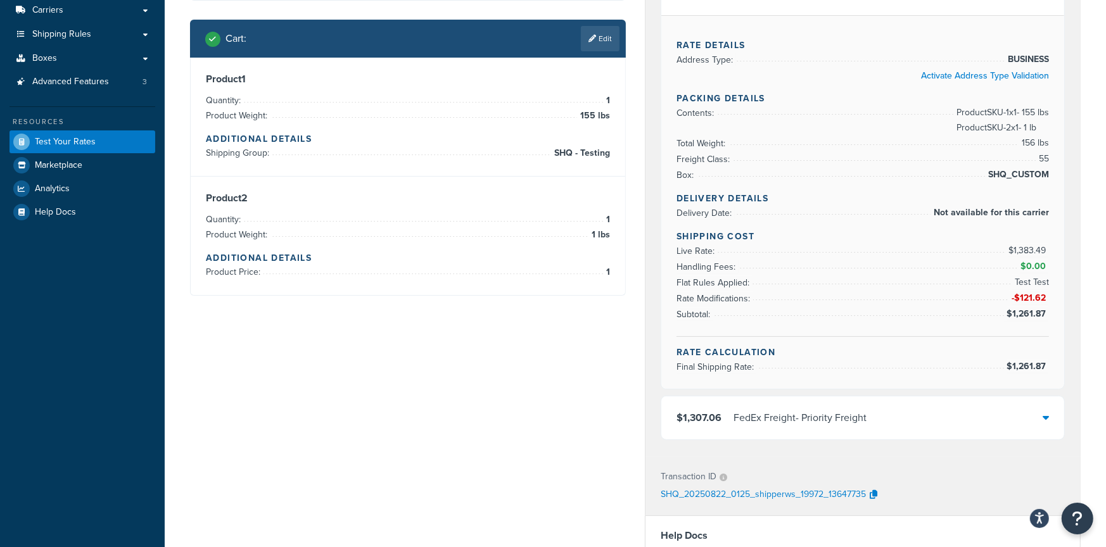
scroll to position [165, 0]
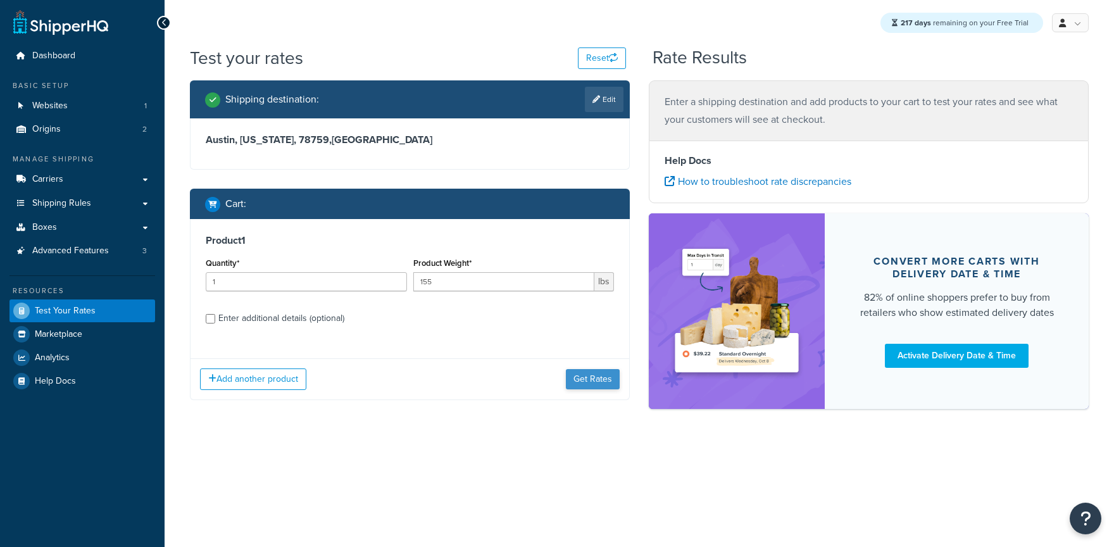
click at [584, 373] on div "Add another product Get Rates" at bounding box center [410, 378] width 439 height 41
click at [586, 377] on button "Get Rates" at bounding box center [593, 379] width 54 height 20
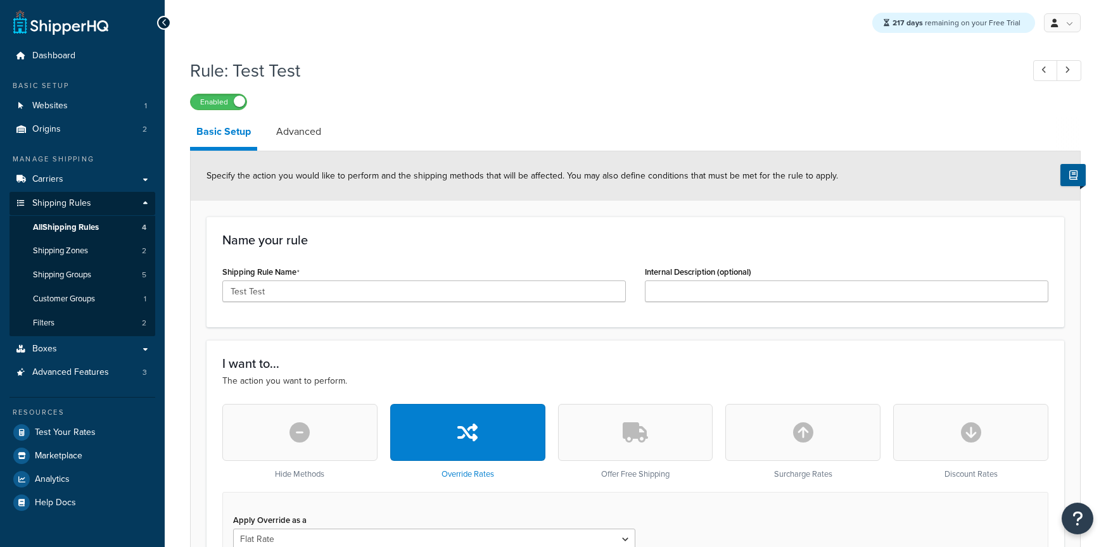
select select "ITEM"
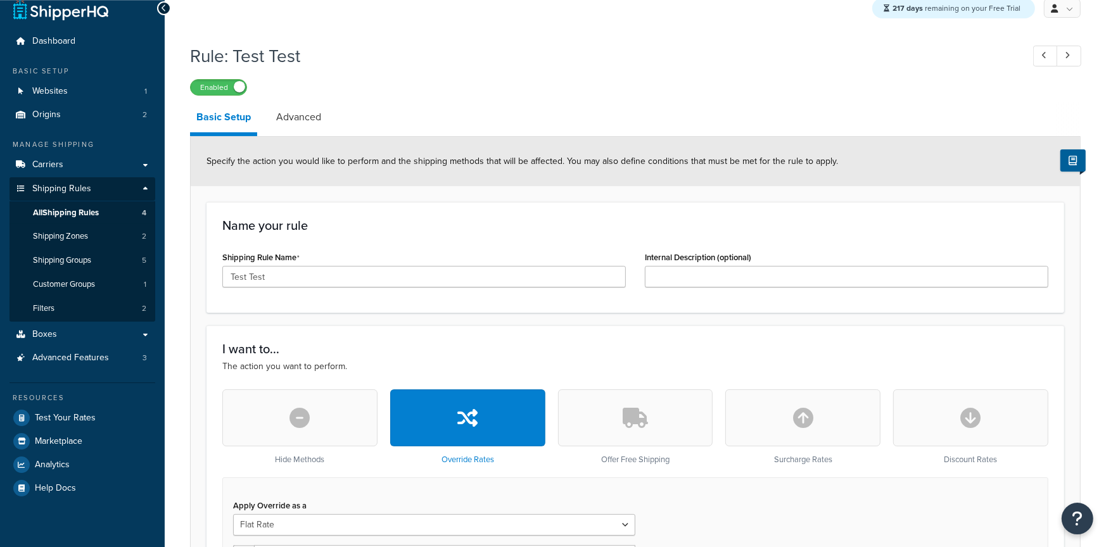
scroll to position [22, 0]
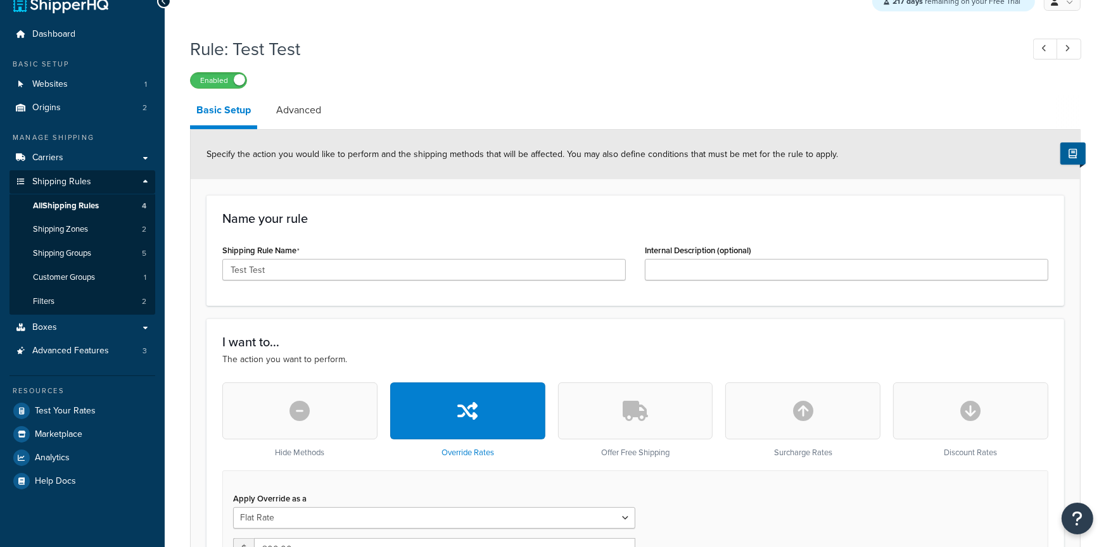
click at [277, 120] on link "Advanced" at bounding box center [299, 110] width 58 height 30
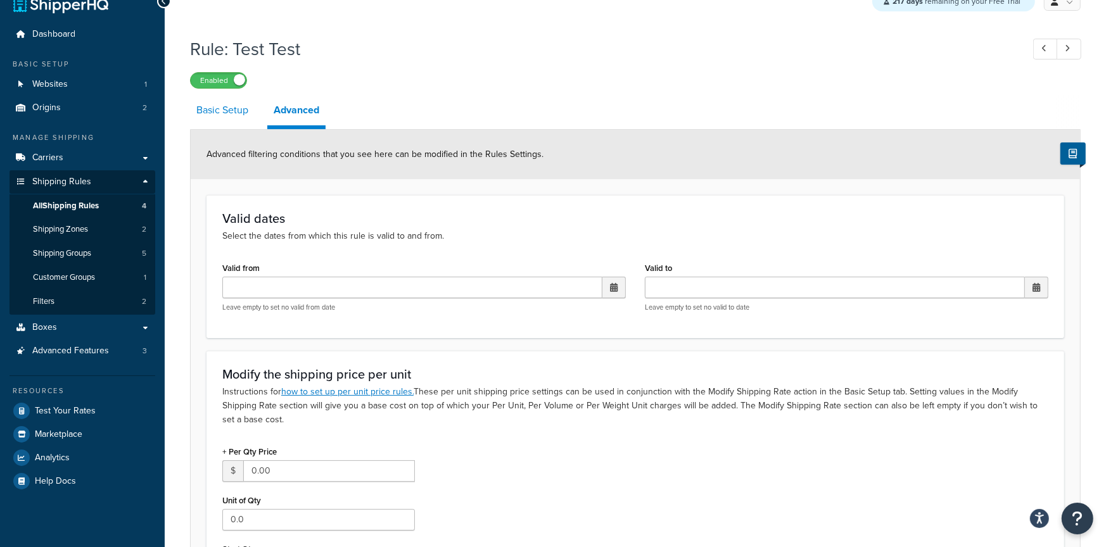
click at [216, 115] on link "Basic Setup" at bounding box center [222, 110] width 65 height 30
select select "ITEM"
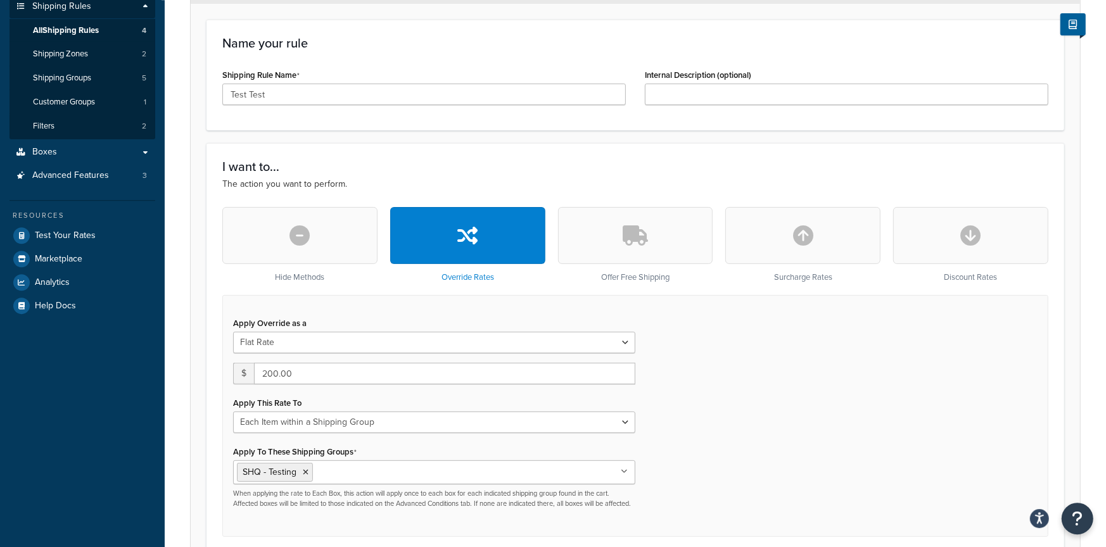
scroll to position [198, 0]
